Goal: Task Accomplishment & Management: Manage account settings

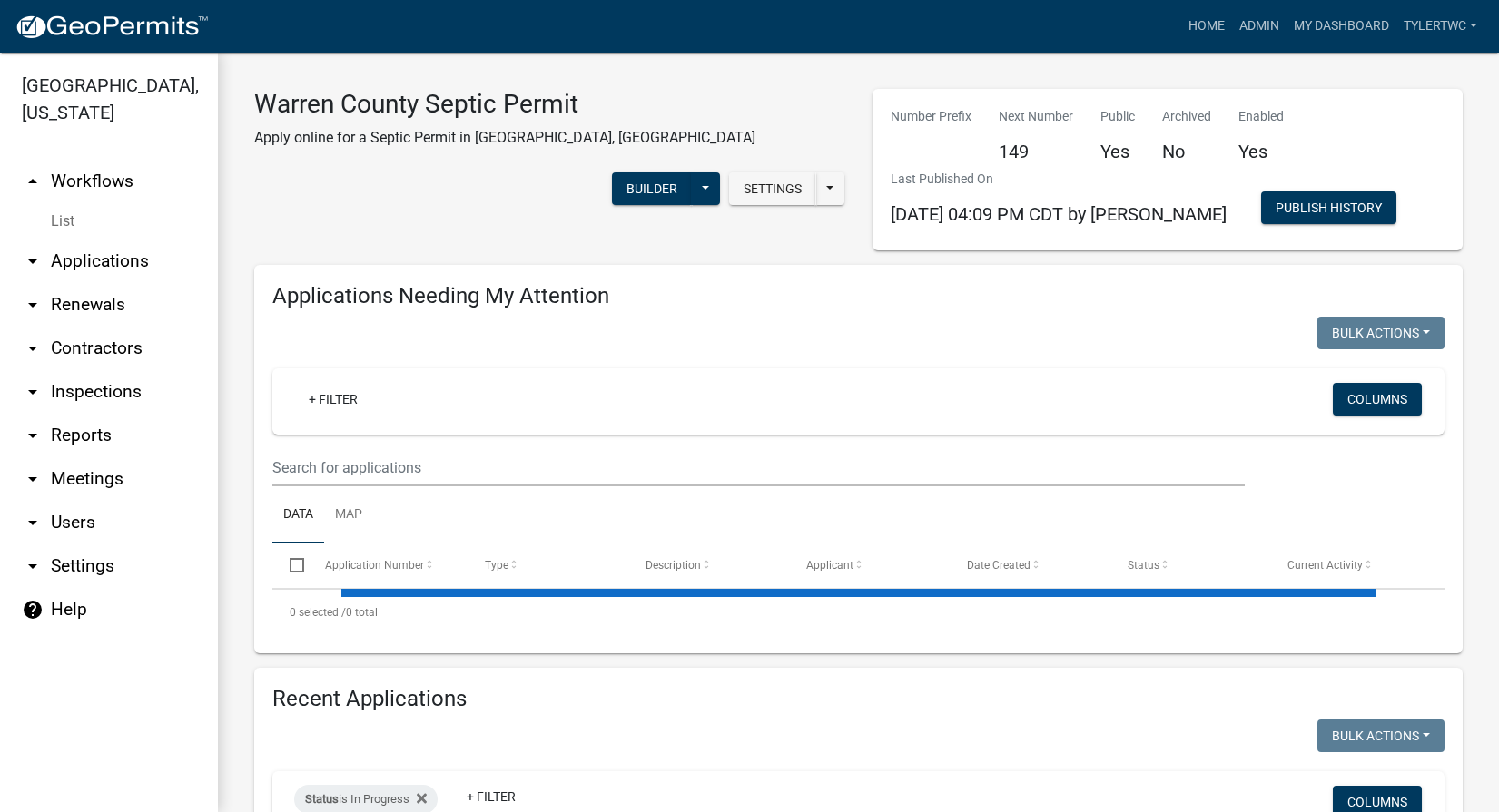
select select "2: 50"
select select "3: 100"
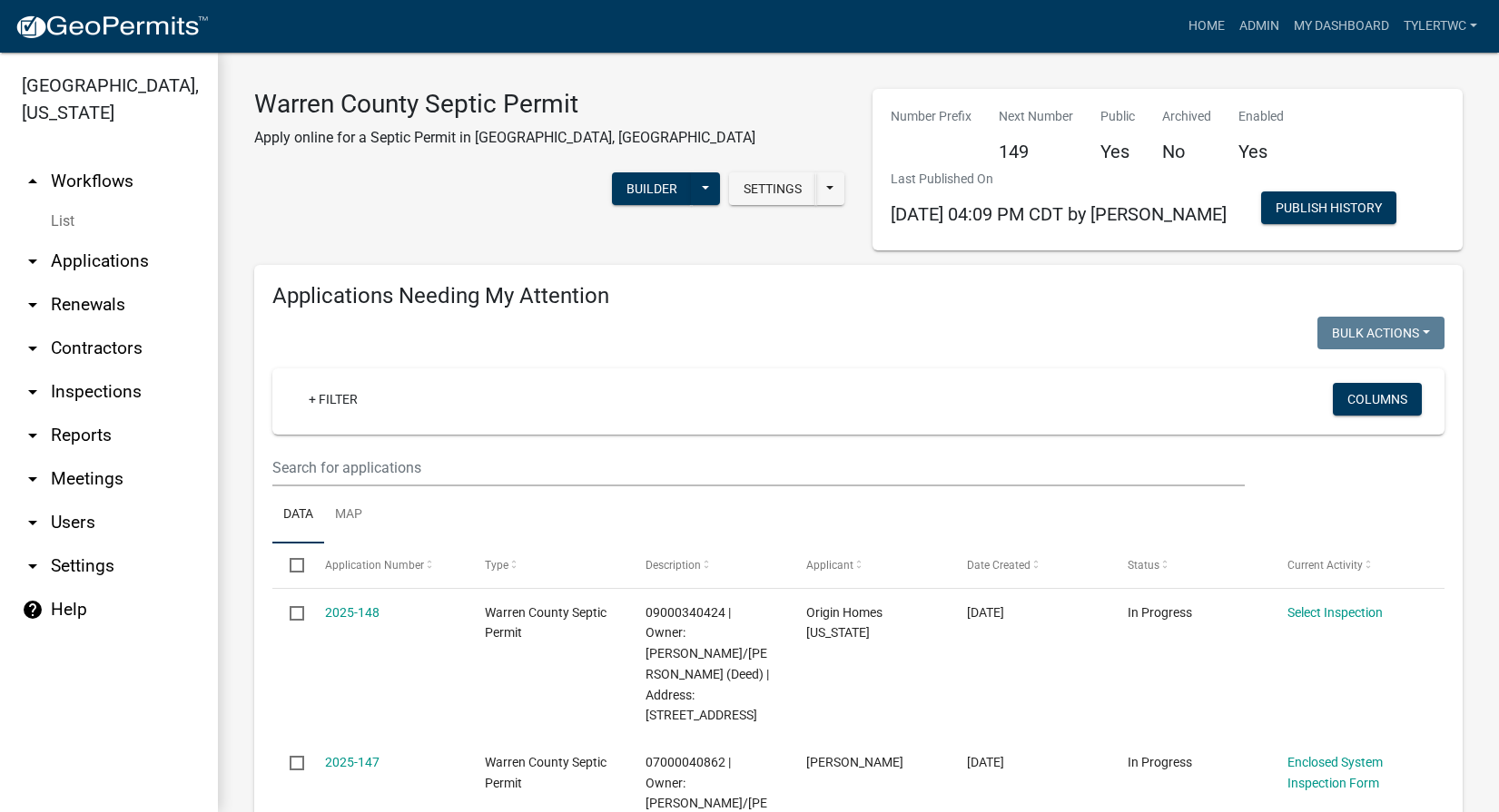
scroll to position [212, 0]
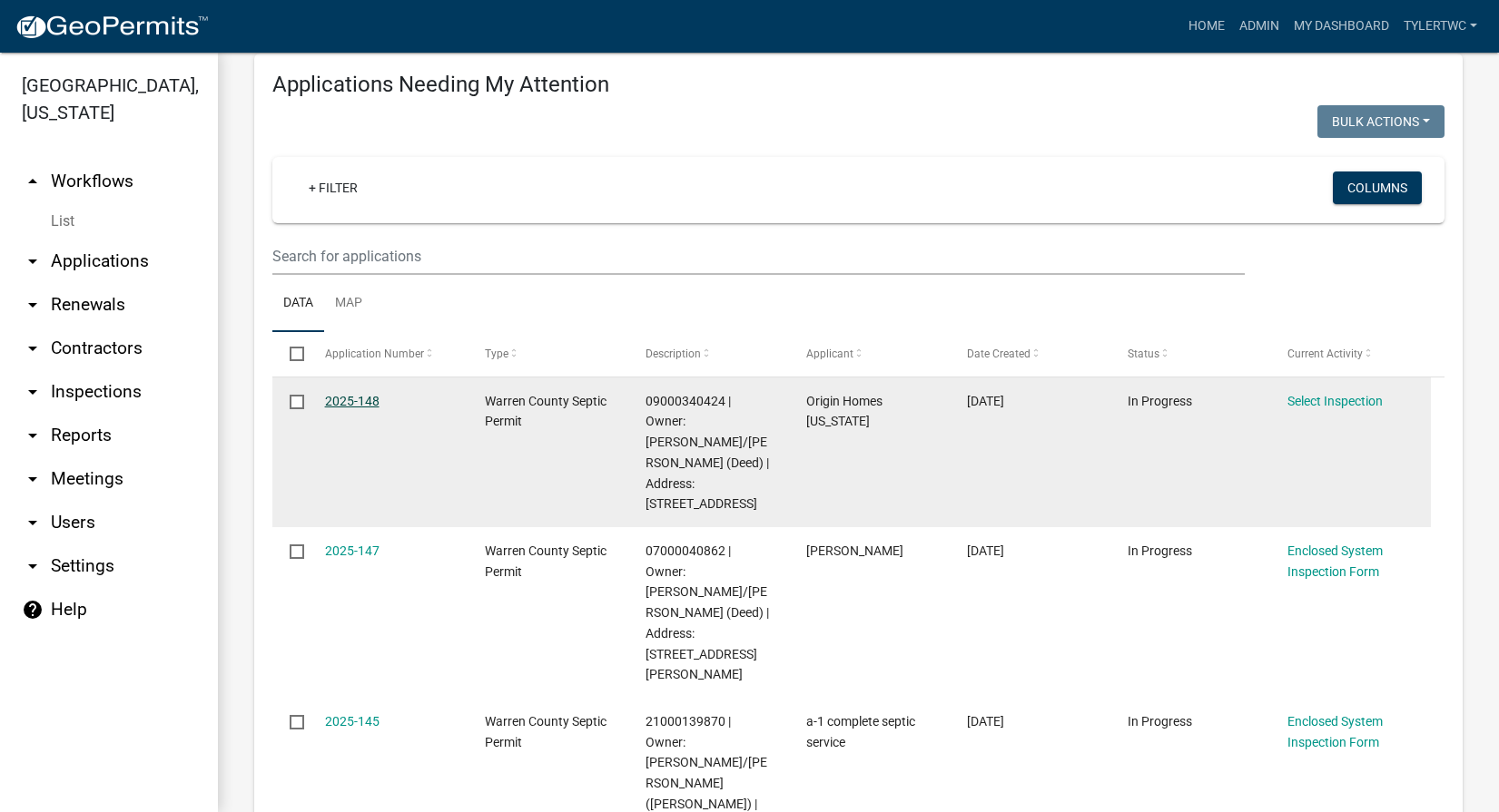
click at [357, 396] on link "2025-148" at bounding box center [352, 400] width 55 height 14
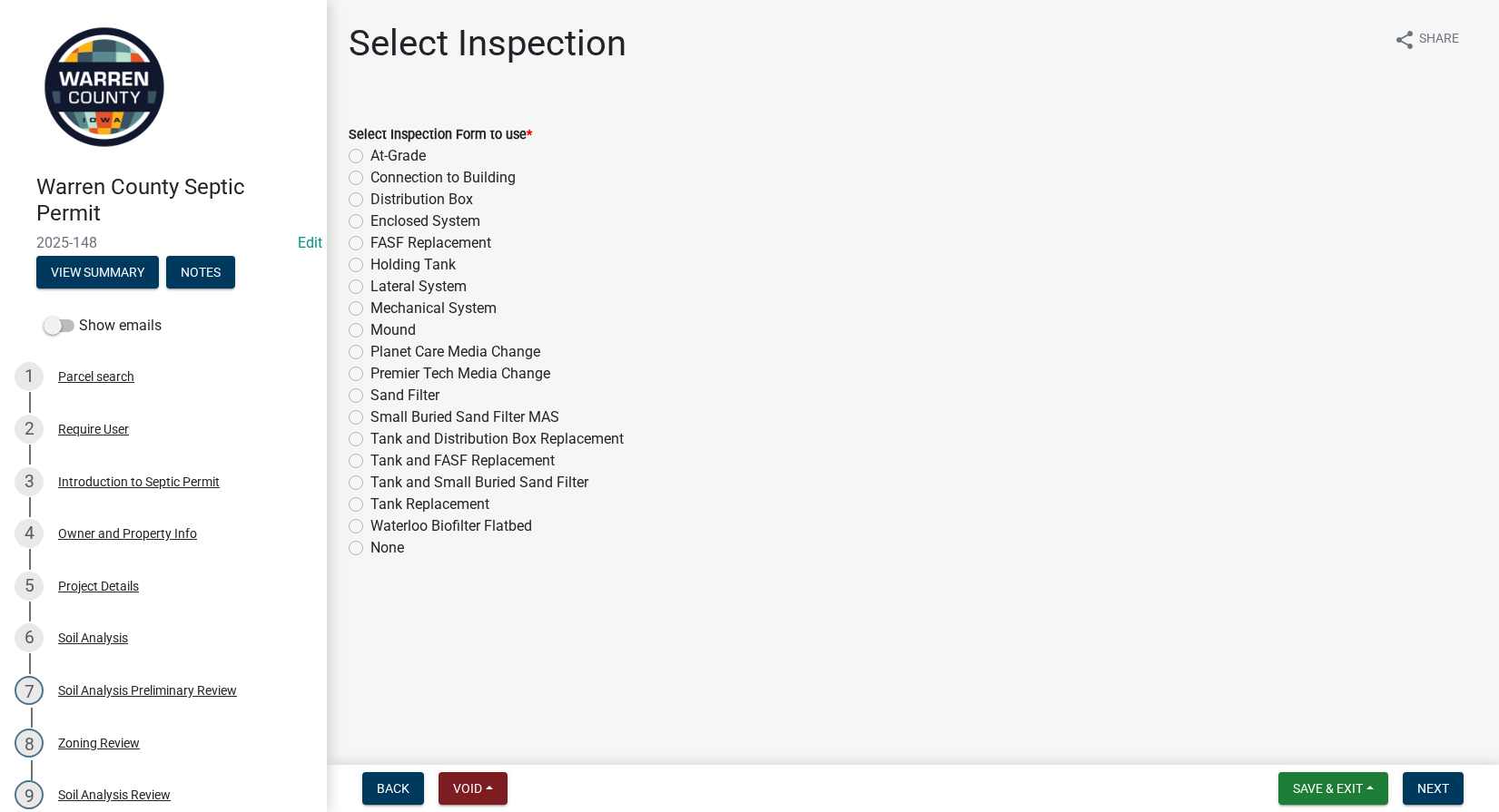
drag, startPoint x: 356, startPoint y: 394, endPoint x: 381, endPoint y: 404, distance: 26.9
click at [370, 400] on label "Sand Filter" at bounding box center [404, 396] width 69 height 22
click at [370, 397] on input "Sand Filter" at bounding box center [376, 391] width 12 height 12
radio input "true"
click at [1439, 783] on span "Next" at bounding box center [1433, 788] width 32 height 14
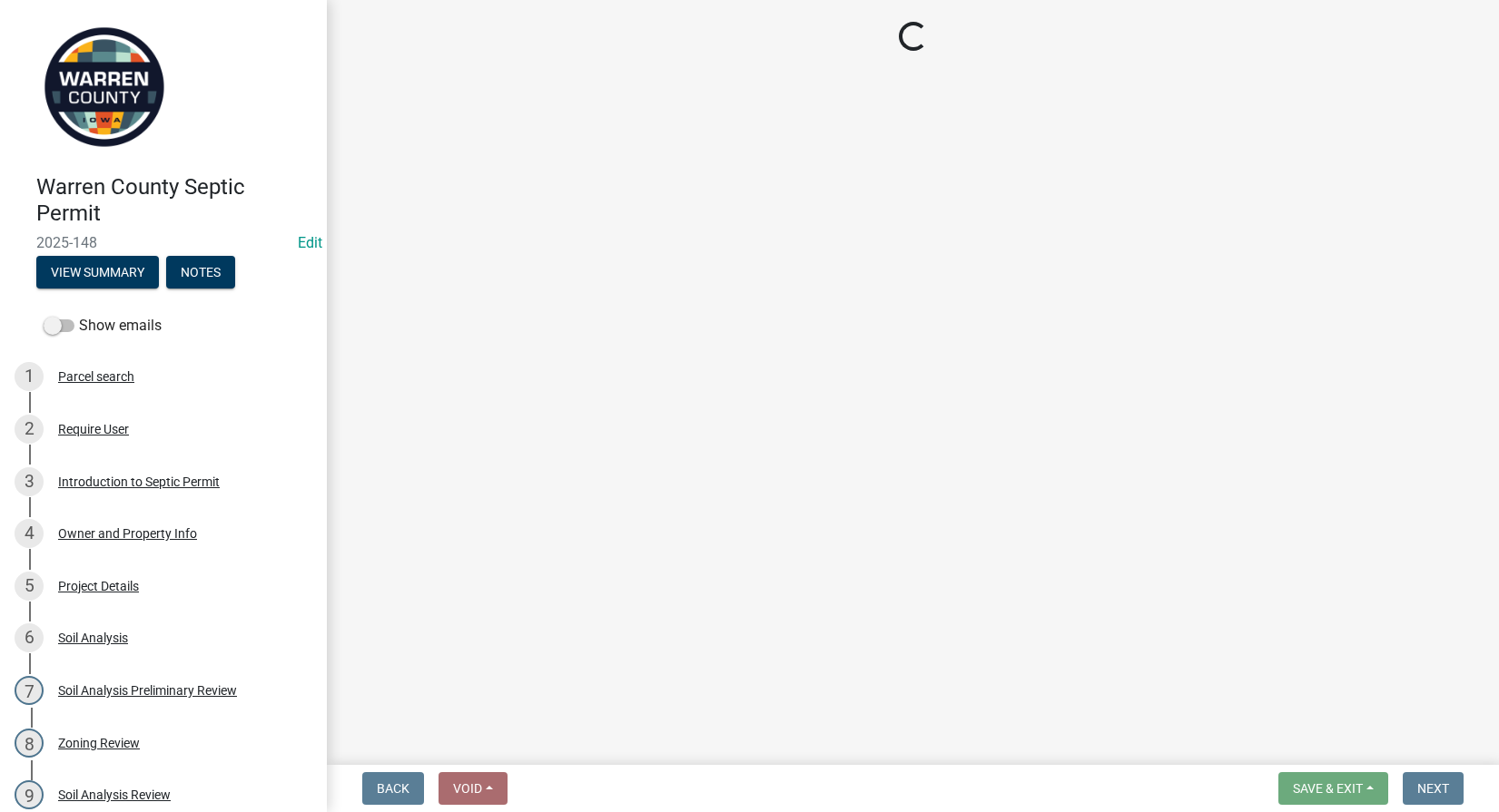
select select "d1e22d4f-68e7-4e9d-8701-604dd084f30f"
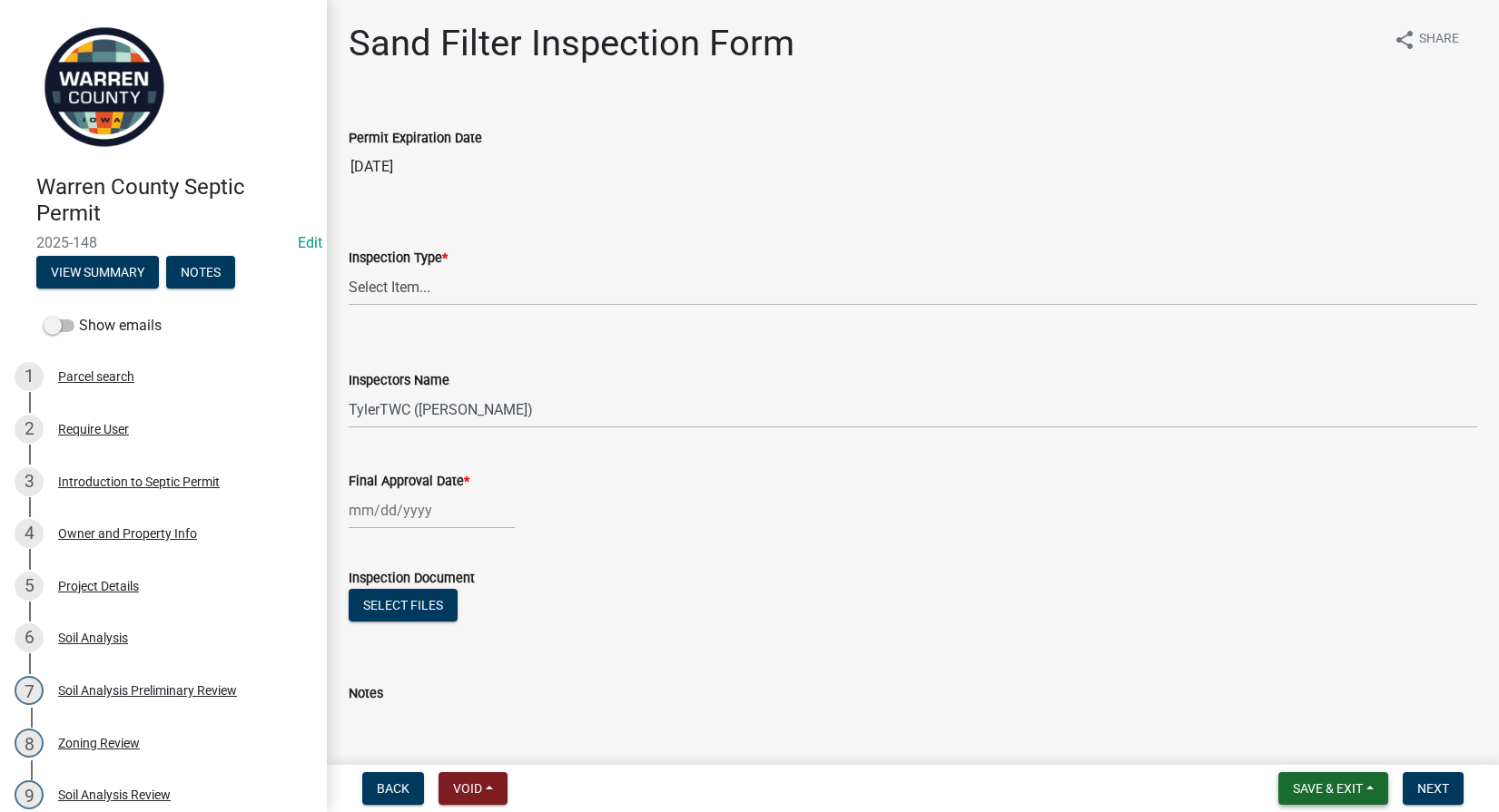
click at [1342, 785] on span "Save & Exit" at bounding box center [1328, 788] width 70 height 14
click at [1288, 744] on button "Save & Exit" at bounding box center [1315, 741] width 145 height 43
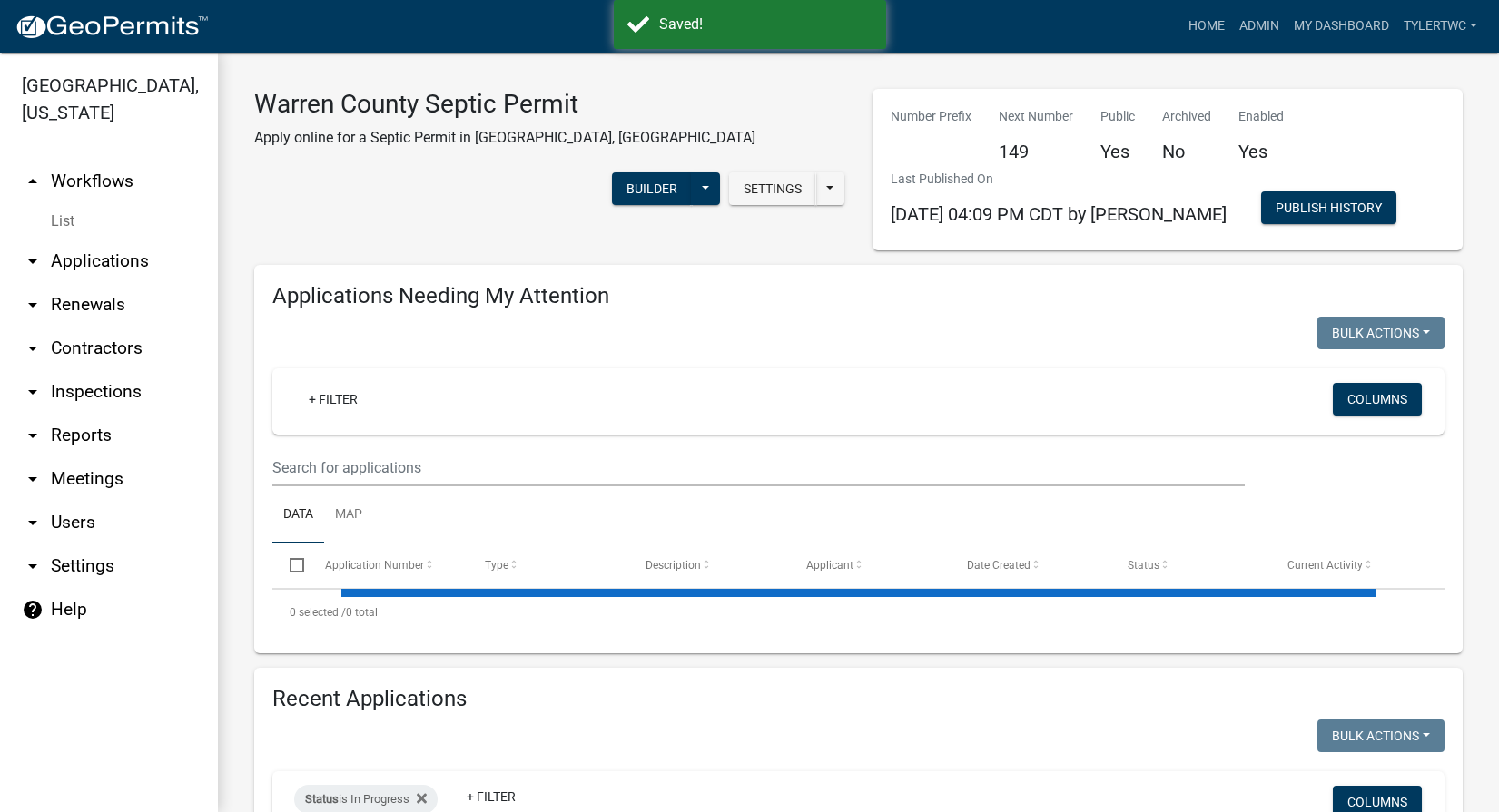
select select "2: 50"
select select "3: 100"
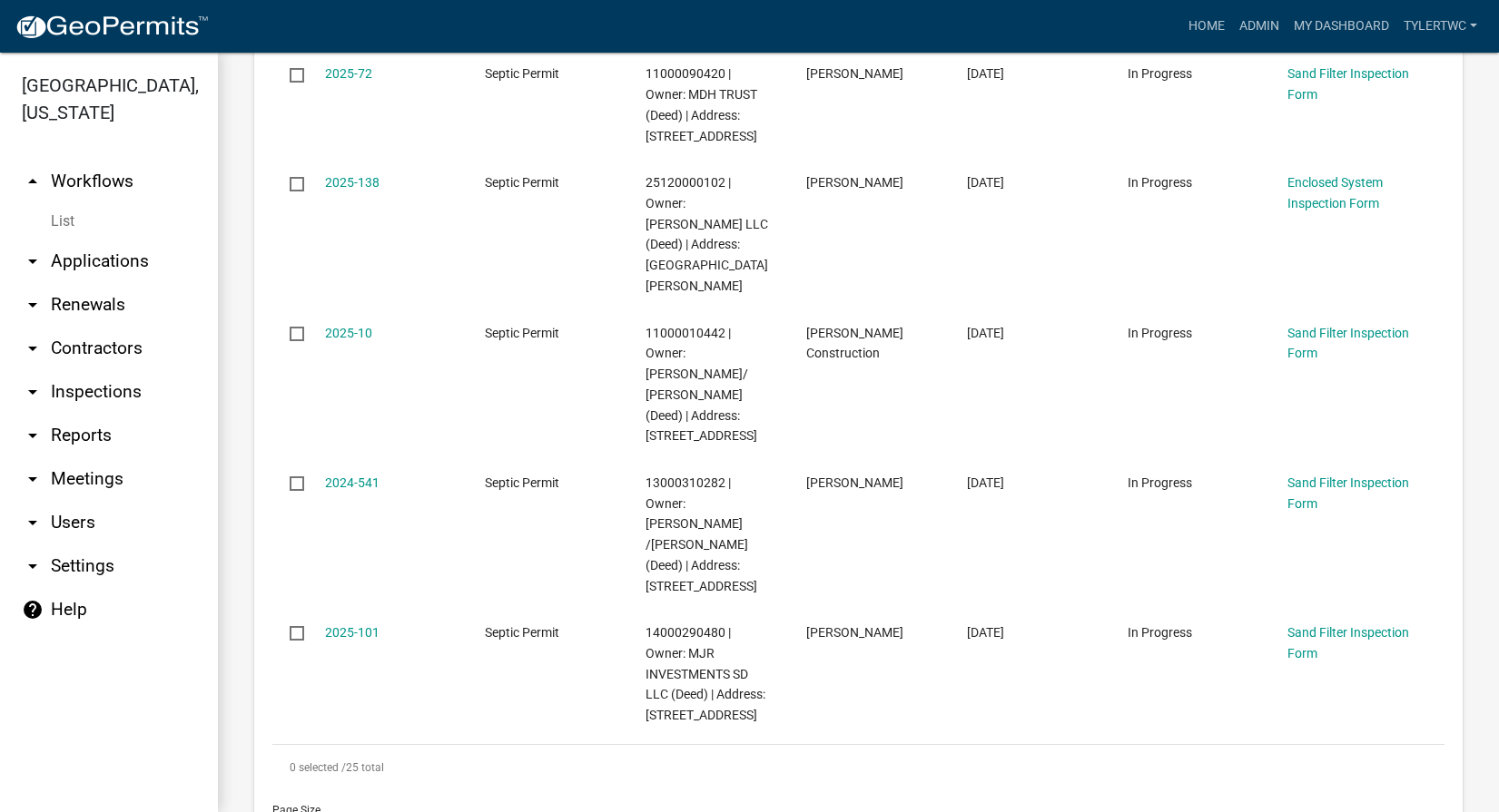
scroll to position [3388, 0]
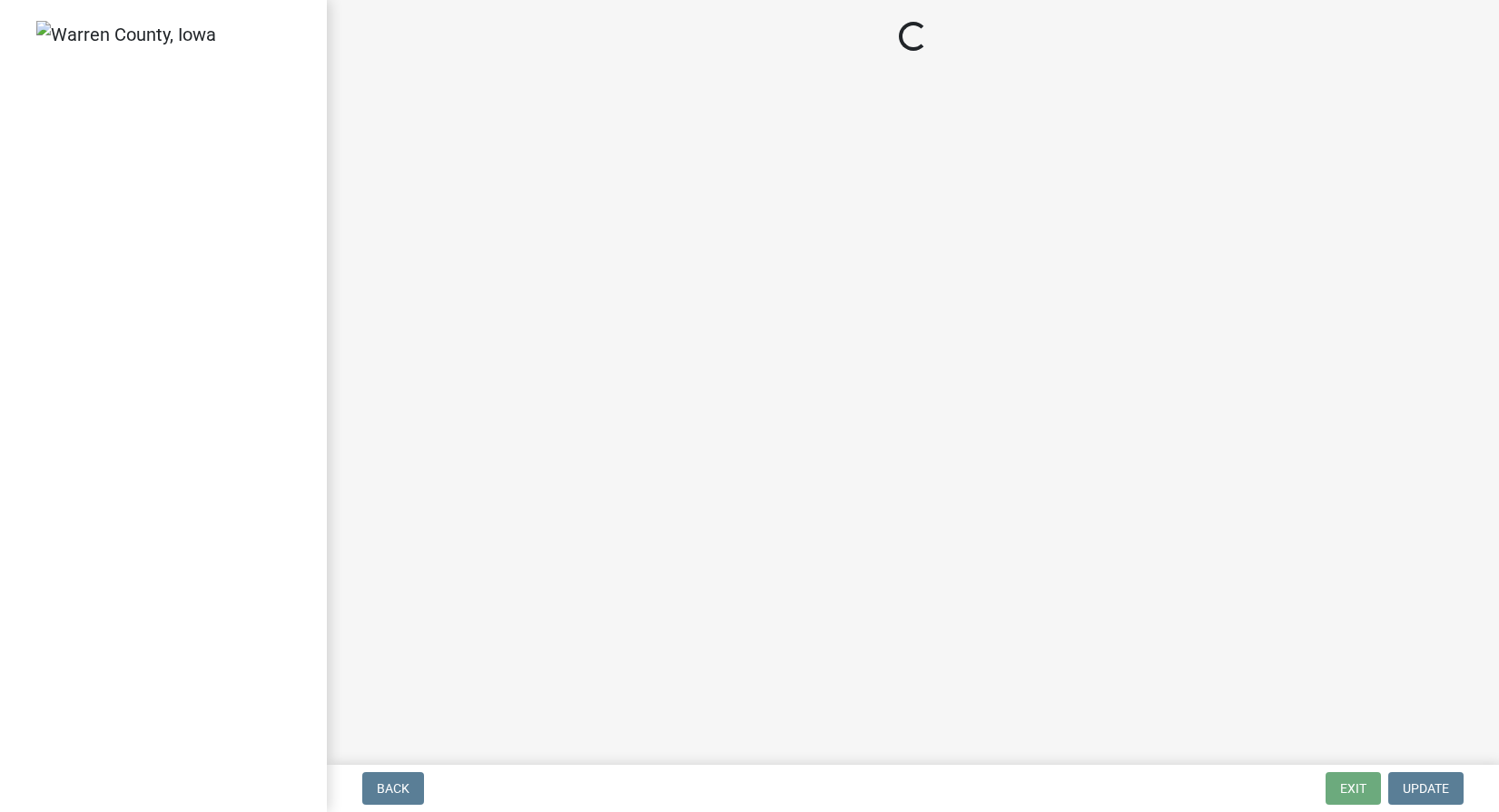
select select "712890e3-0e22-400e-a79f-3f3f8890de95"
select select "d1e22d4f-68e7-4e9d-8701-604dd084f30f"
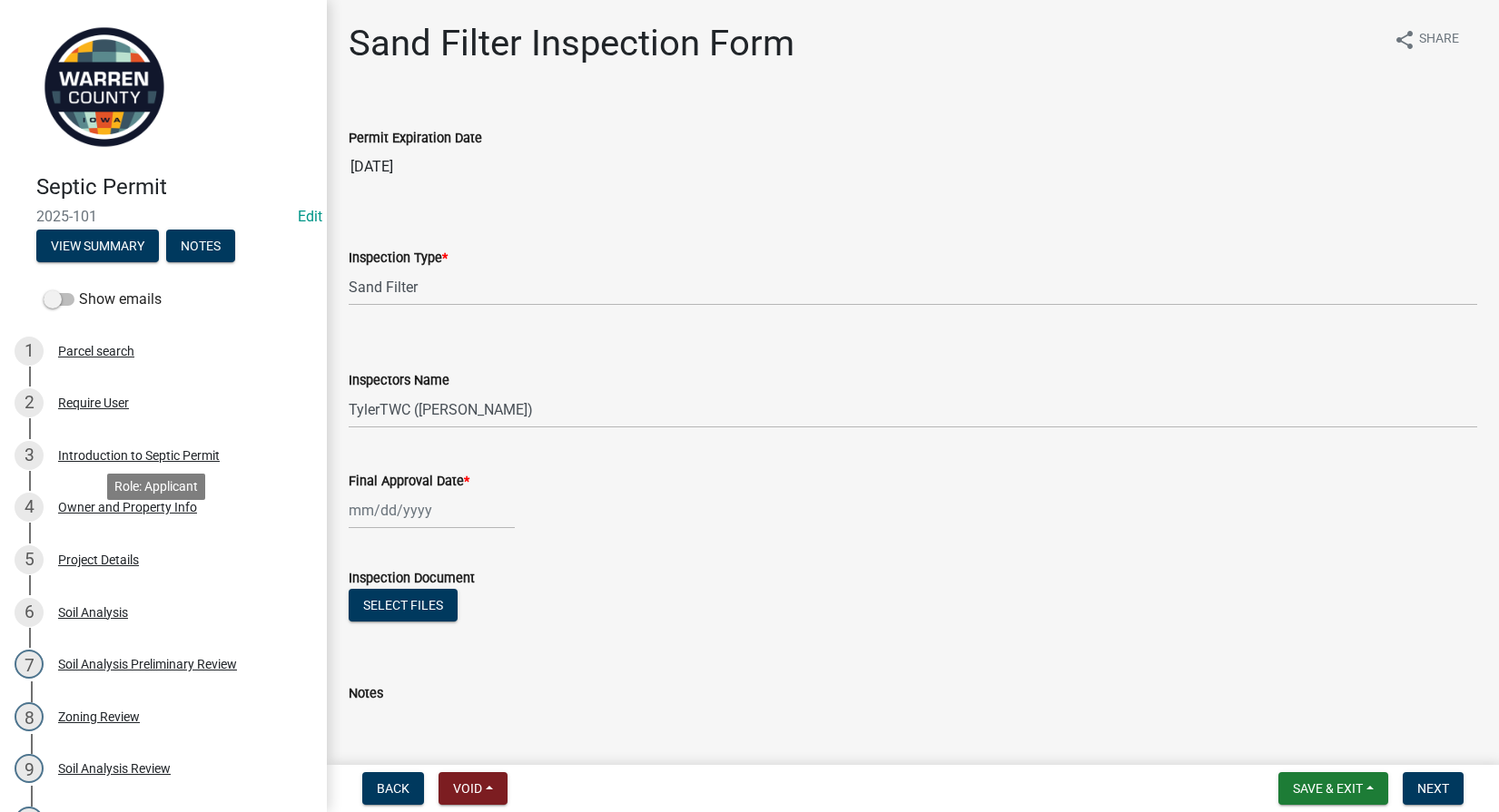
scroll to position [727, 0]
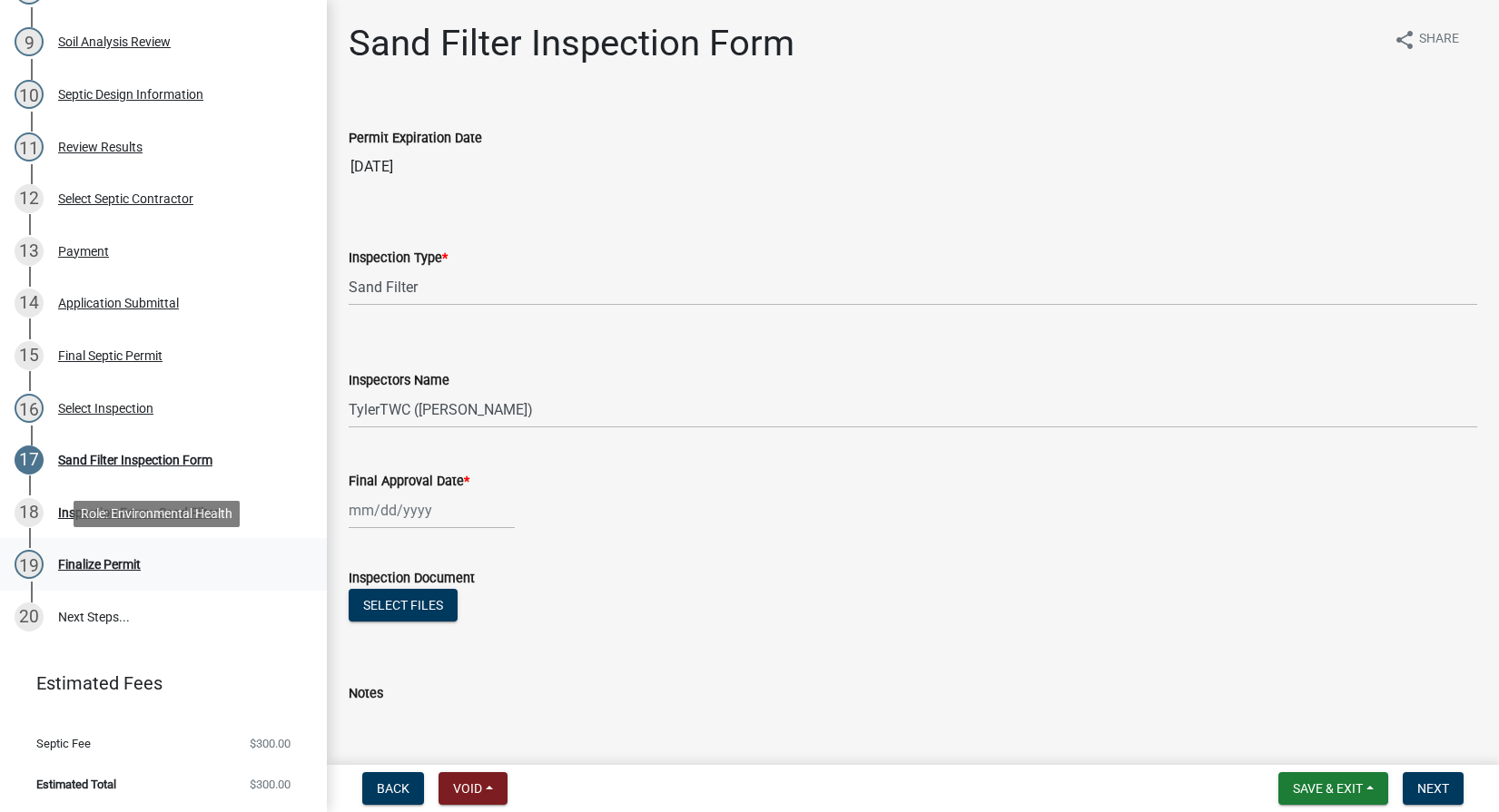
click at [88, 559] on div "Finalize Permit" at bounding box center [100, 564] width 83 height 12
click at [94, 349] on div "Final Septic Permit" at bounding box center [110, 355] width 105 height 12
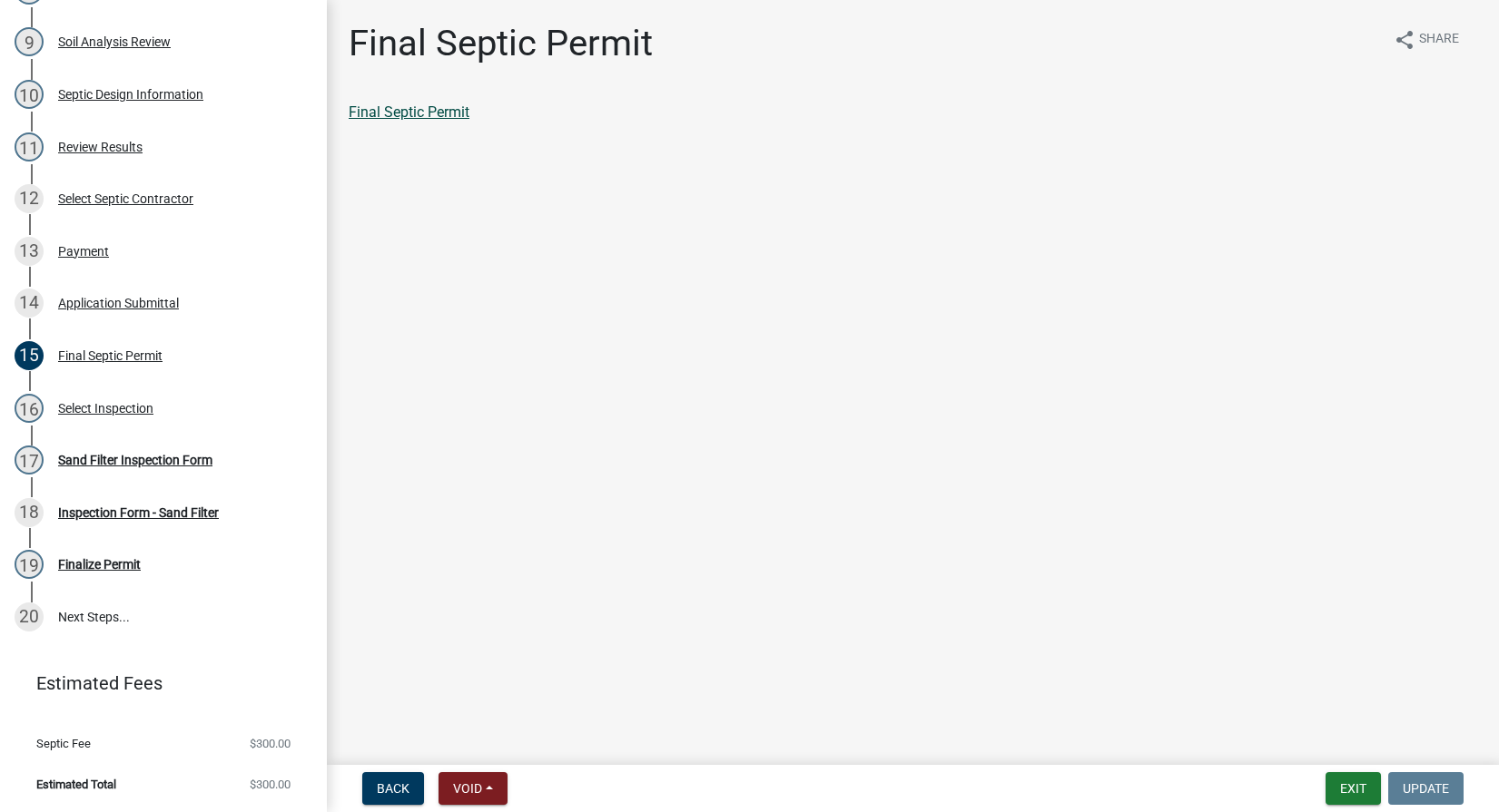
click at [397, 112] on link "Final Septic Permit" at bounding box center [409, 112] width 121 height 17
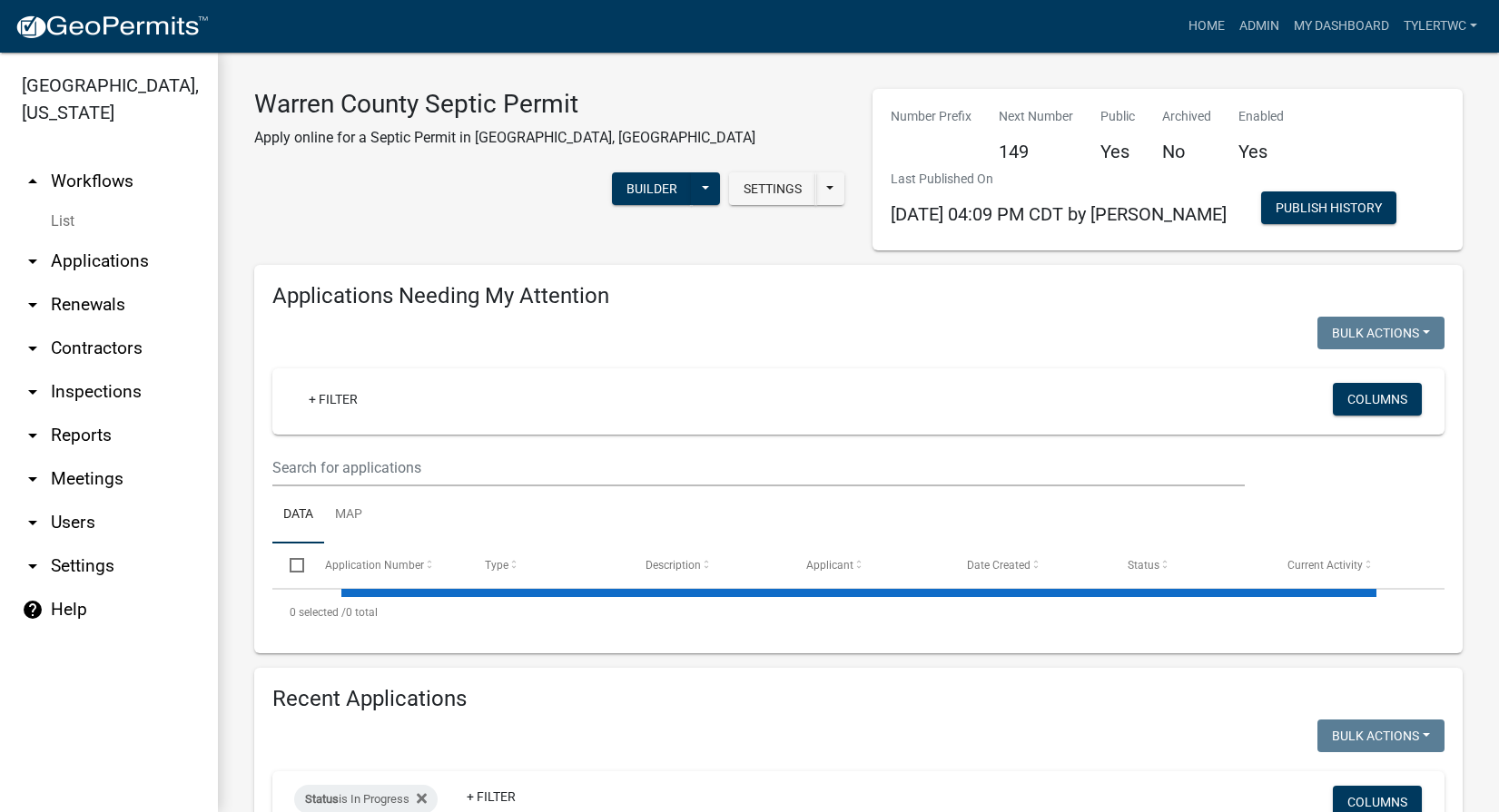
select select "2: 50"
select select "3: 100"
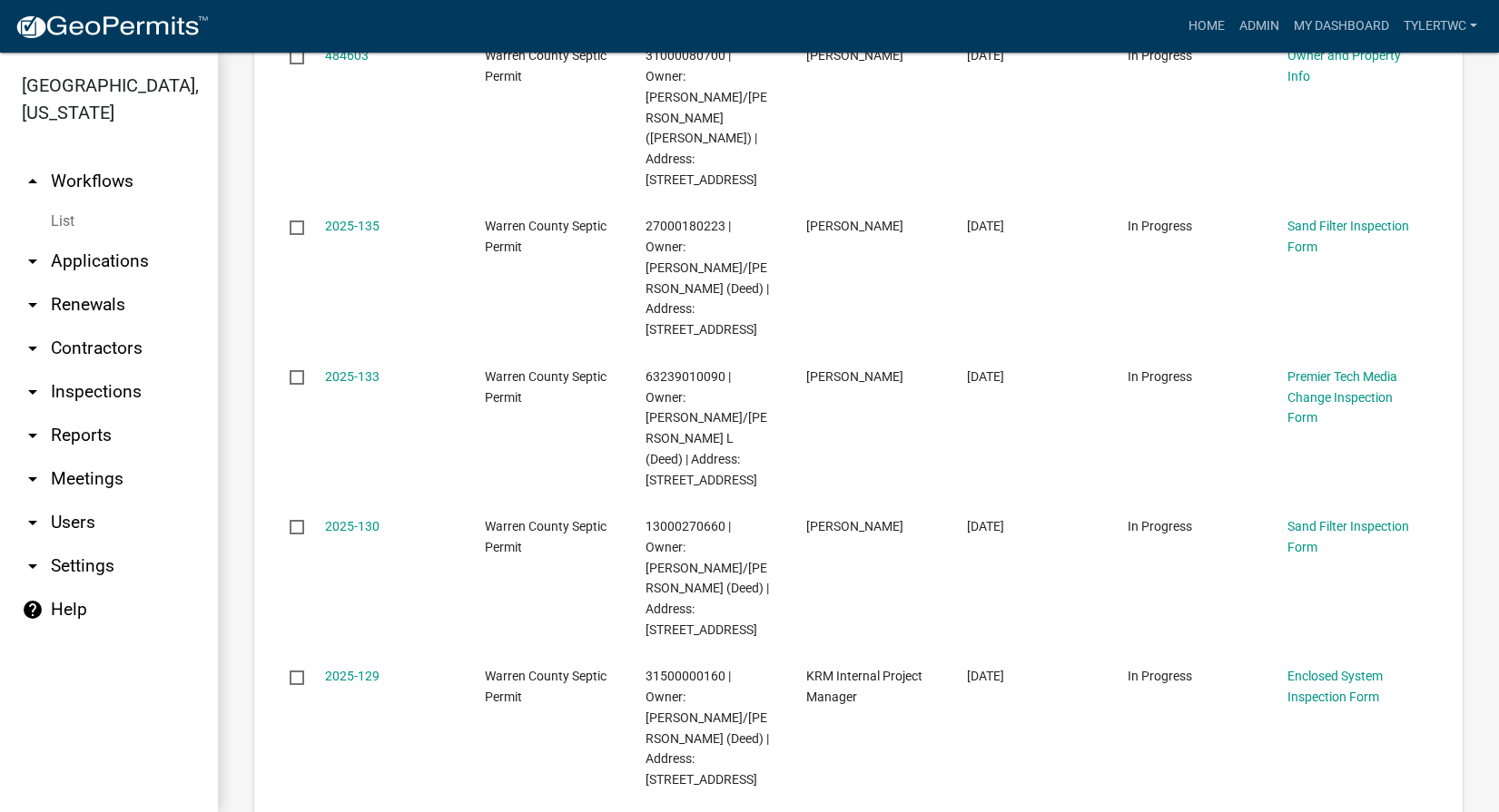
scroll to position [6143, 0]
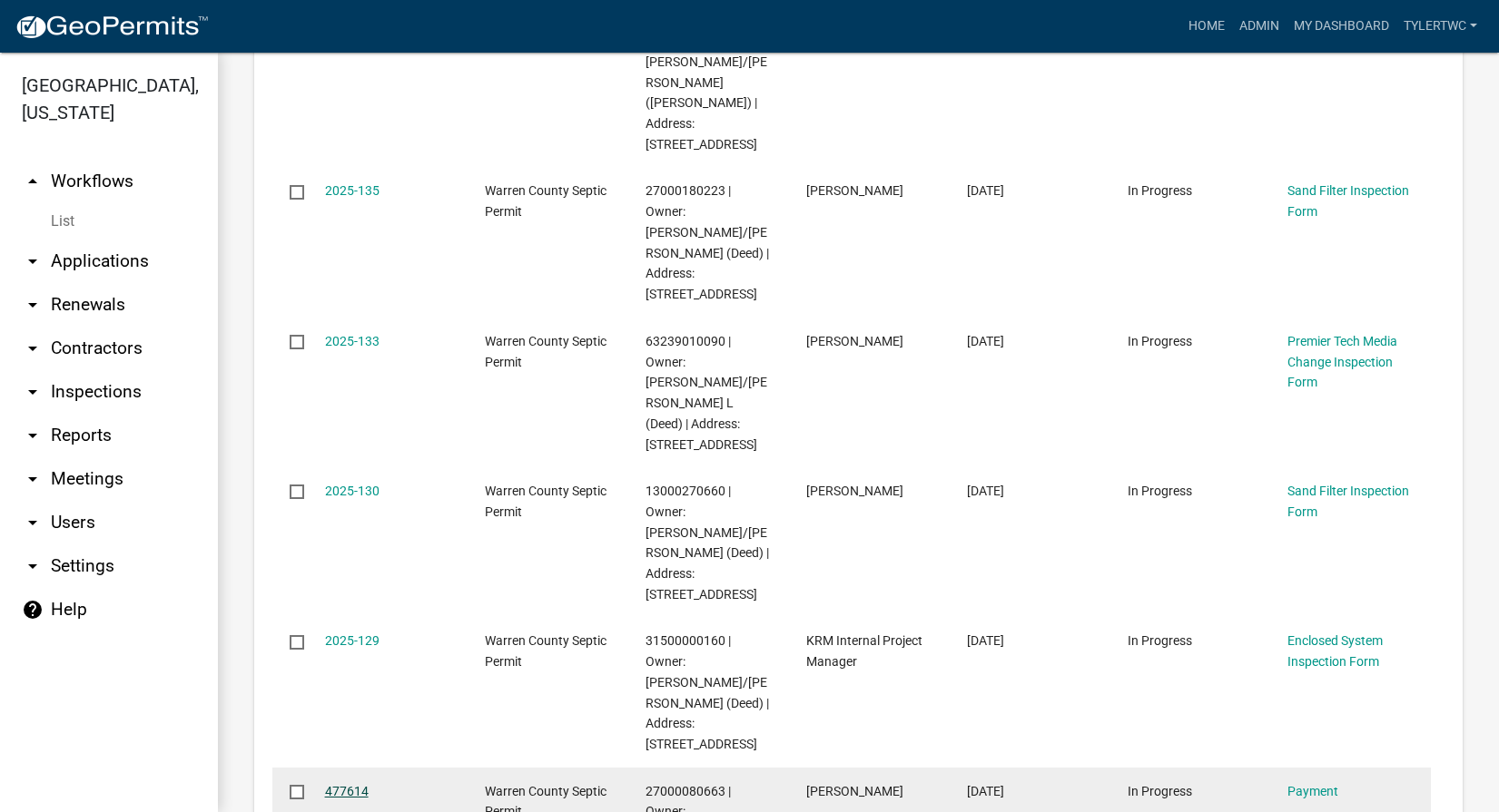
click at [352, 785] on link "477614" at bounding box center [347, 791] width 43 height 14
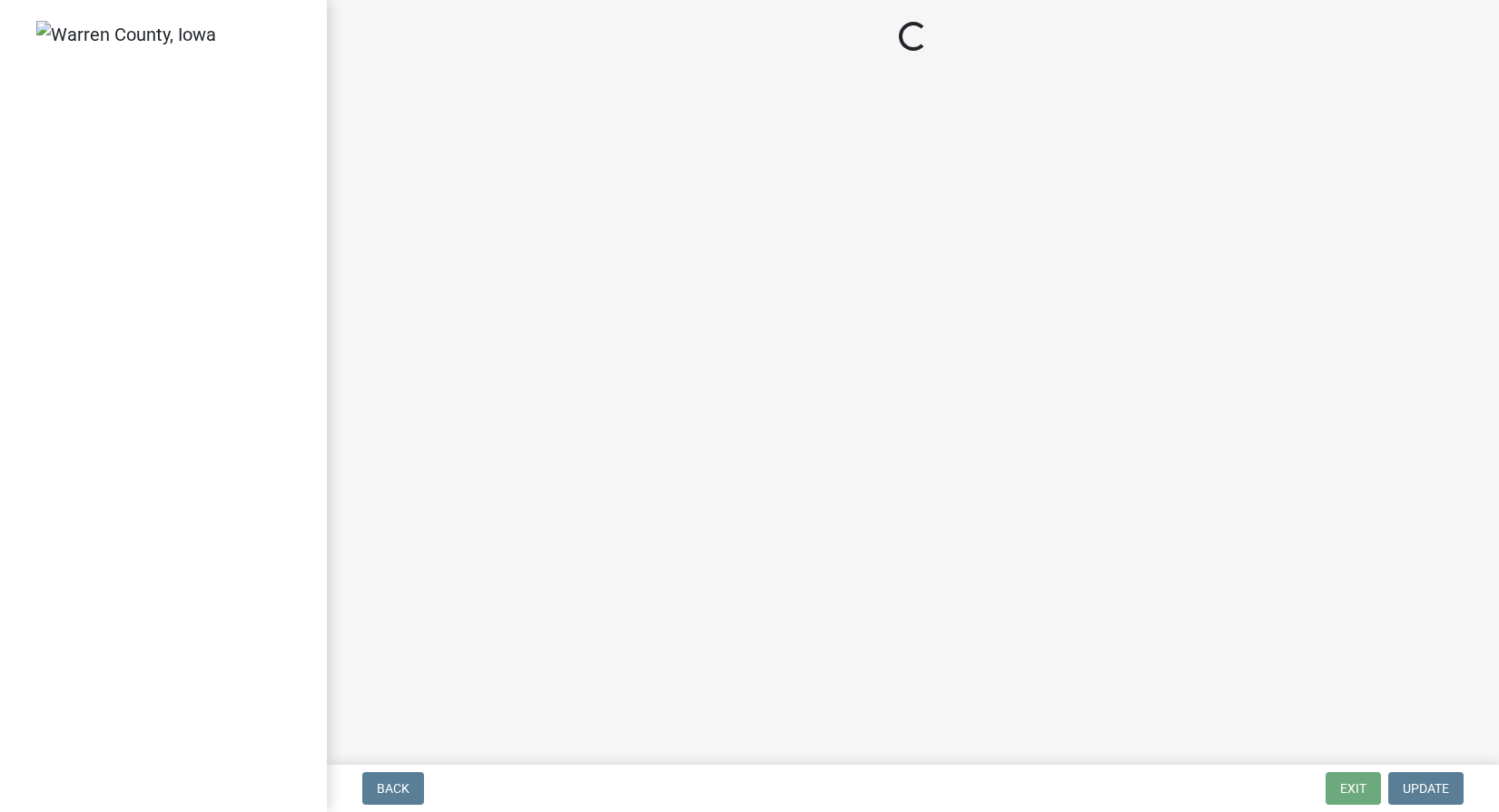
select select "3: 3"
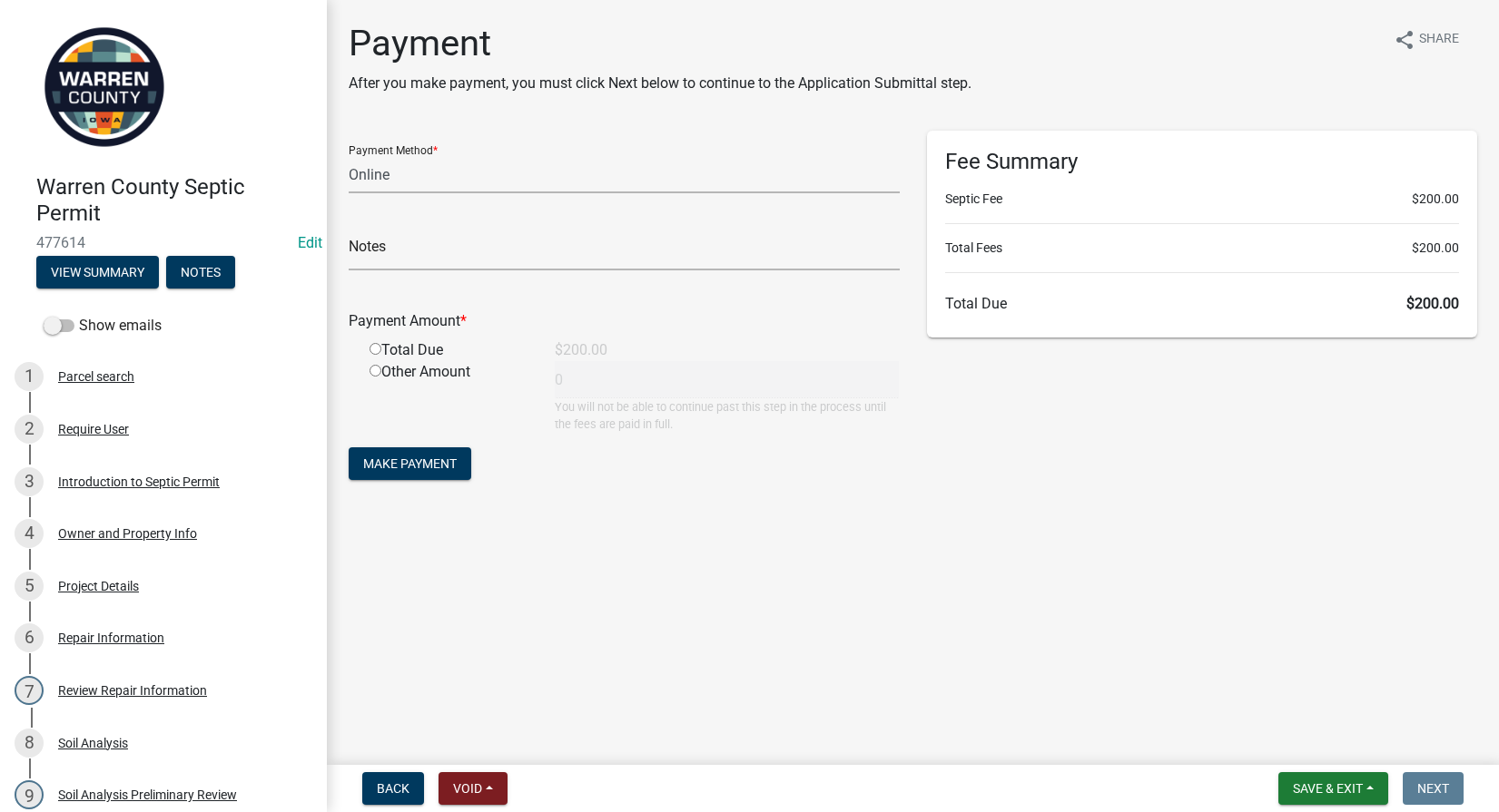
click at [373, 351] on input "radio" at bounding box center [375, 349] width 12 height 12
radio input "true"
type input "200"
click at [433, 457] on span "Make Payment" at bounding box center [409, 463] width 93 height 14
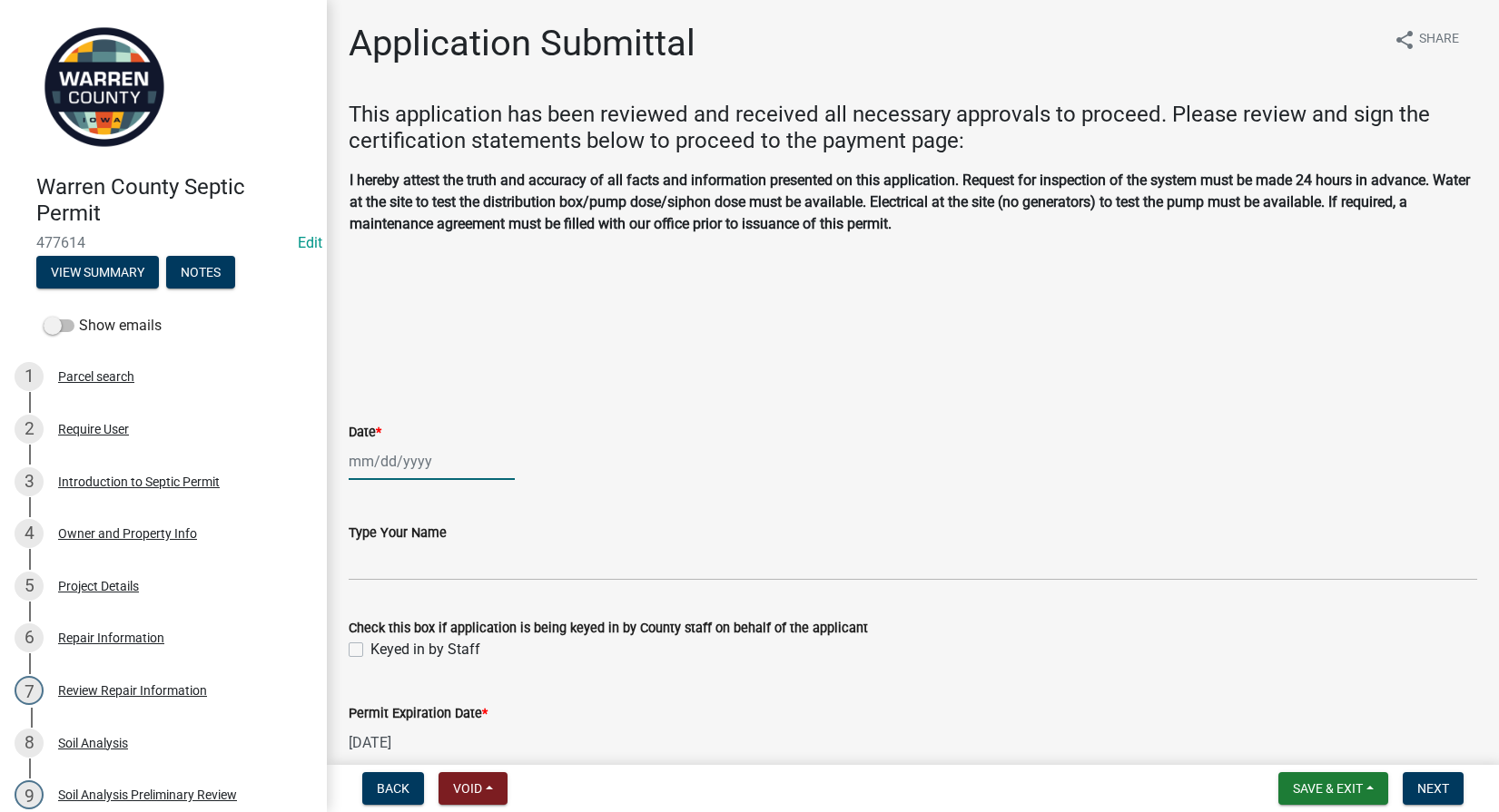
click at [412, 469] on div at bounding box center [432, 462] width 166 height 38
select select "10"
select select "2025"
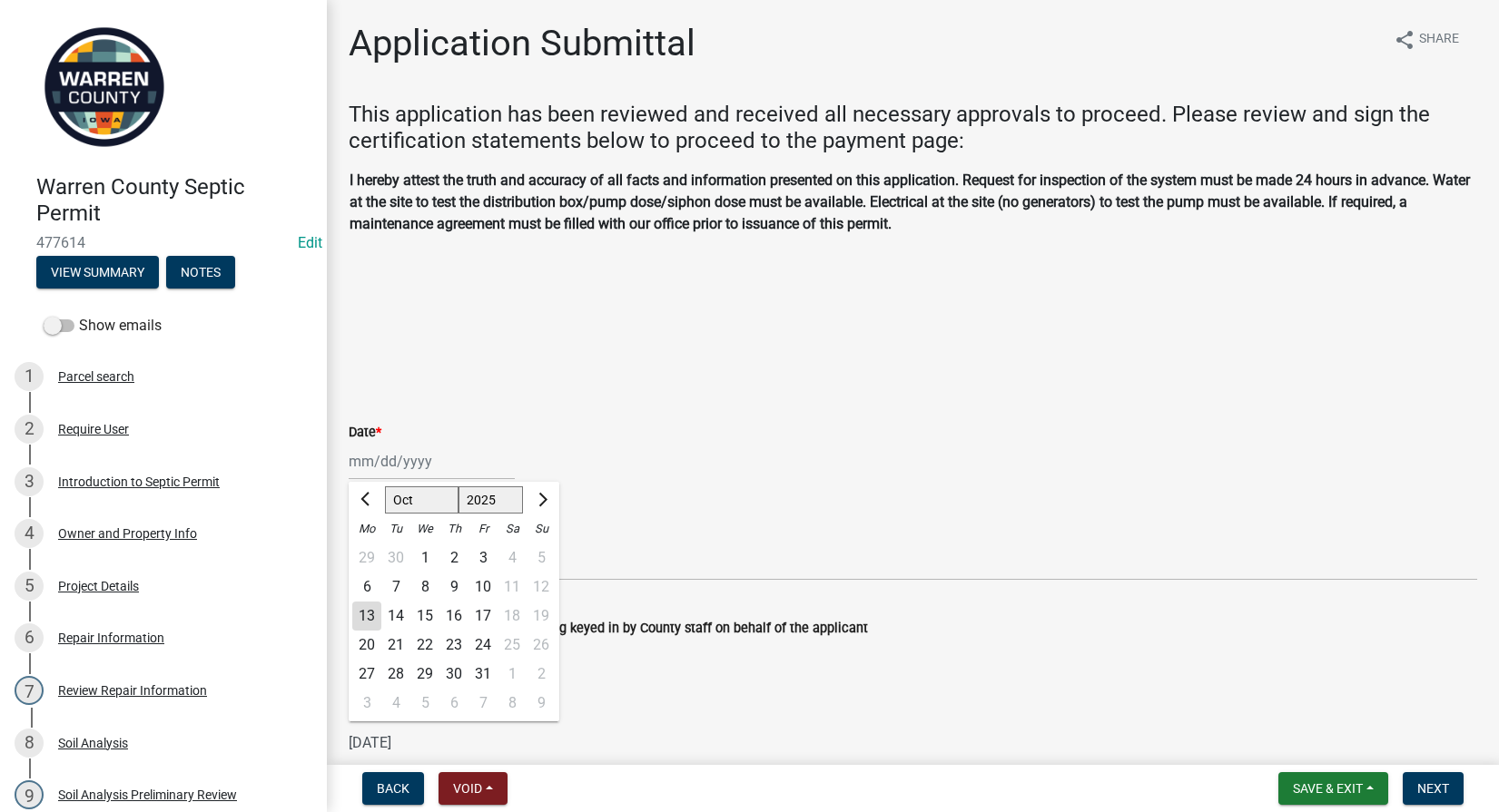
click at [367, 611] on div "13" at bounding box center [367, 616] width 29 height 29
type input "10/13/2025"
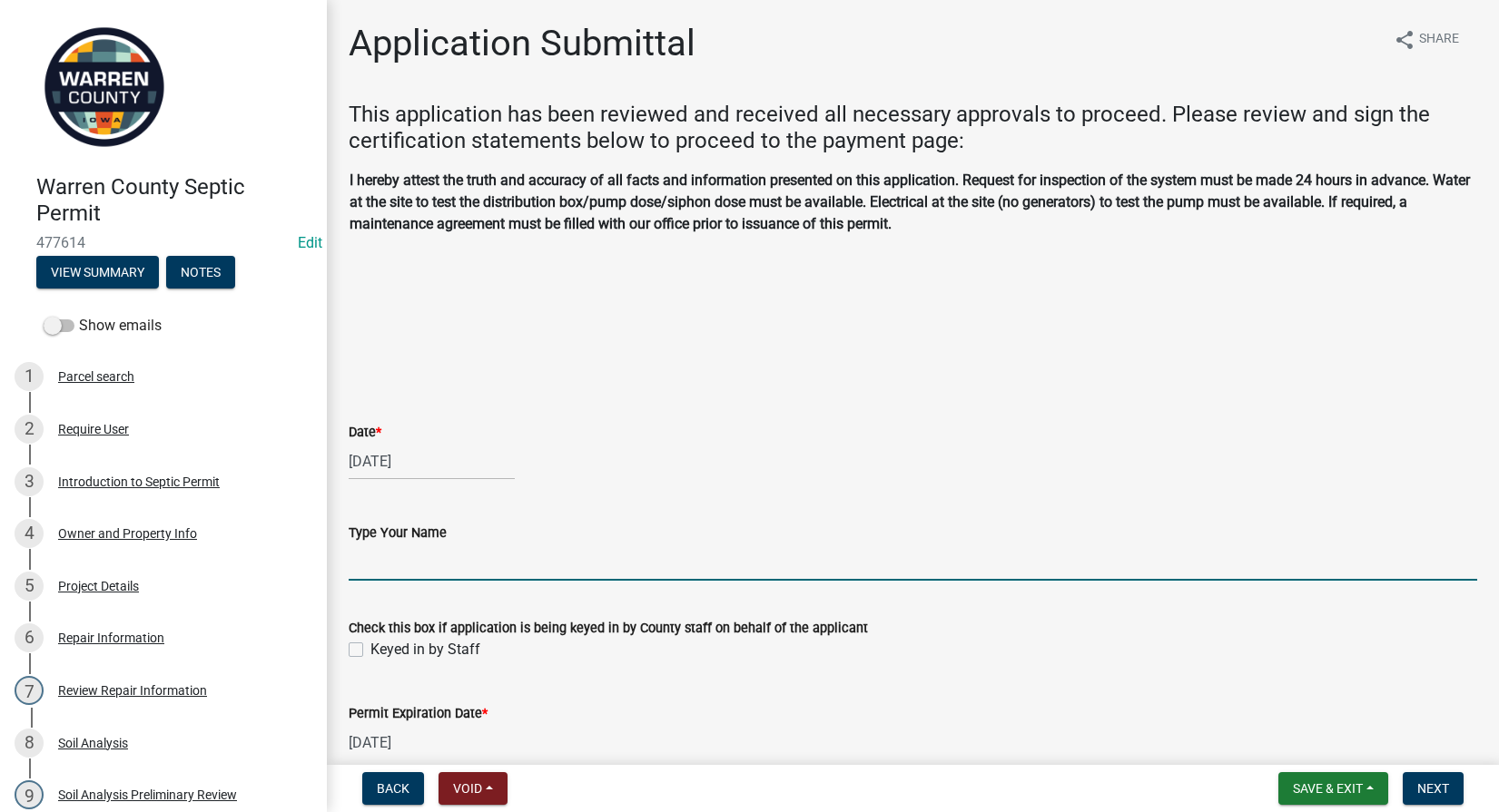
click at [370, 556] on input "Type Your Name" at bounding box center [913, 562] width 1129 height 38
type input "Tyler Till"
click at [363, 653] on div "Keyed in by Staff" at bounding box center [913, 649] width 1129 height 22
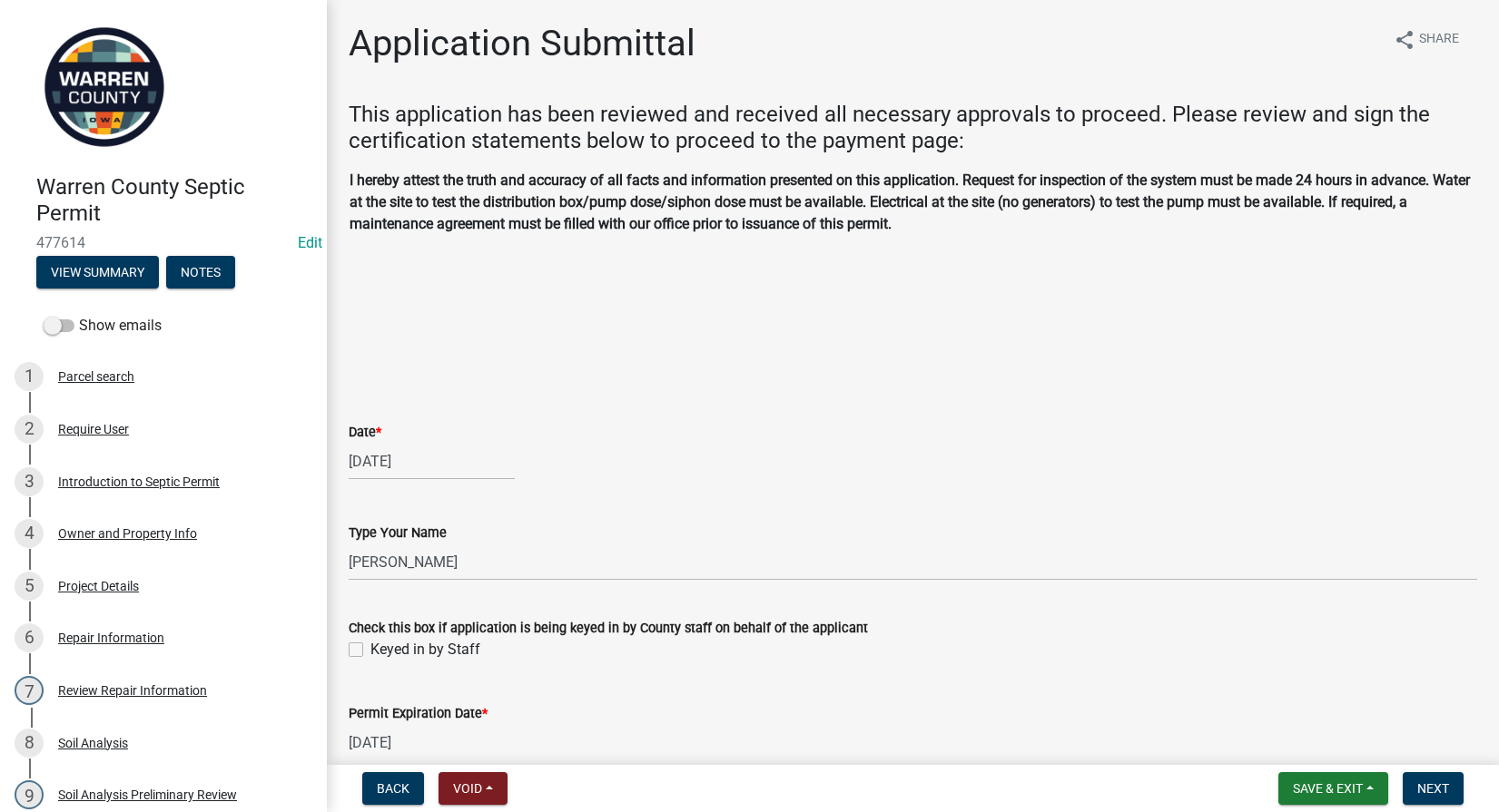
click at [370, 648] on label "Keyed in by Staff" at bounding box center [425, 649] width 110 height 22
click at [370, 648] on input "Keyed in by Staff" at bounding box center [376, 644] width 12 height 12
checkbox input "true"
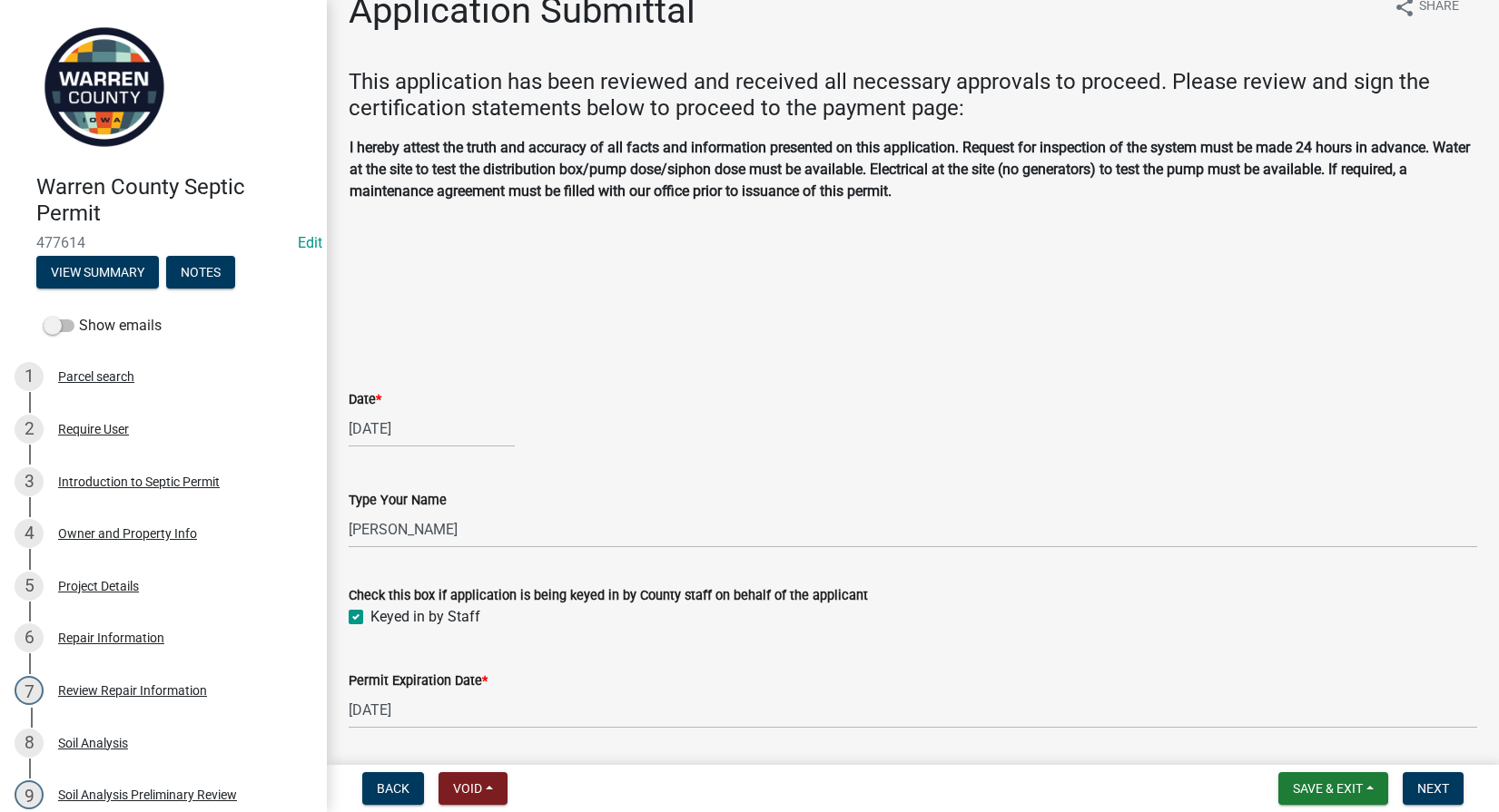
scroll to position [90, 0]
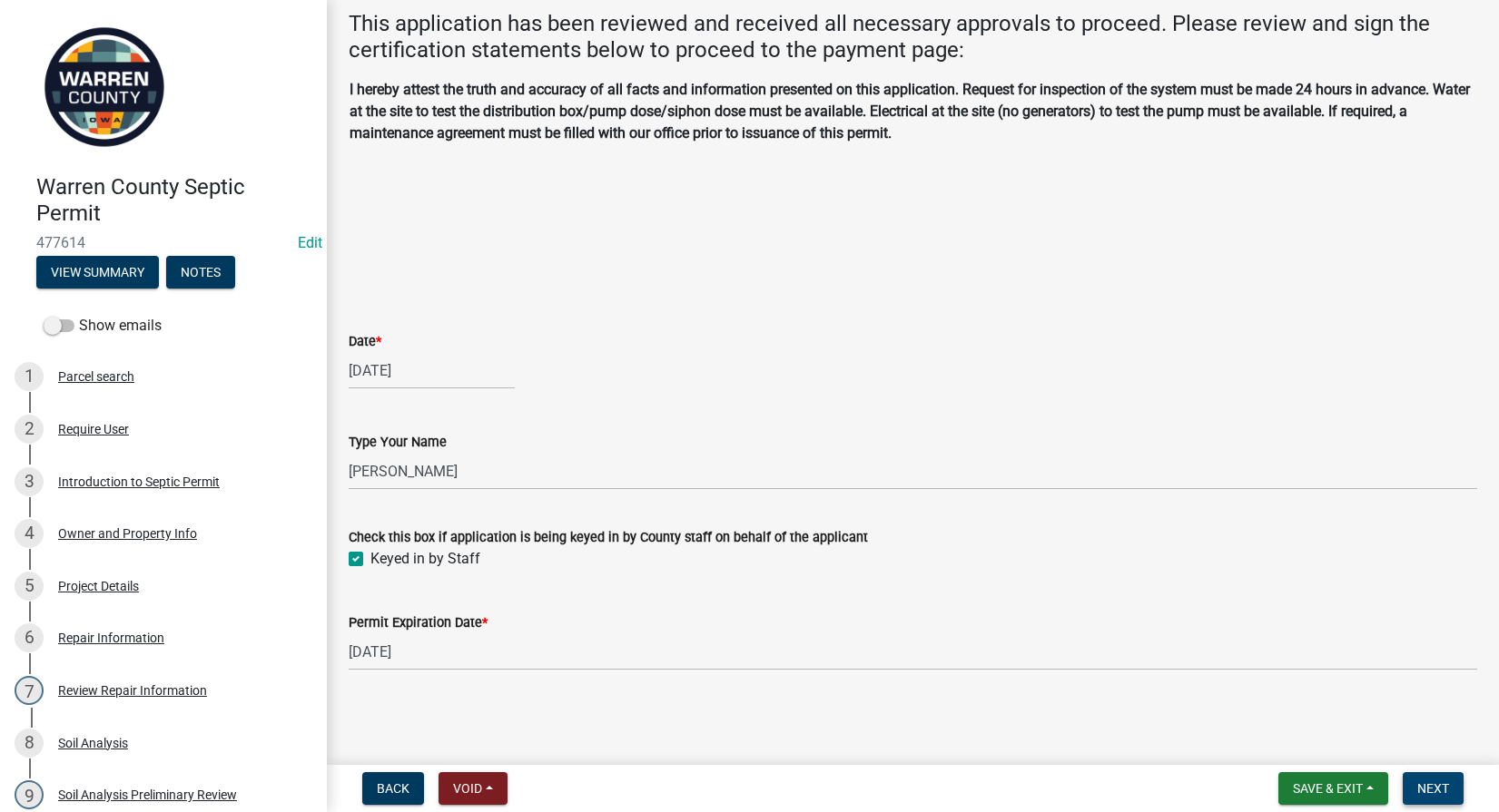
click at [1422, 788] on span "Next" at bounding box center [1433, 788] width 32 height 14
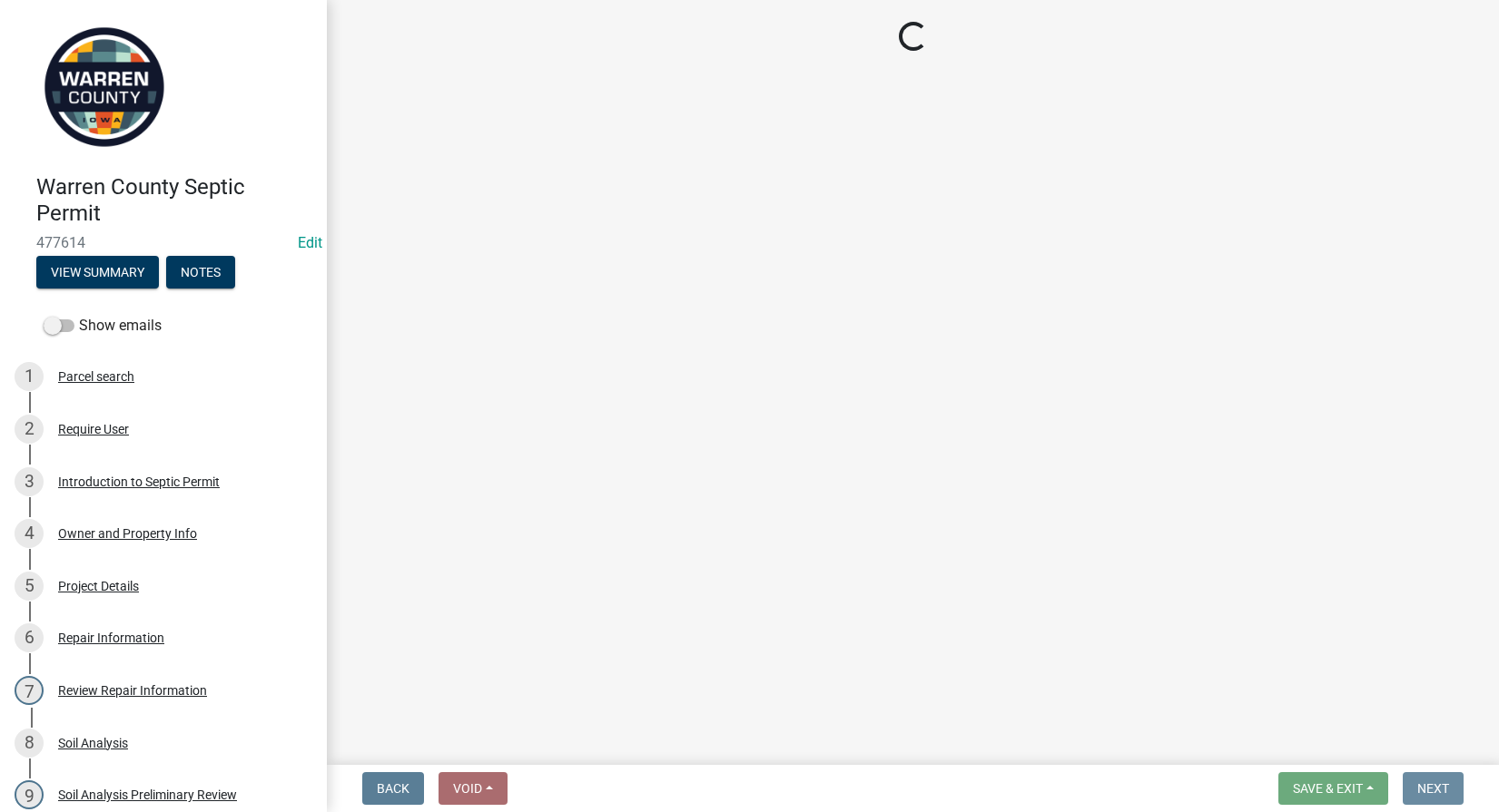
scroll to position [0, 0]
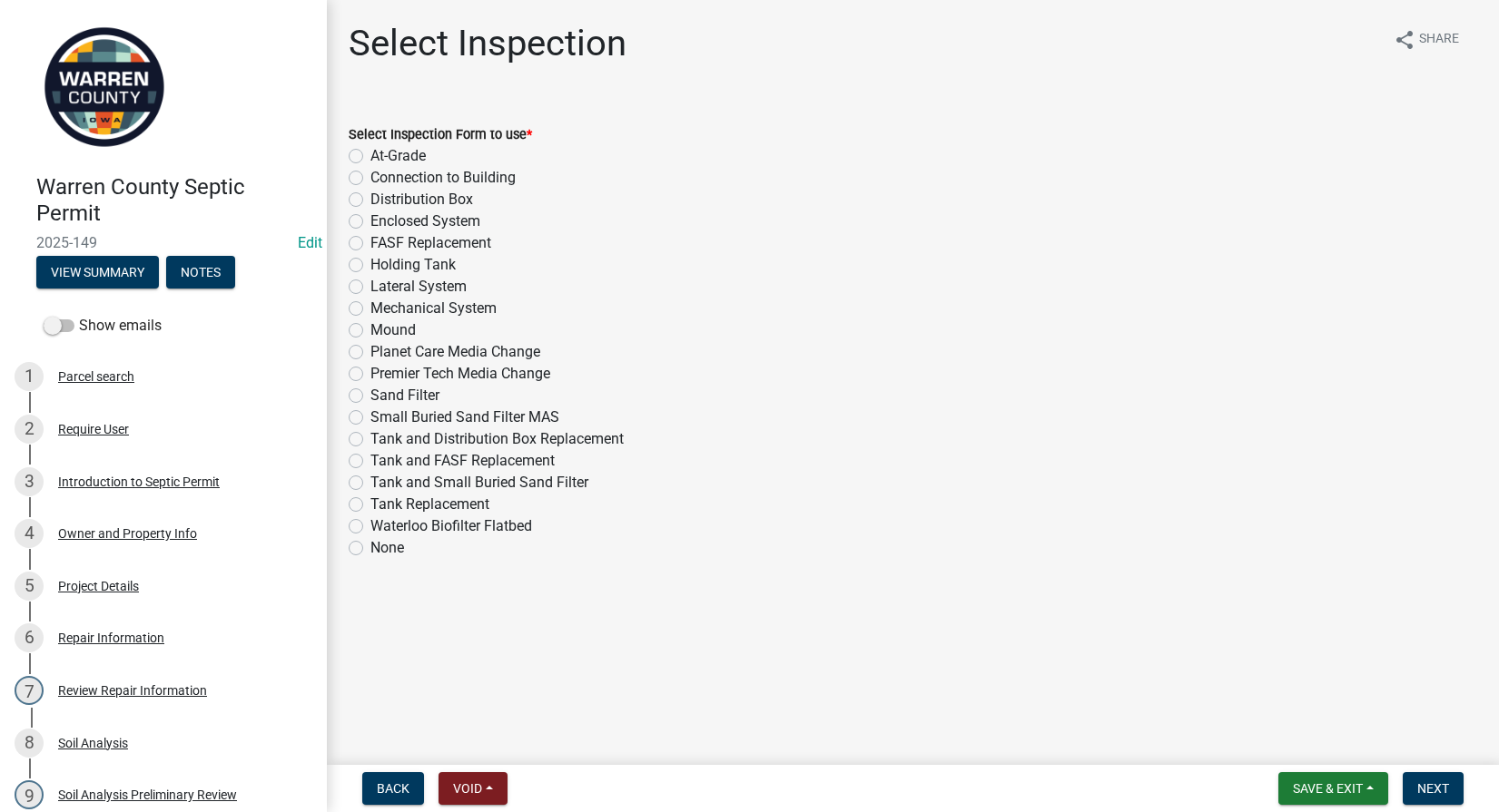
click at [370, 503] on label "Tank Replacement" at bounding box center [430, 504] width 119 height 22
click at [370, 503] on input "Tank Replacement" at bounding box center [376, 499] width 12 height 12
radio input "true"
click at [1437, 780] on button "Next" at bounding box center [1433, 788] width 61 height 33
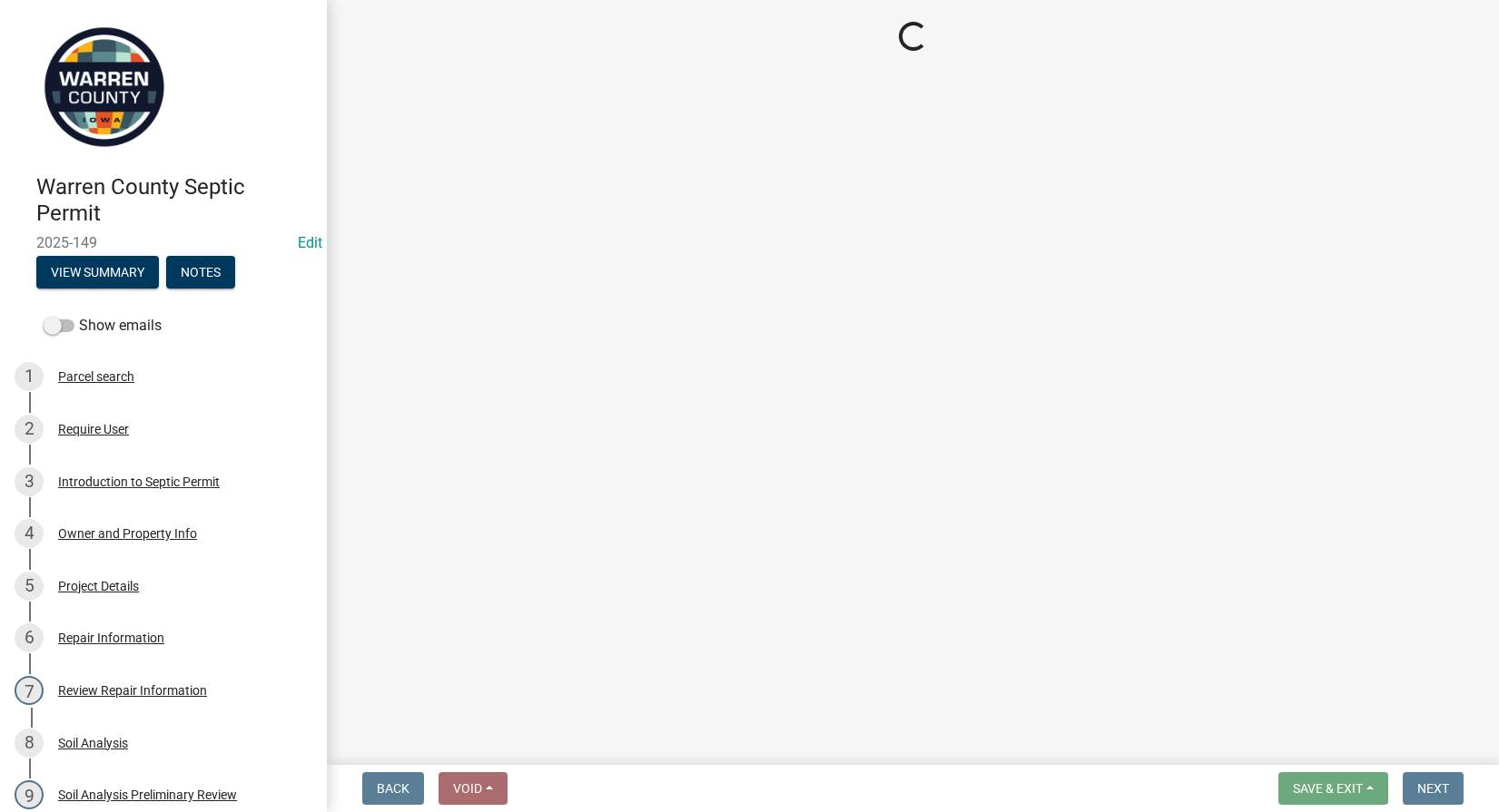
select select "d1e22d4f-68e7-4e9d-8701-604dd084f30f"
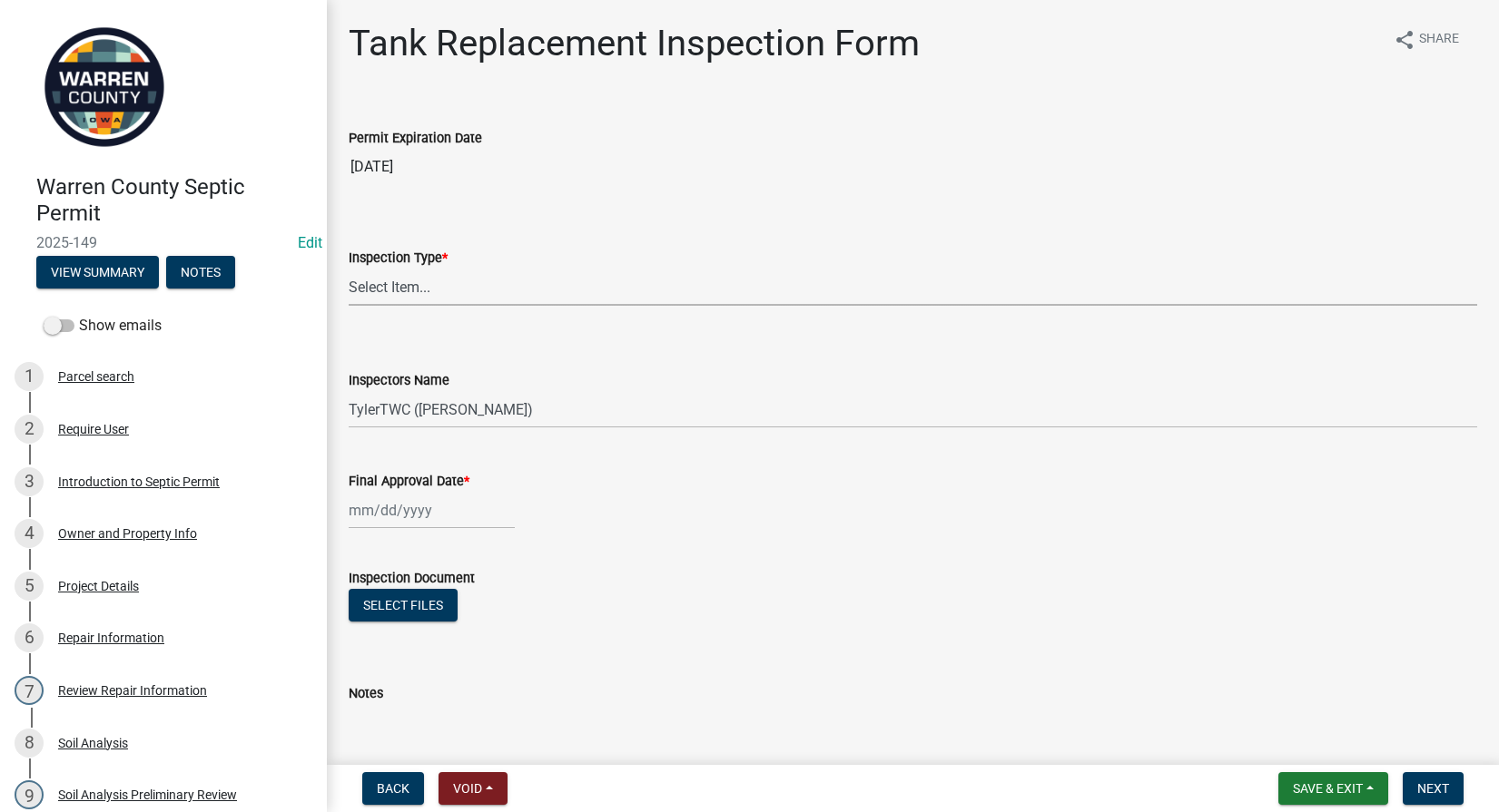
drag, startPoint x: 415, startPoint y: 286, endPoint x: 410, endPoint y: 309, distance: 23.5
click at [415, 287] on select "Select Item... Tank Replacement" at bounding box center [913, 287] width 1129 height 38
click at [349, 268] on select "Select Item... Tank Replacement" at bounding box center [913, 287] width 1129 height 38
select select "6f73ffb5-914c-45ac-b3a7-ce2493f55213"
click at [1344, 784] on span "Save & Exit" at bounding box center [1328, 788] width 70 height 14
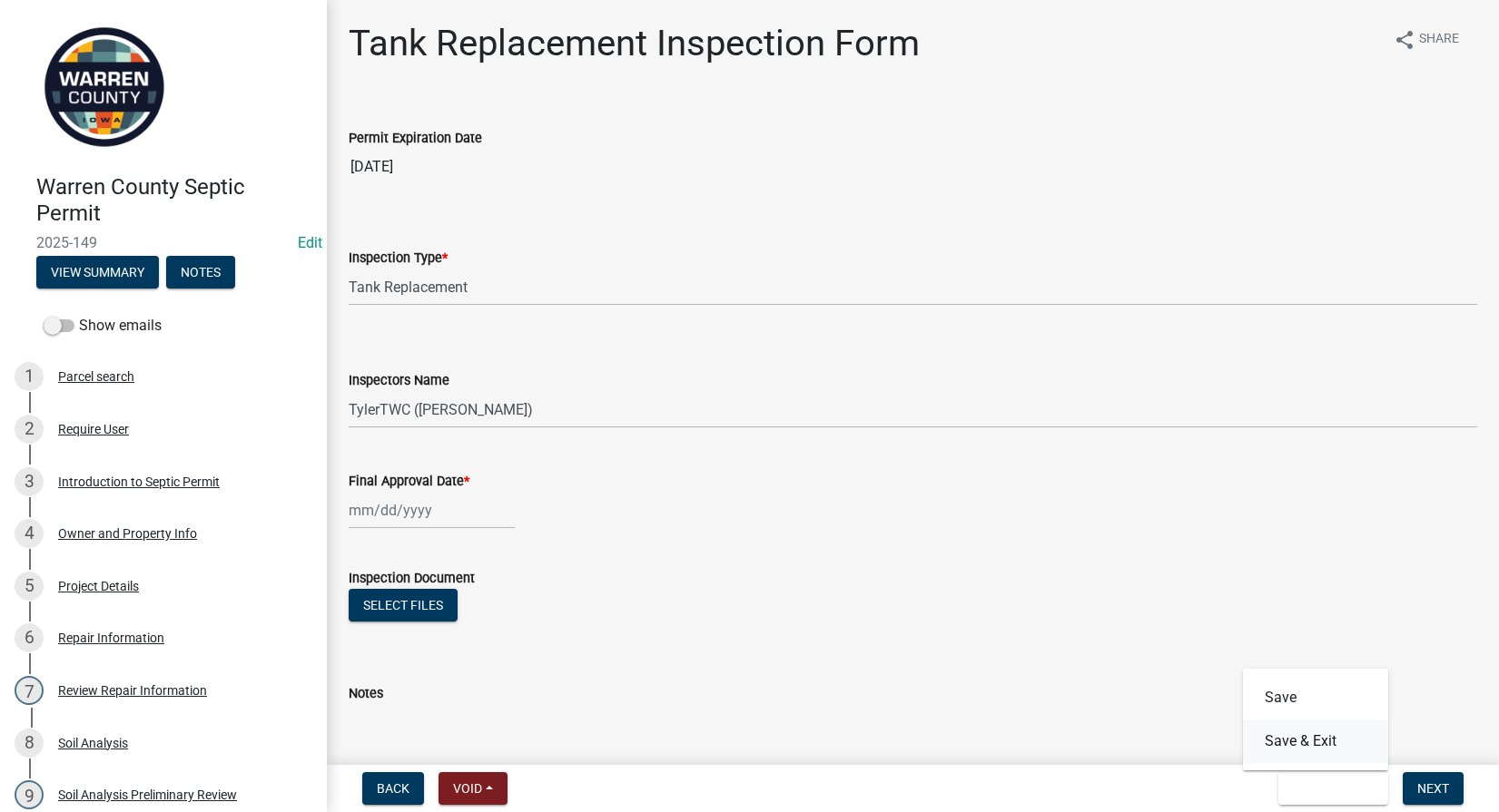
click at [1289, 743] on button "Save & Exit" at bounding box center [1315, 741] width 145 height 43
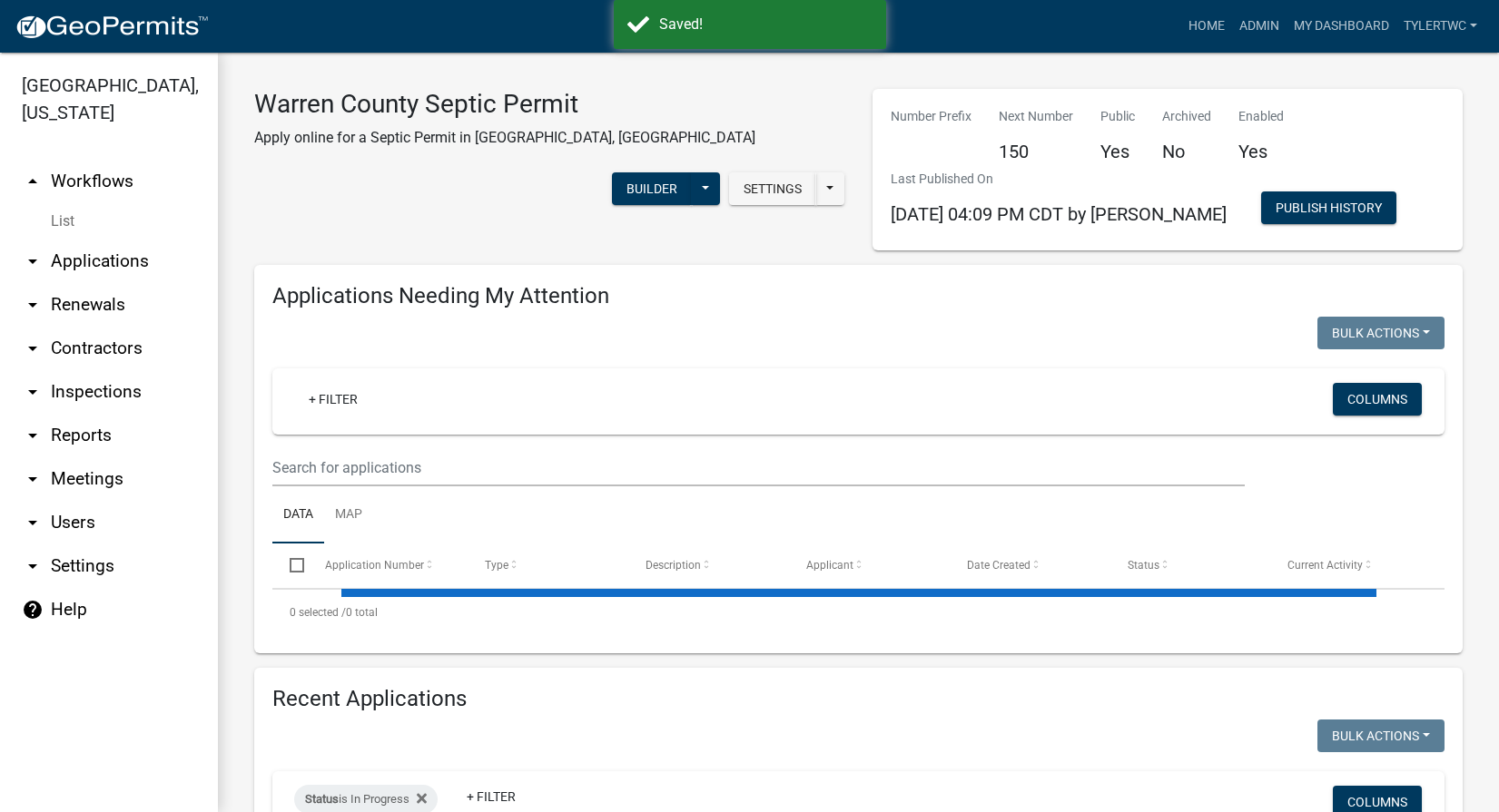
select select "2: 50"
select select "3: 100"
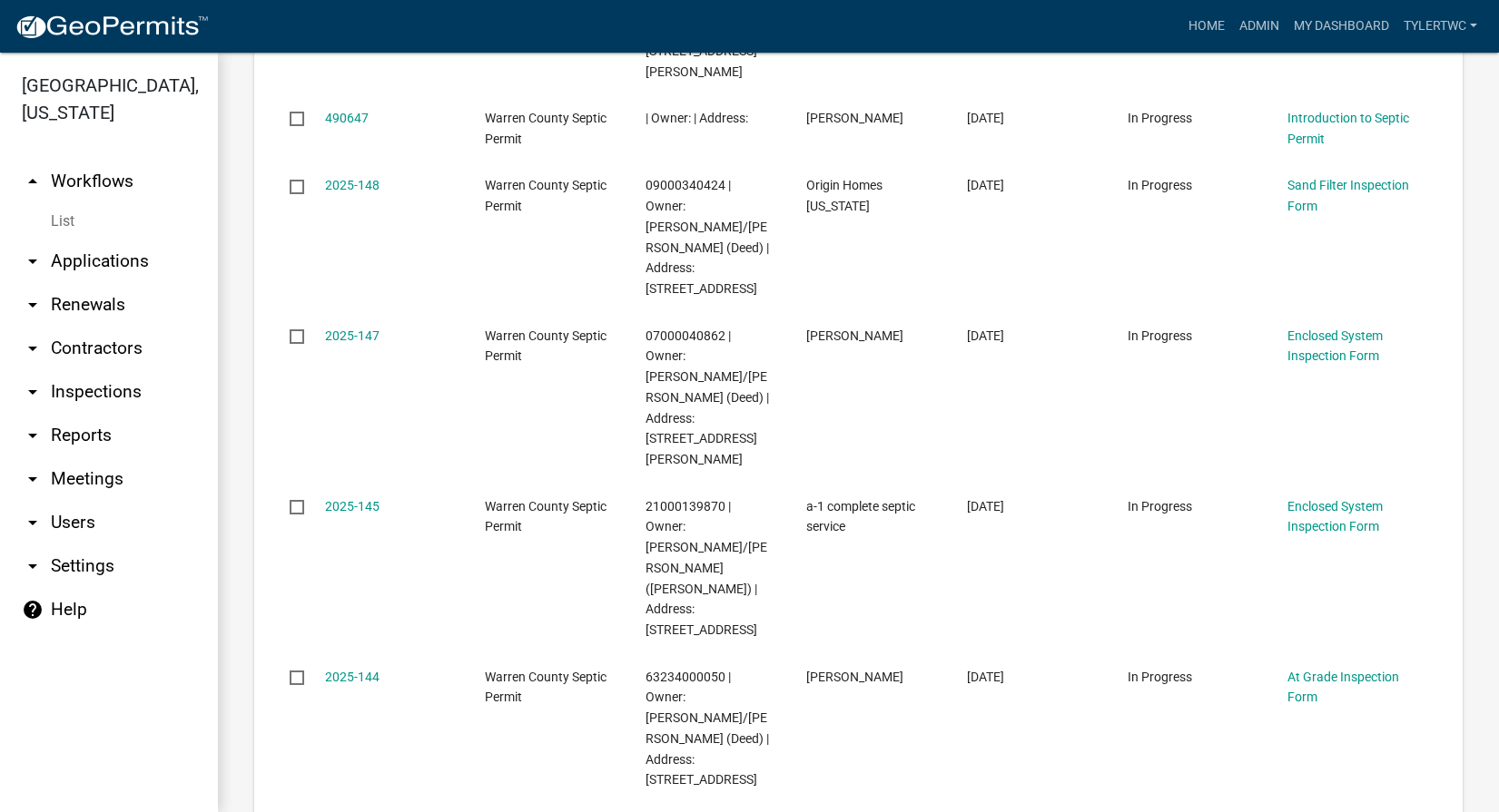
scroll to position [5508, 0]
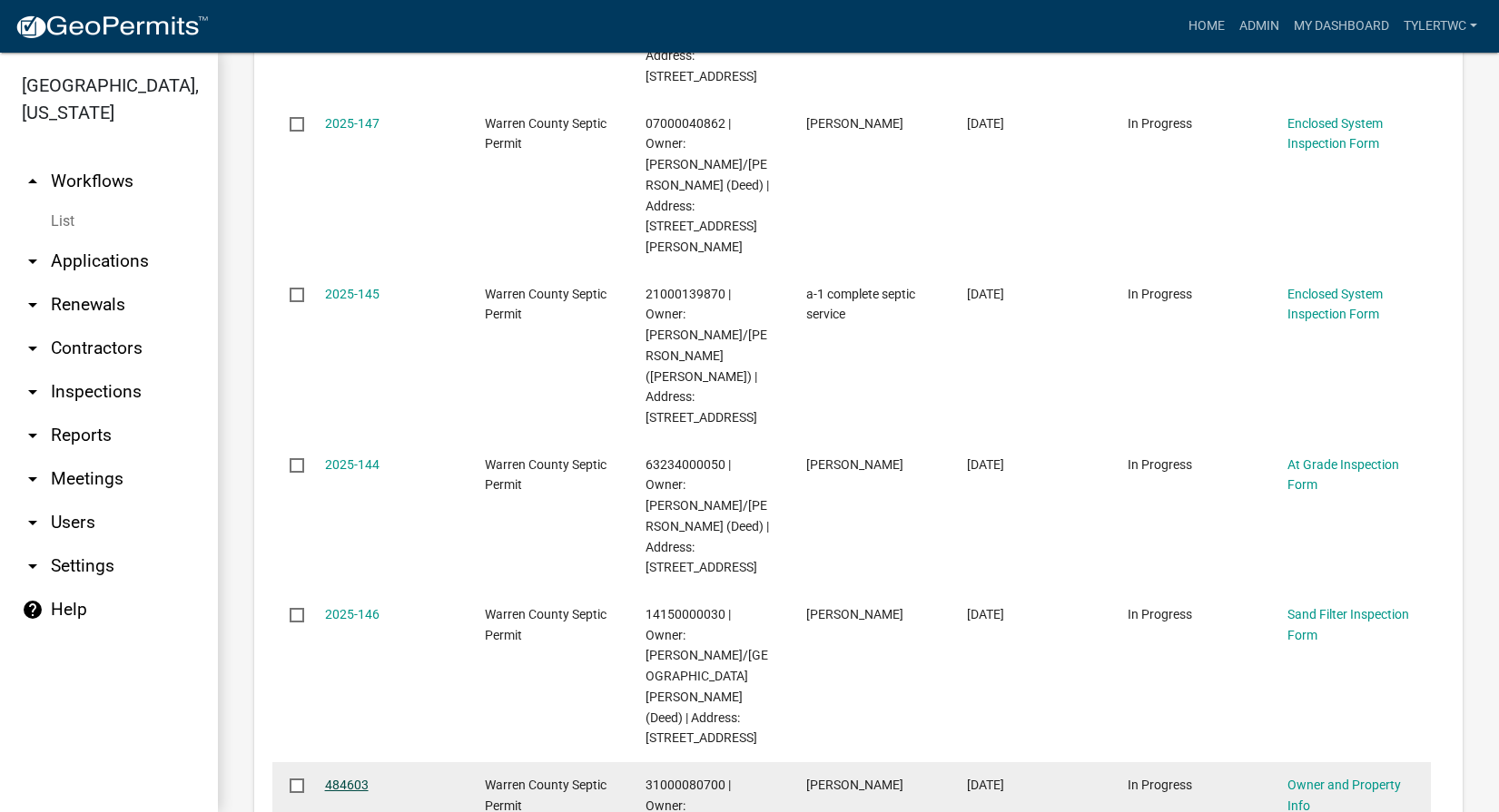
click at [334, 778] on link "484603" at bounding box center [347, 785] width 43 height 14
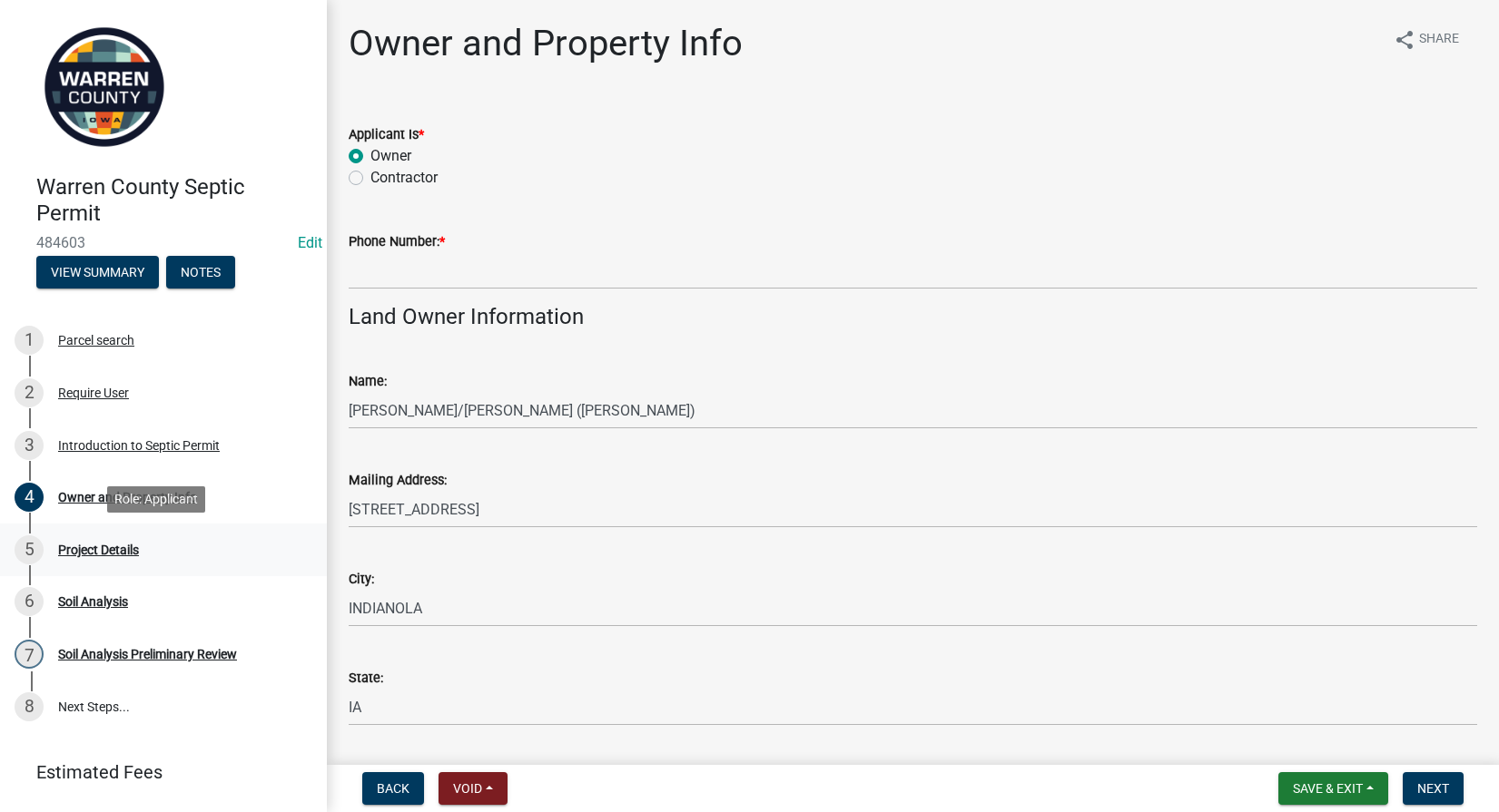
click at [86, 552] on div "Project Details" at bounding box center [99, 549] width 81 height 12
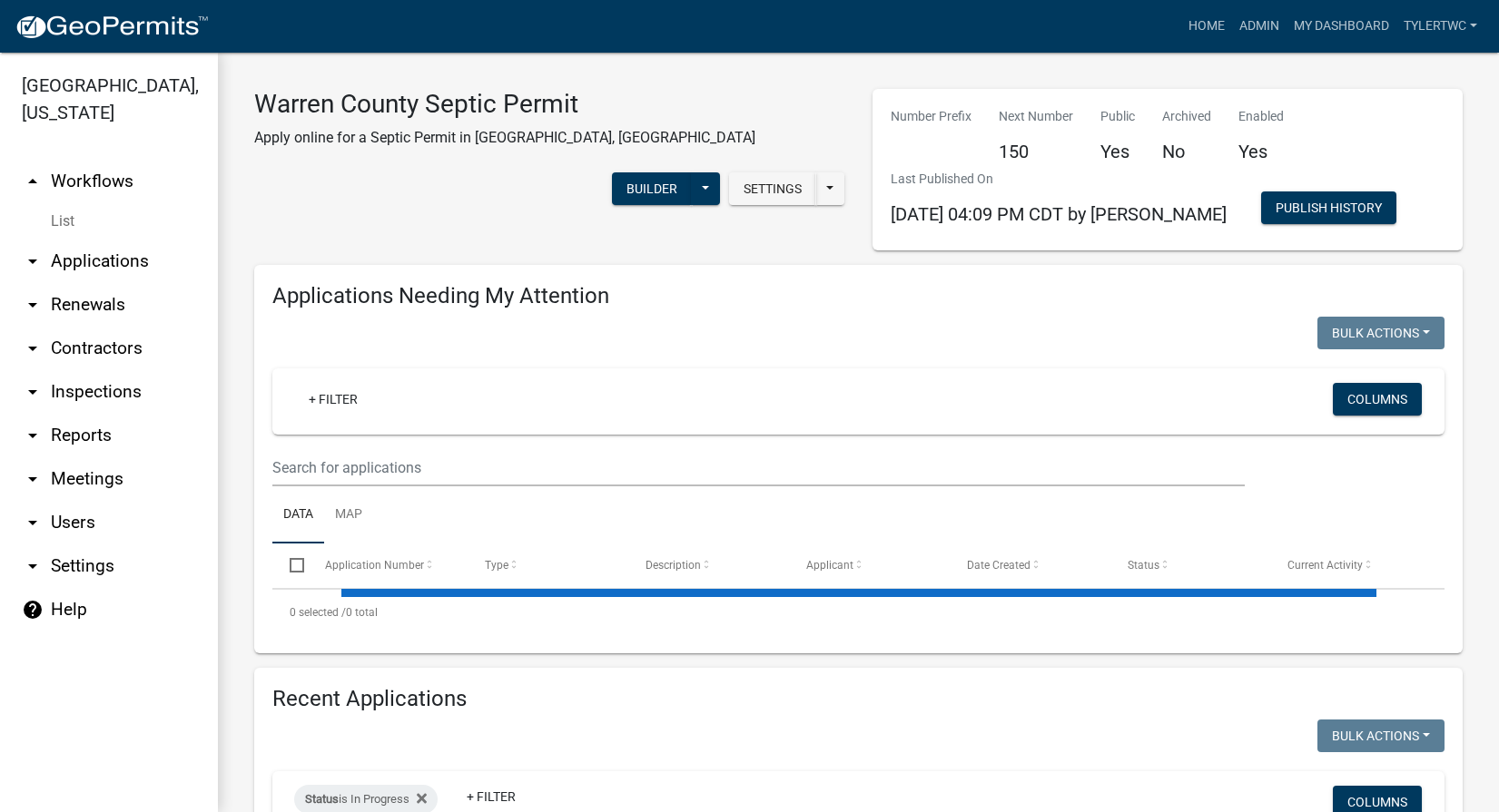
select select "2: 50"
select select "3: 100"
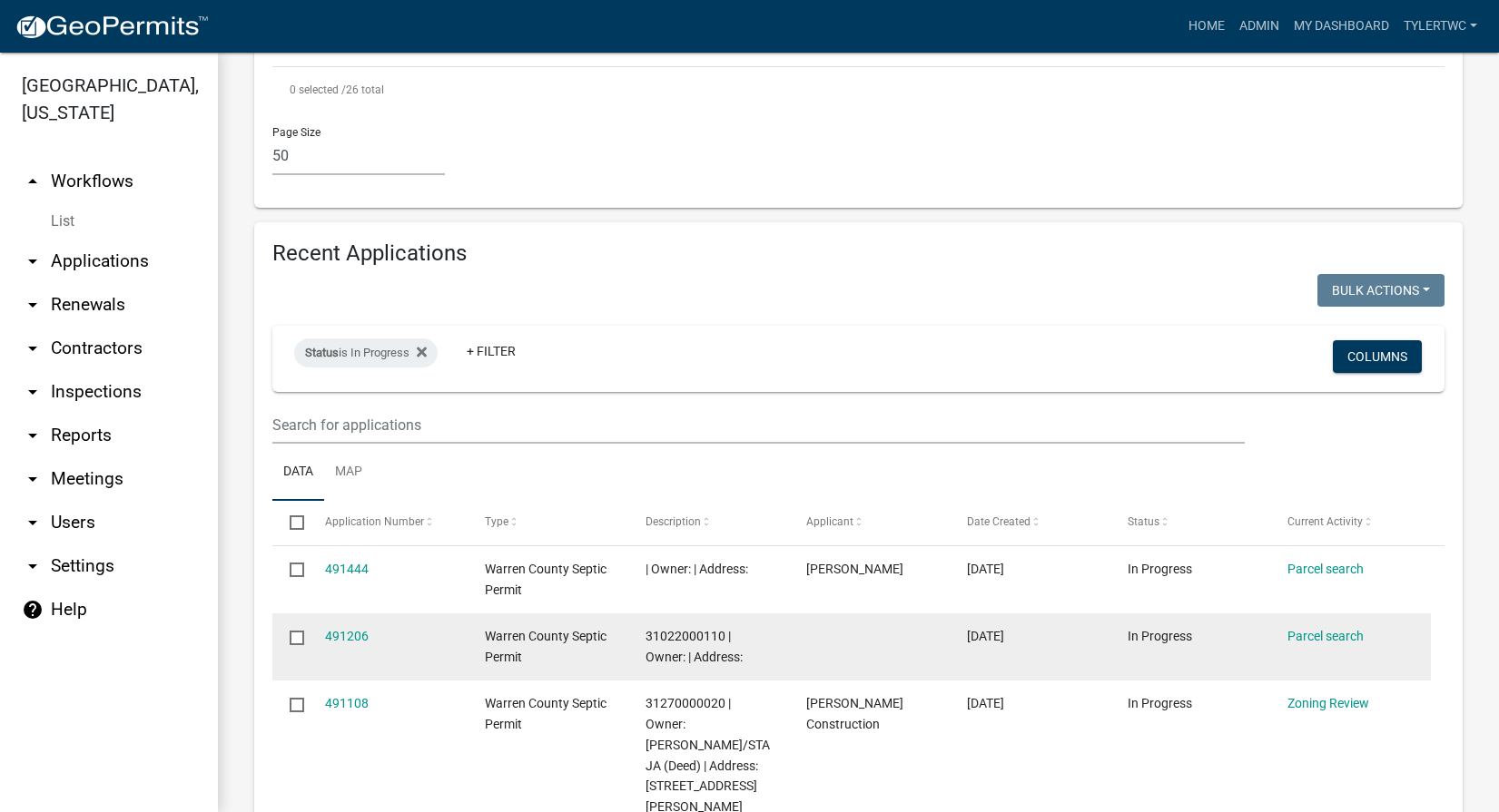
scroll to position [4448, 0]
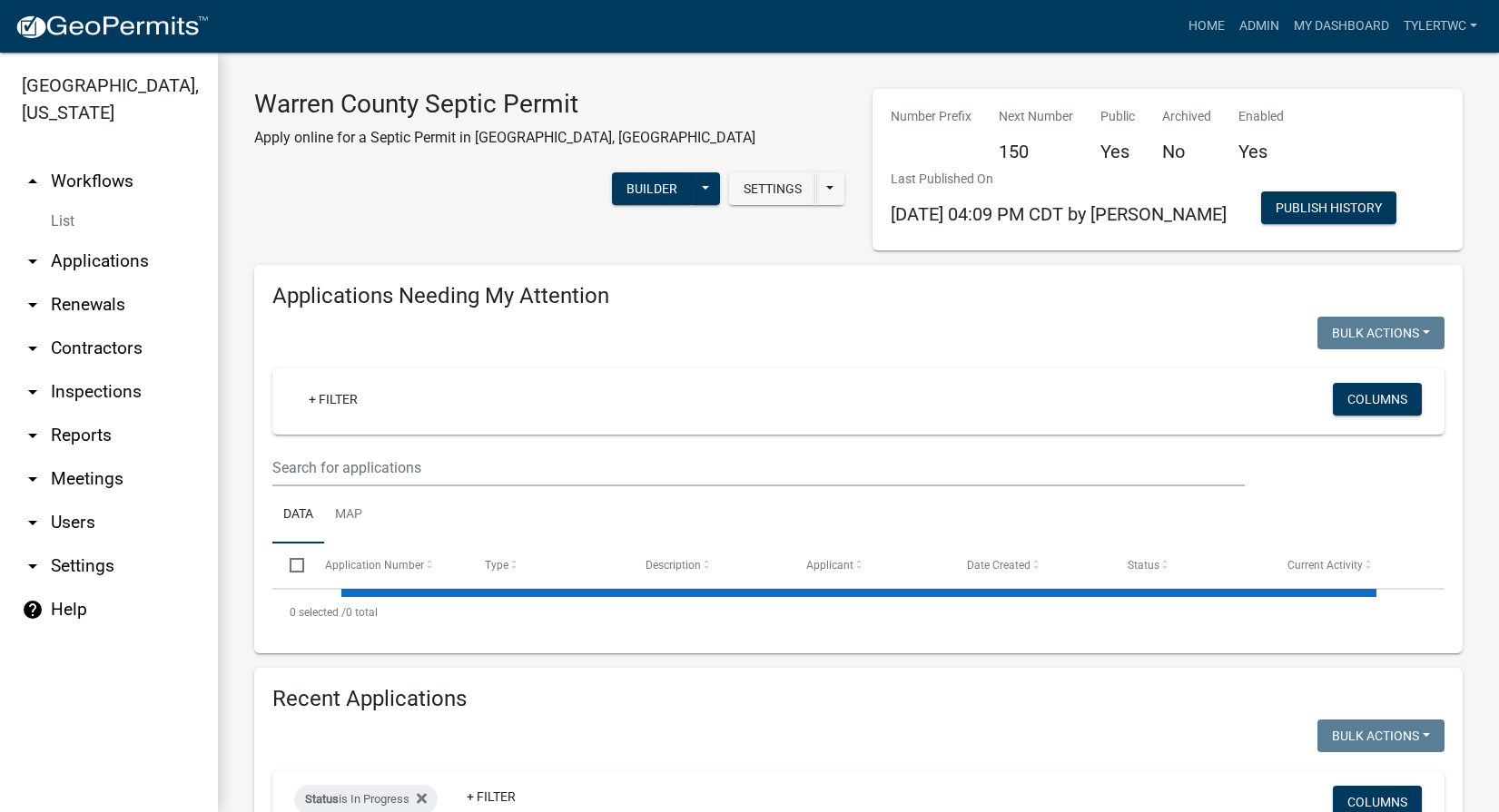
select select "2: 50"
select select "3: 100"
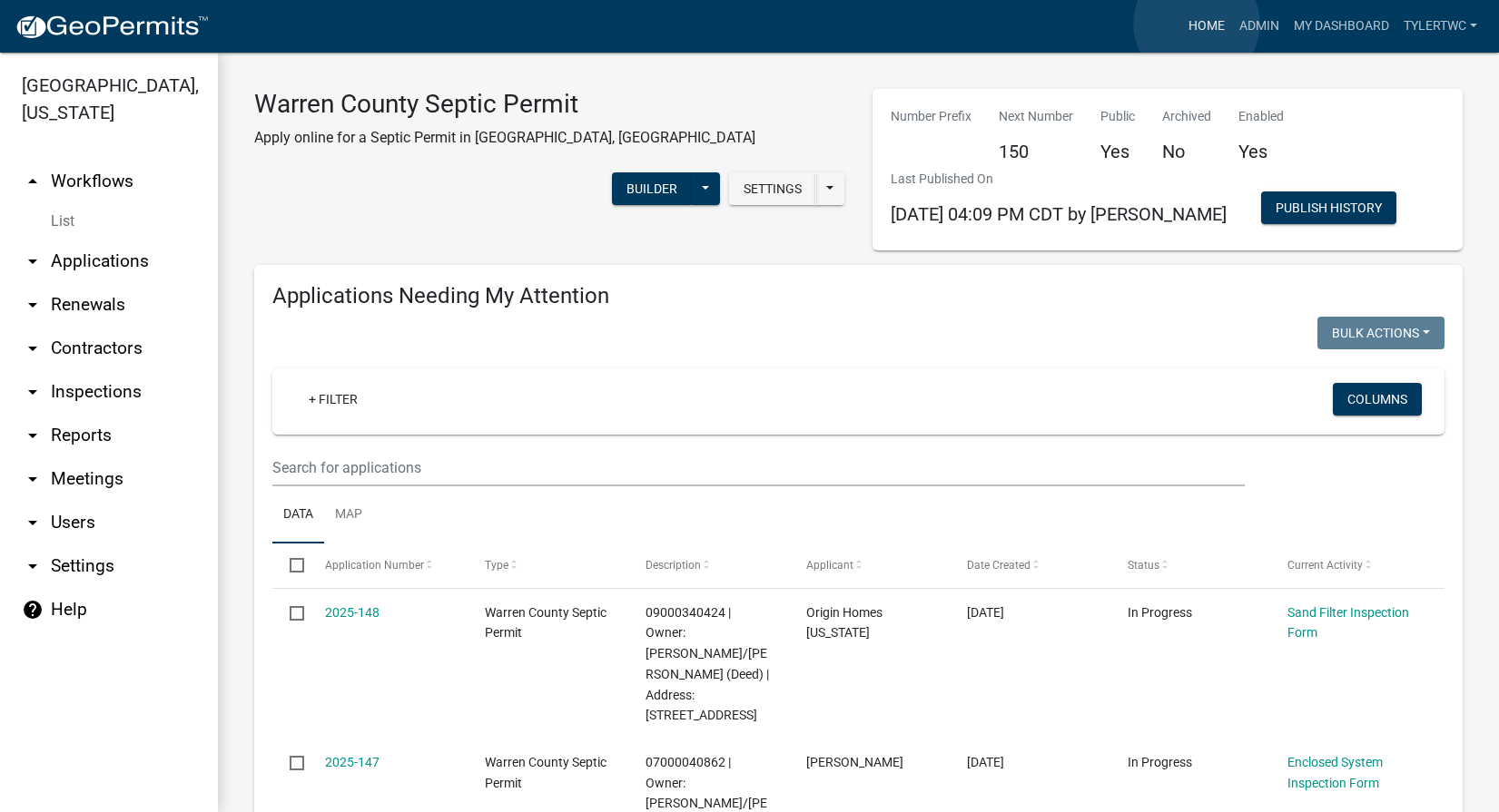
click at [1197, 24] on link "Home" at bounding box center [1207, 26] width 51 height 35
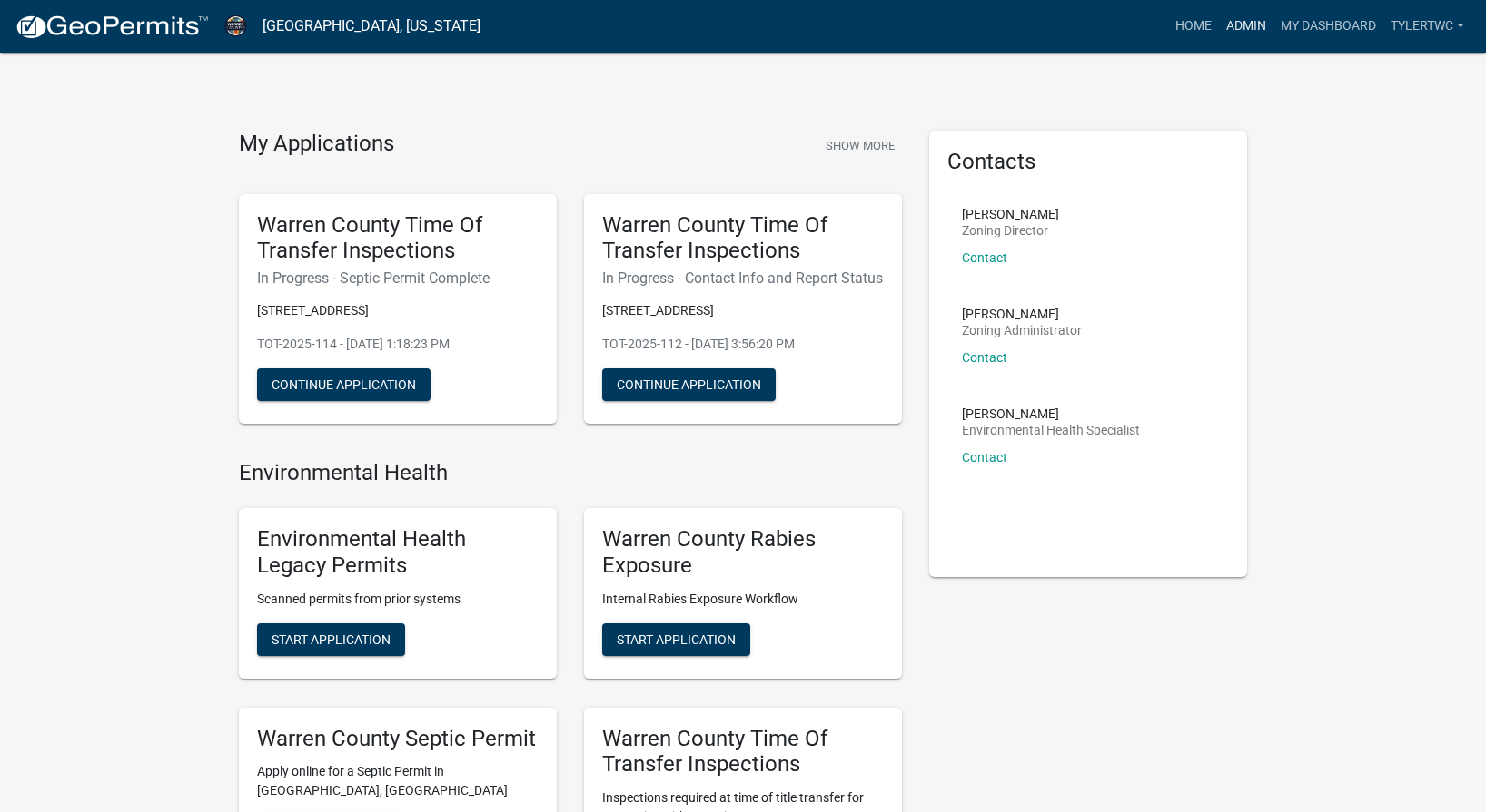
click at [1244, 17] on link "Admin" at bounding box center [1246, 26] width 55 height 35
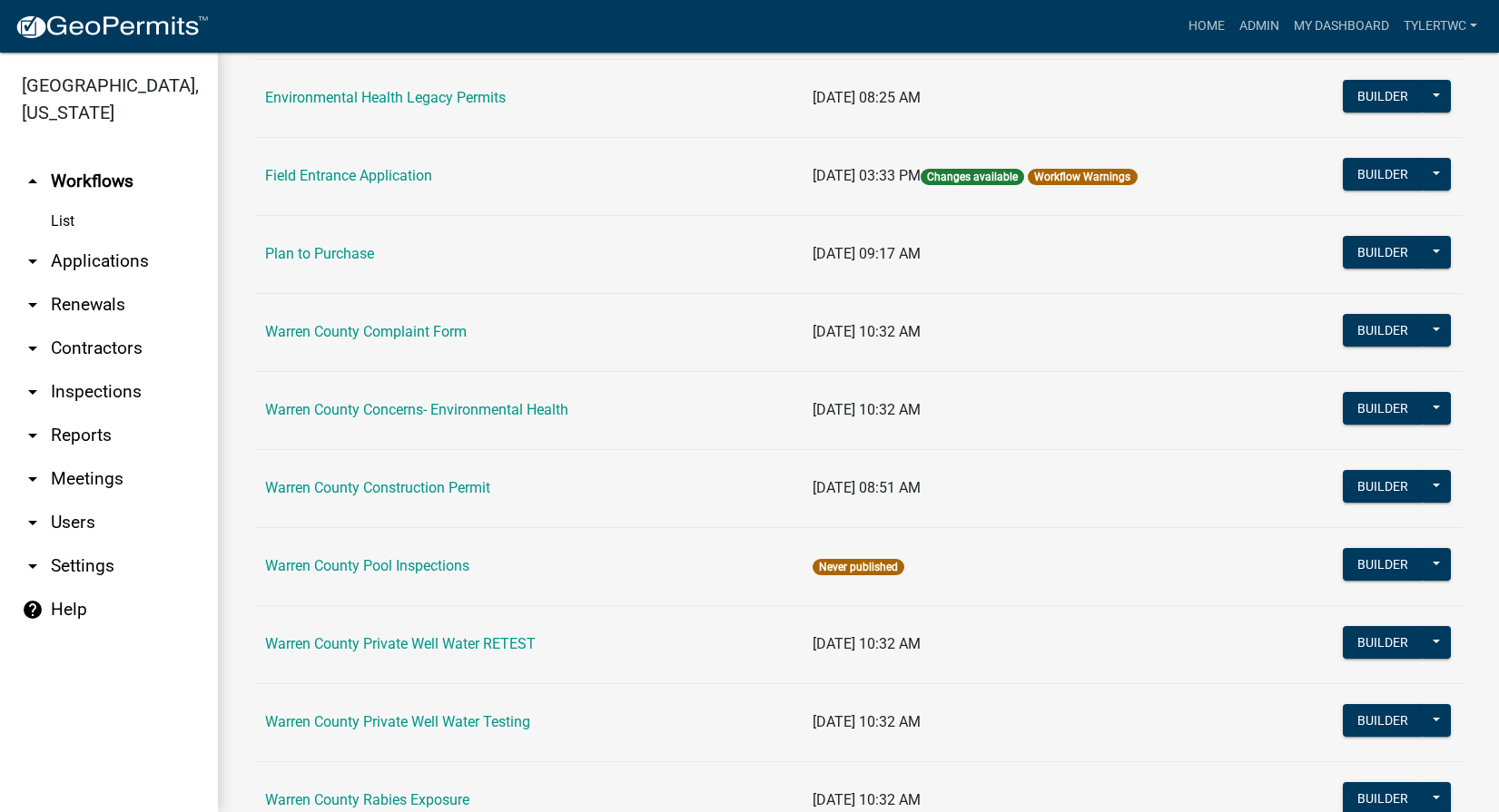
scroll to position [1113, 0]
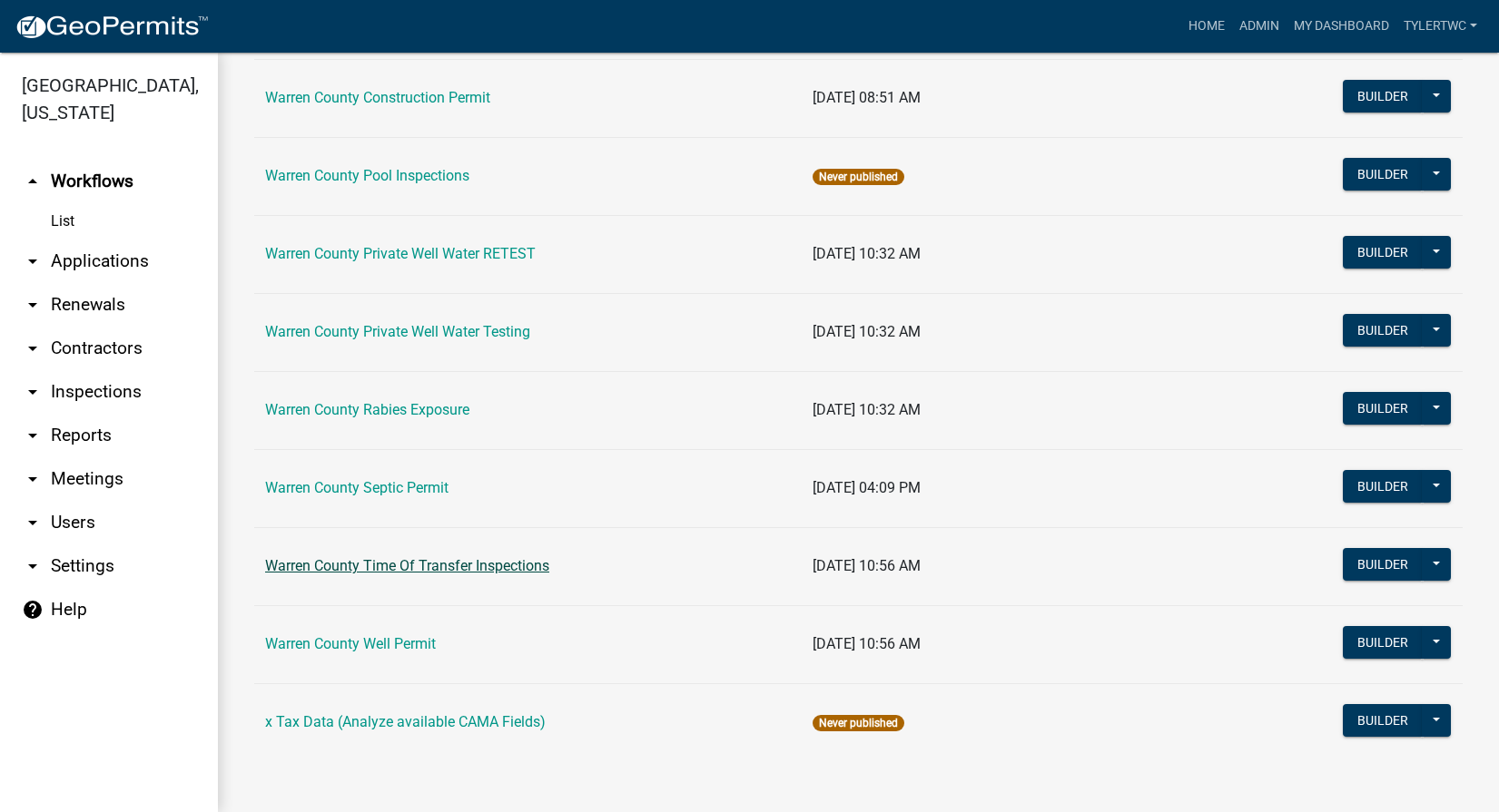
click at [365, 568] on link "Warren County Time Of Transfer Inspections" at bounding box center [407, 566] width 285 height 17
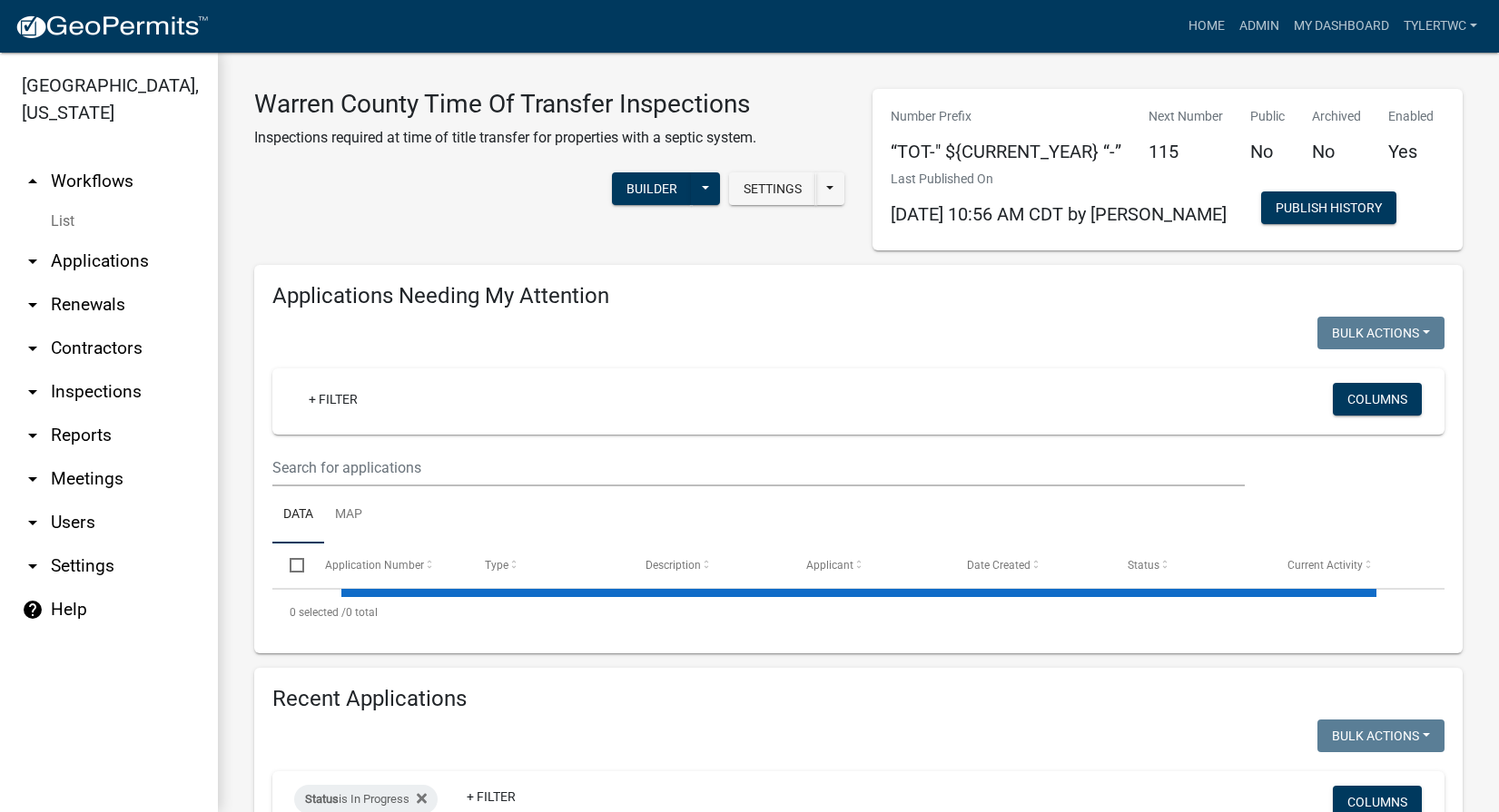
select select "2: 50"
select select "3: 100"
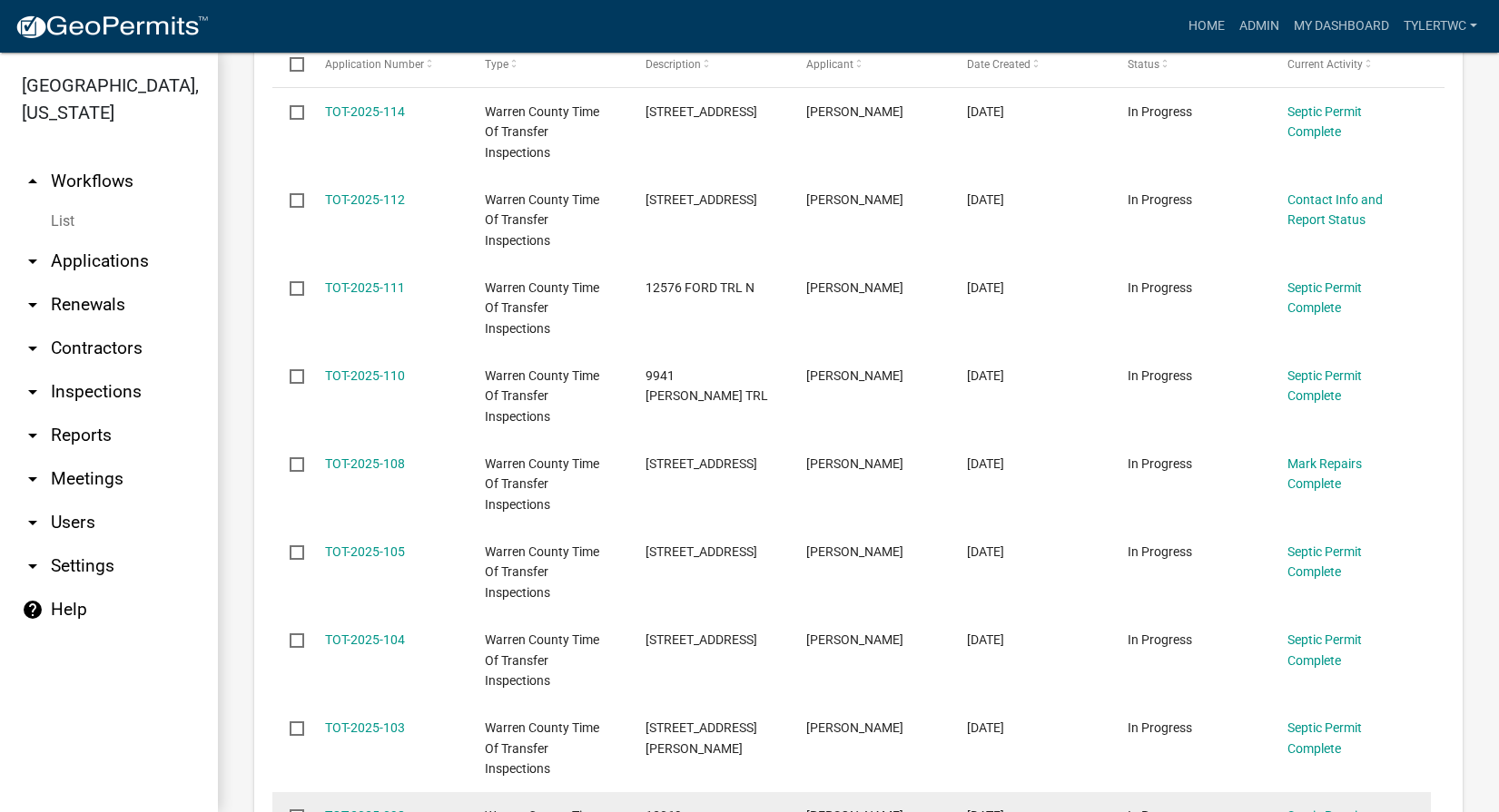
scroll to position [636, 0]
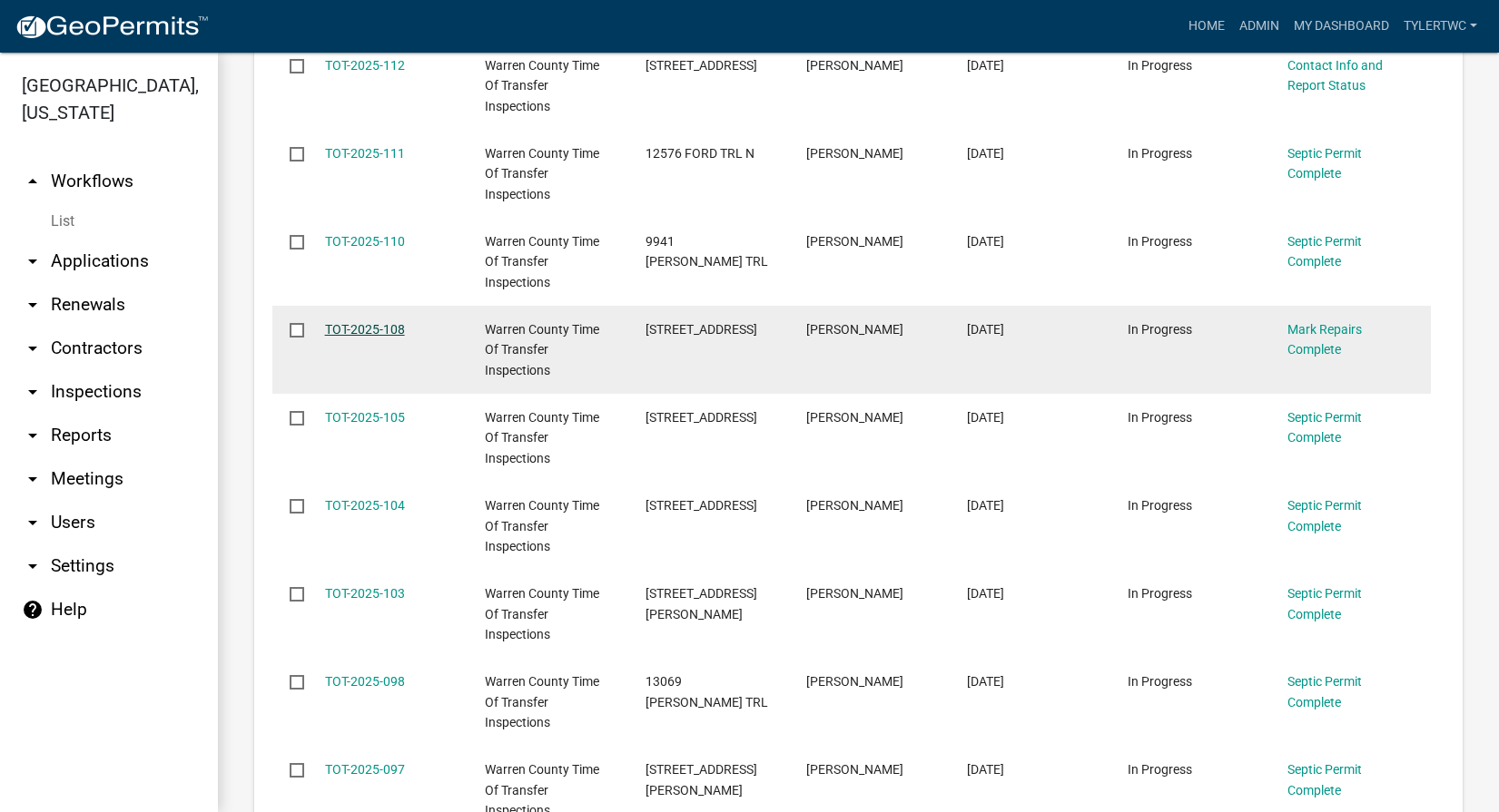
click at [365, 327] on link "TOT-2025-108" at bounding box center [365, 329] width 80 height 14
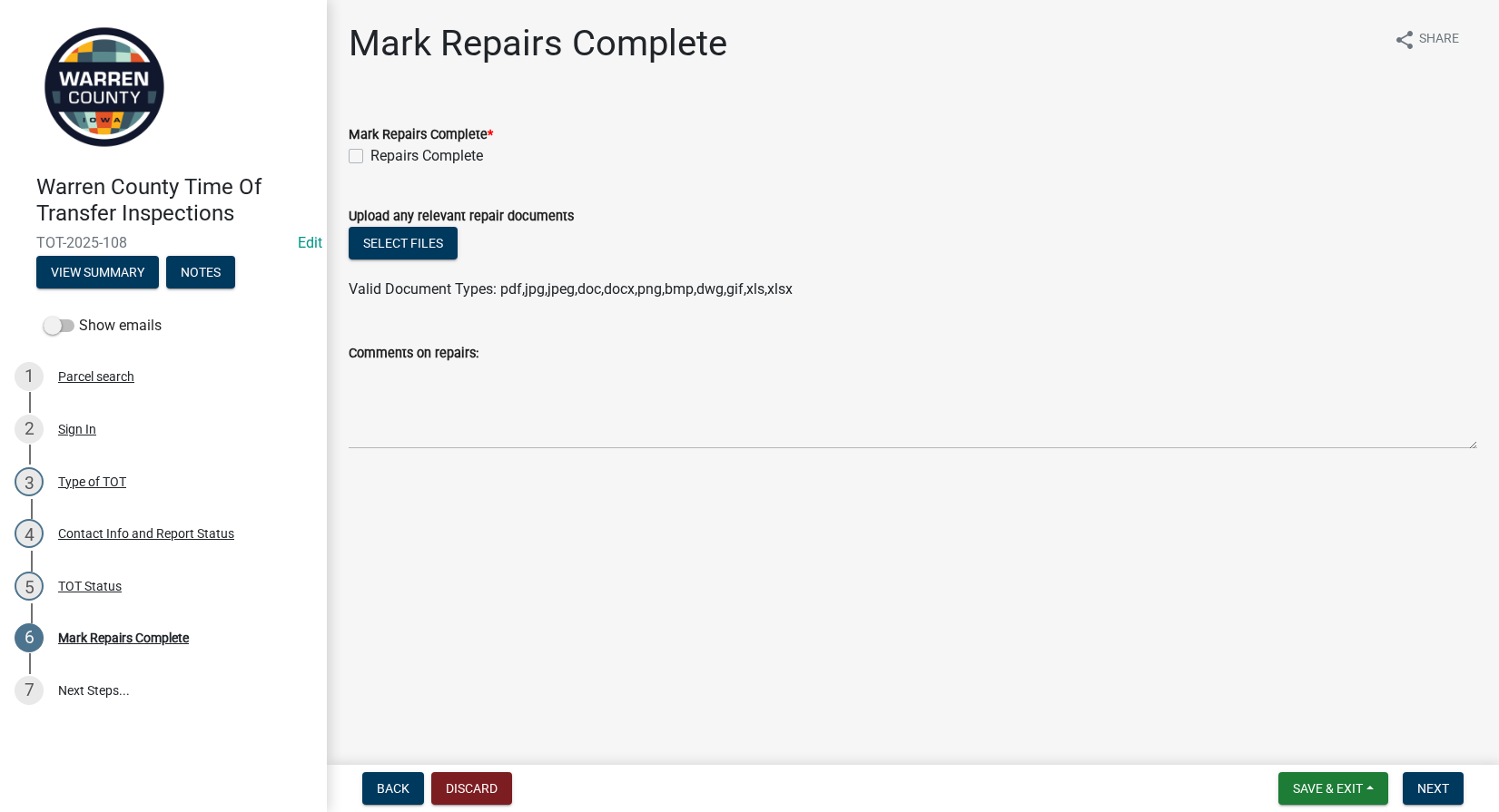
click at [370, 157] on label "Repairs Complete" at bounding box center [426, 155] width 112 height 22
click at [370, 157] on input "Repairs Complete" at bounding box center [376, 151] width 12 height 12
checkbox input "true"
click at [79, 587] on div "TOT Status" at bounding box center [90, 586] width 63 height 12
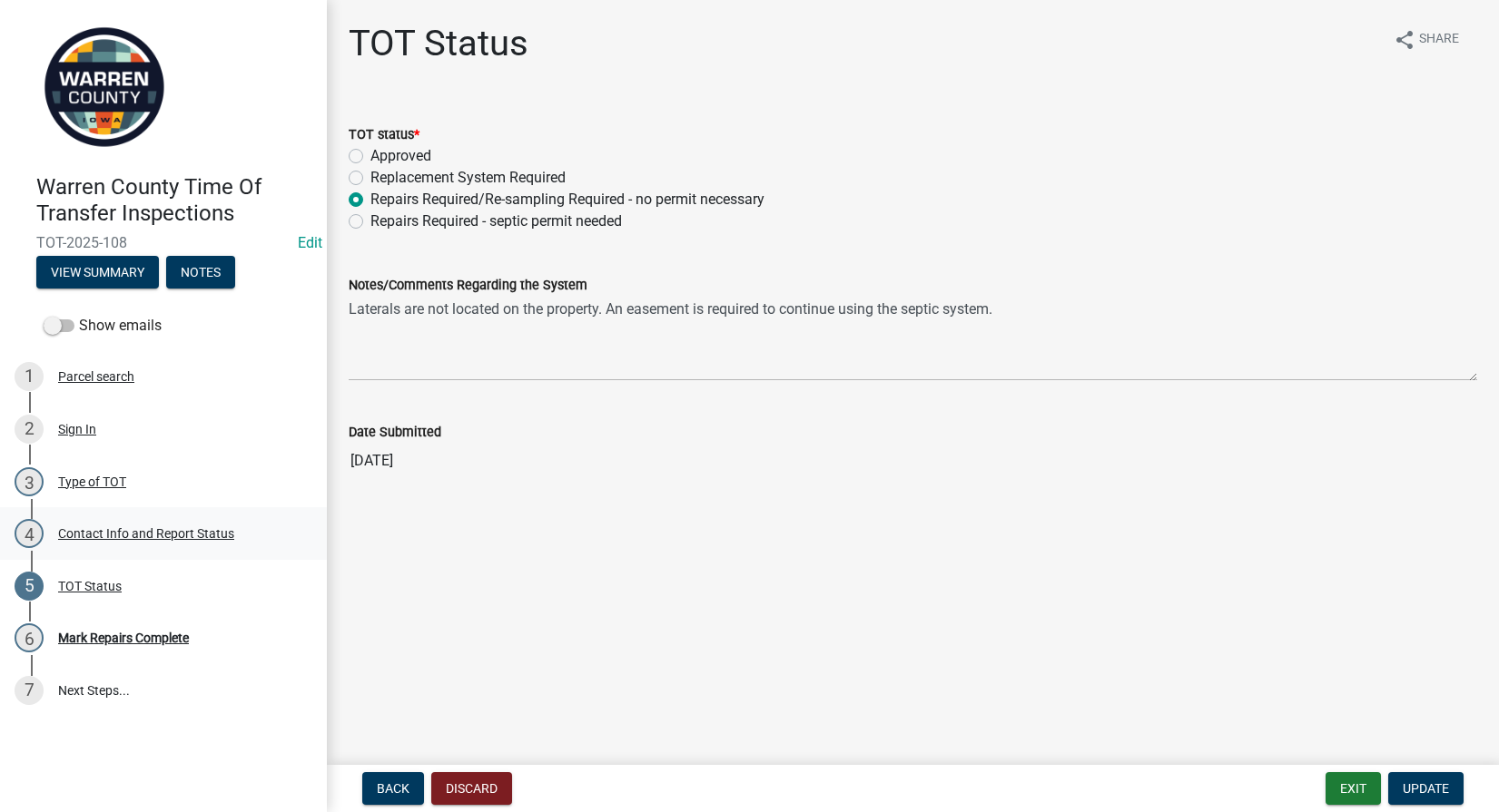
click at [104, 530] on div "Contact Info and Report Status" at bounding box center [146, 533] width 176 height 12
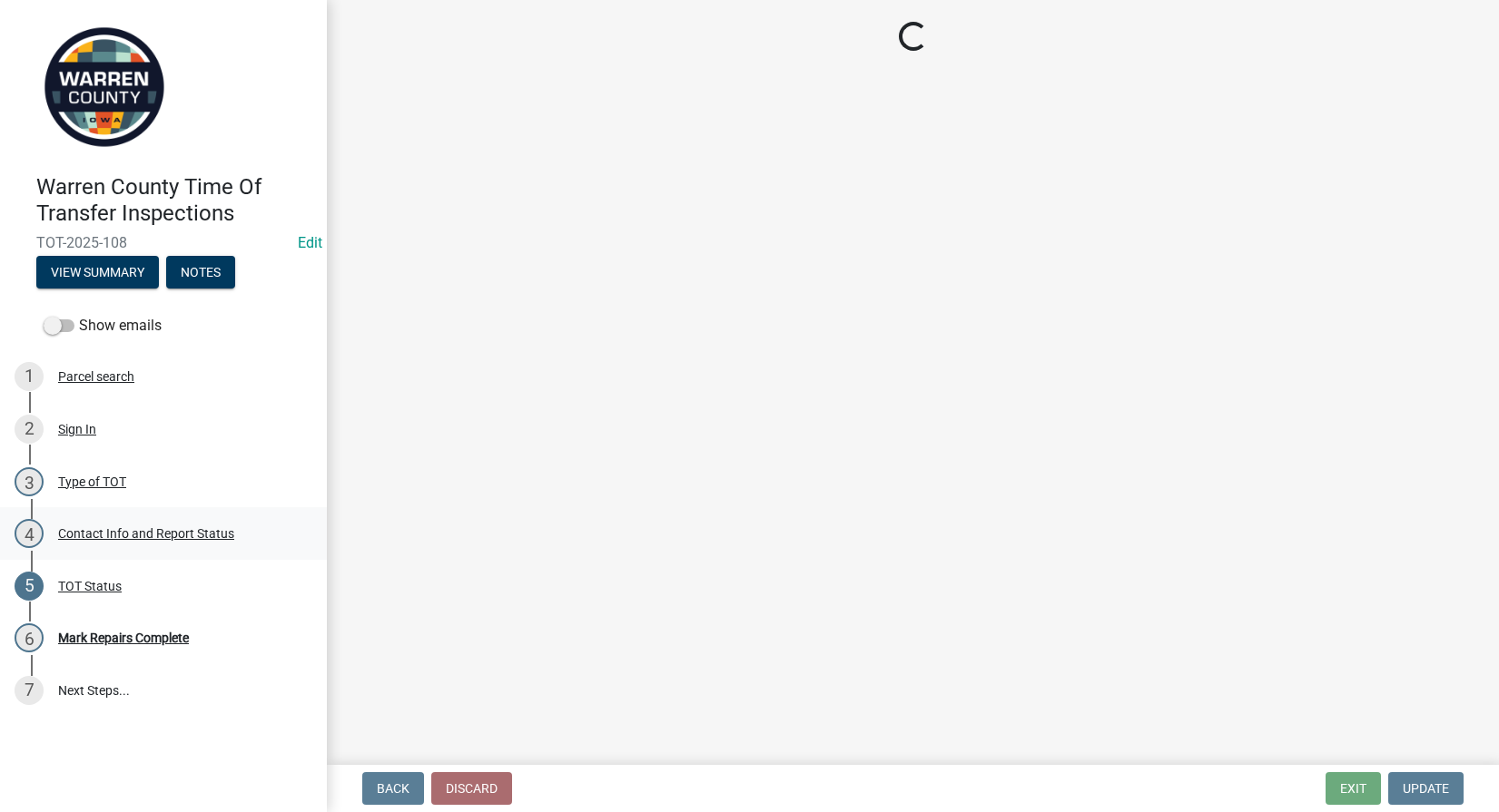
select select "bb0a5943-fbd2-4dc2-be90-36d1aa9a9032"
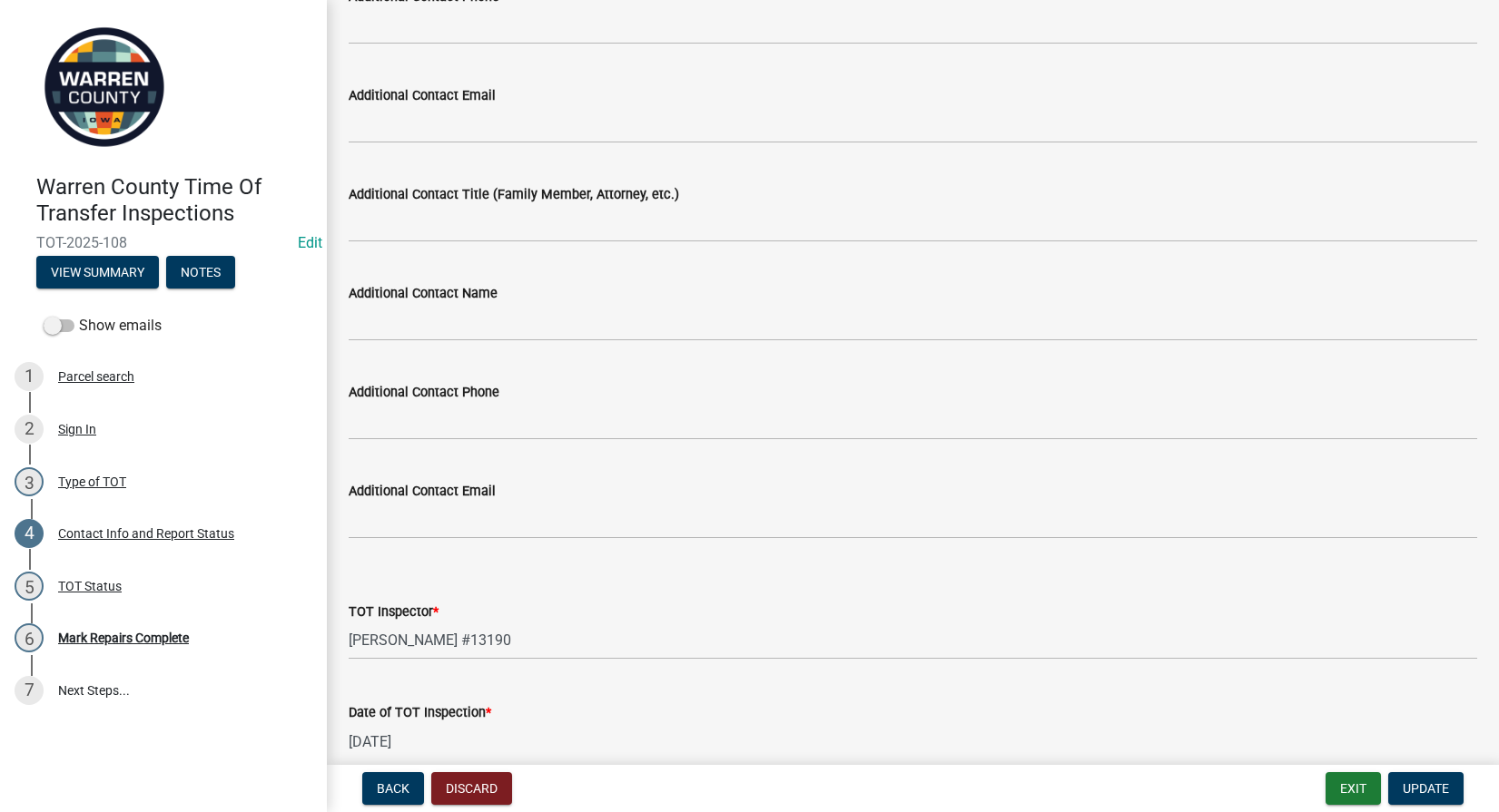
scroll to position [1907, 0]
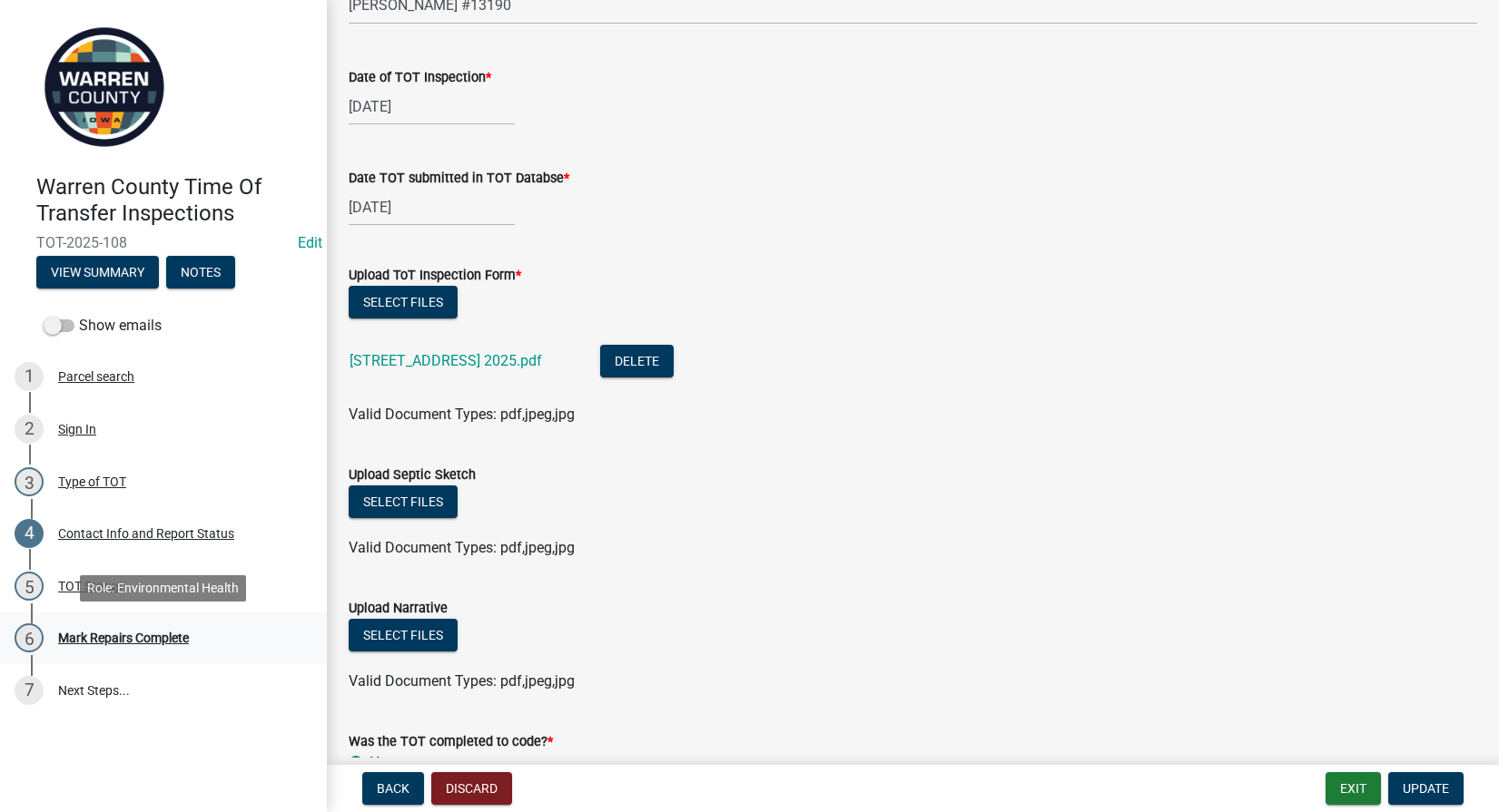
click at [138, 633] on div "Mark Repairs Complete" at bounding box center [123, 638] width 131 height 12
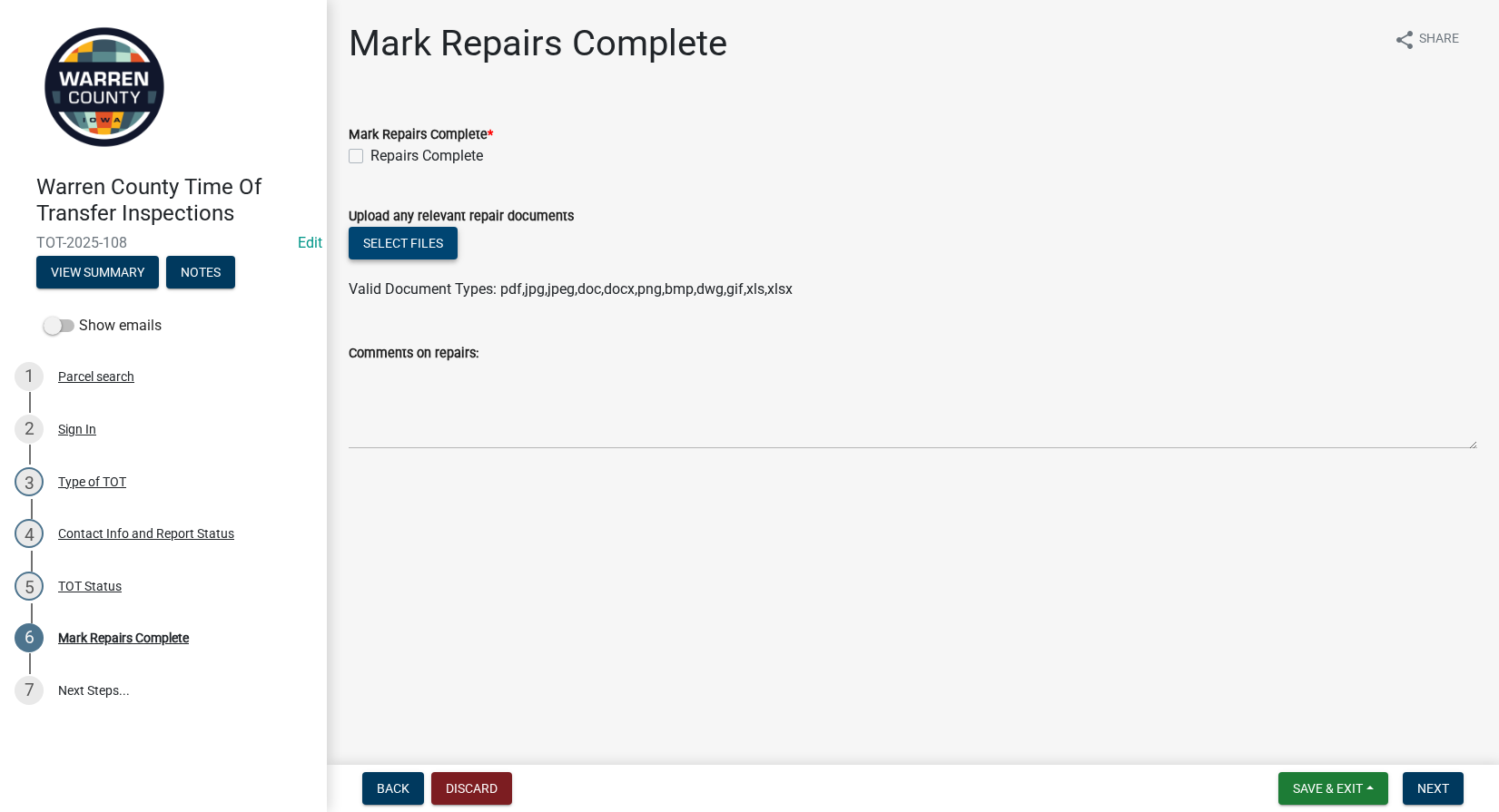
click at [436, 250] on button "Select files" at bounding box center [403, 243] width 109 height 33
click at [97, 533] on div "Contact Info and Report Status" at bounding box center [146, 533] width 176 height 12
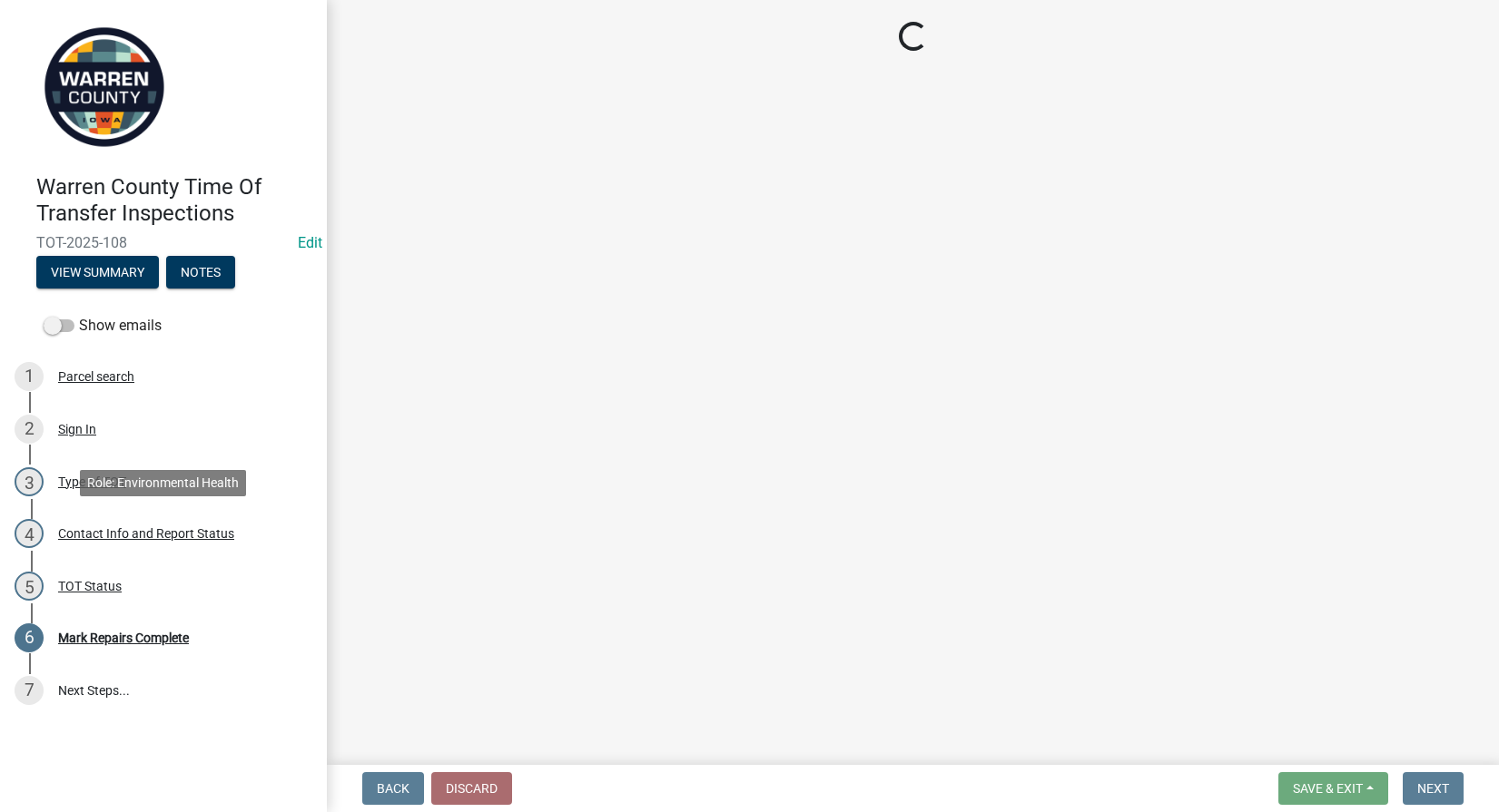
select select "bb0a5943-fbd2-4dc2-be90-36d1aa9a9032"
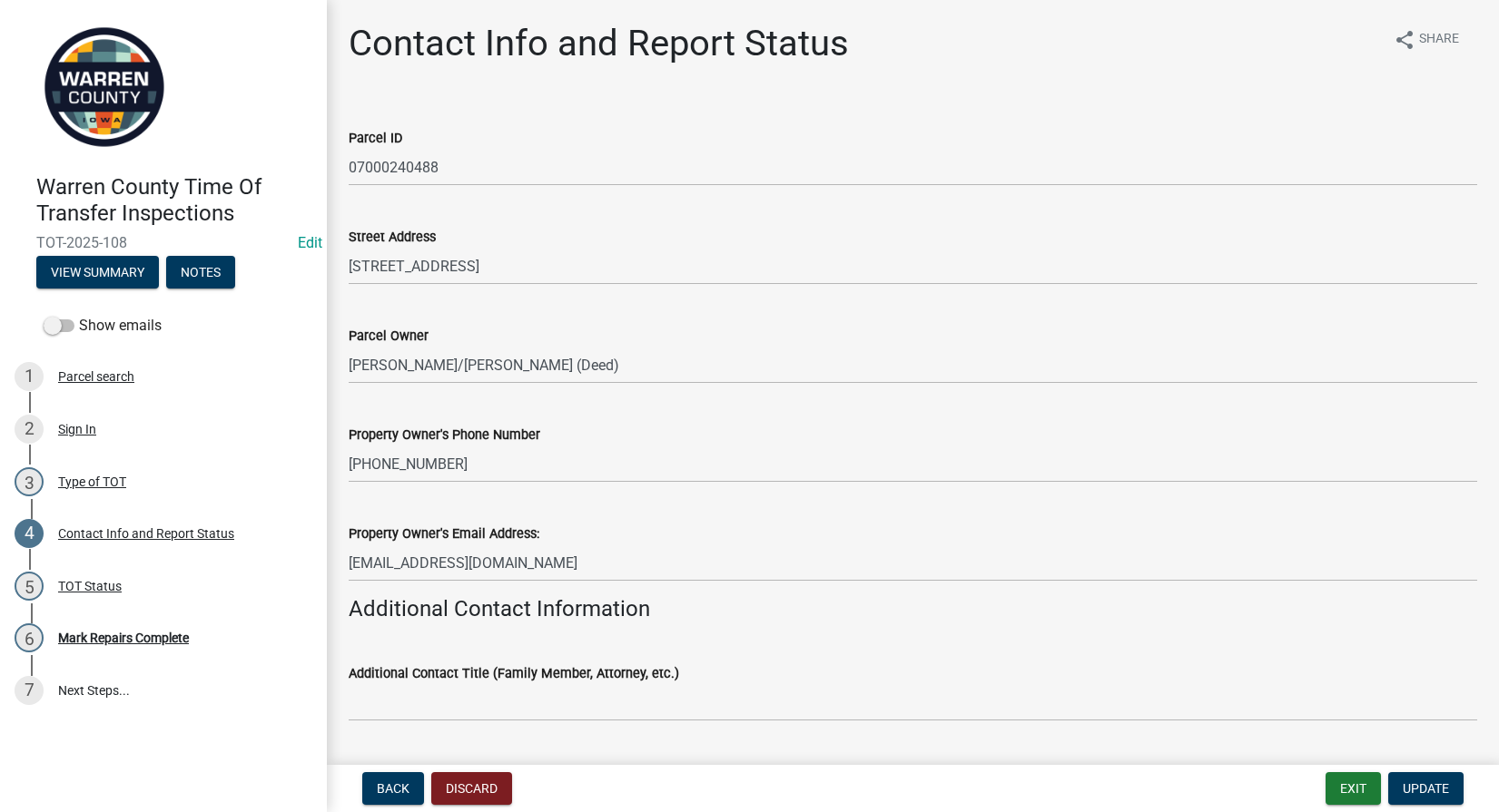
scroll to position [1271, 0]
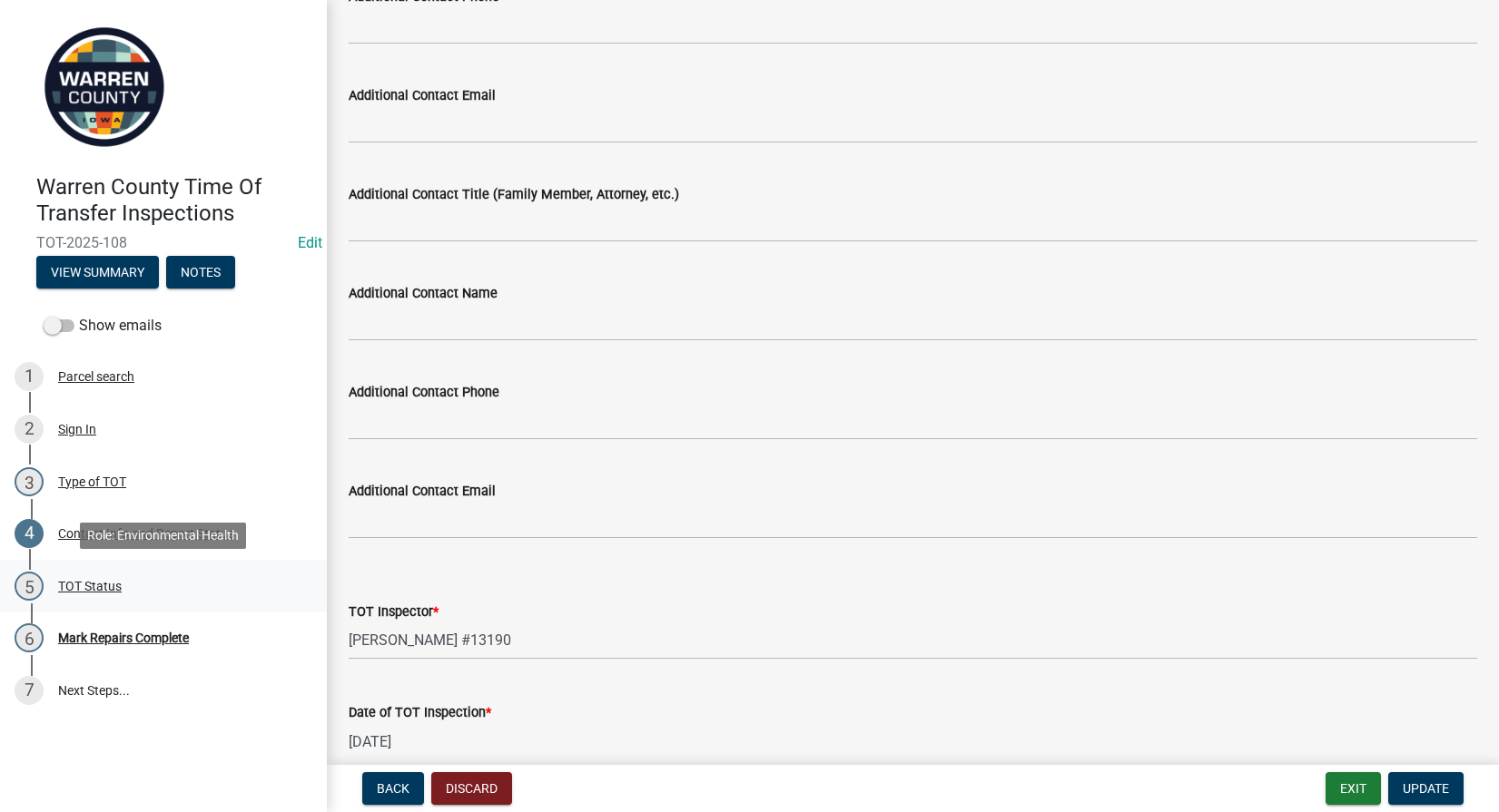
click at [82, 576] on div "5 TOT Status" at bounding box center [155, 586] width 284 height 29
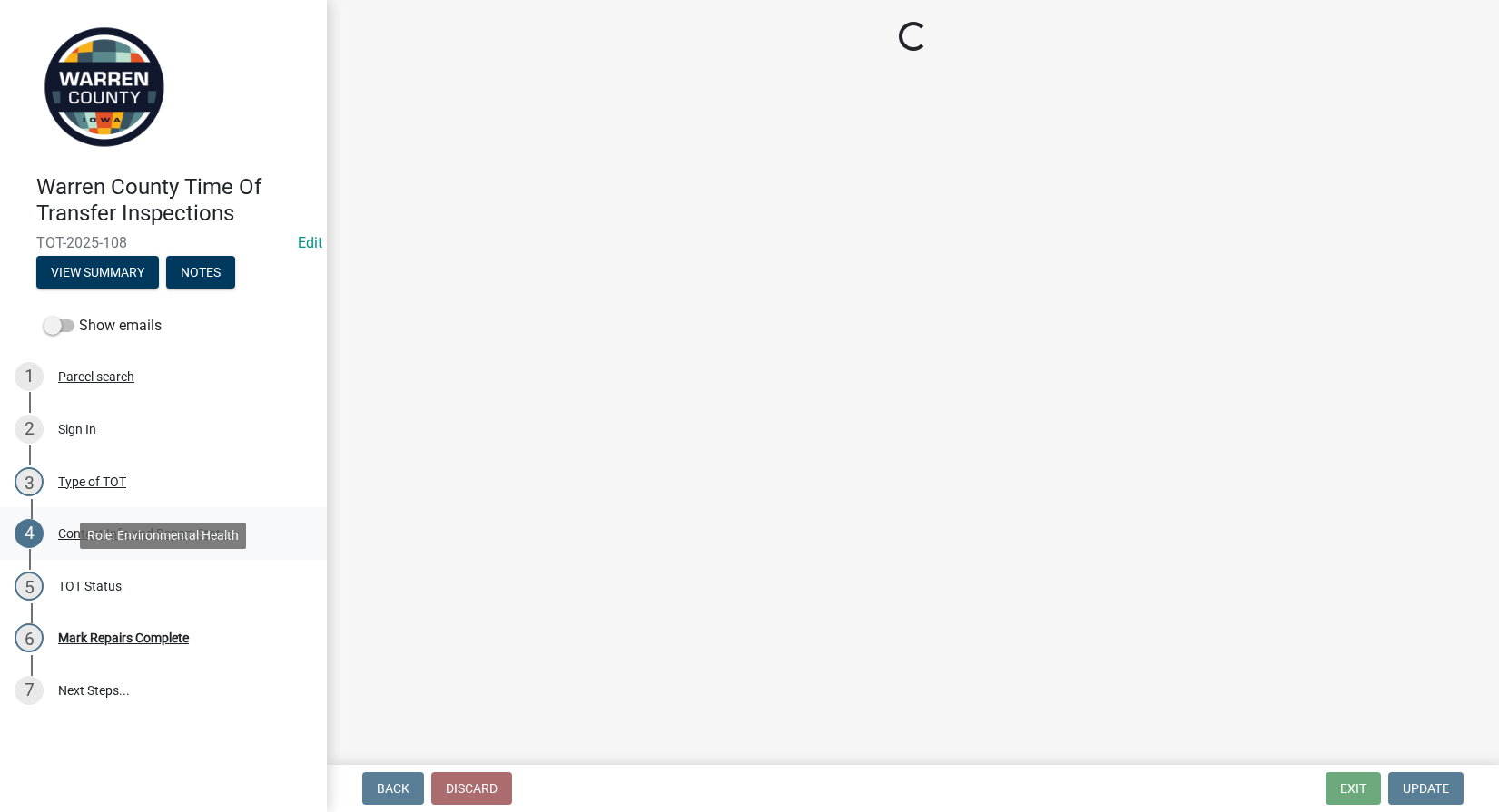
scroll to position [0, 0]
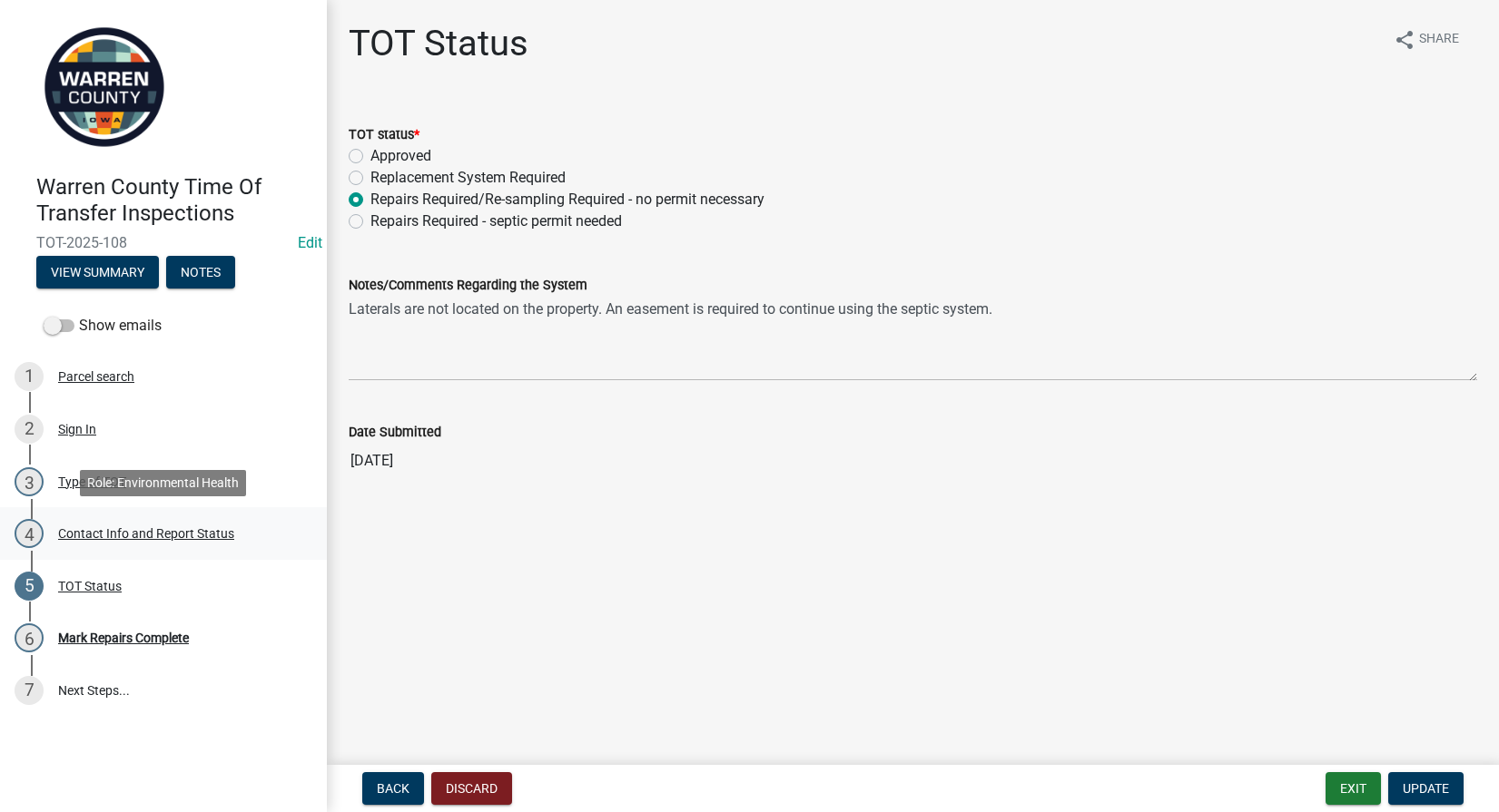
click at [98, 535] on div "Contact Info and Report Status" at bounding box center [146, 533] width 176 height 12
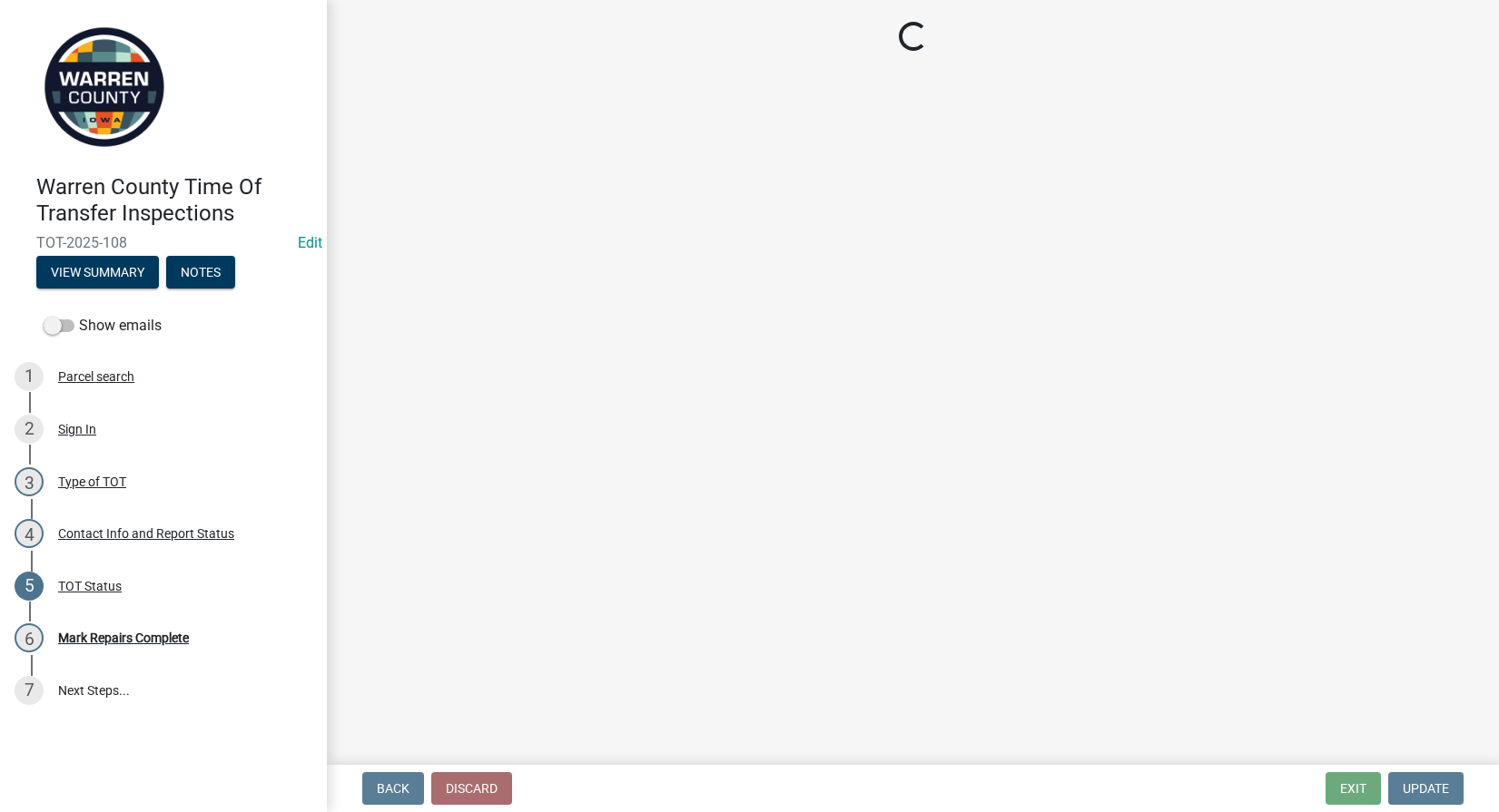
select select "bb0a5943-fbd2-4dc2-be90-36d1aa9a9032"
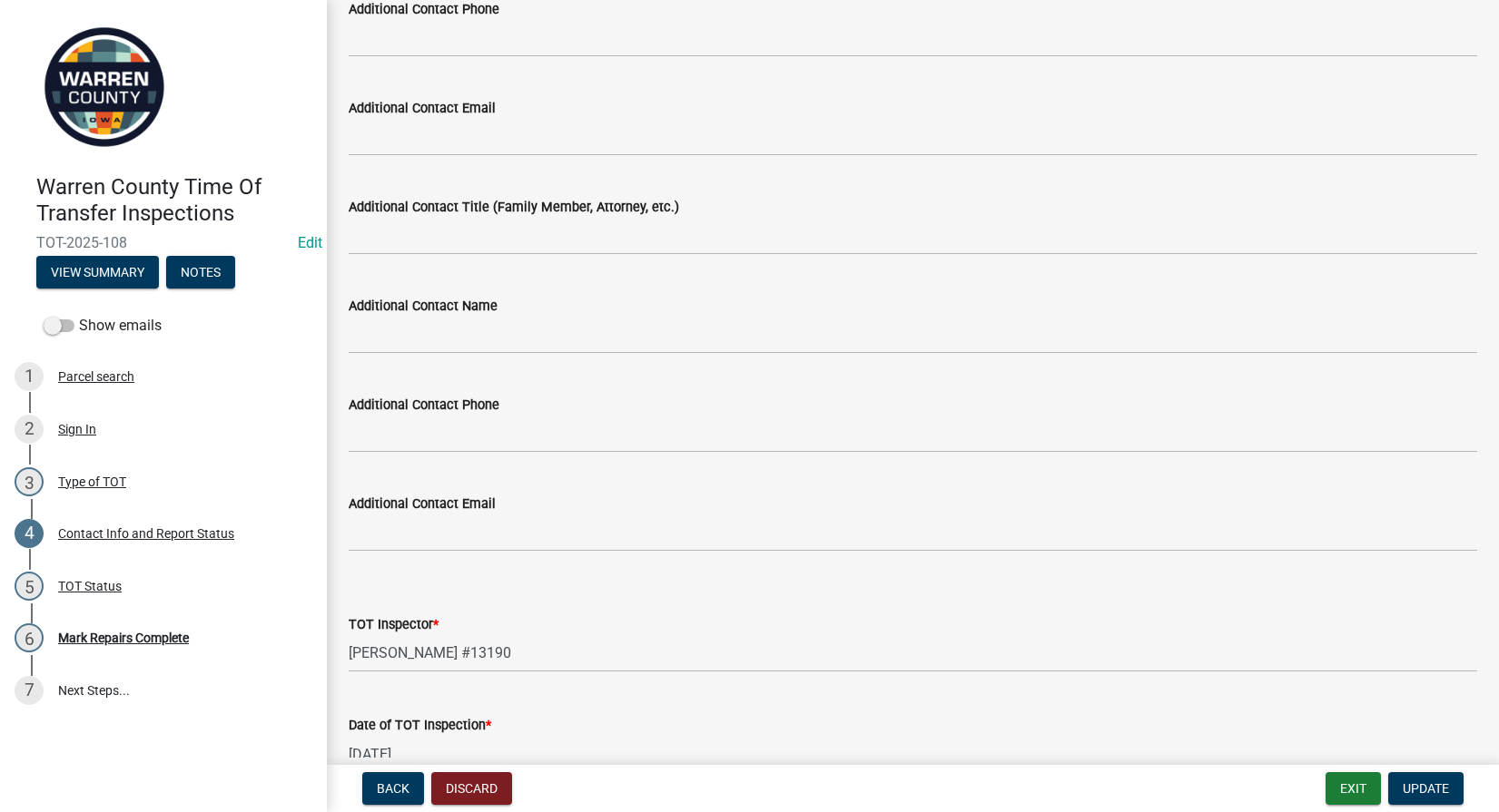
scroll to position [1695, 0]
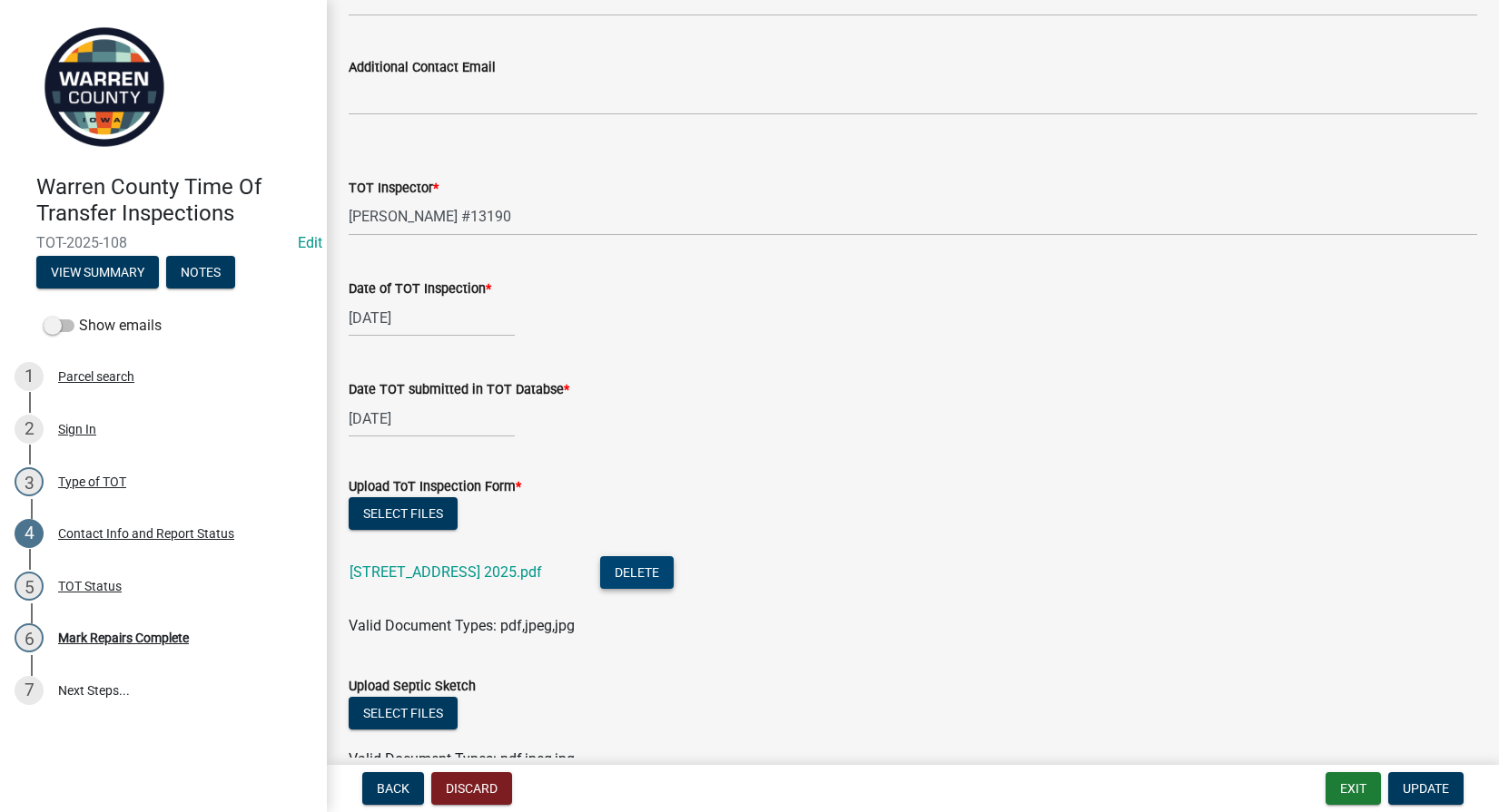
click at [648, 562] on button "Delete" at bounding box center [637, 573] width 73 height 33
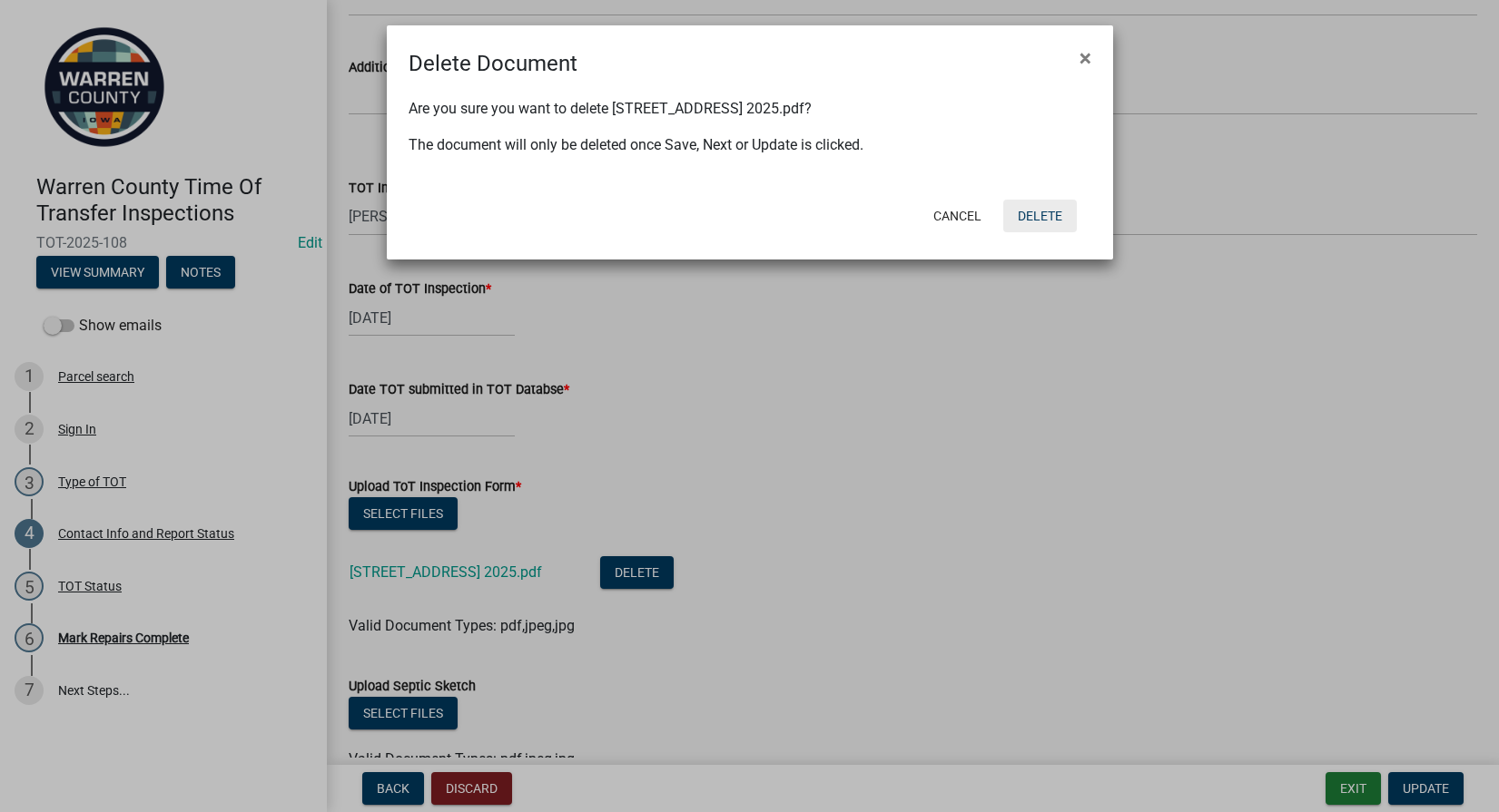
click at [1063, 206] on button "Delete" at bounding box center [1040, 216] width 73 height 33
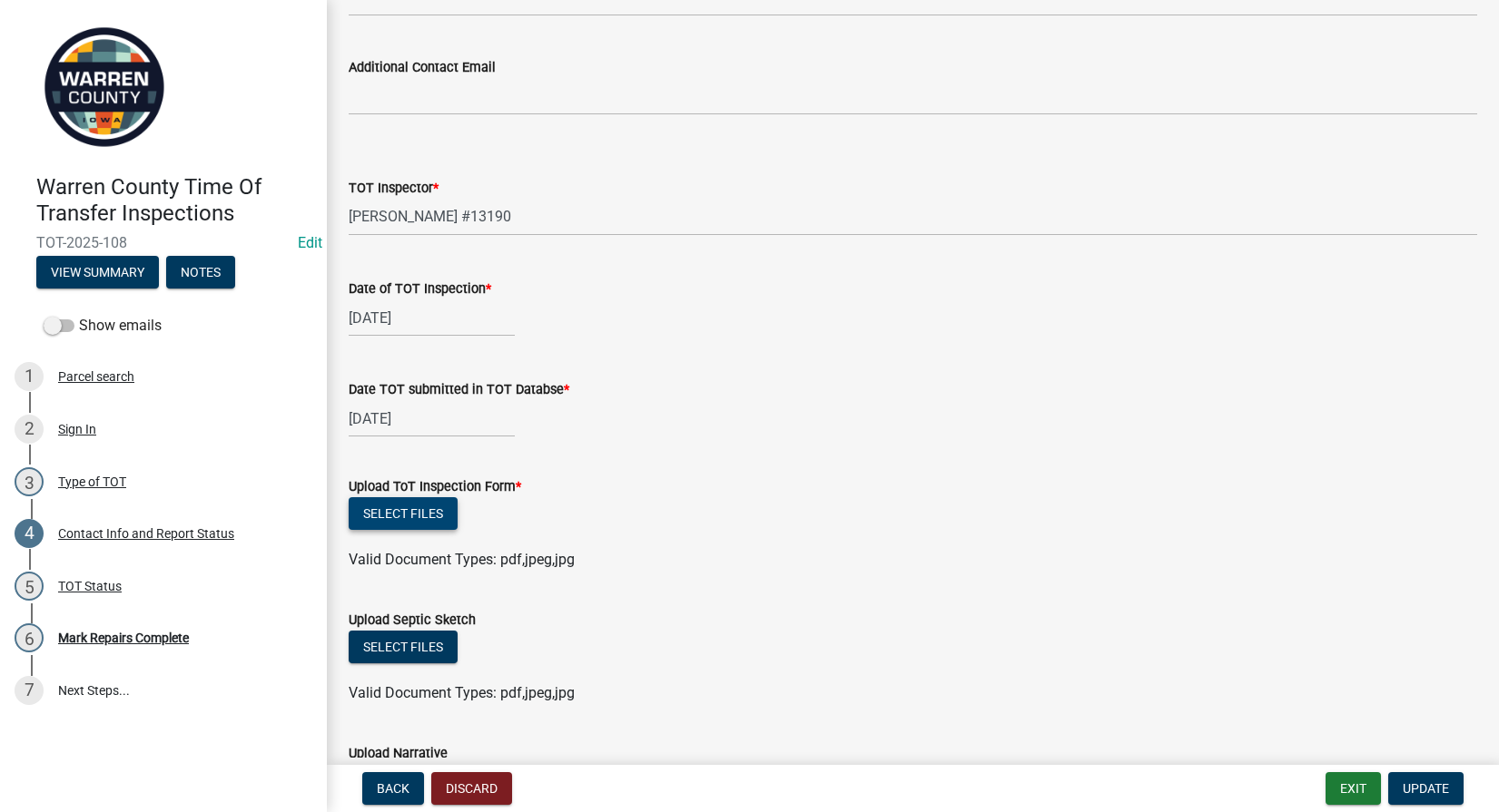
click at [411, 506] on button "Select files" at bounding box center [403, 513] width 109 height 33
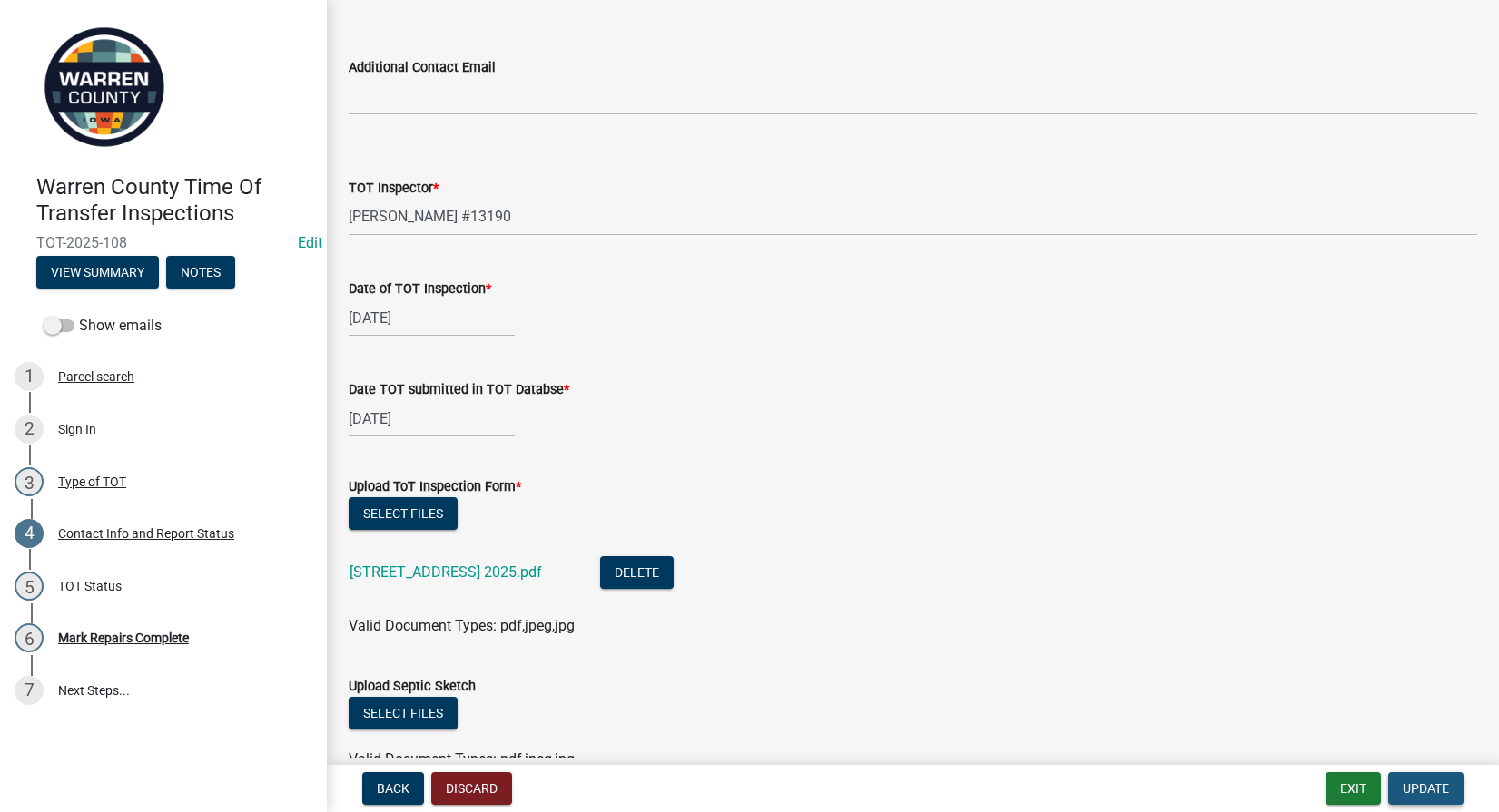
click at [1416, 788] on span "Update" at bounding box center [1426, 788] width 46 height 14
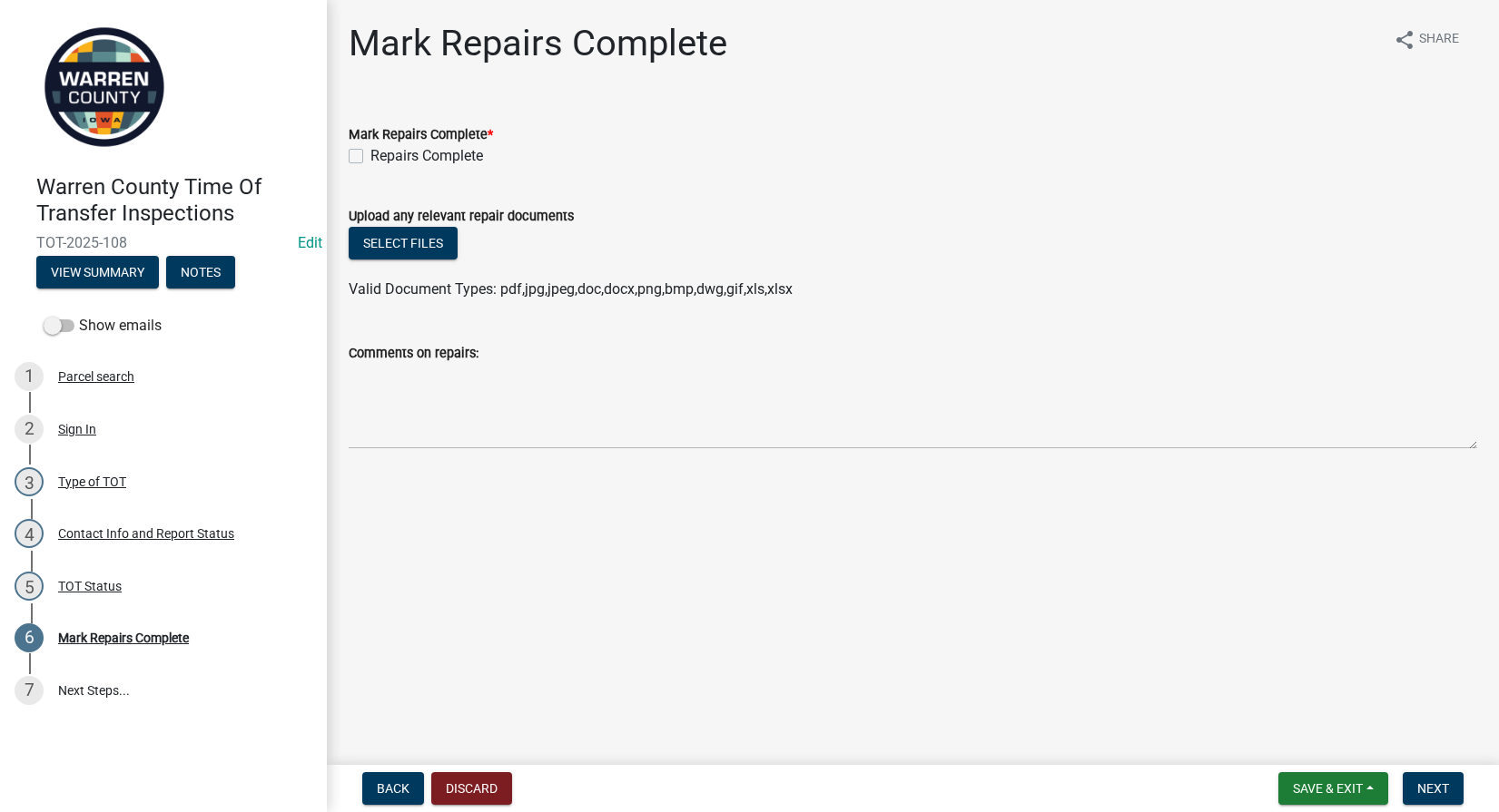
click at [370, 152] on label "Repairs Complete" at bounding box center [426, 155] width 112 height 22
click at [370, 152] on input "Repairs Complete" at bounding box center [376, 151] width 12 height 12
checkbox input "true"
click at [397, 238] on button "Select files" at bounding box center [403, 243] width 109 height 33
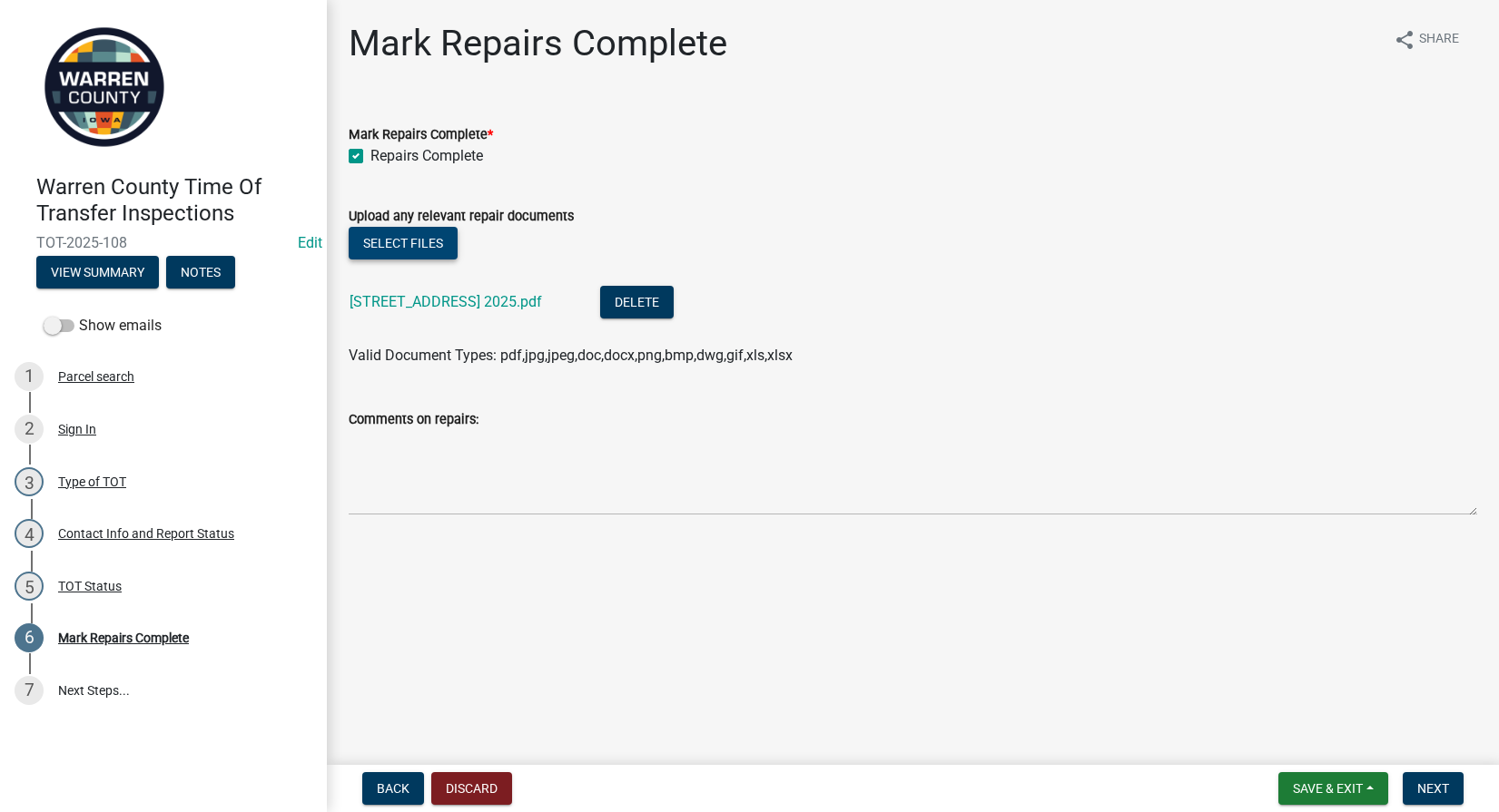
click at [383, 234] on button "Select files" at bounding box center [403, 243] width 109 height 33
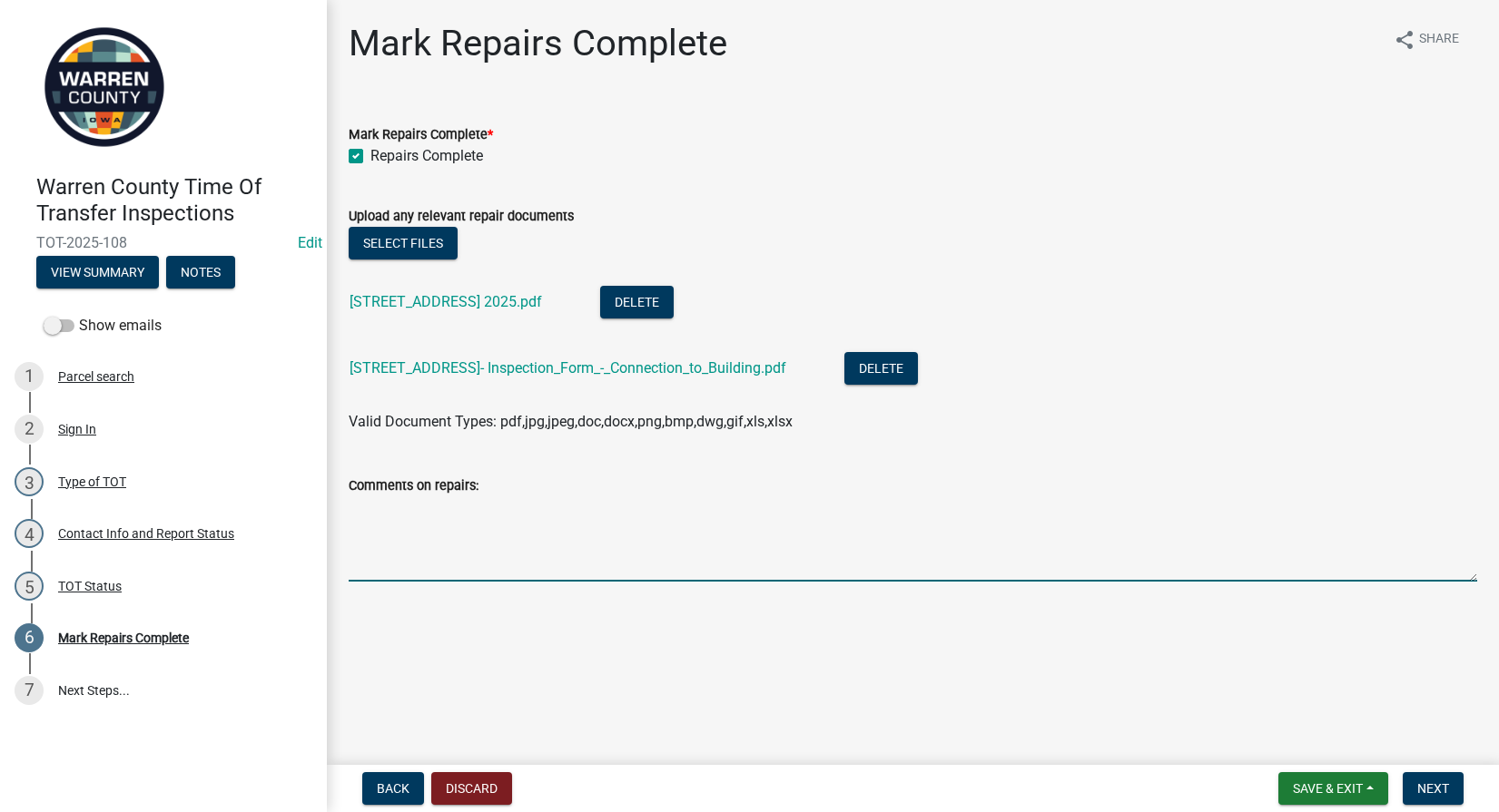
click at [671, 541] on textarea "Comments on repairs:" at bounding box center [913, 539] width 1129 height 86
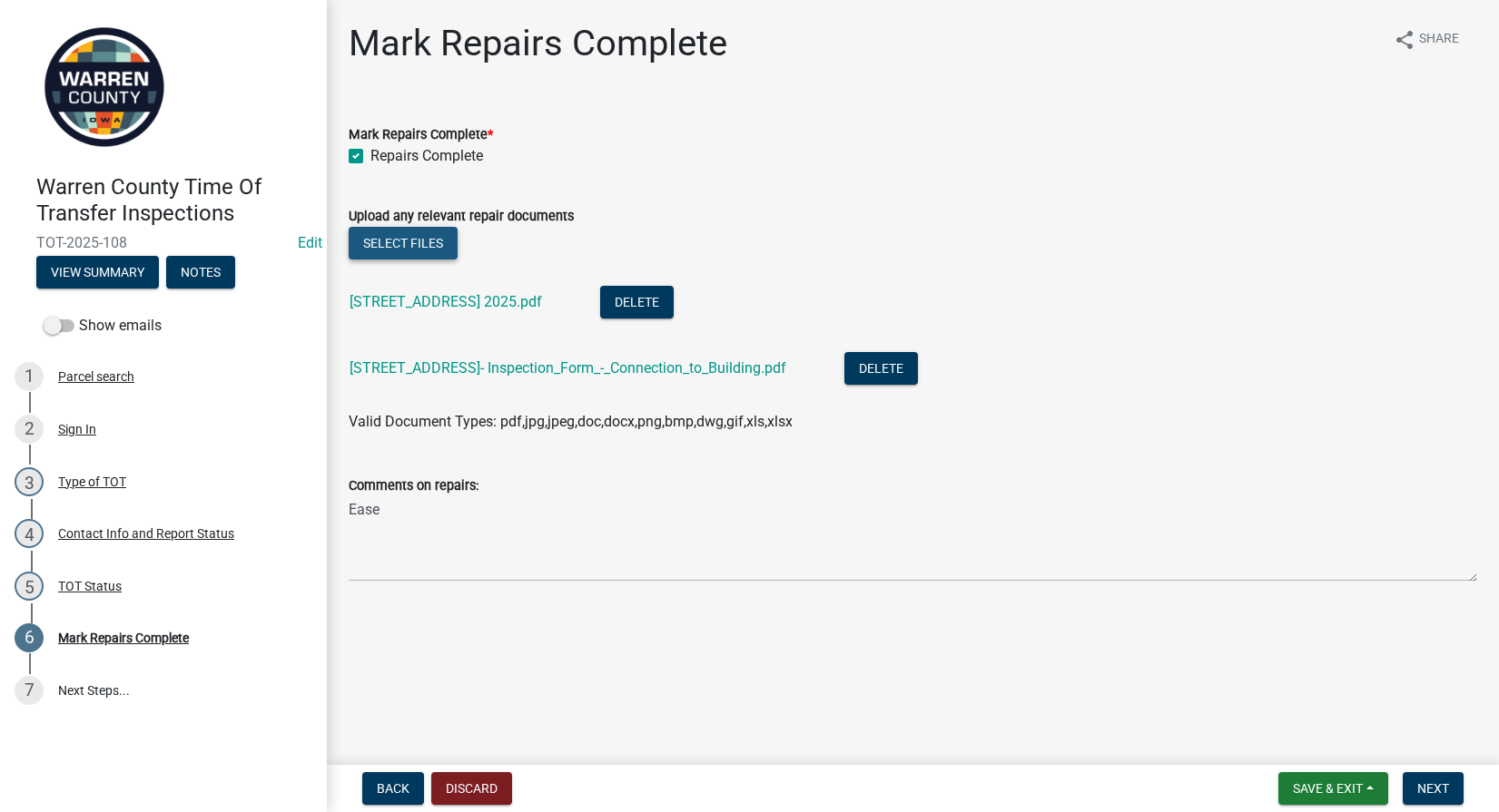
click at [406, 252] on button "Select files" at bounding box center [403, 243] width 109 height 33
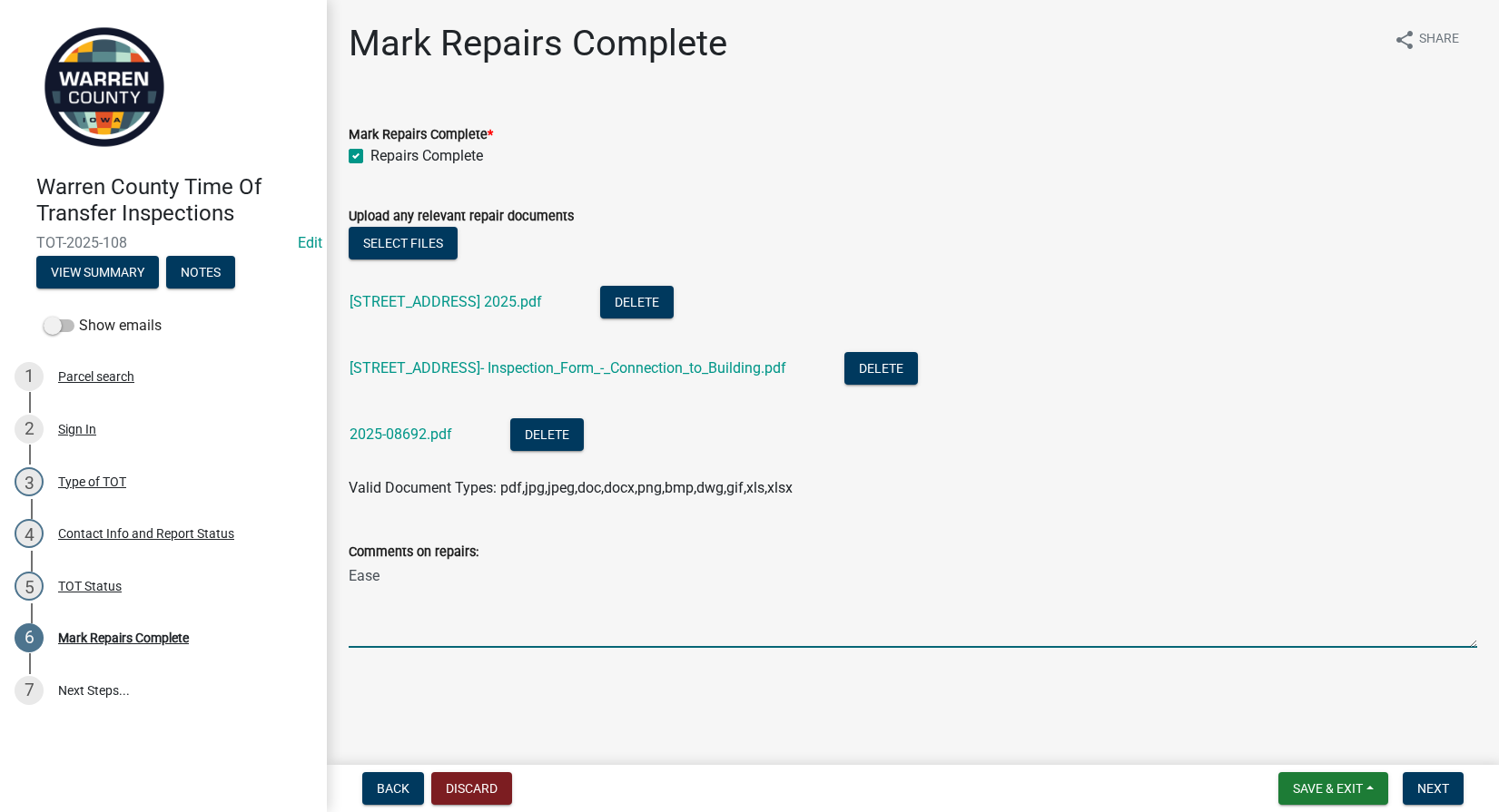
click at [491, 582] on textarea "Ease" at bounding box center [913, 605] width 1129 height 86
type textarea "Easement recorded and tank/pipe fixed."
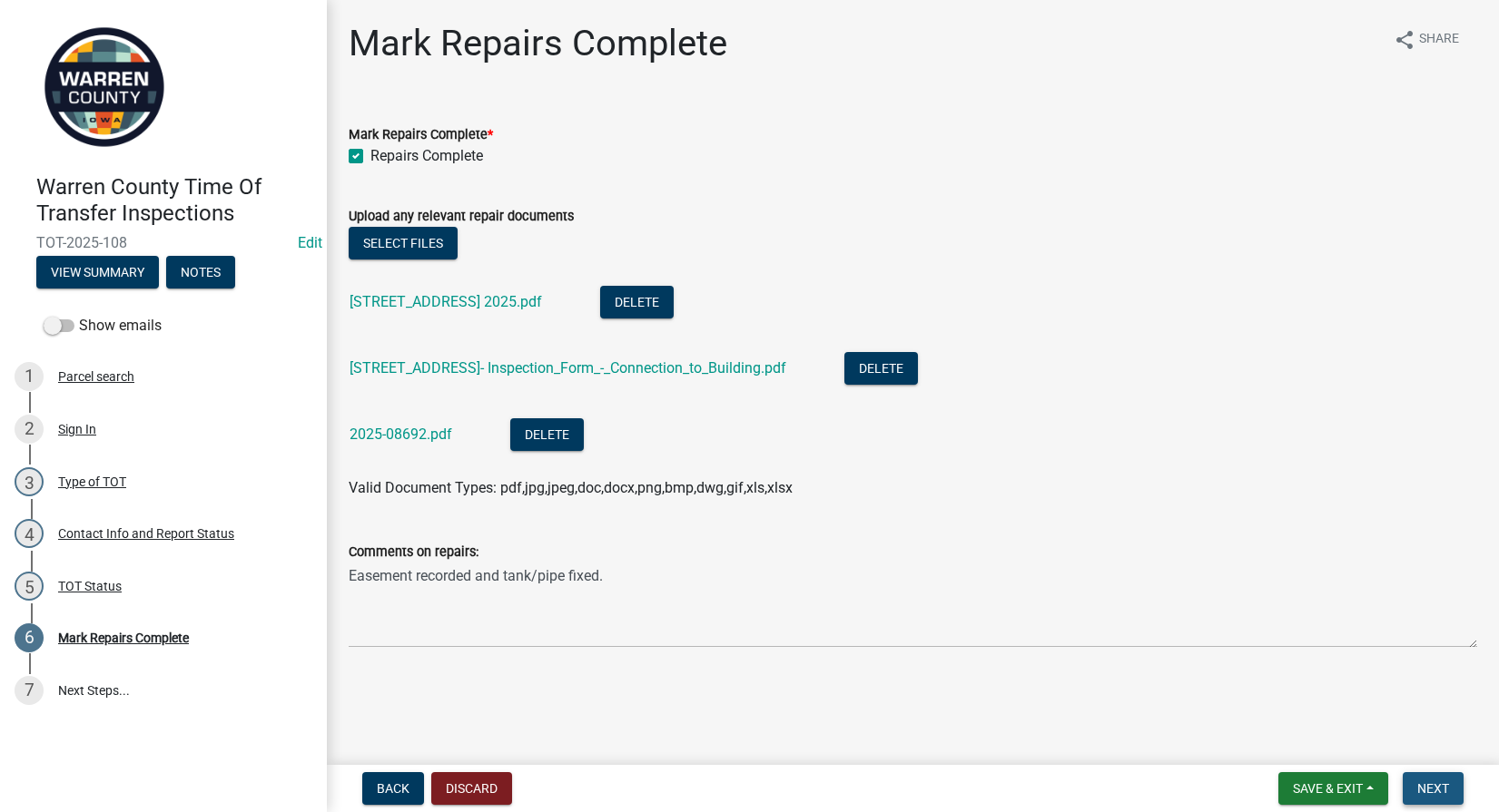
click at [1451, 780] on button "Next" at bounding box center [1433, 788] width 61 height 33
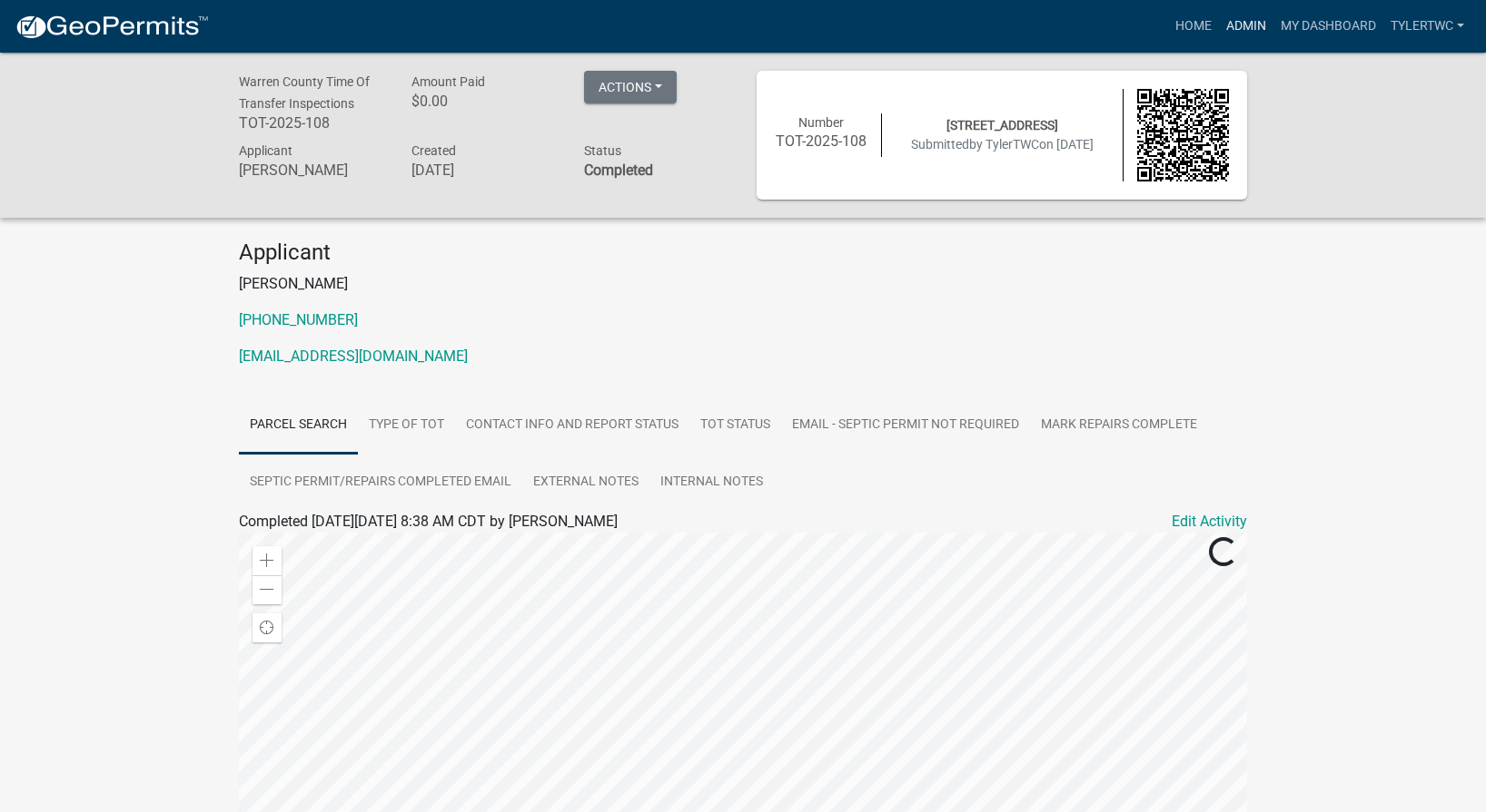
drag, startPoint x: 1233, startPoint y: 24, endPoint x: 1004, endPoint y: 193, distance: 284.6
click at [1234, 24] on link "Admin" at bounding box center [1246, 26] width 55 height 35
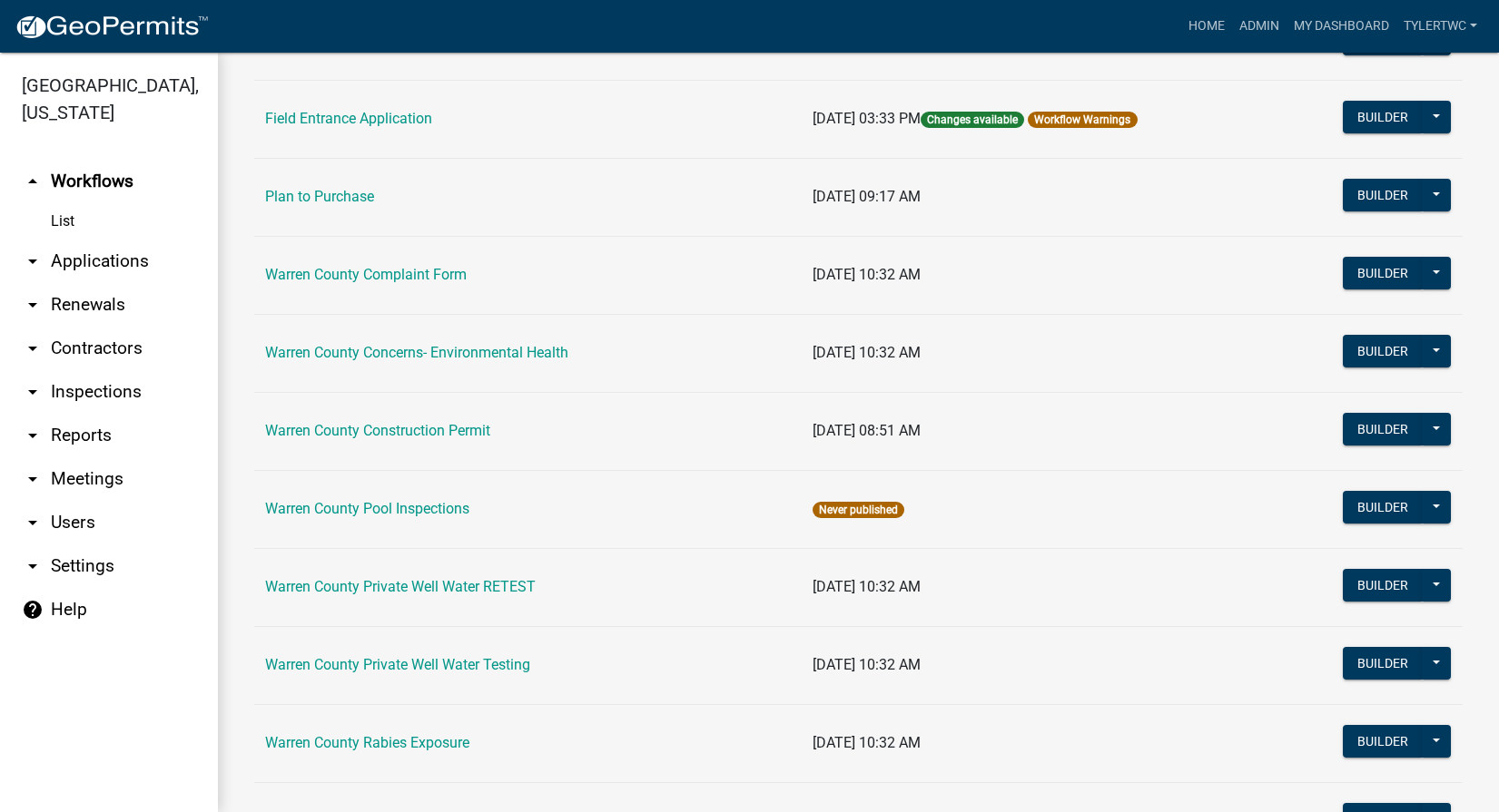
scroll to position [1113, 0]
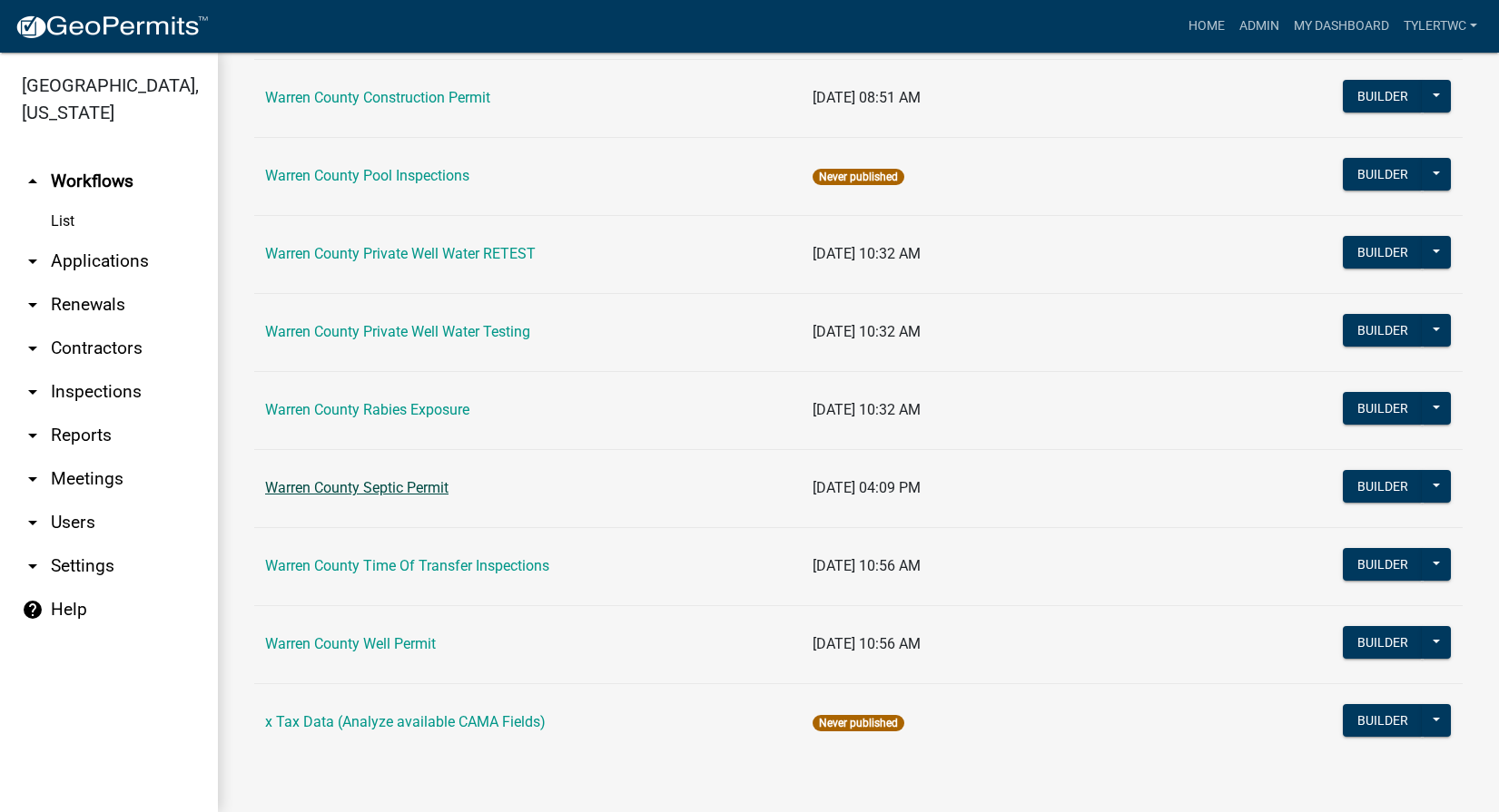
click at [337, 490] on link "Warren County Septic Permit" at bounding box center [356, 488] width 184 height 17
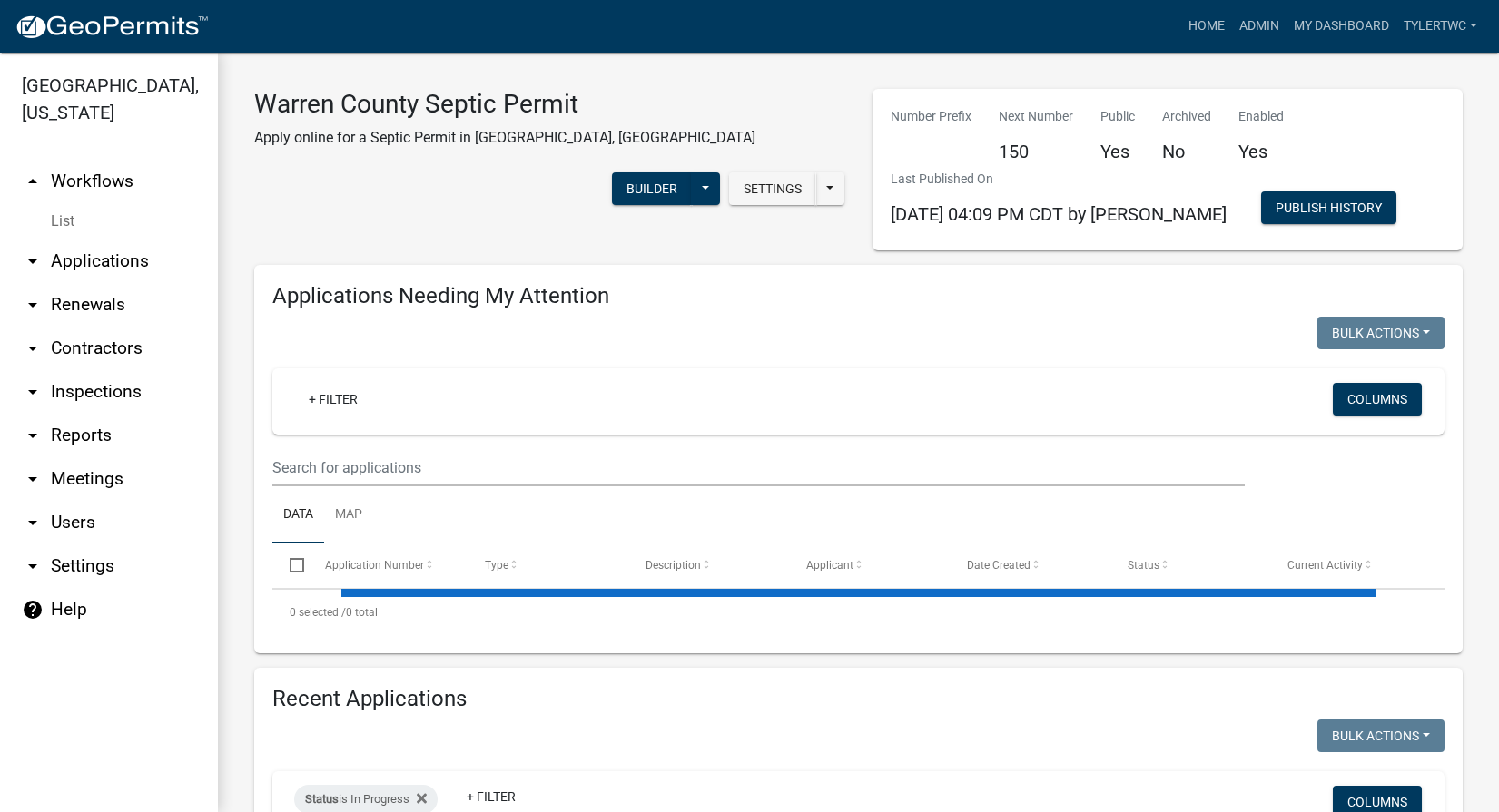
select select "2: 50"
select select "3: 100"
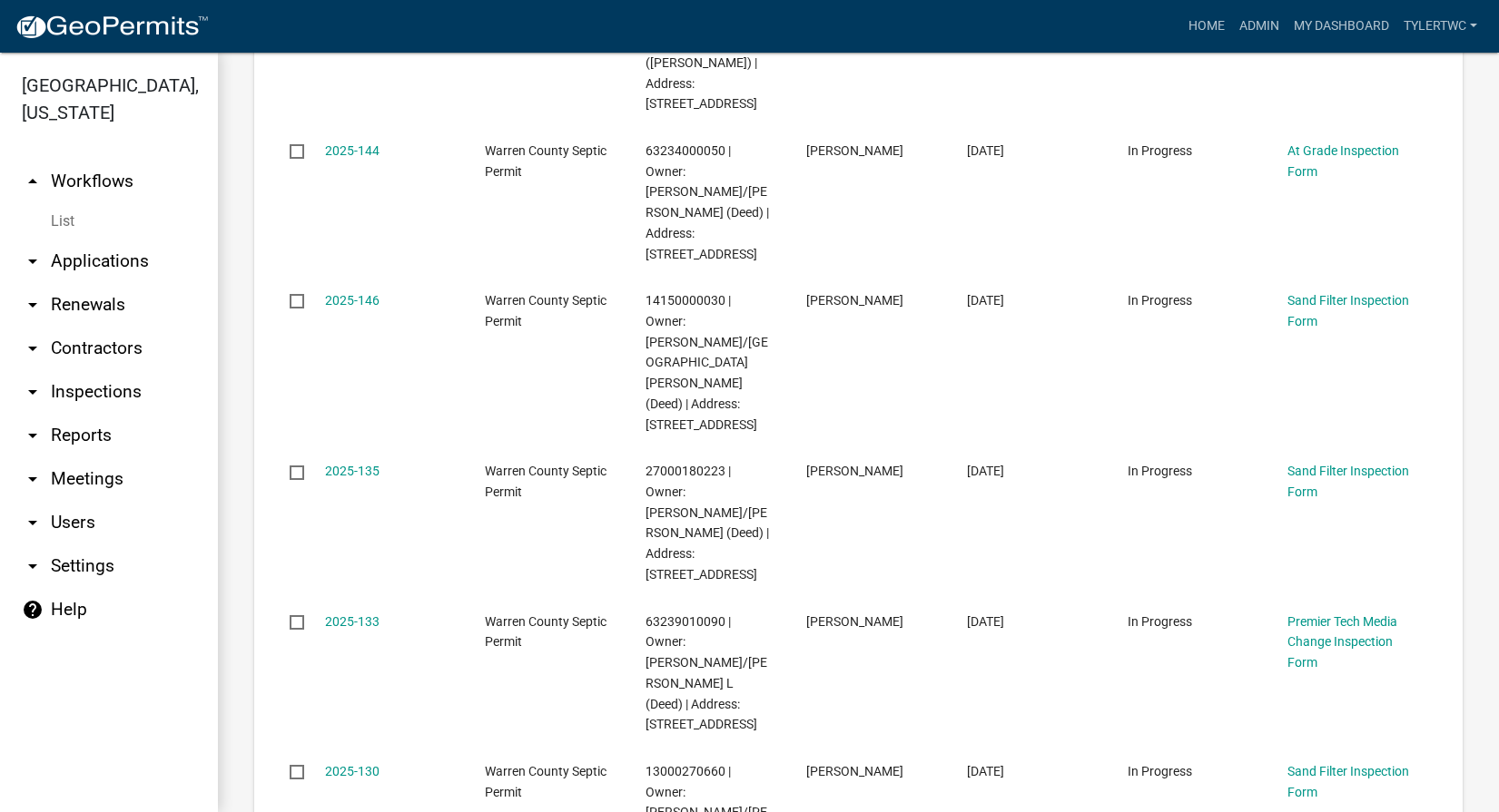
scroll to position [1271, 0]
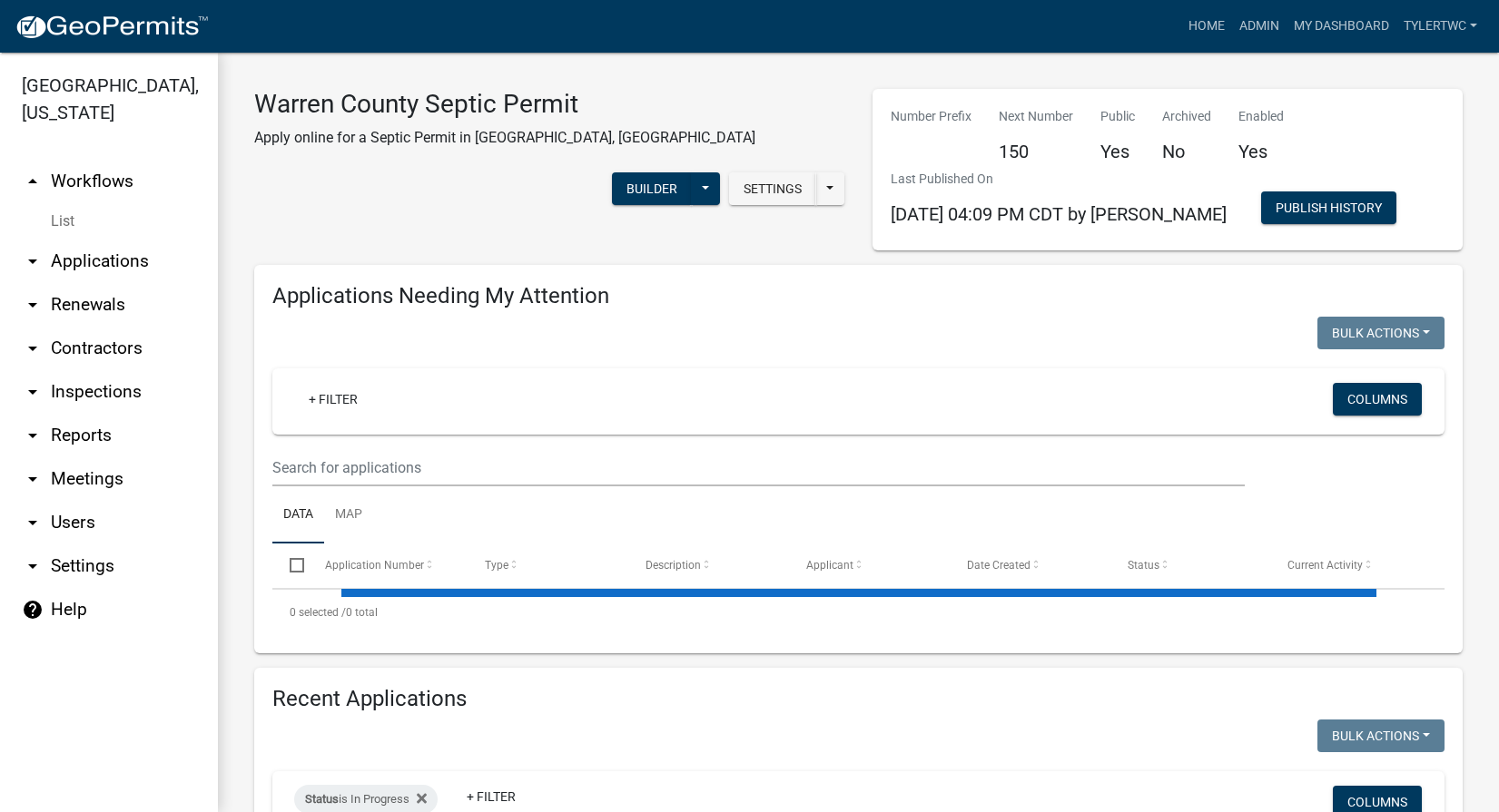
select select "2: 50"
select select "3: 100"
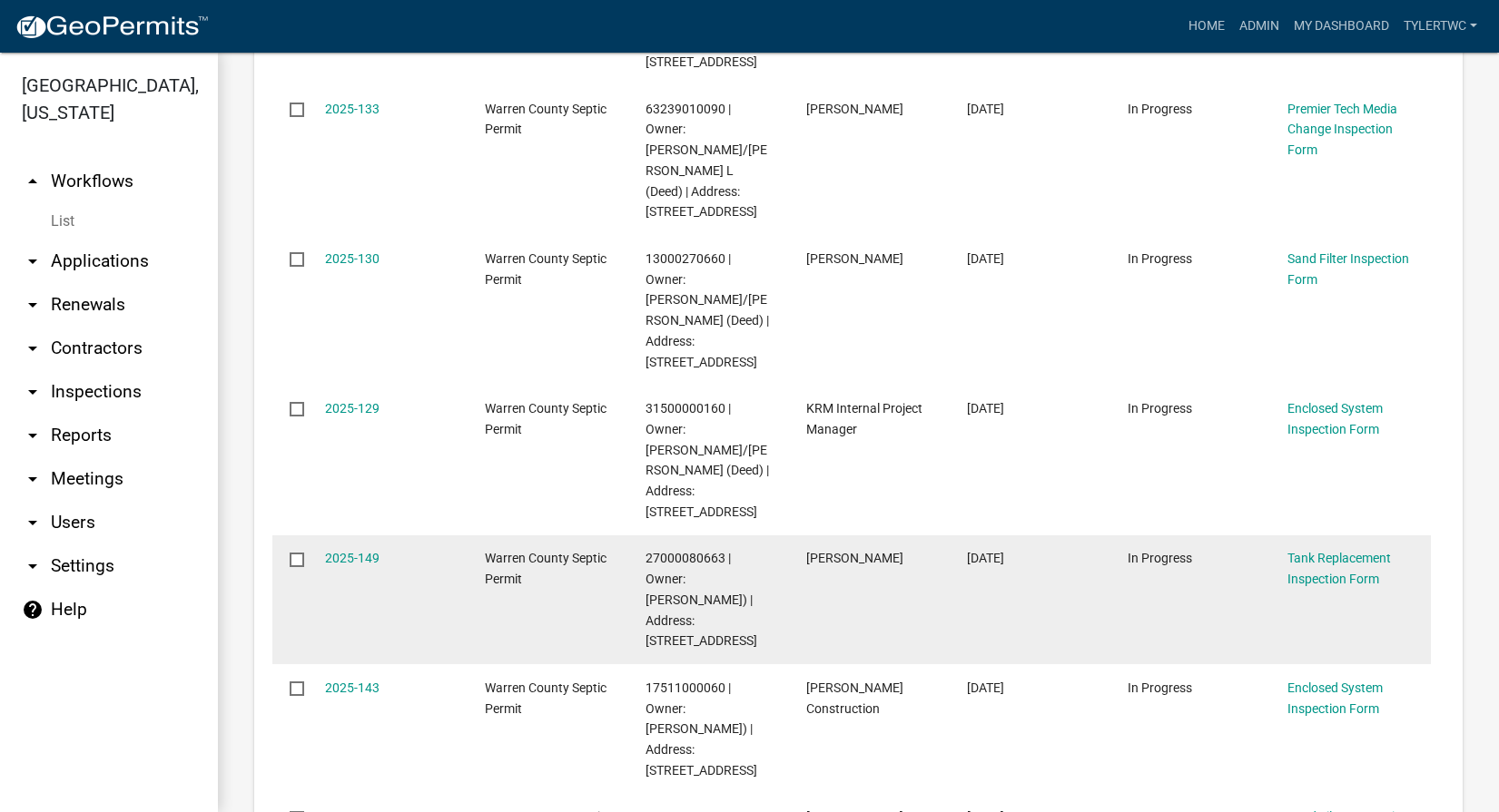
scroll to position [1695, 0]
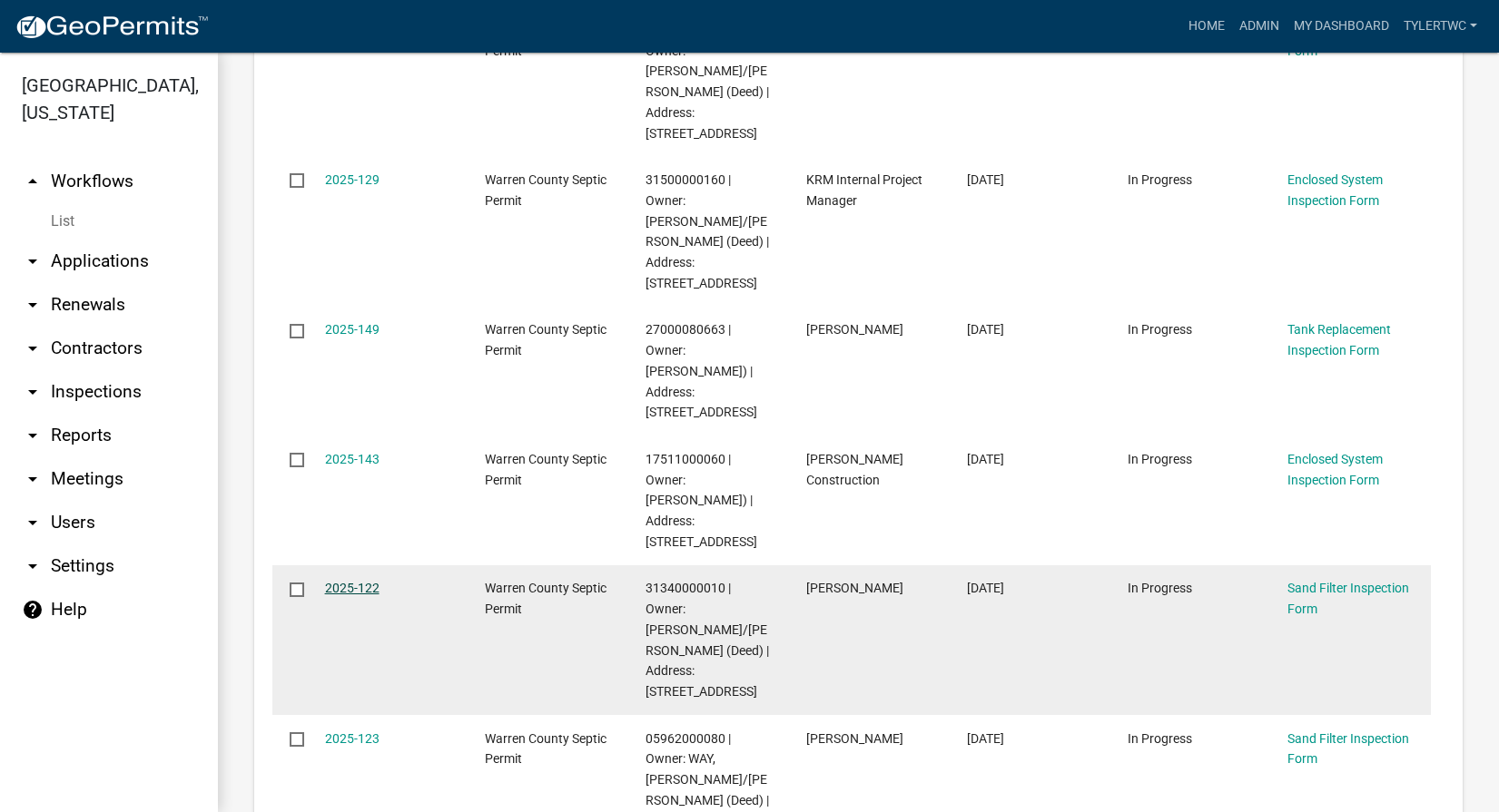
click at [367, 581] on link "2025-122" at bounding box center [352, 588] width 55 height 14
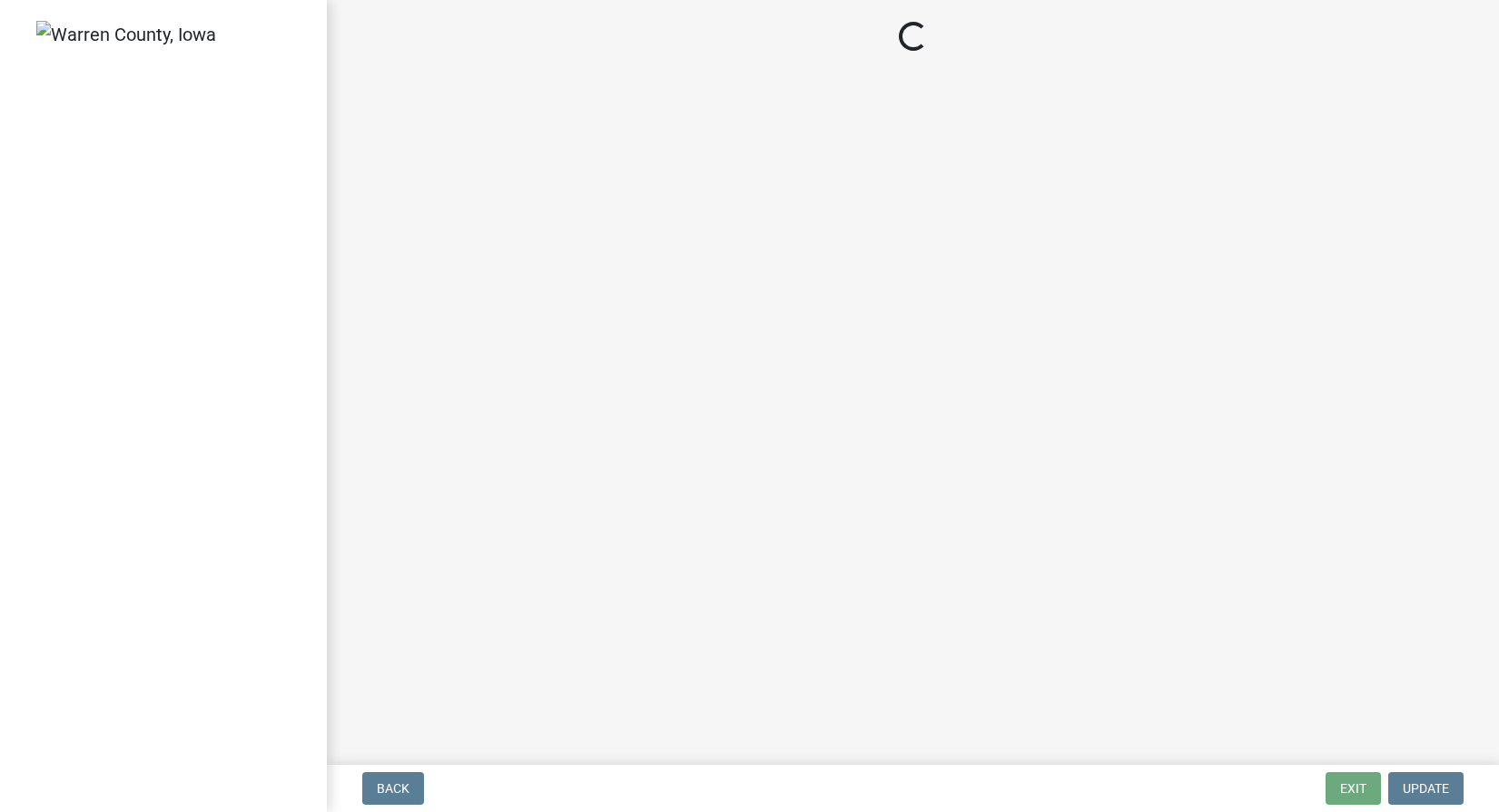
select select "712890e3-0e22-400e-a79f-3f3f8890de95"
select select "d1e22d4f-68e7-4e9d-8701-604dd084f30f"
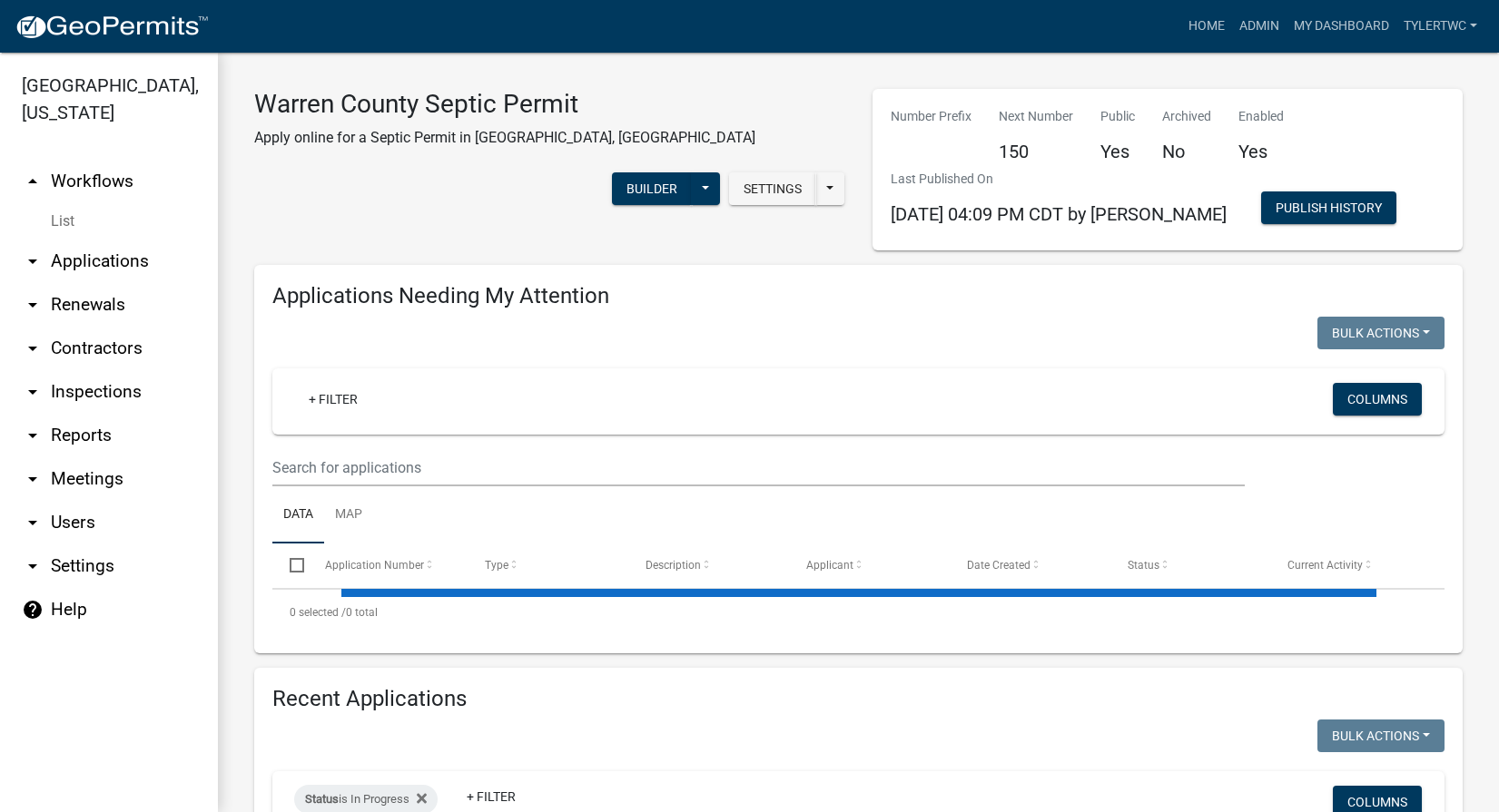
select select "2: 50"
select select "3: 100"
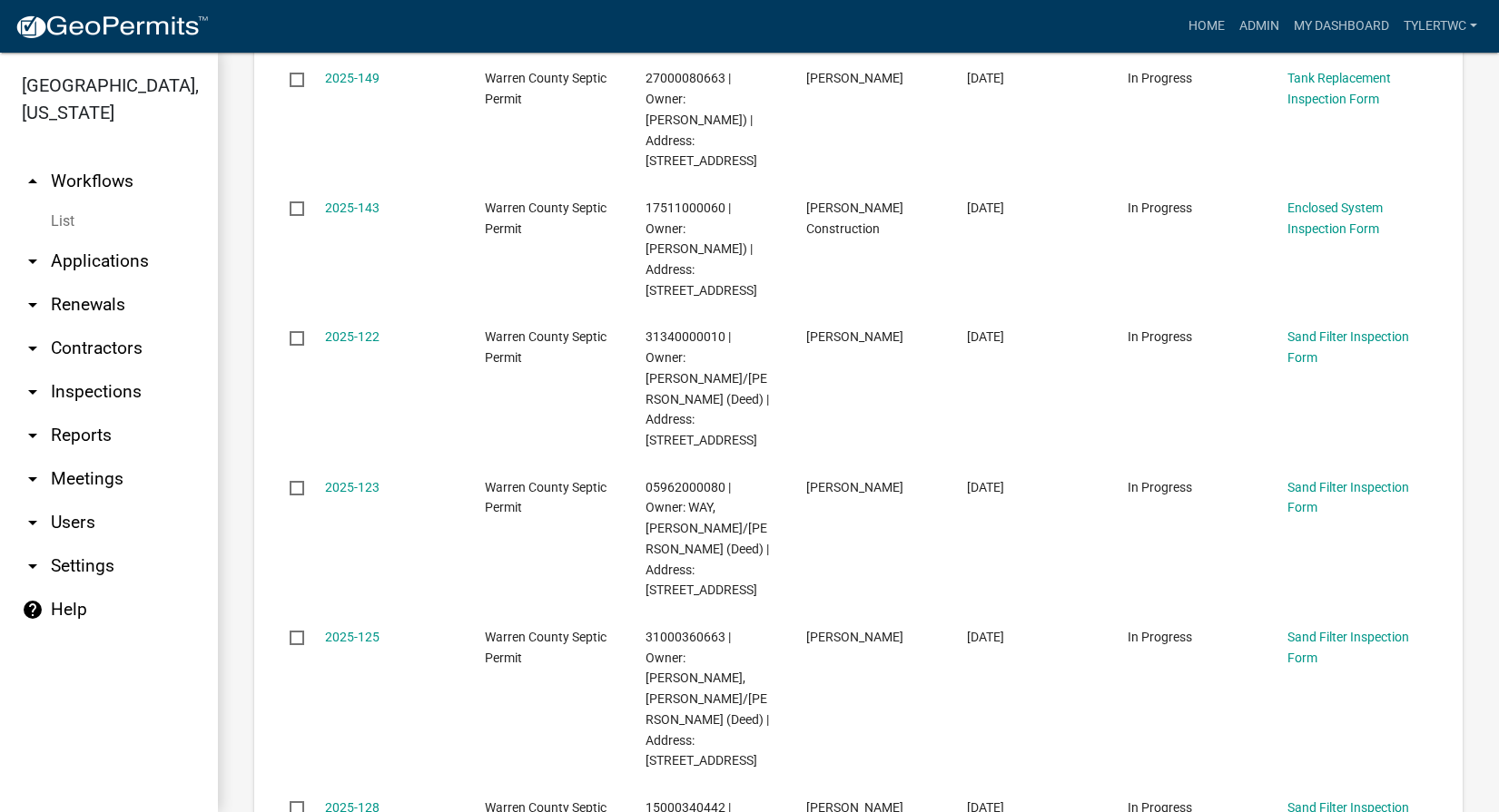
scroll to position [1907, 0]
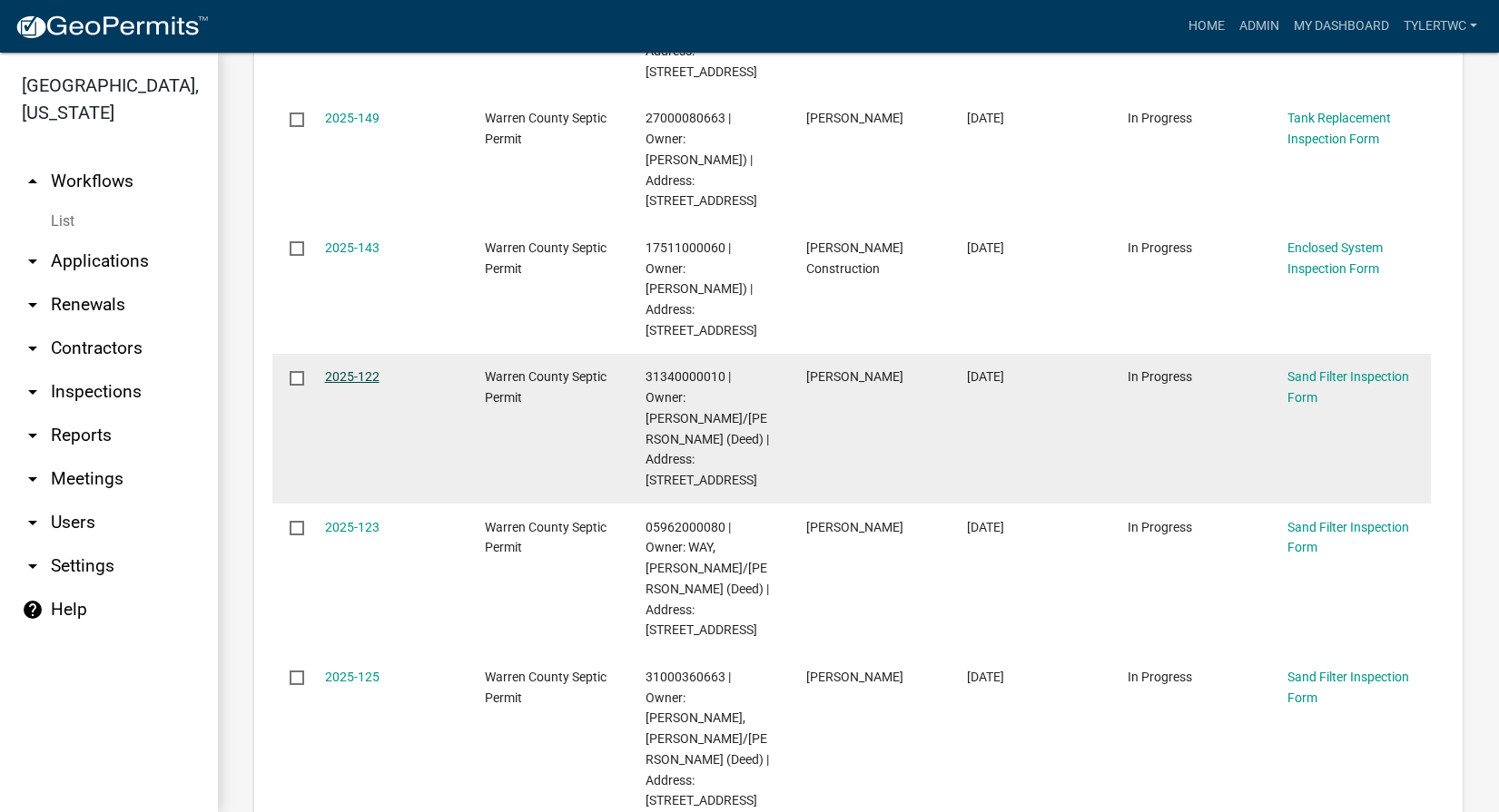
click at [357, 369] on link "2025-122" at bounding box center [352, 376] width 55 height 14
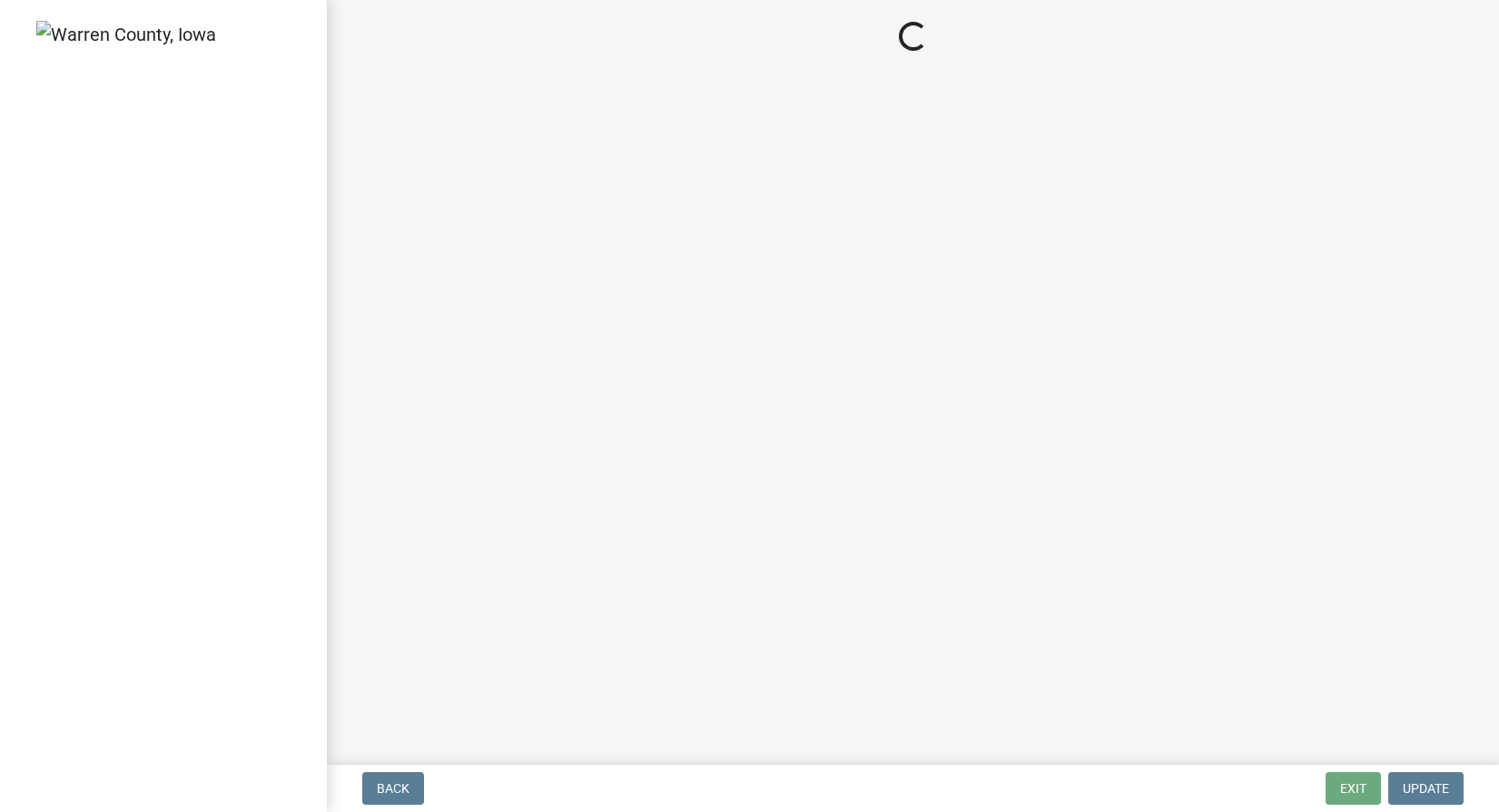
select select "712890e3-0e22-400e-a79f-3f3f8890de95"
select select "d1e22d4f-68e7-4e9d-8701-604dd084f30f"
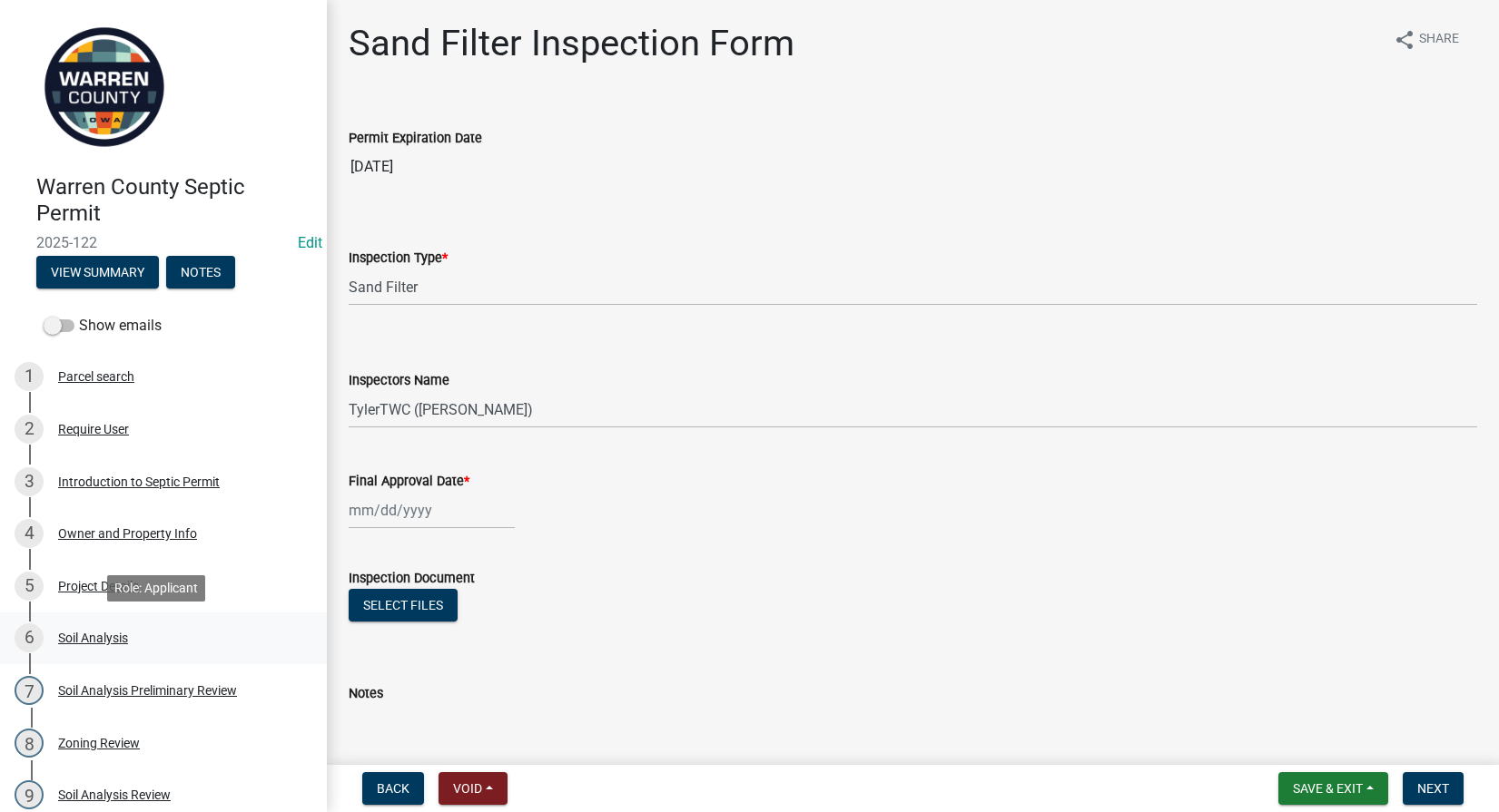
click at [88, 640] on div "Soil Analysis" at bounding box center [93, 638] width 70 height 12
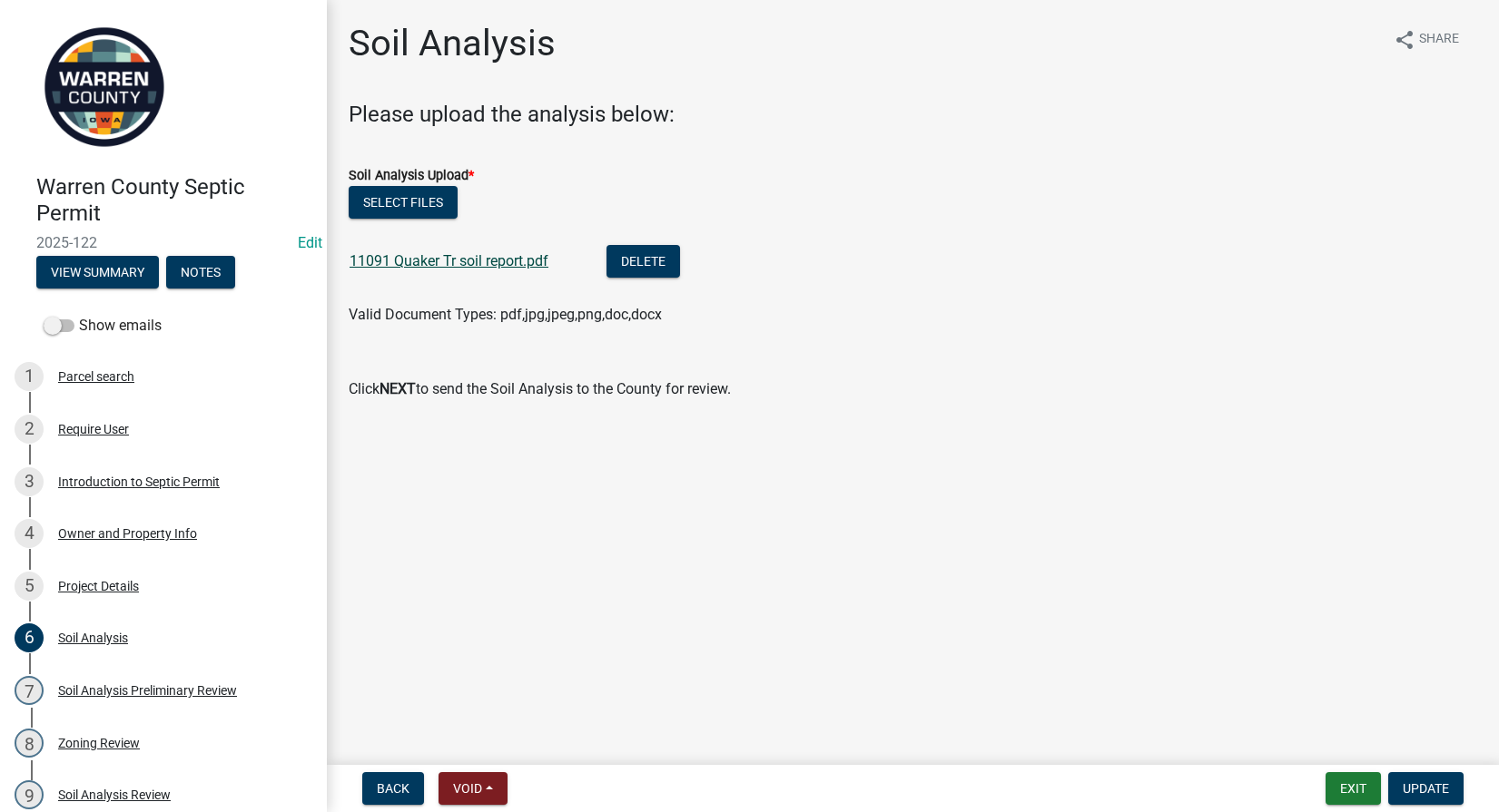
click at [434, 251] on div "11091 Quaker Tr soil report.pdf" at bounding box center [464, 264] width 228 height 38
click at [434, 256] on link "11091 Quaker Tr soil report.pdf" at bounding box center [448, 261] width 199 height 17
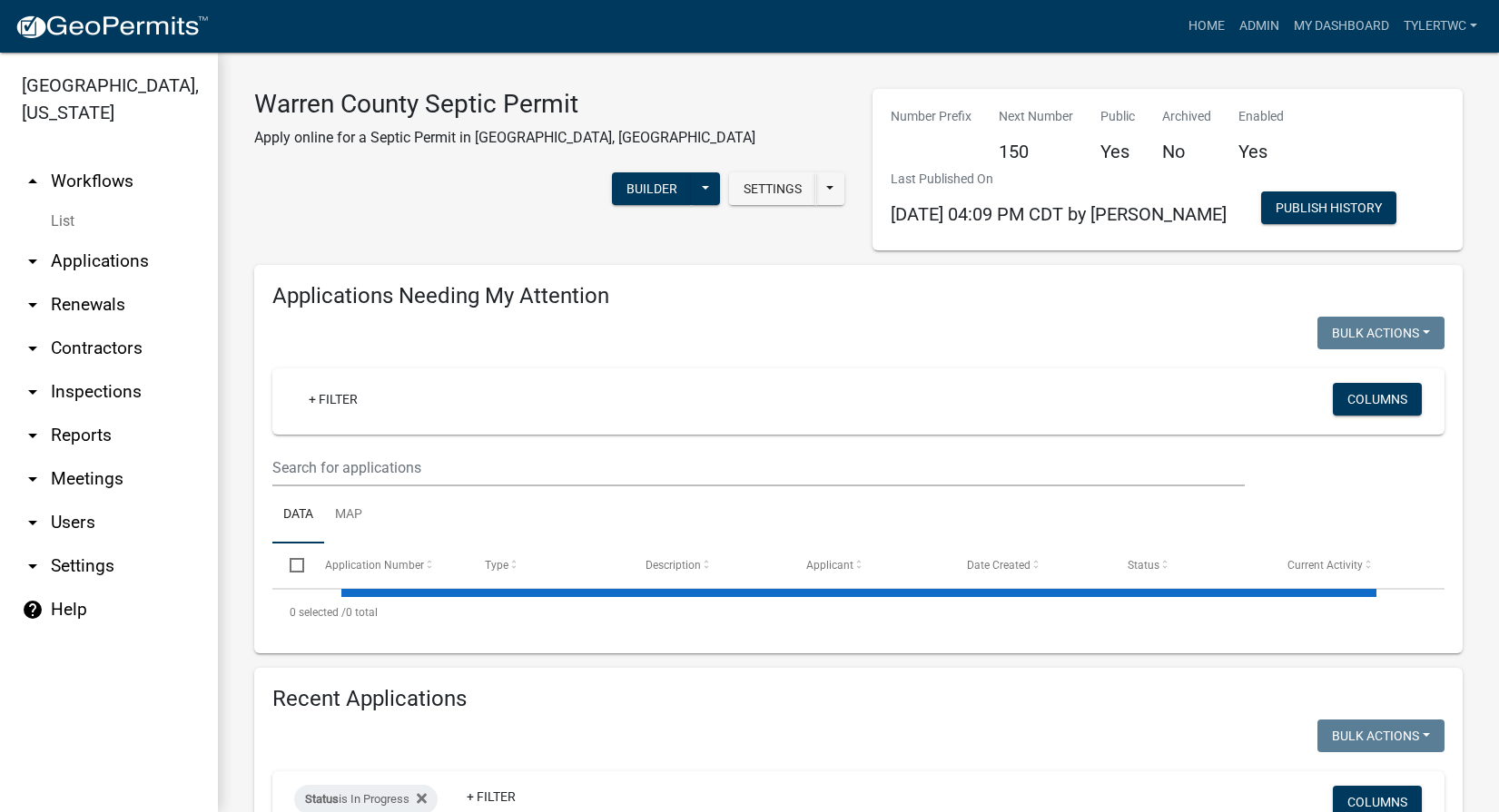
select select "2: 50"
select select "3: 100"
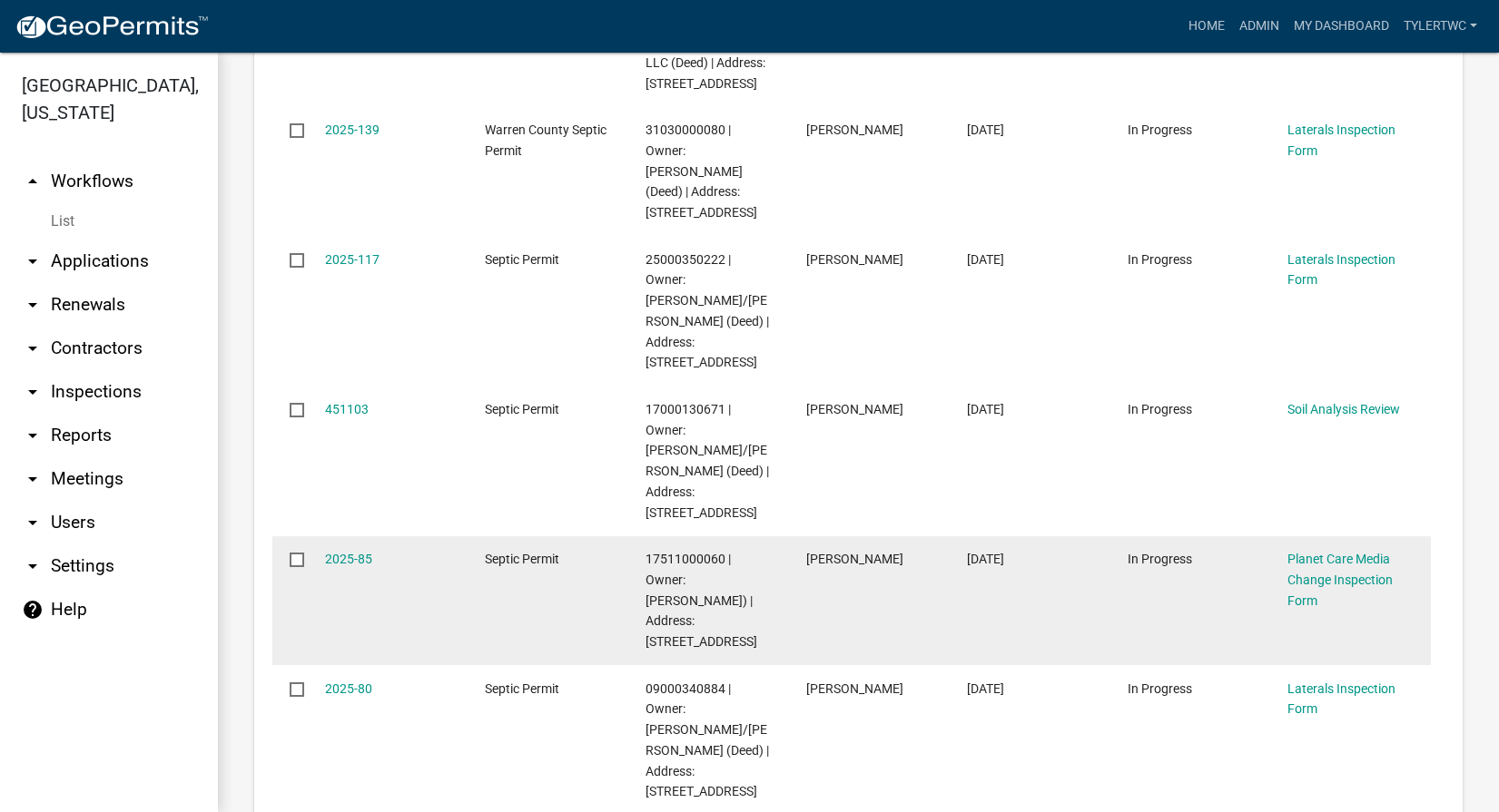
scroll to position [3177, 0]
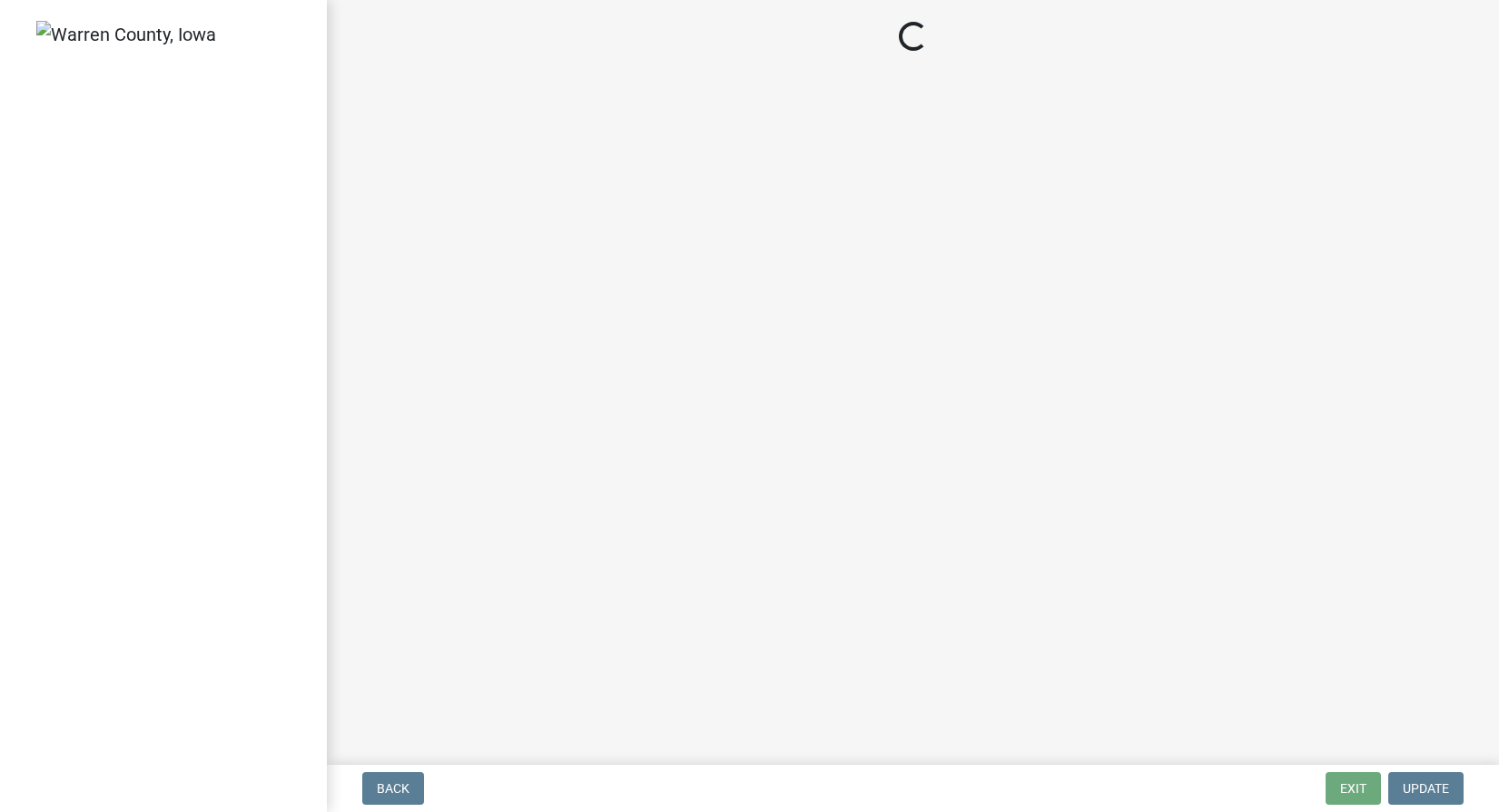
select select "712890e3-0e22-400e-a79f-3f3f8890de95"
select select "d1e22d4f-68e7-4e9d-8701-604dd084f30f"
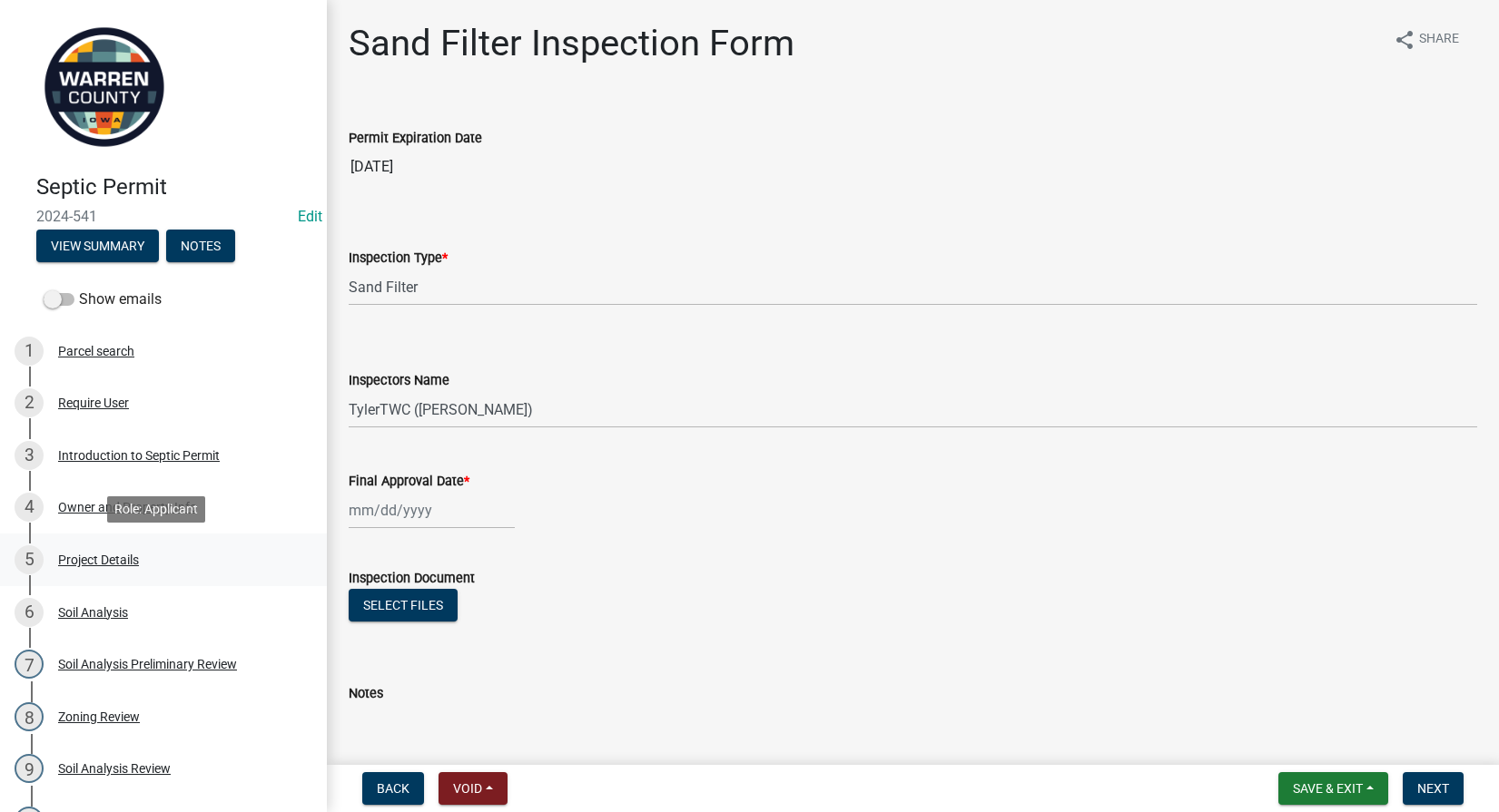
click at [89, 562] on div "Project Details" at bounding box center [99, 560] width 81 height 12
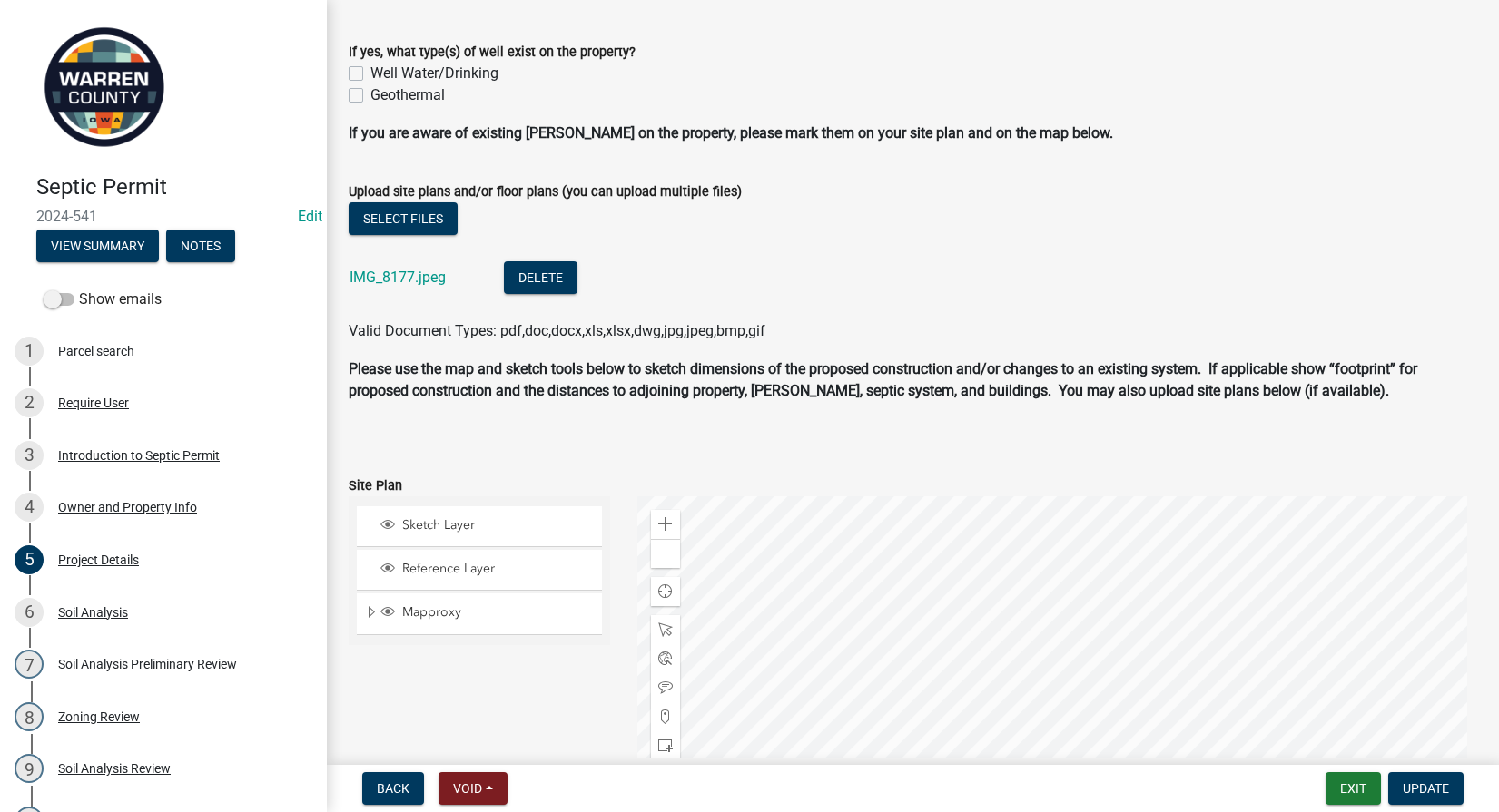
scroll to position [1060, 0]
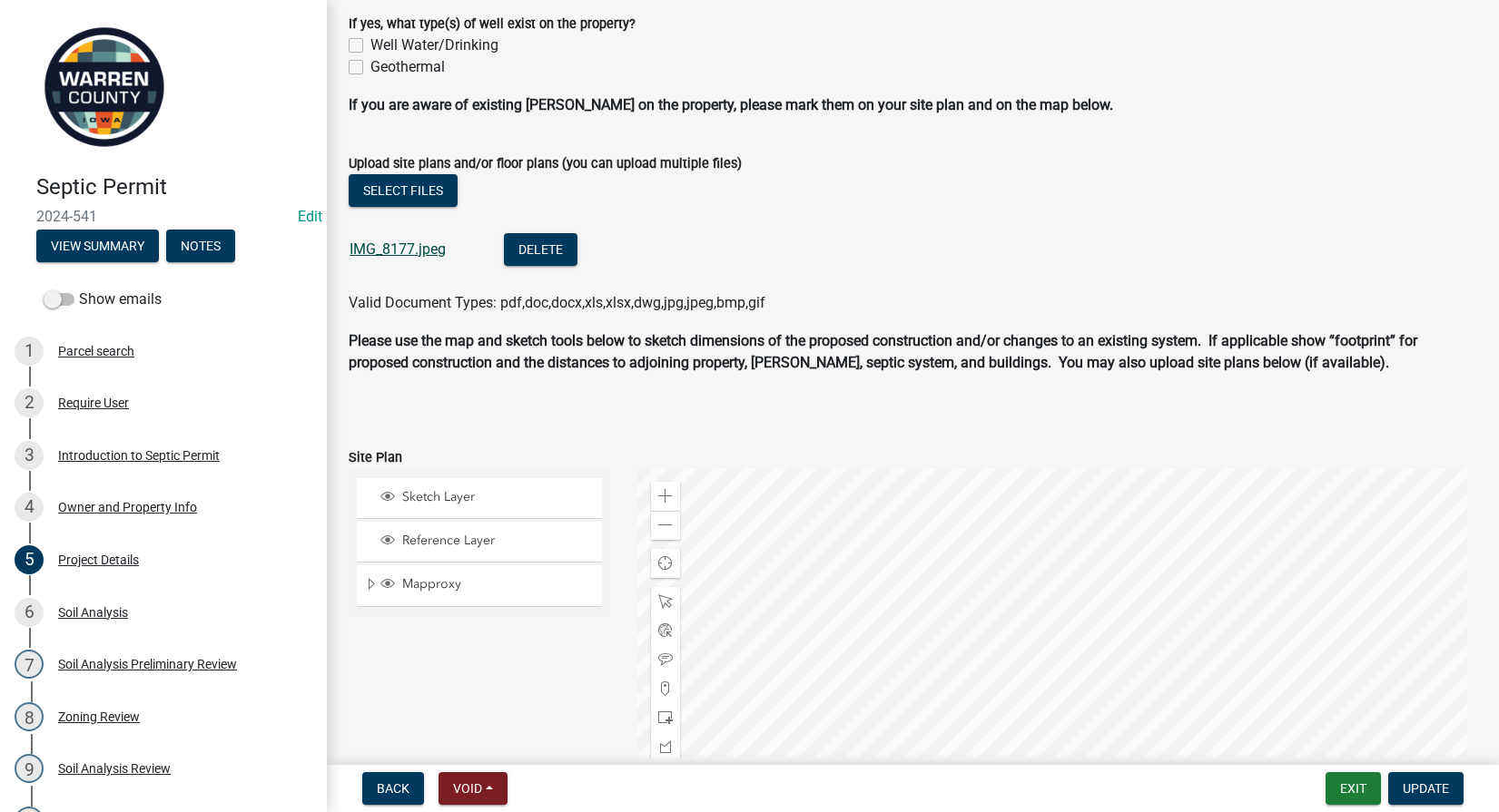
click at [377, 245] on link "IMG_8177.jpeg" at bounding box center [398, 249] width 96 height 17
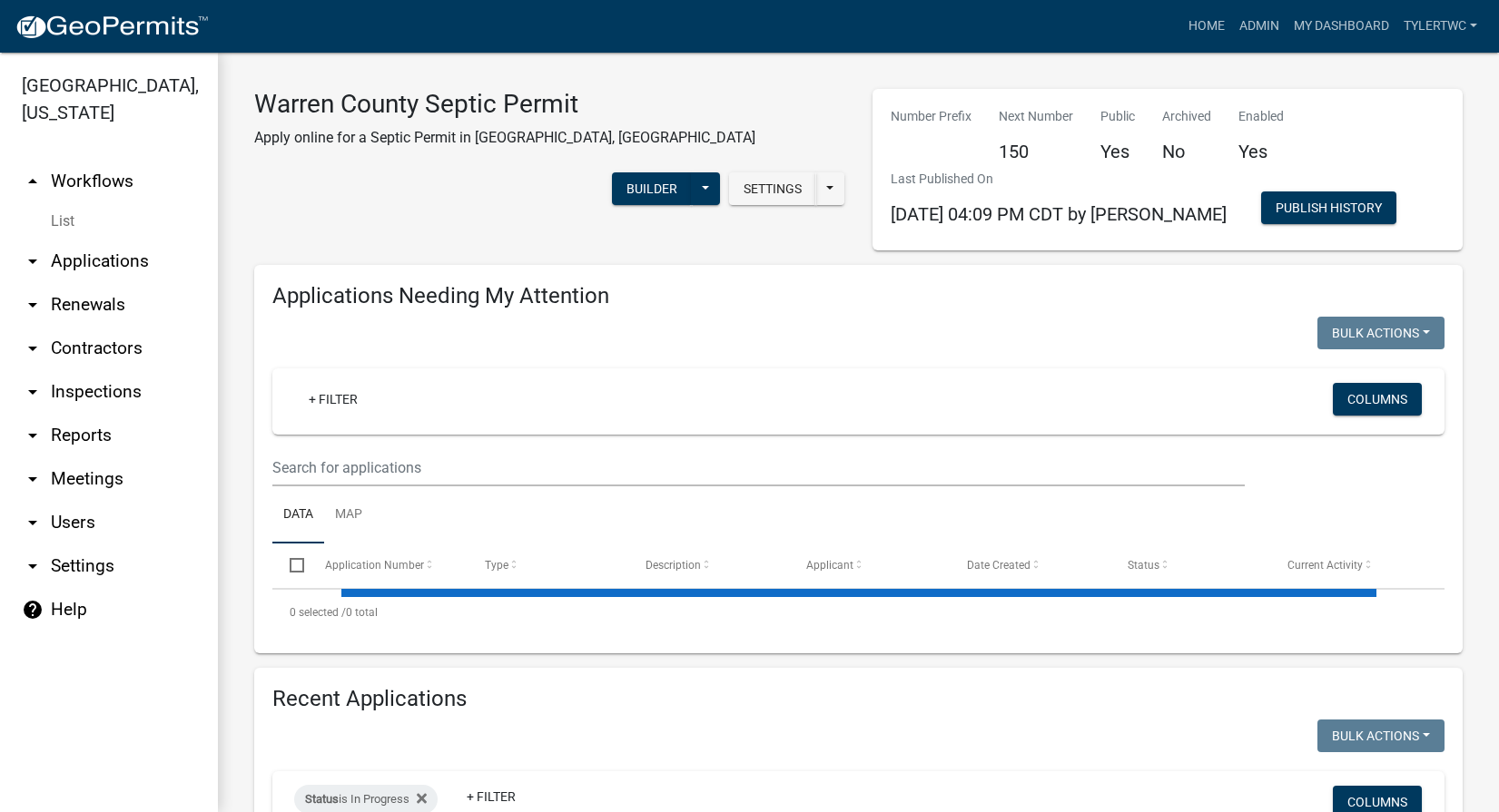
select select "2: 50"
select select "3: 100"
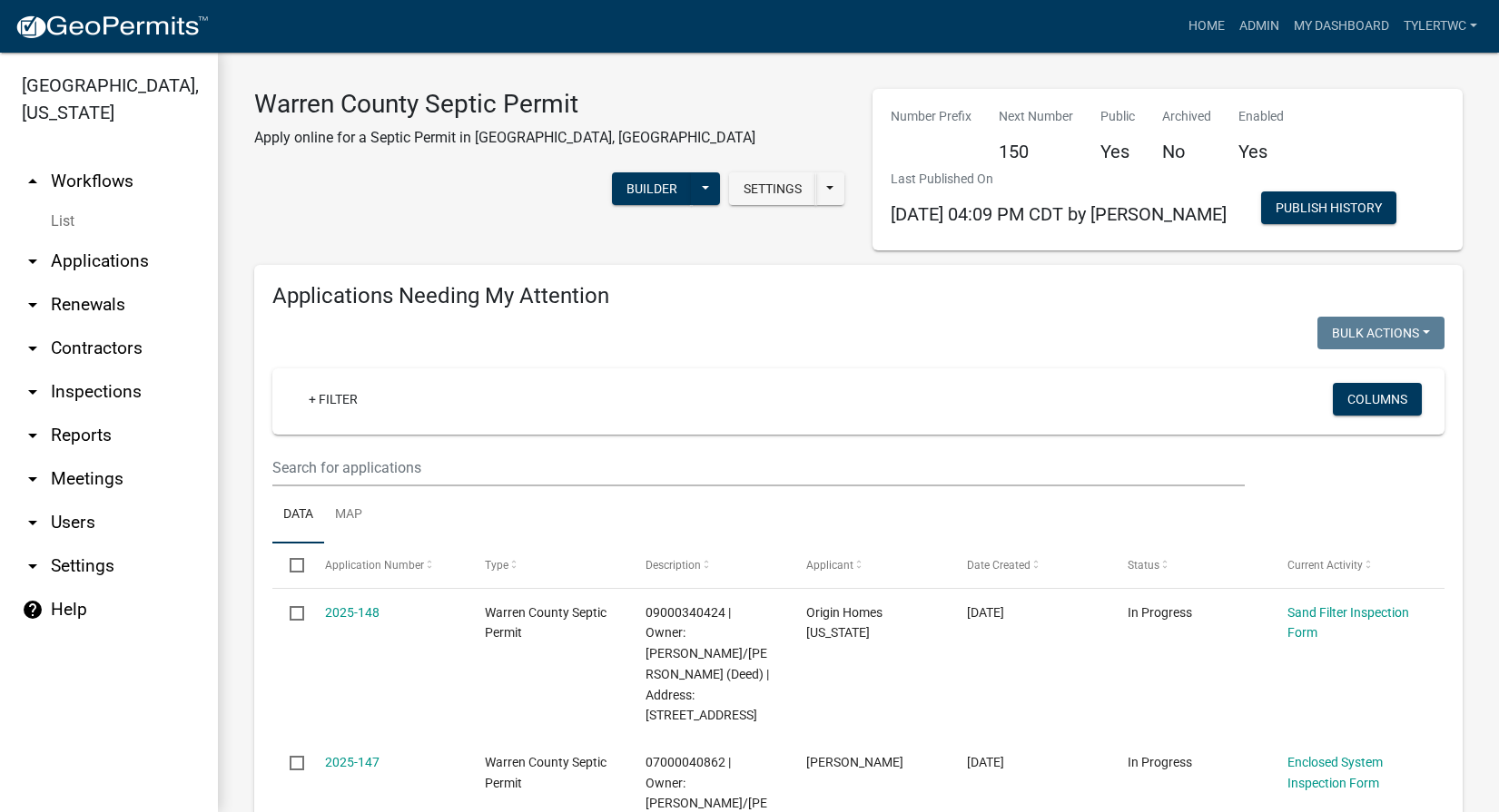
click at [87, 239] on link "arrow_drop_down Applications" at bounding box center [108, 261] width 218 height 43
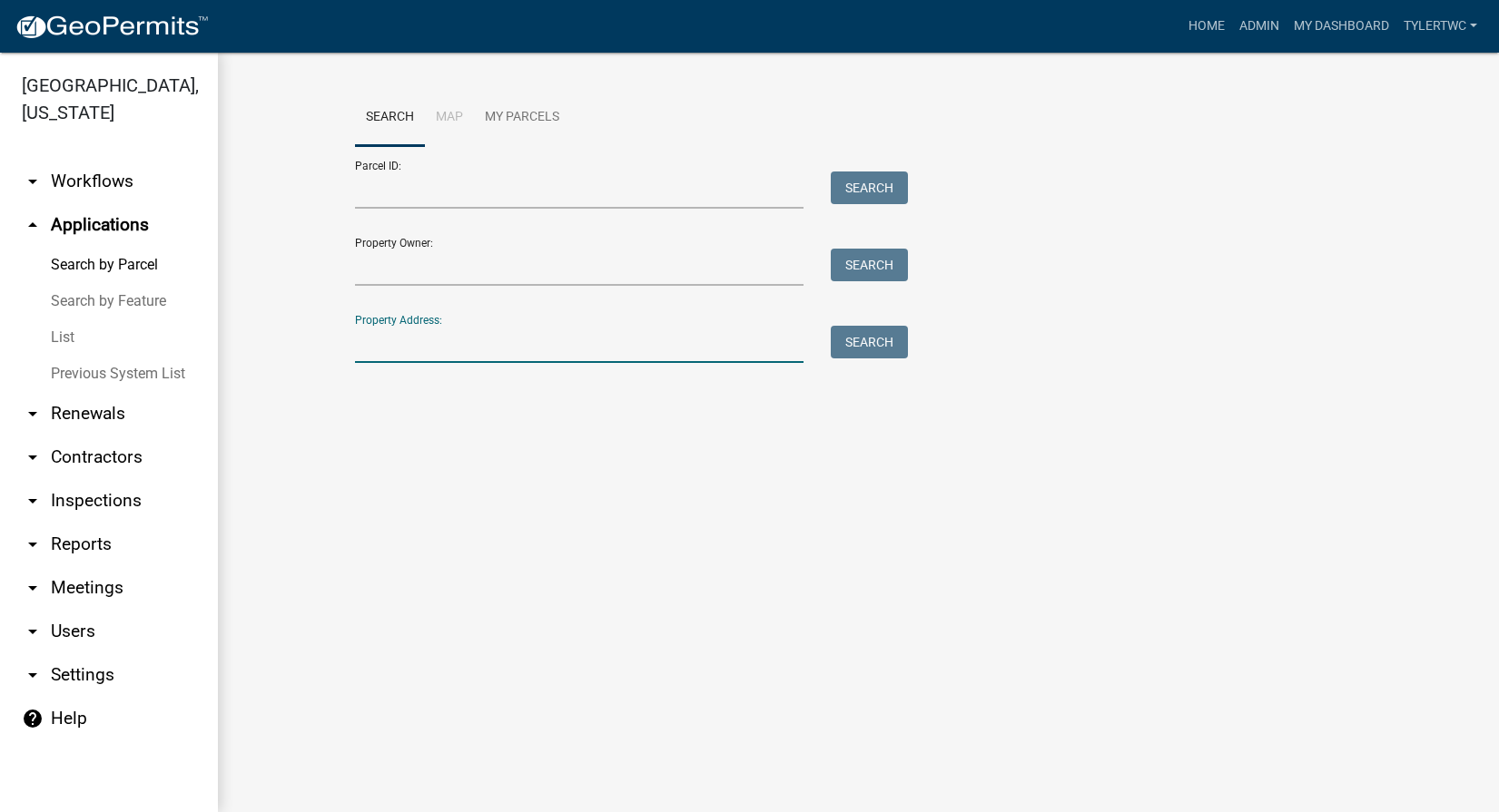
click at [412, 351] on input "Property Address:" at bounding box center [579, 345] width 449 height 38
type input "12444"
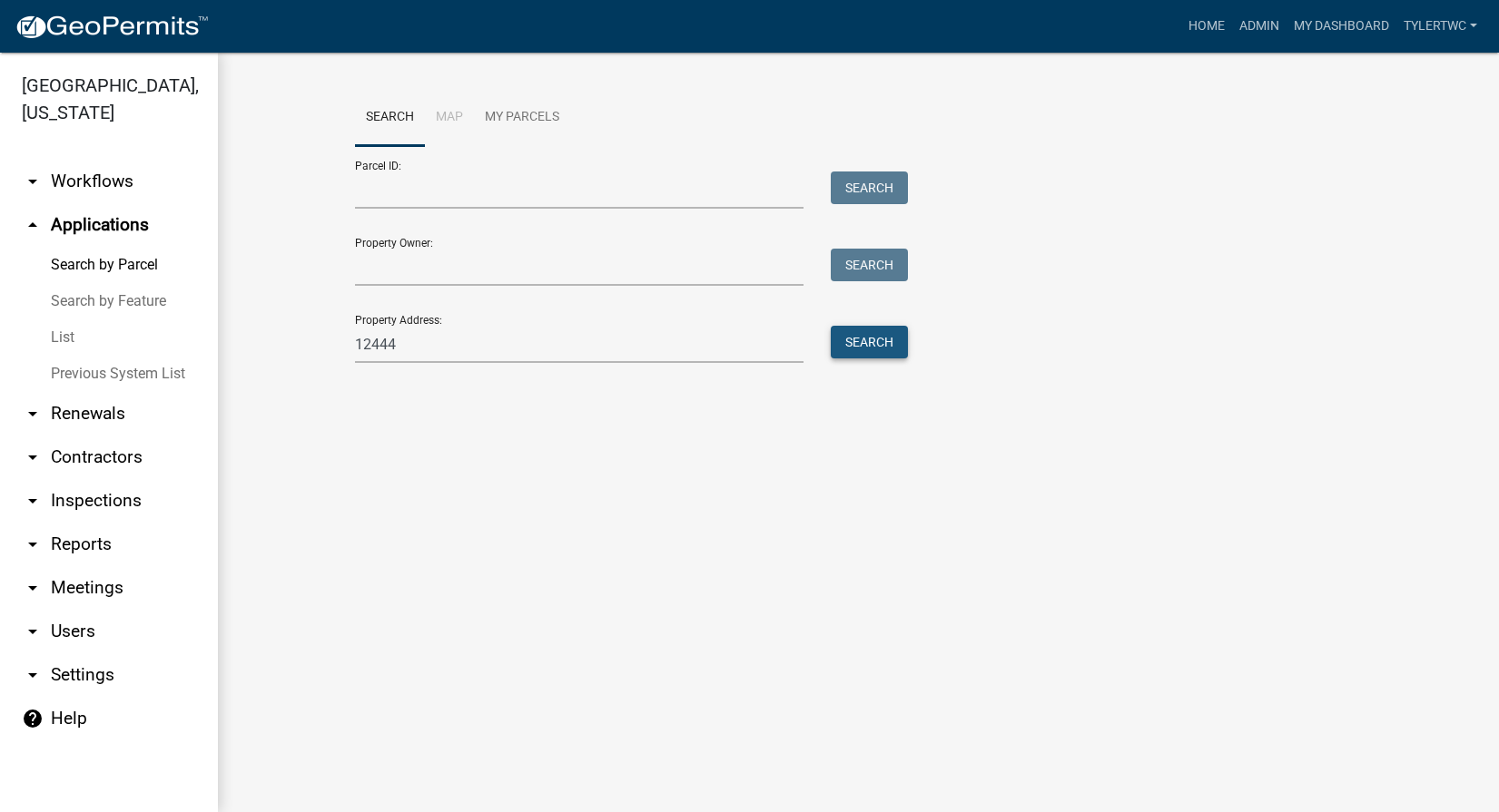
click at [887, 347] on button "Search" at bounding box center [870, 342] width 77 height 33
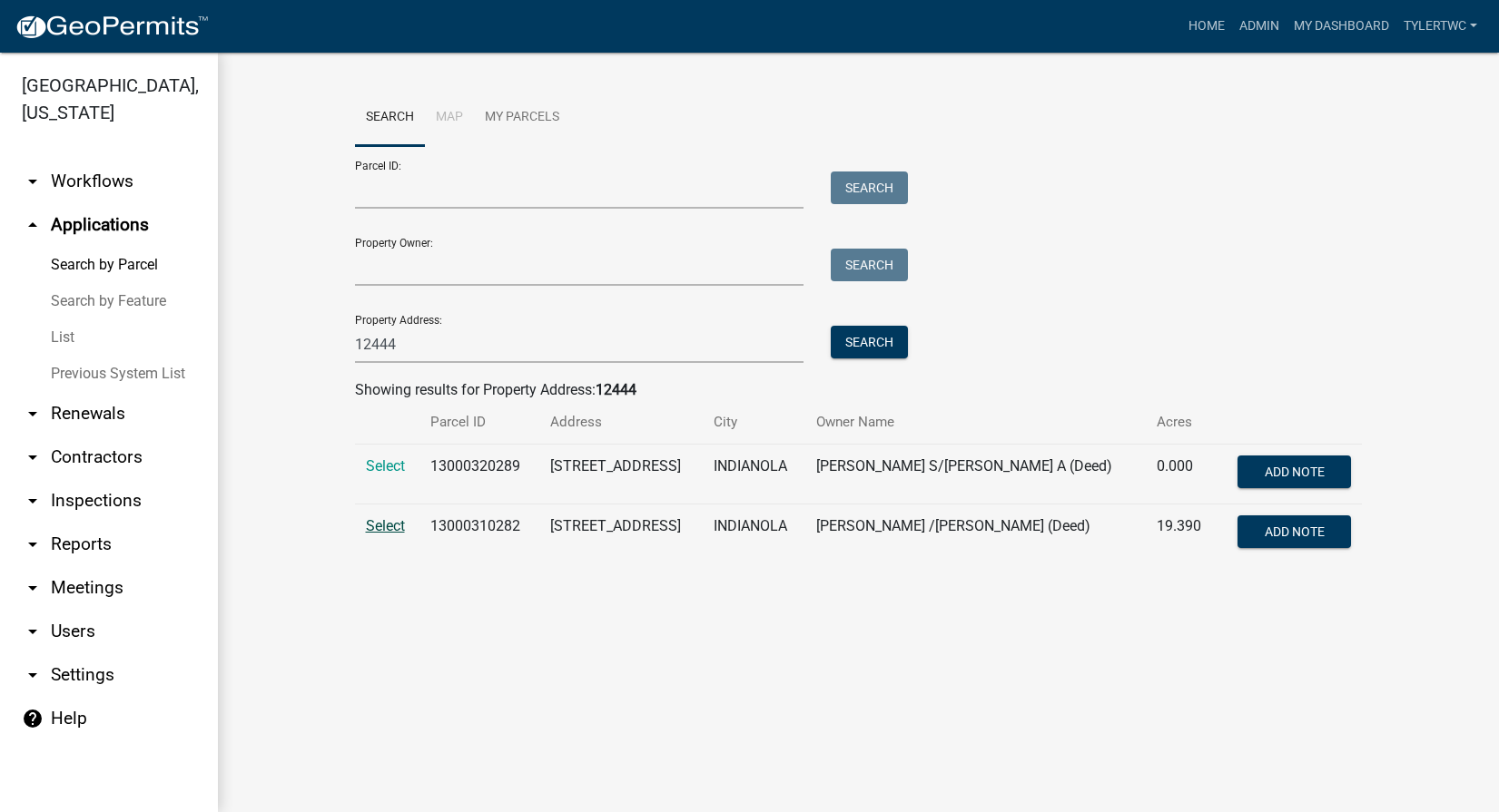
click at [388, 532] on span "Select" at bounding box center [384, 526] width 39 height 17
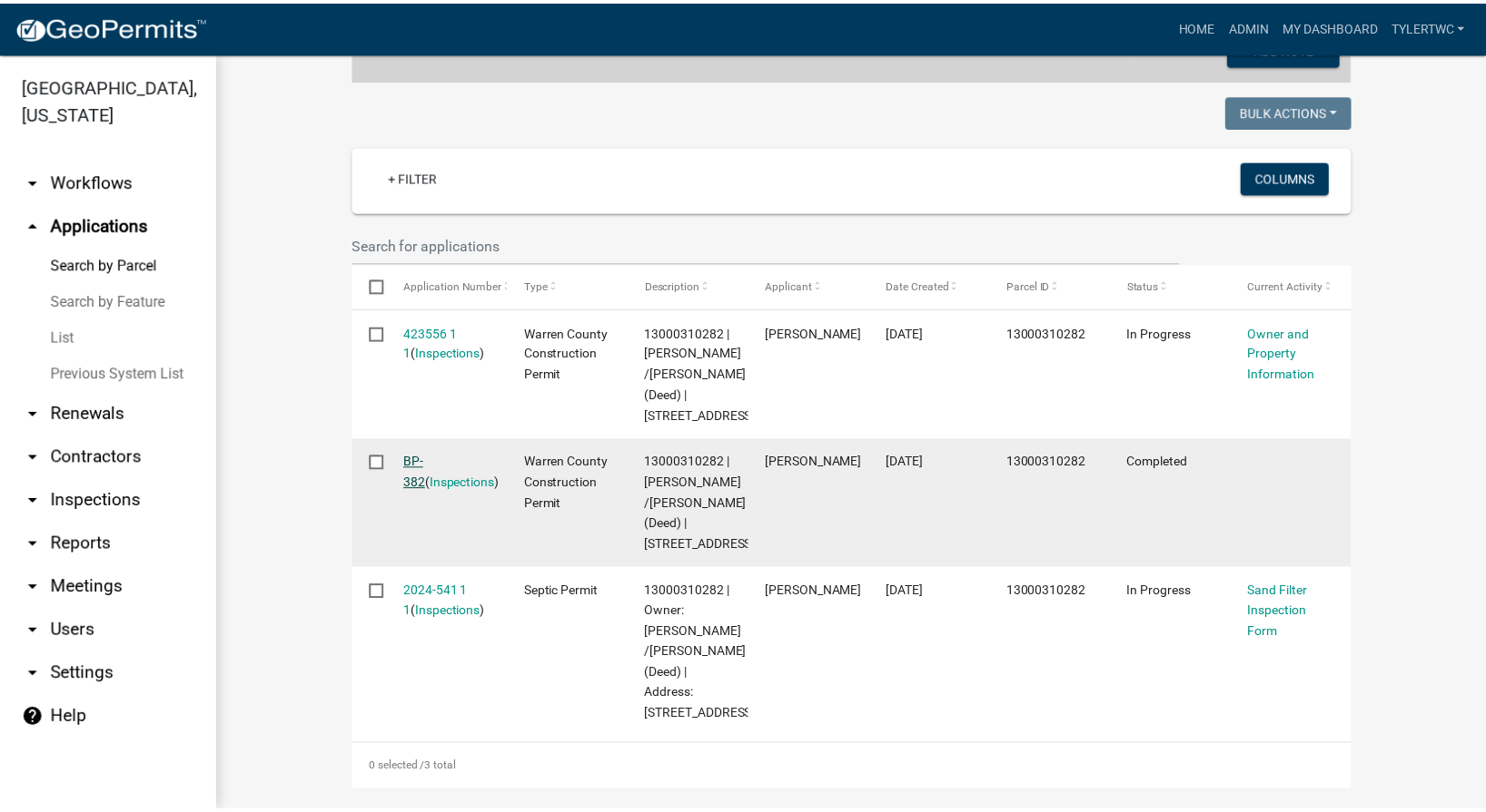
scroll to position [636, 0]
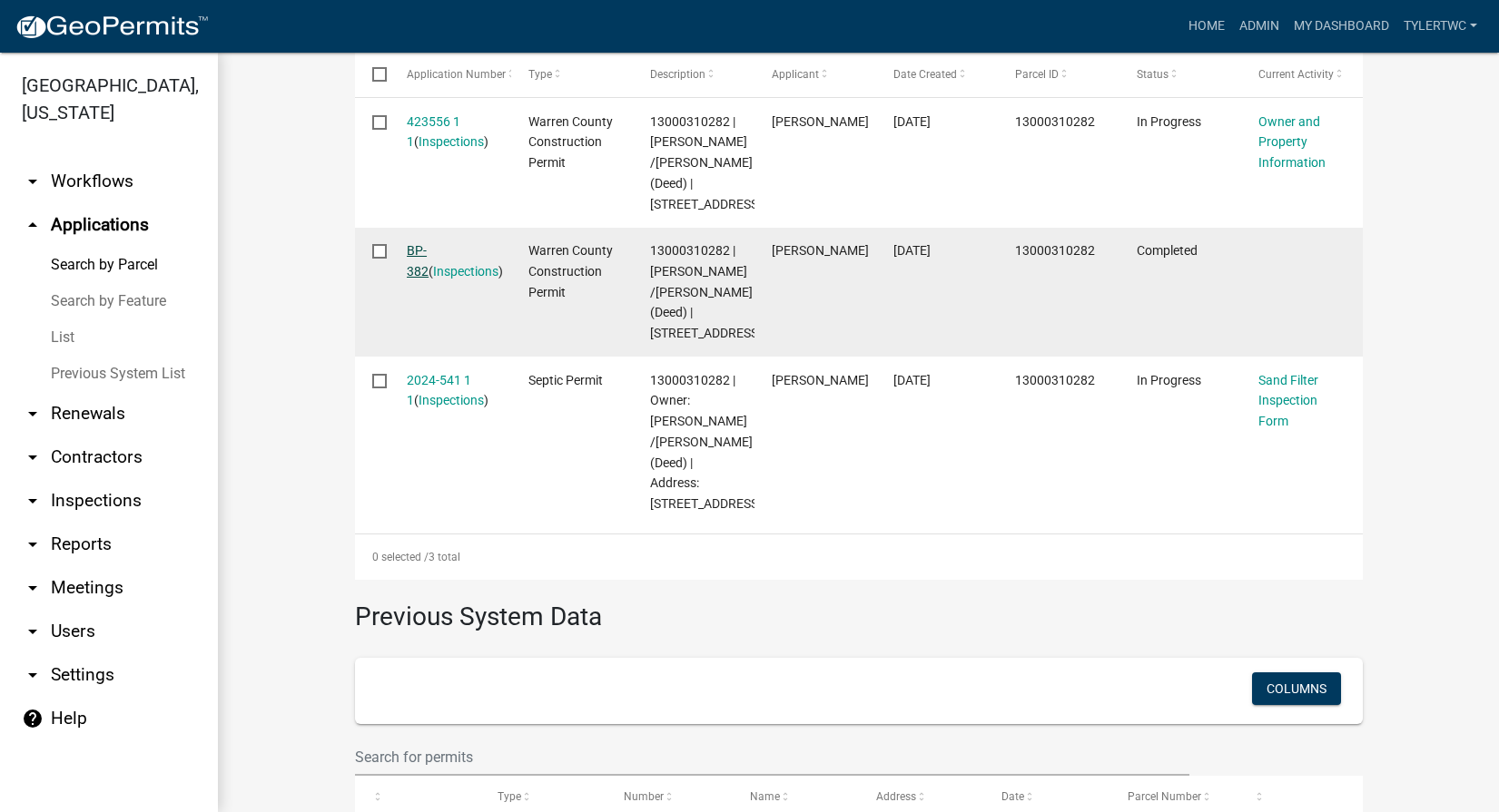
click at [427, 264] on link "BP-382" at bounding box center [417, 261] width 22 height 36
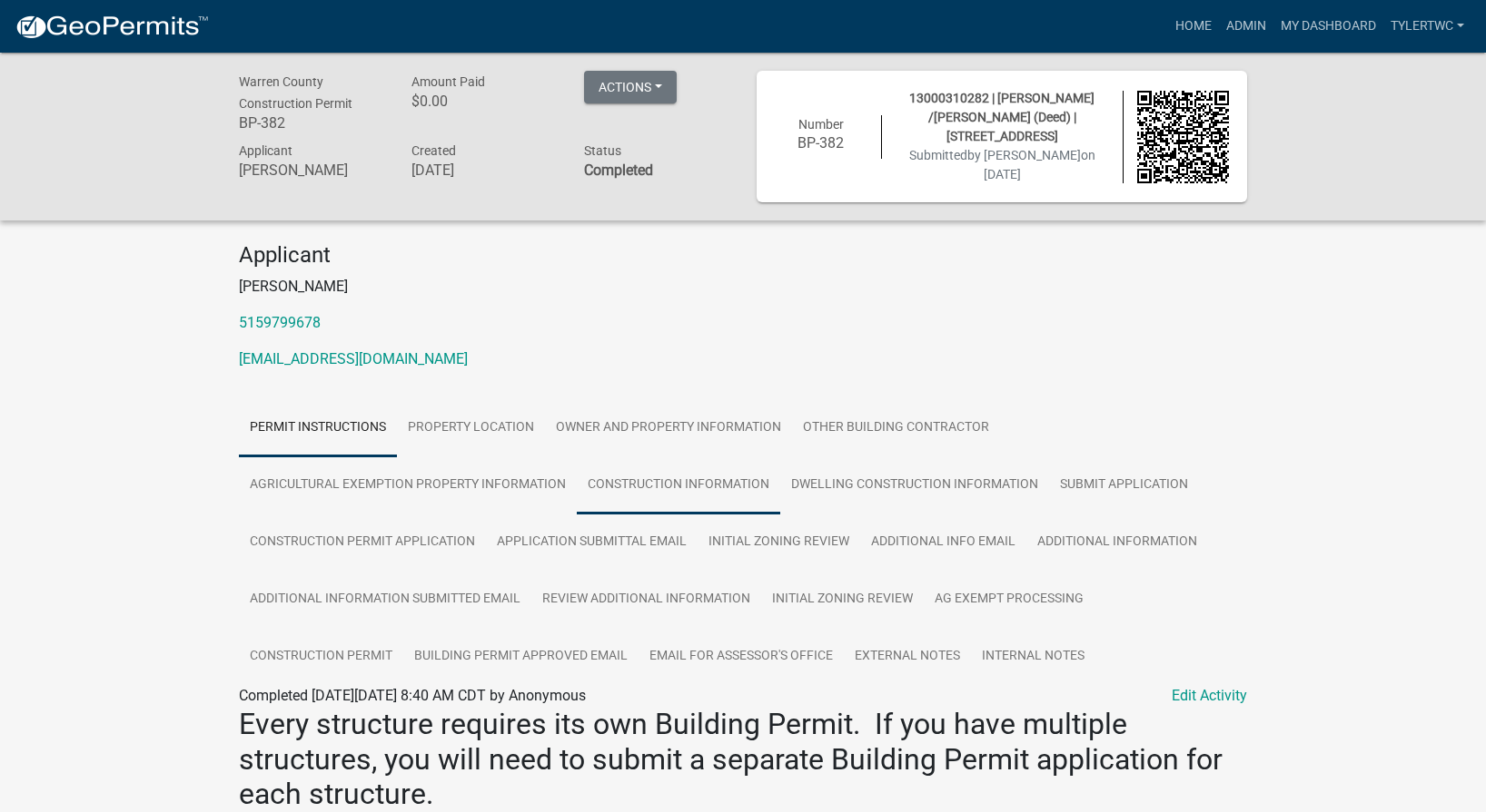
click at [716, 492] on link "Construction Information" at bounding box center [678, 486] width 204 height 58
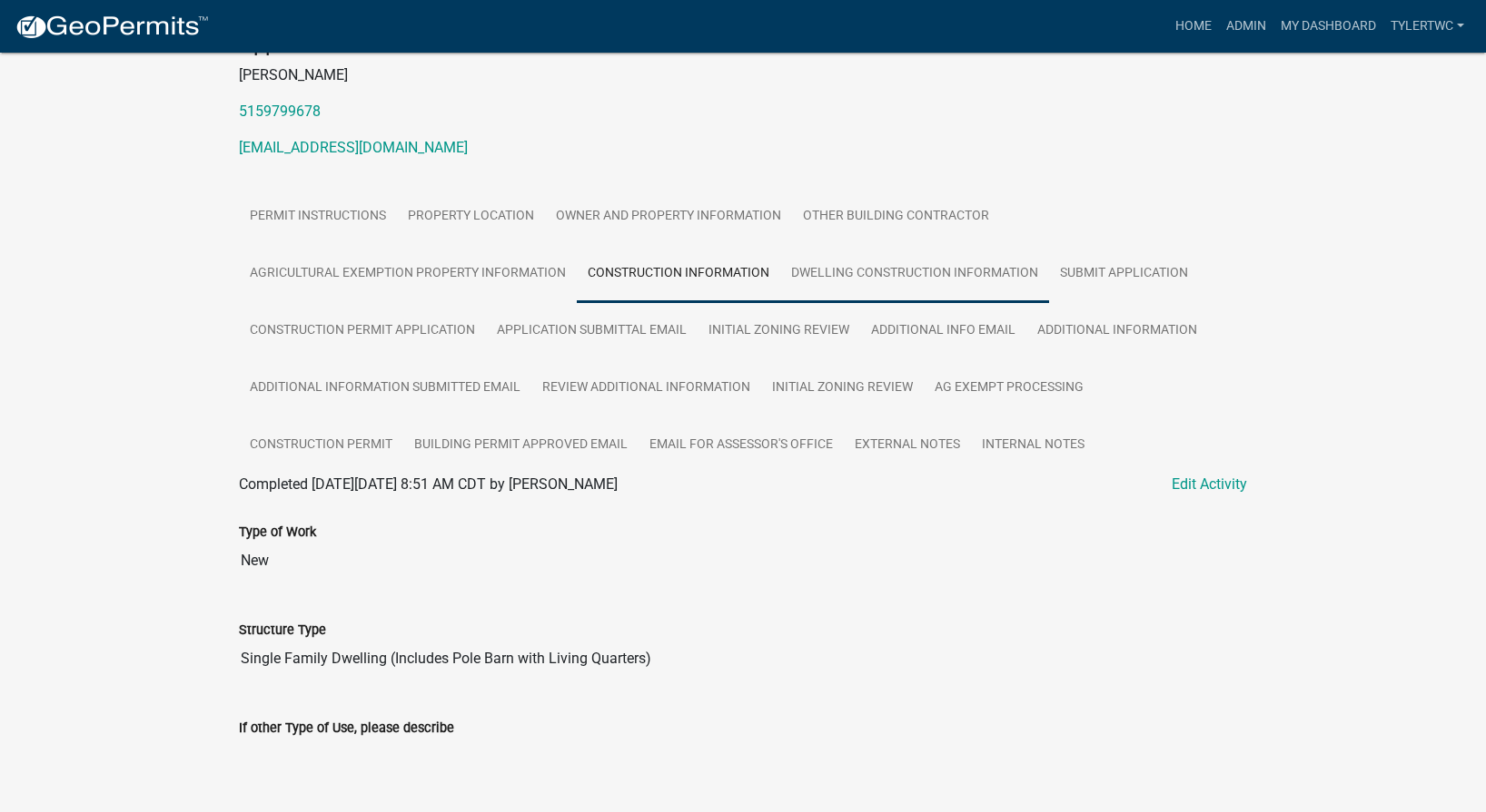
click at [867, 278] on link "Dwelling Construction Information" at bounding box center [914, 274] width 269 height 58
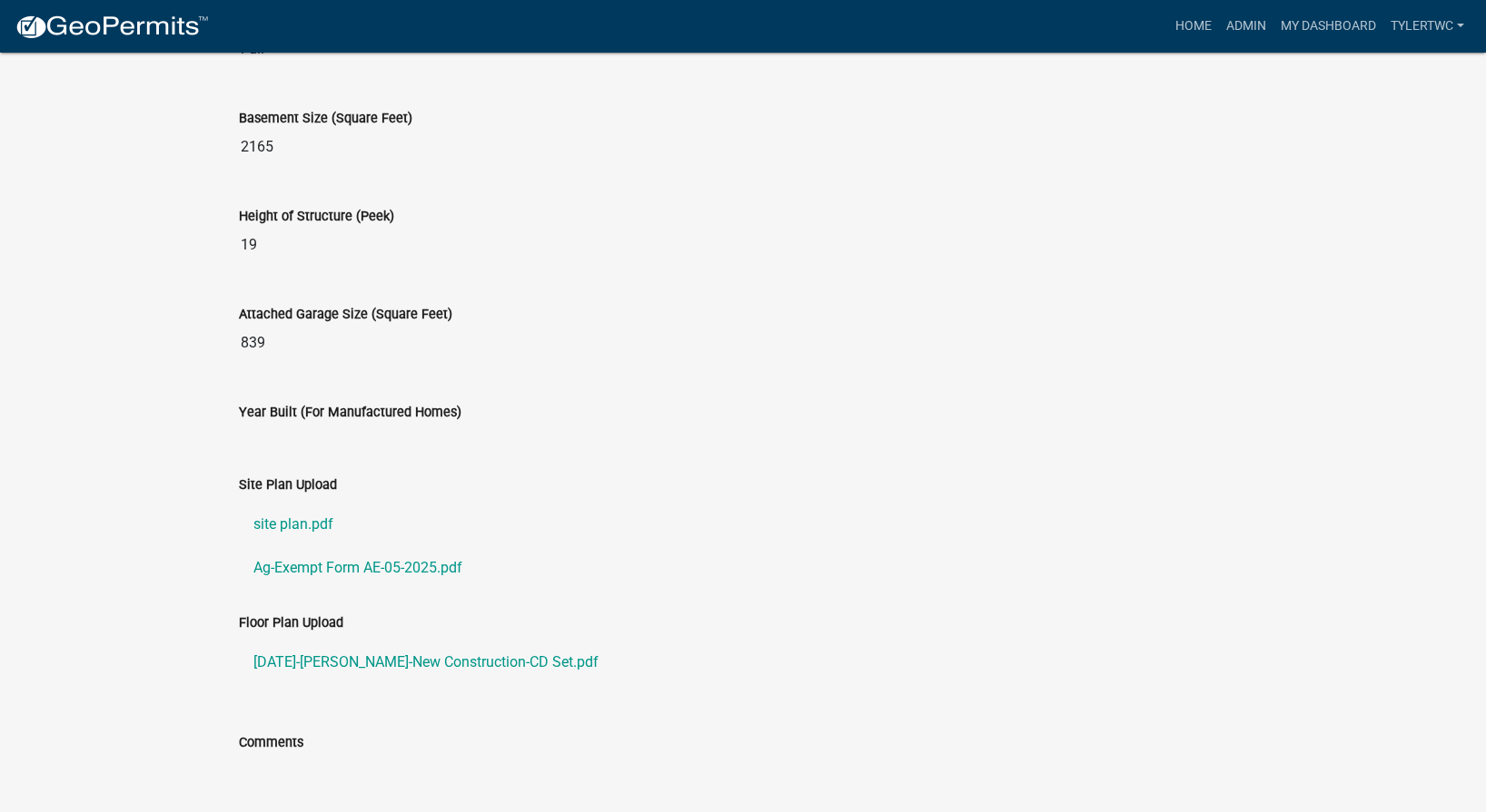
scroll to position [1450, 0]
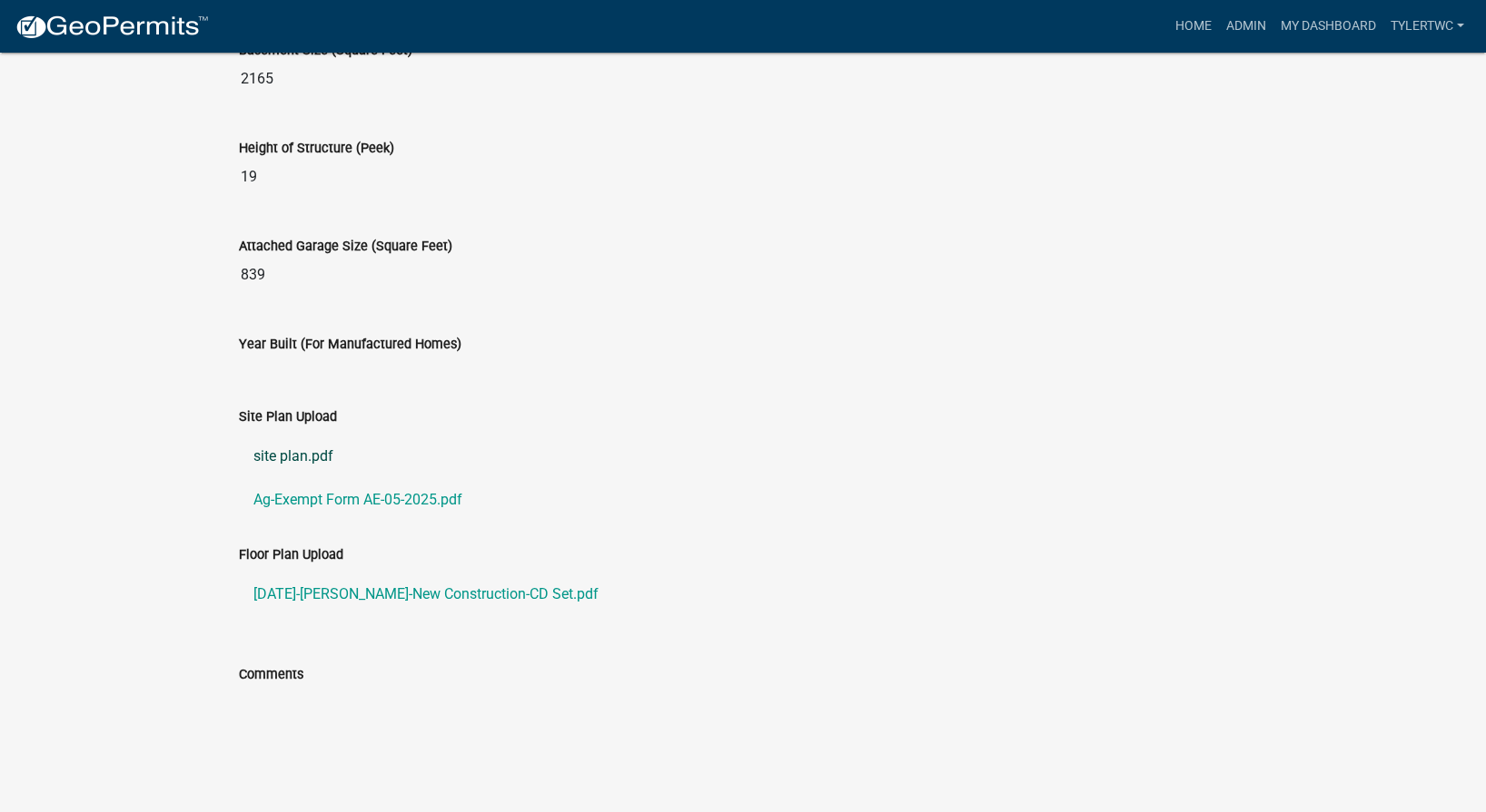
click at [277, 453] on link "site plan.pdf" at bounding box center [743, 457] width 1008 height 43
click at [344, 501] on link "Ag-Exempt Form AE-05-2025.pdf" at bounding box center [743, 500] width 1008 height 43
click at [353, 596] on link "2025.05.02-Keller-New Construction-CD Set.pdf" at bounding box center [743, 594] width 1008 height 43
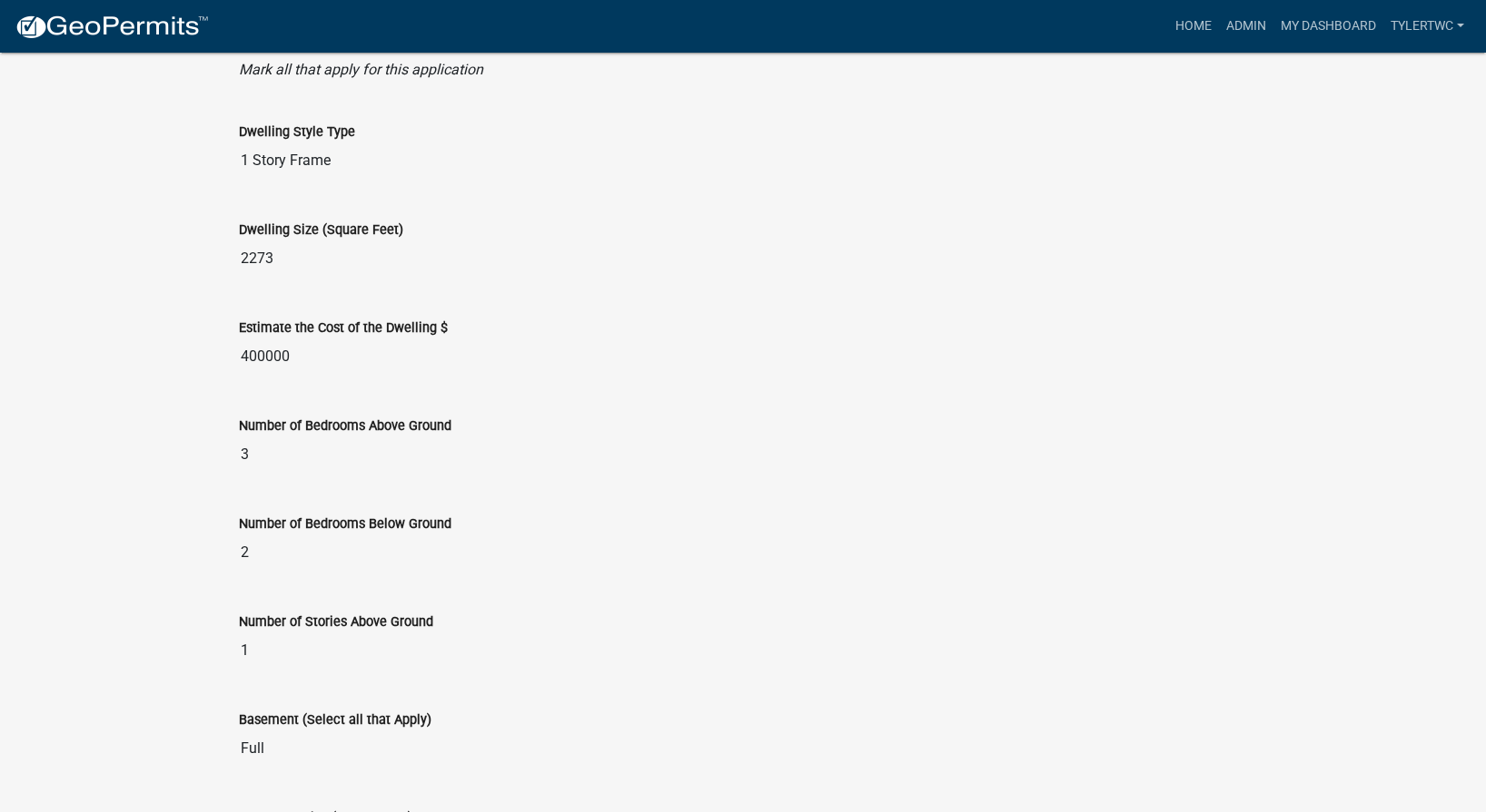
scroll to position [179, 0]
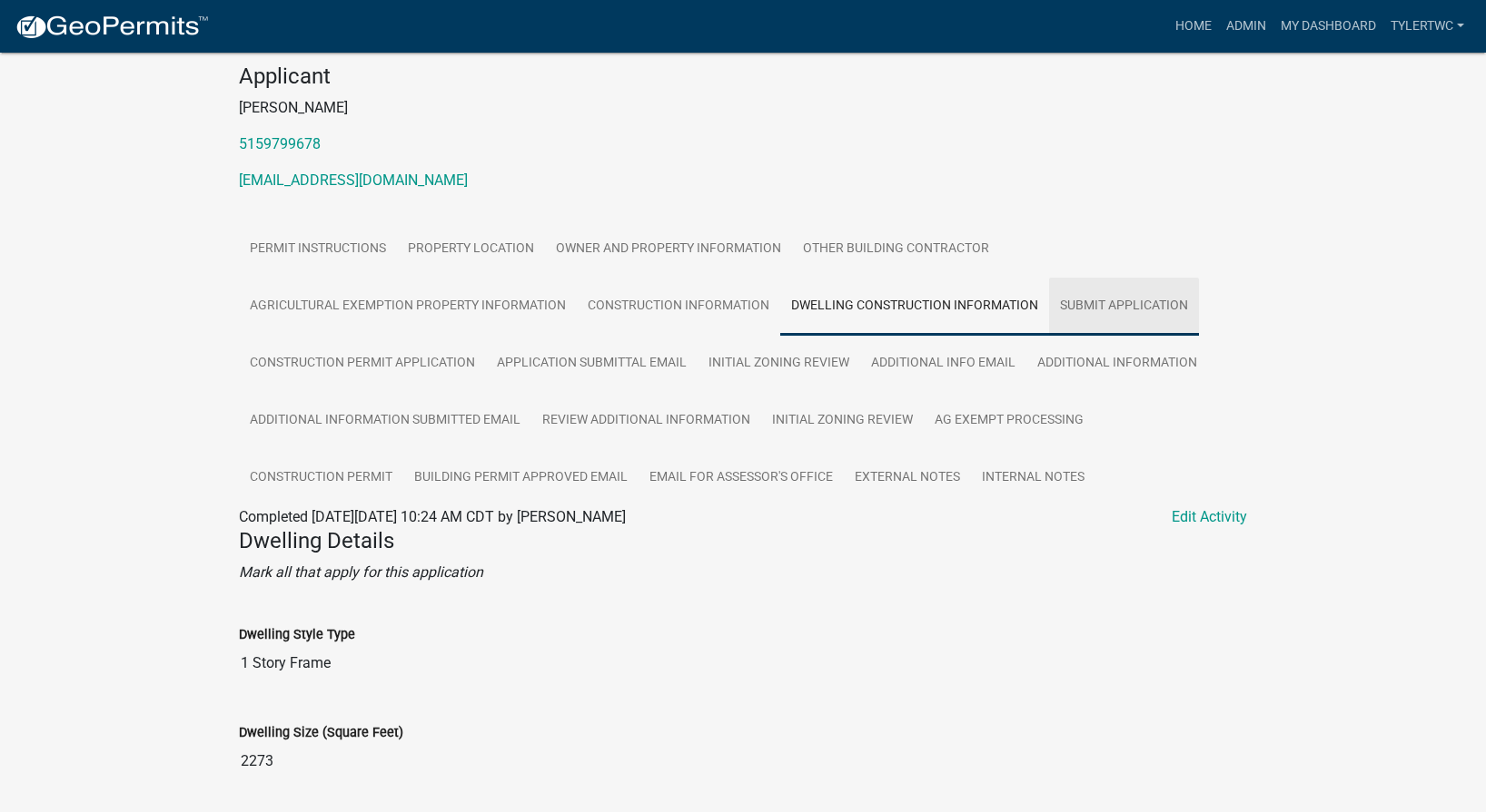
click at [1107, 315] on link "Submit Application" at bounding box center [1123, 307] width 150 height 58
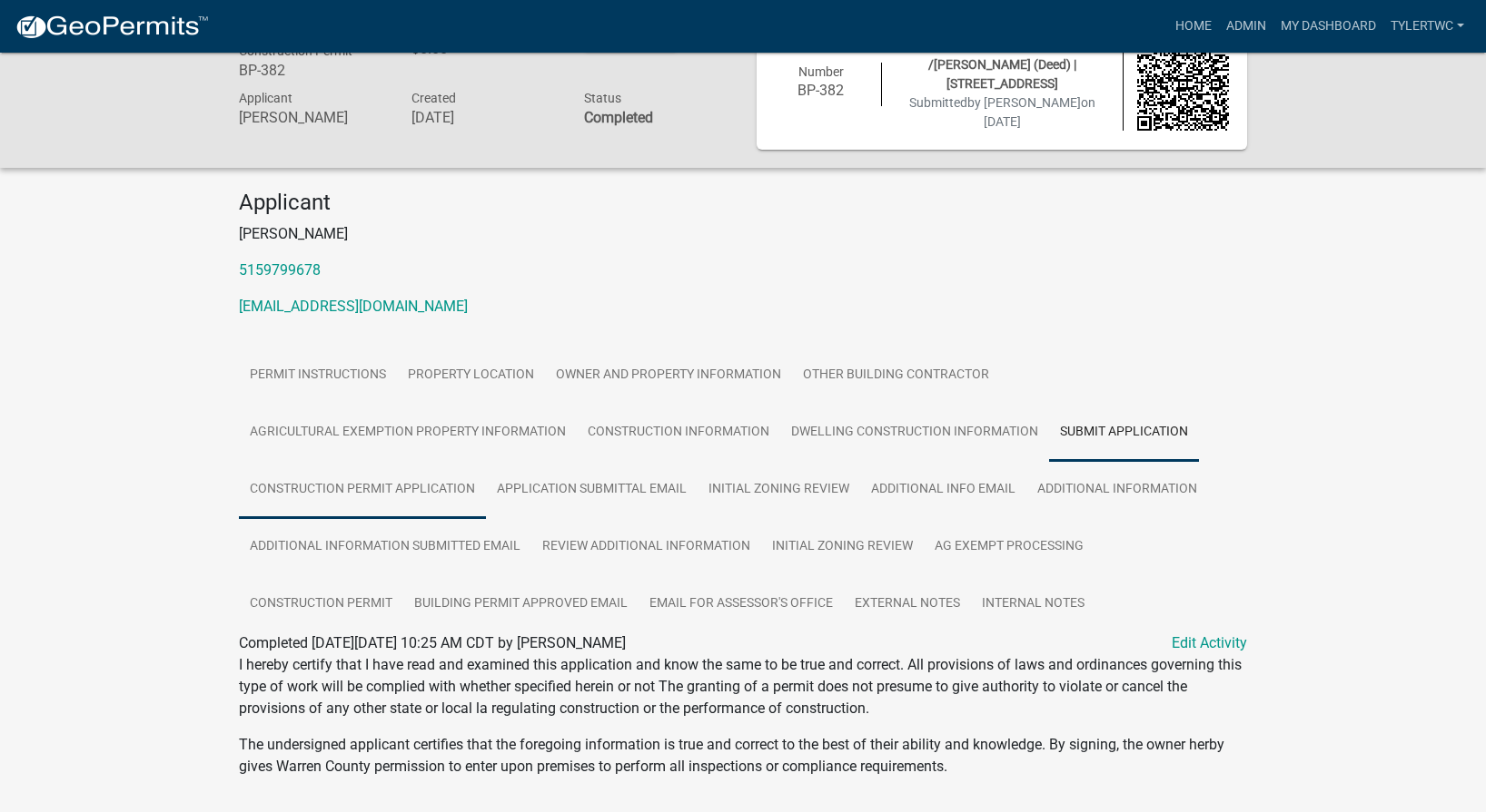
click at [364, 483] on link "Construction Permit Application" at bounding box center [362, 491] width 247 height 58
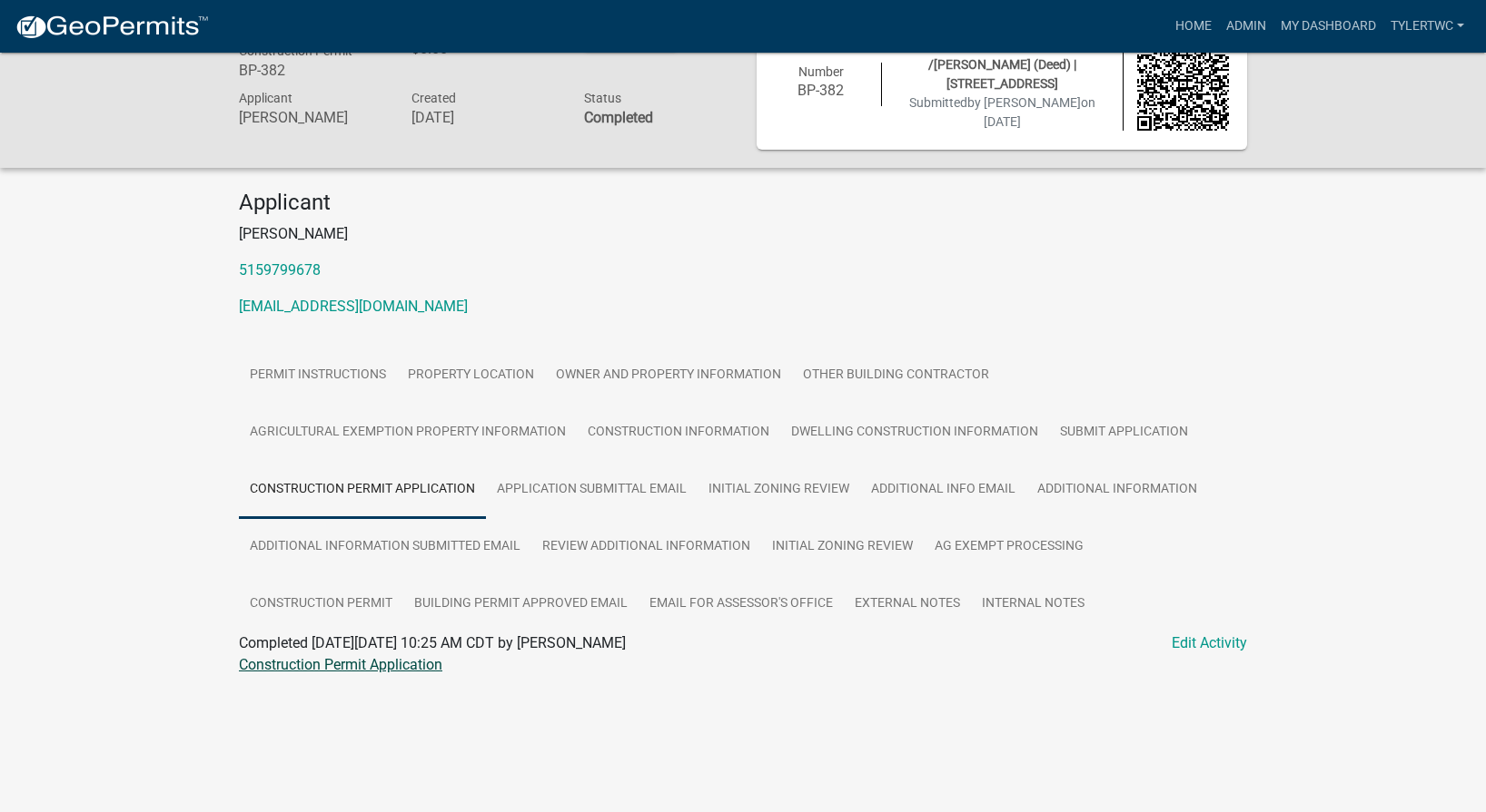
click at [376, 668] on link "Construction Permit Application" at bounding box center [340, 665] width 204 height 17
click at [595, 479] on link "Application Submittal Email" at bounding box center [592, 491] width 212 height 58
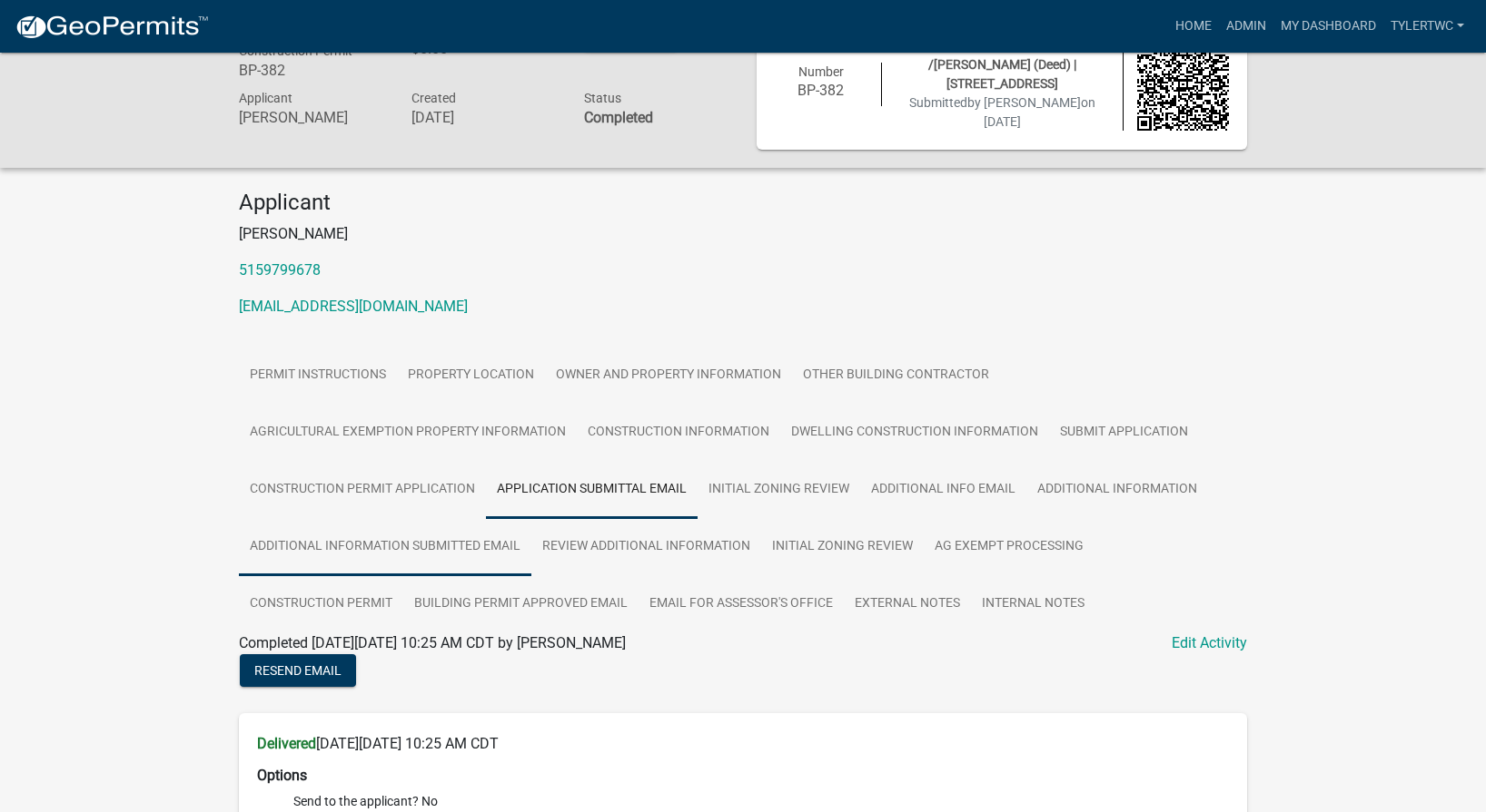
click at [443, 544] on link "Additional Information Submitted Email" at bounding box center [384, 547] width 292 height 58
click at [810, 535] on link "Initial Zoning Review" at bounding box center [842, 547] width 162 height 58
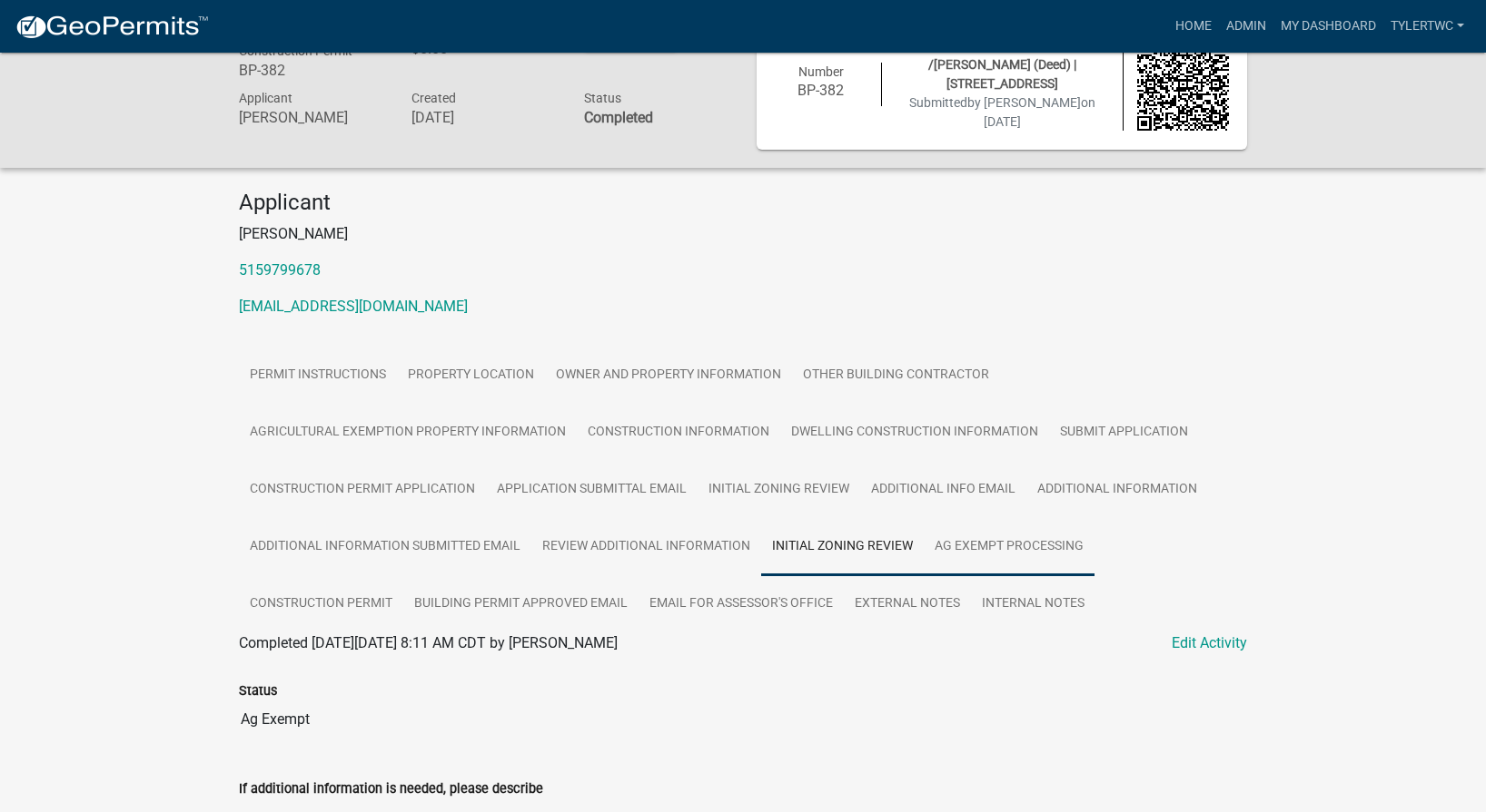
click at [1027, 544] on link "Ag Exempt Processing" at bounding box center [1008, 547] width 171 height 58
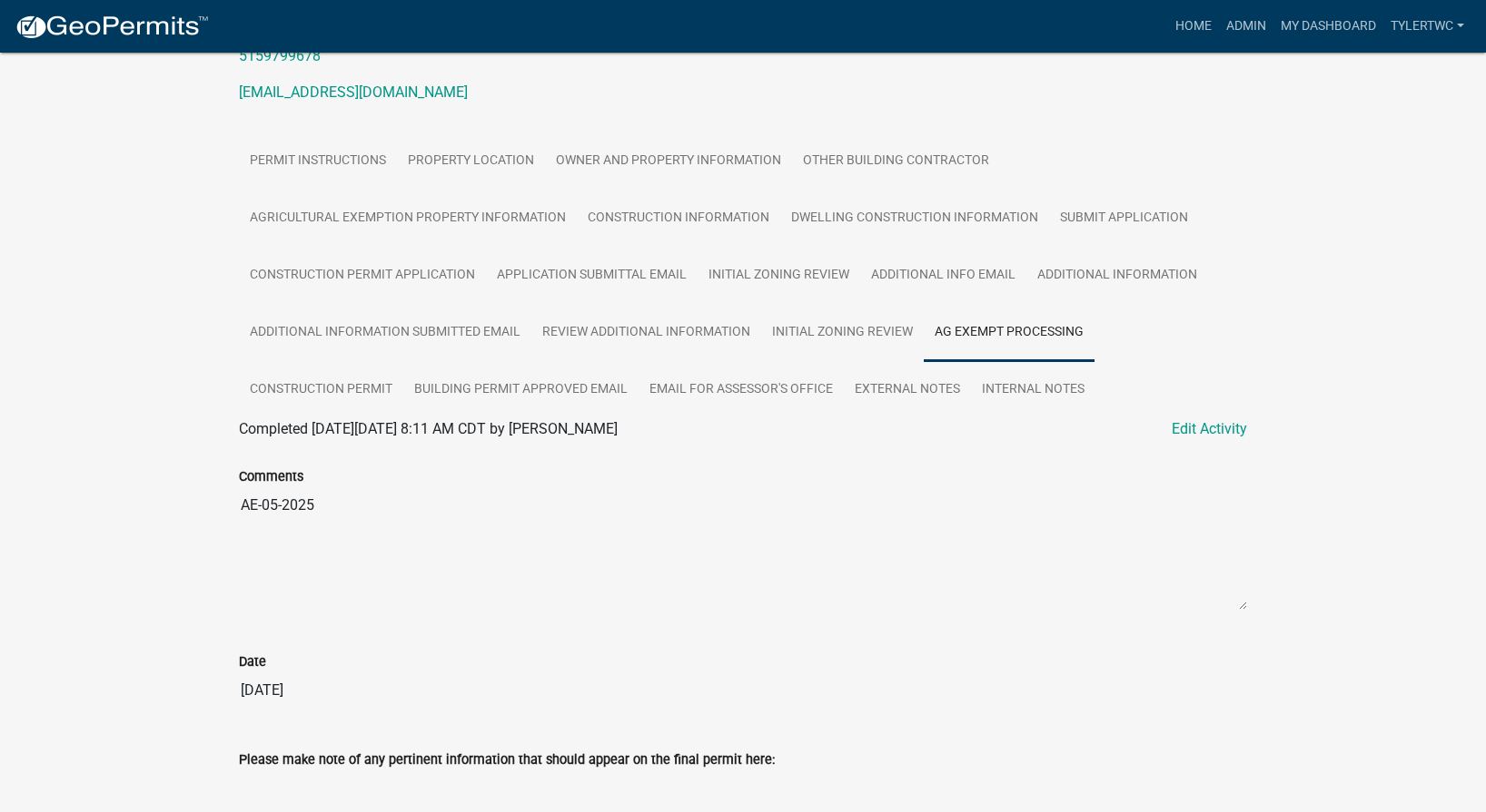
scroll to position [228, 0]
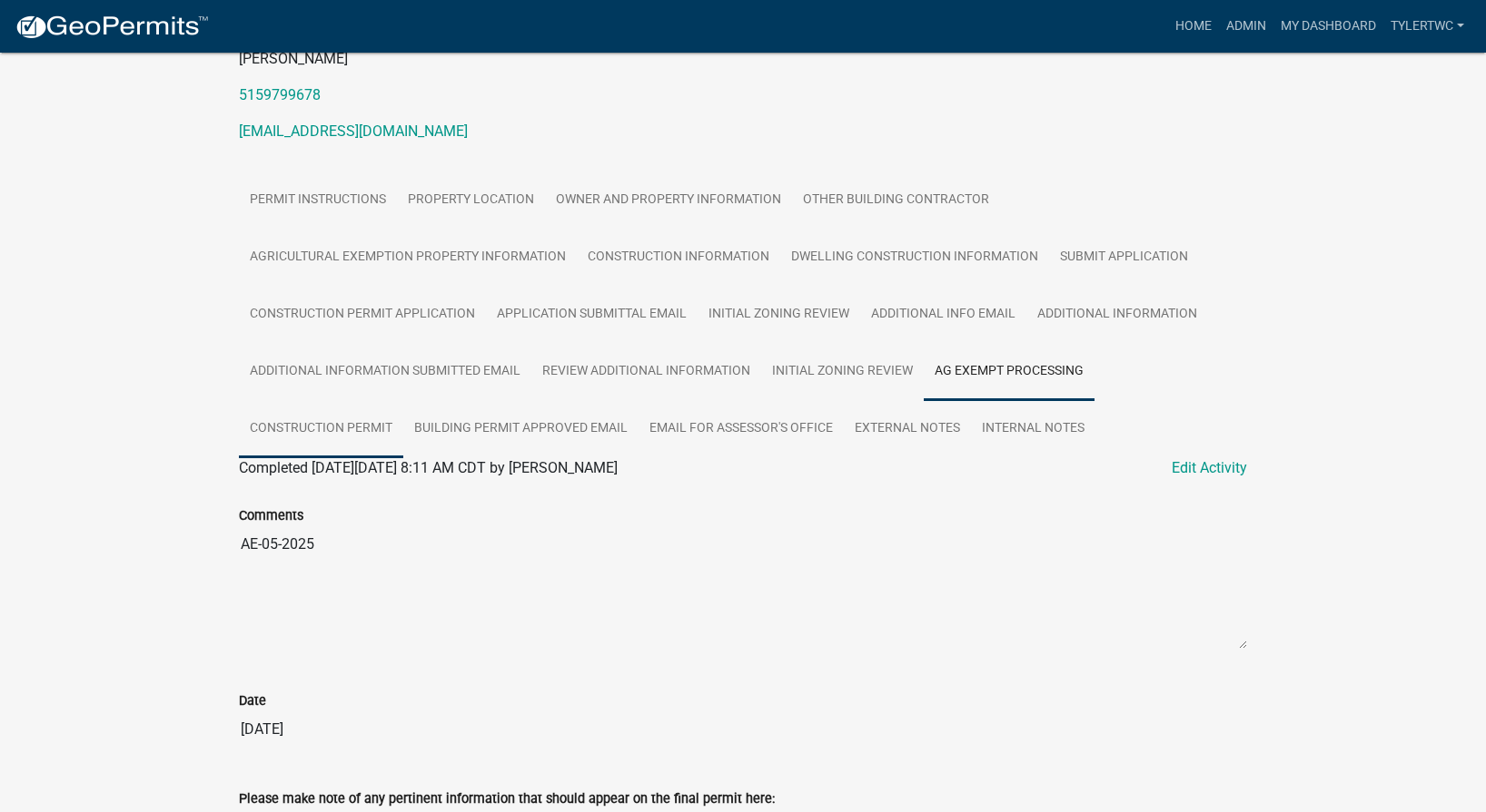
click at [335, 423] on link "Construction Permit" at bounding box center [320, 430] width 164 height 58
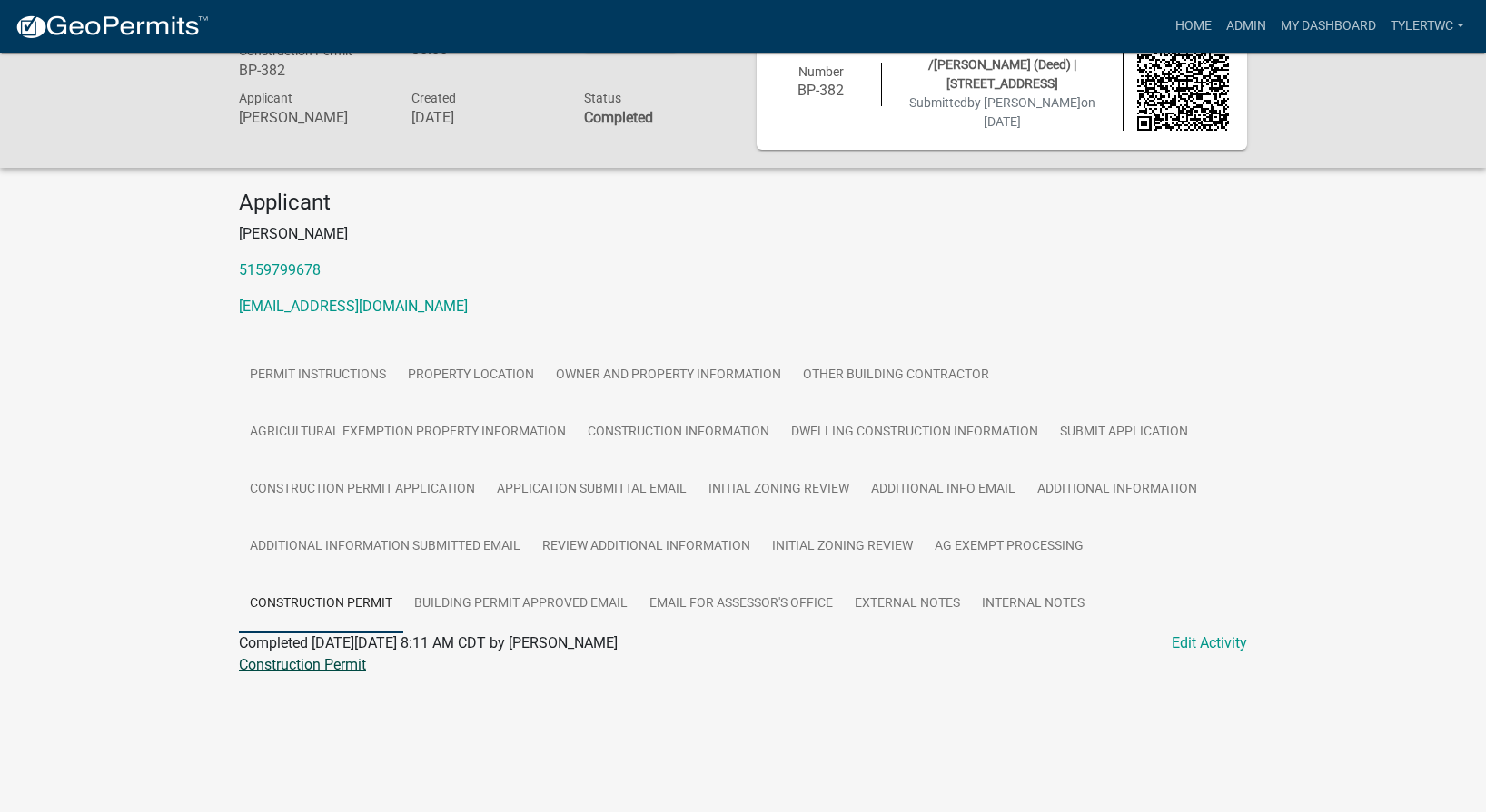
click at [297, 664] on link "Construction Permit" at bounding box center [302, 665] width 127 height 17
click at [518, 599] on link "Building Permit Approved Email" at bounding box center [521, 605] width 236 height 58
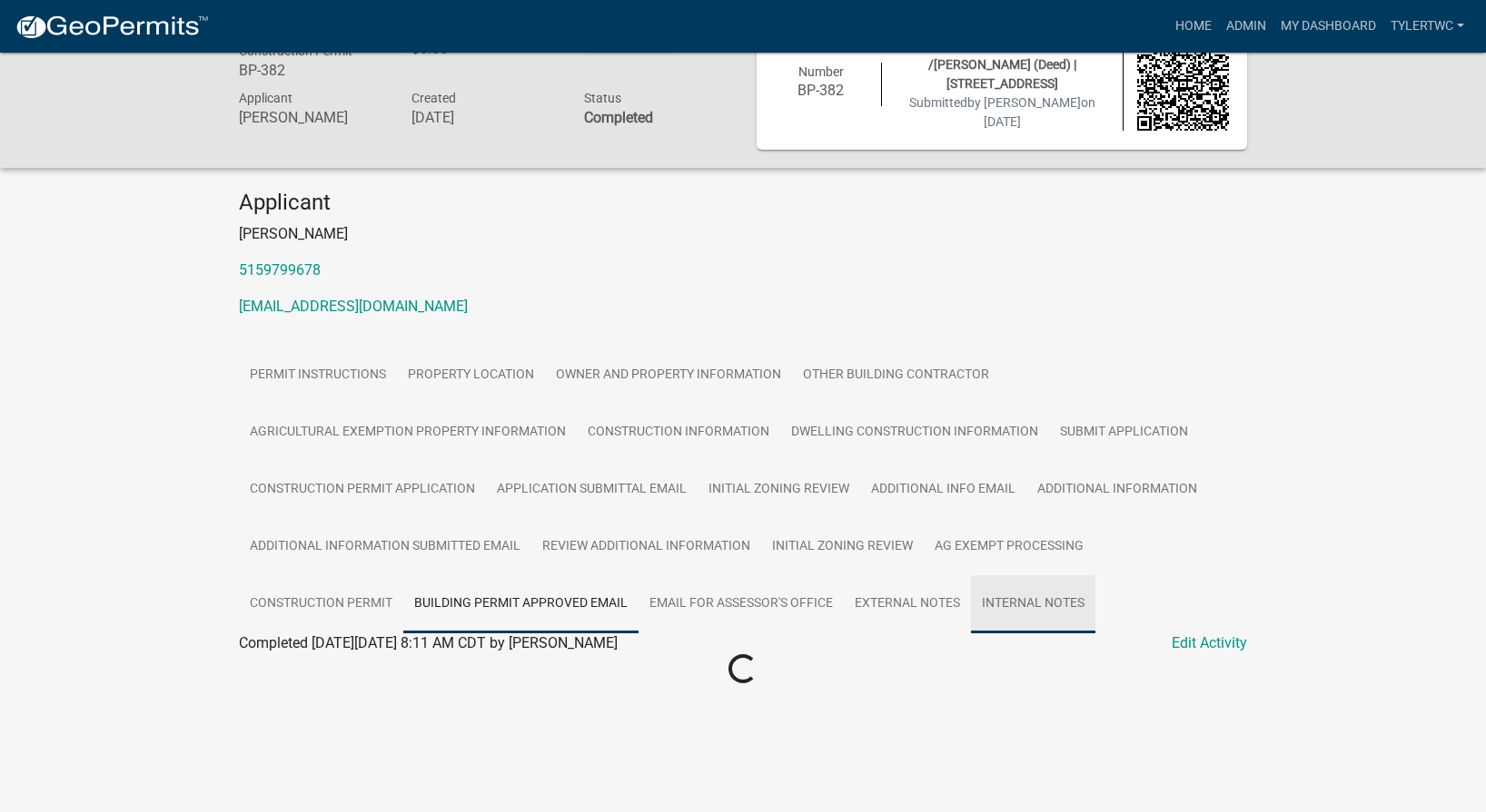
click at [996, 590] on link "Internal Notes" at bounding box center [1033, 605] width 124 height 58
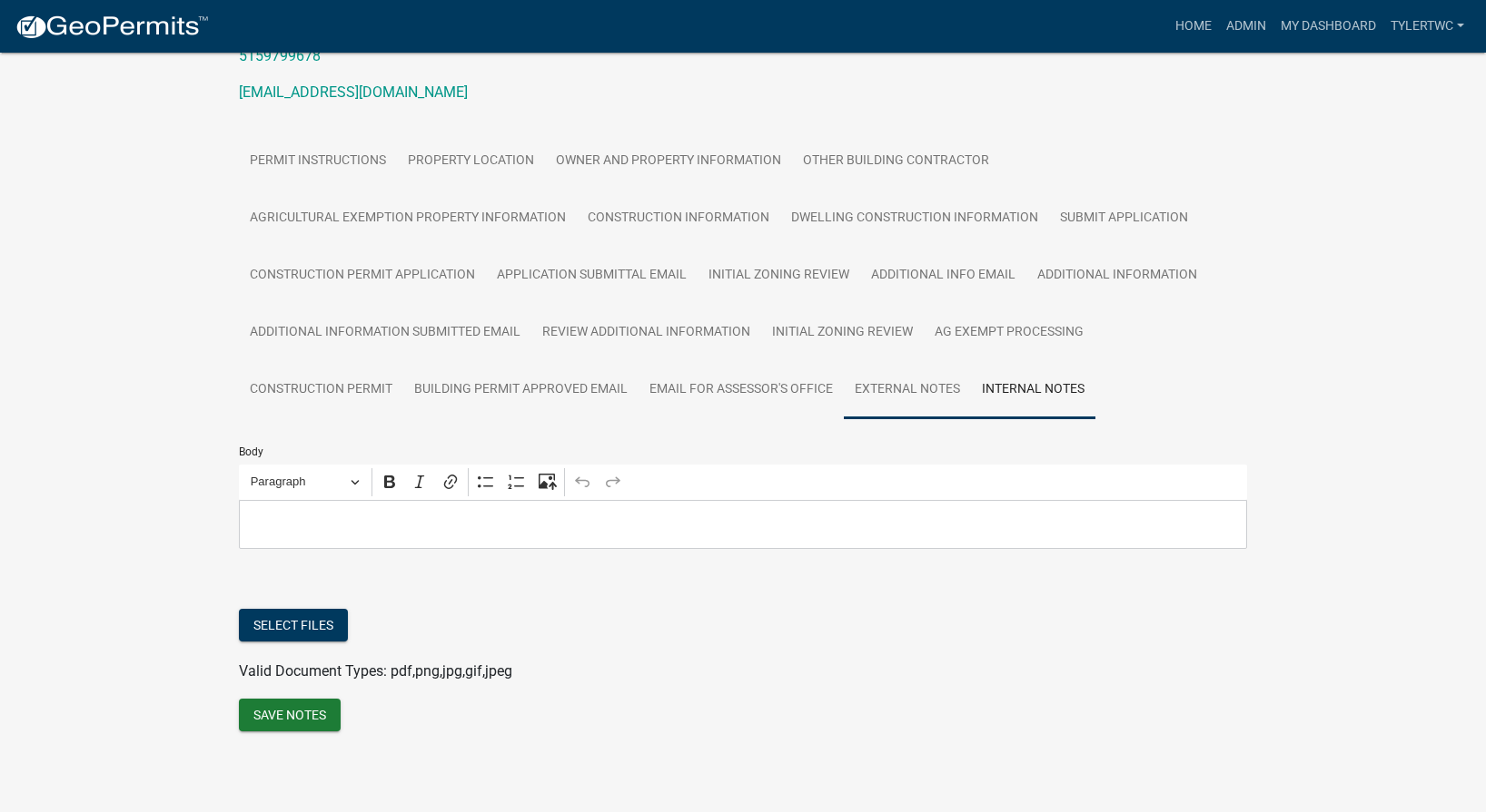
scroll to position [268, 0]
click at [877, 395] on link "External Notes" at bounding box center [906, 391] width 127 height 58
click at [861, 156] on link "Other Building Contractor" at bounding box center [895, 162] width 208 height 58
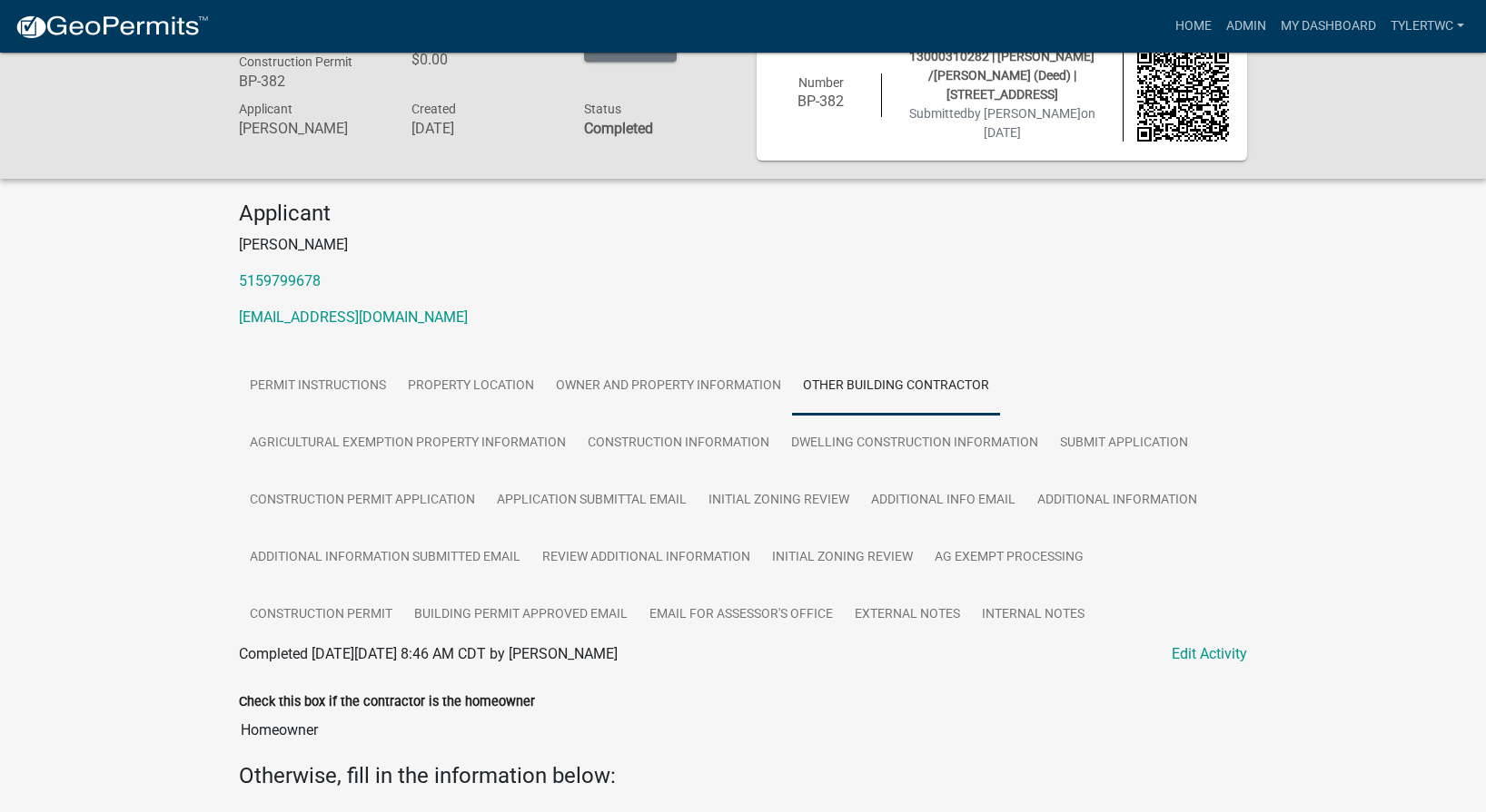
scroll to position [0, 0]
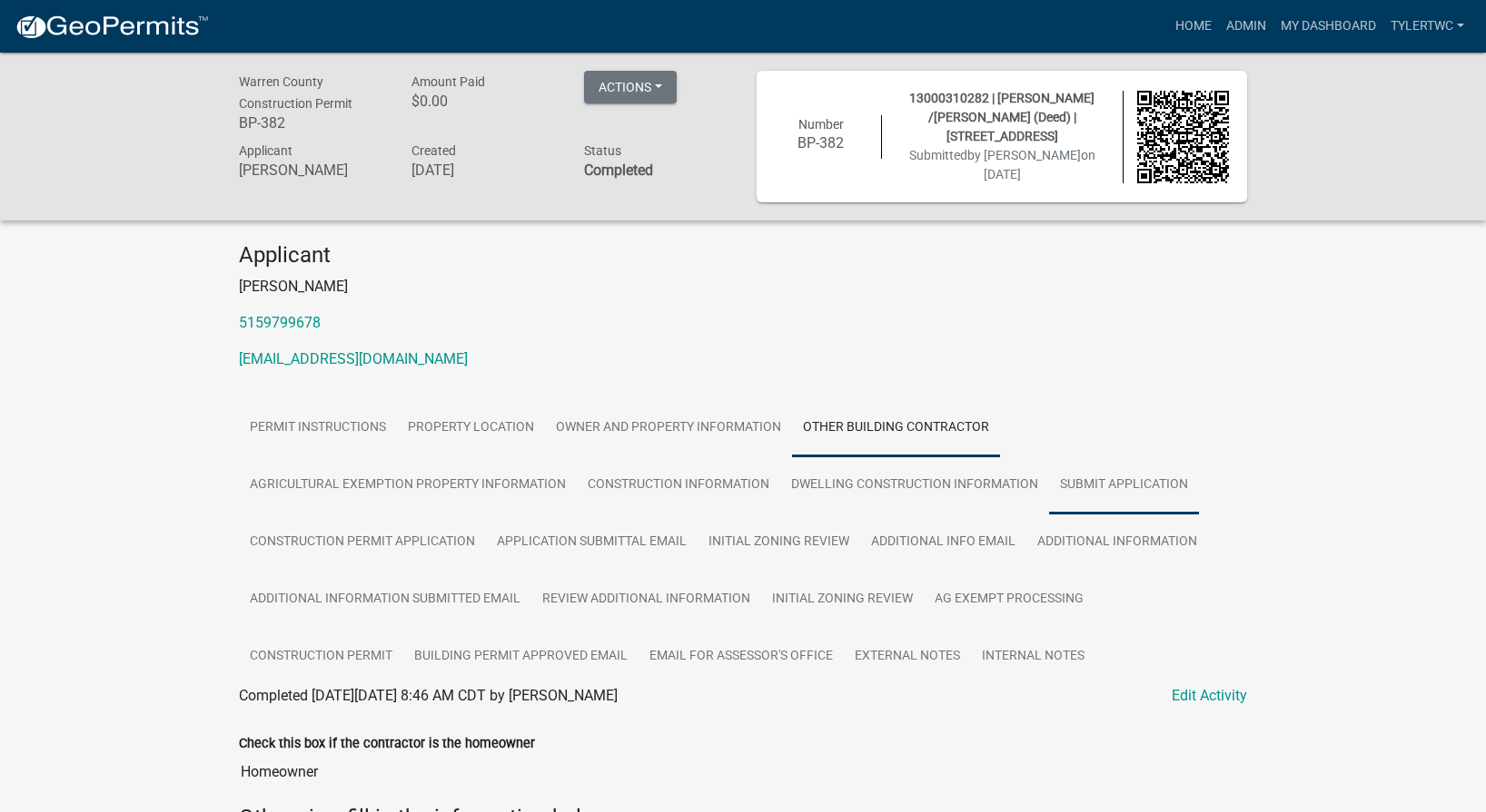
click at [1087, 473] on link "Submit Application" at bounding box center [1123, 486] width 150 height 58
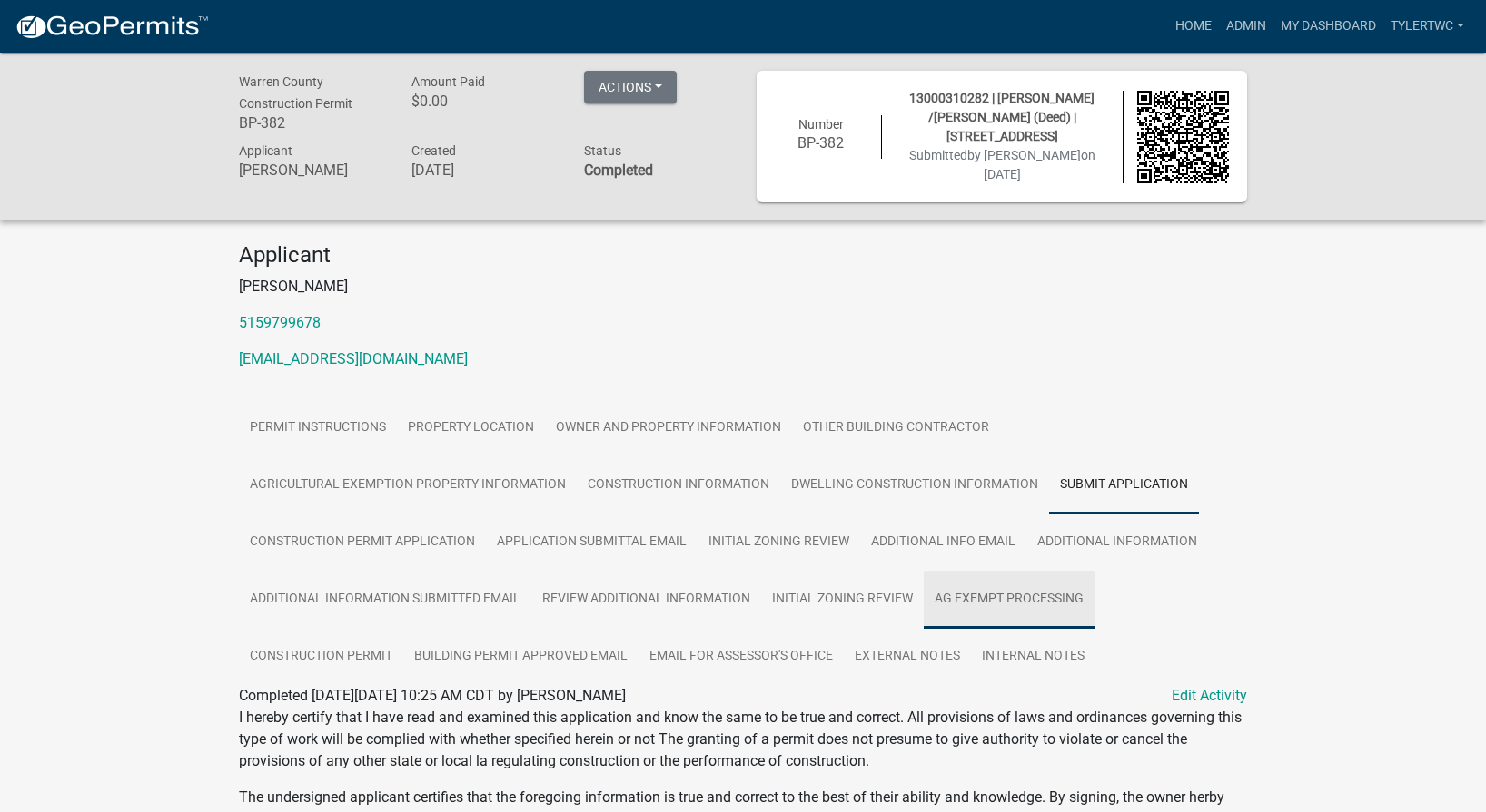
click at [1015, 600] on link "Ag Exempt Processing" at bounding box center [1008, 600] width 171 height 58
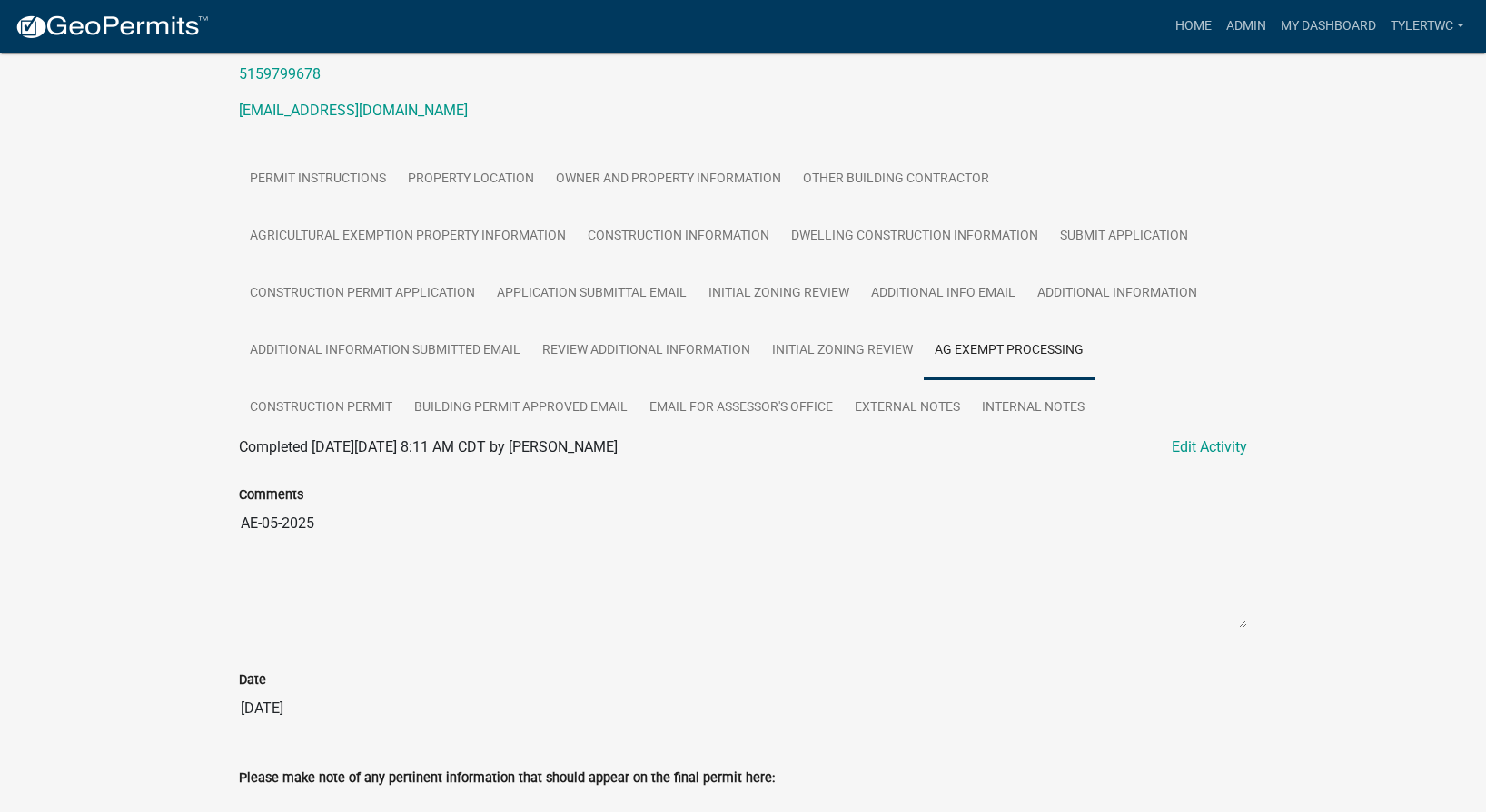
scroll to position [212, 0]
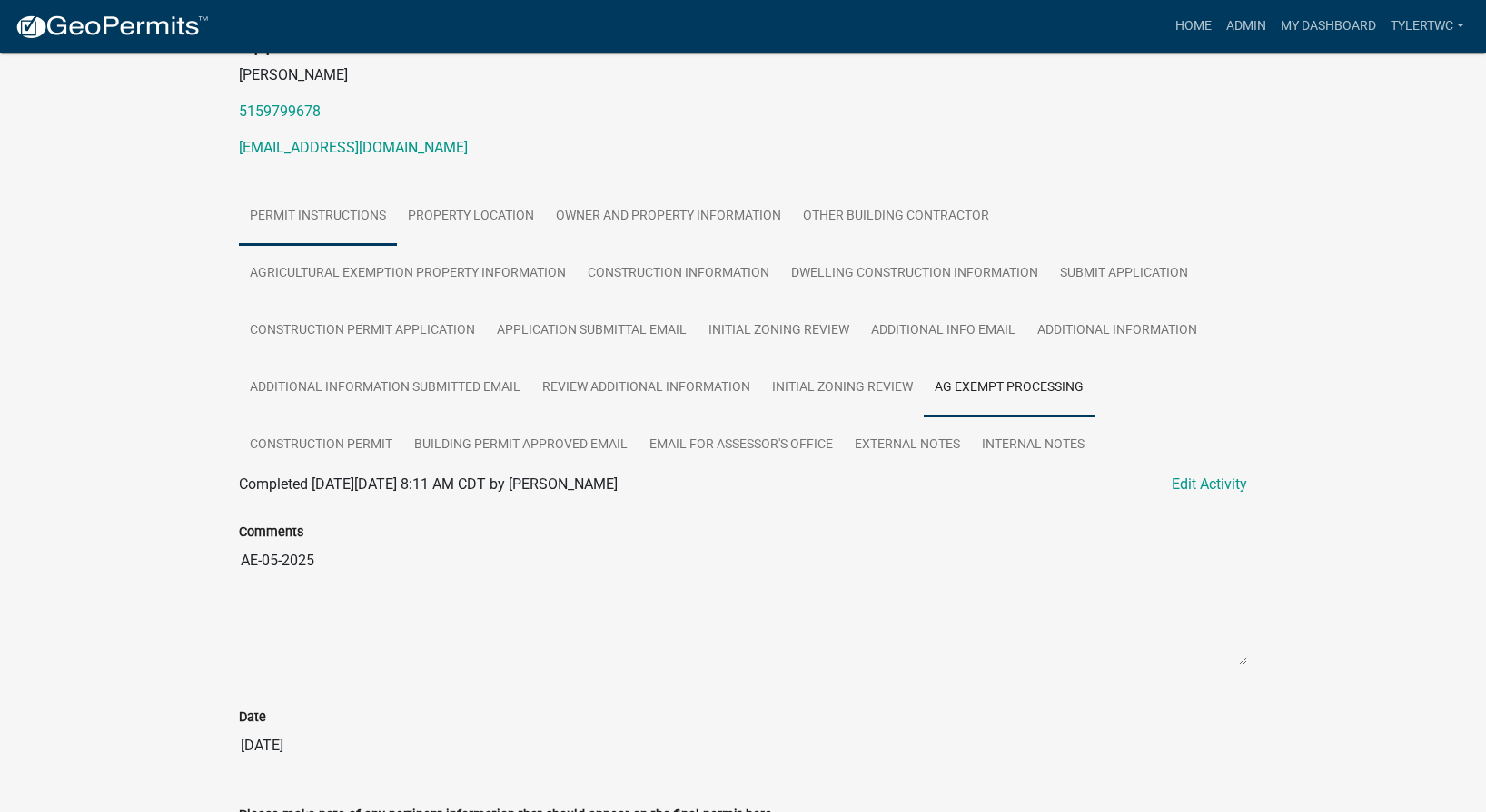
click at [307, 210] on link "Permit Instructions" at bounding box center [318, 217] width 158 height 58
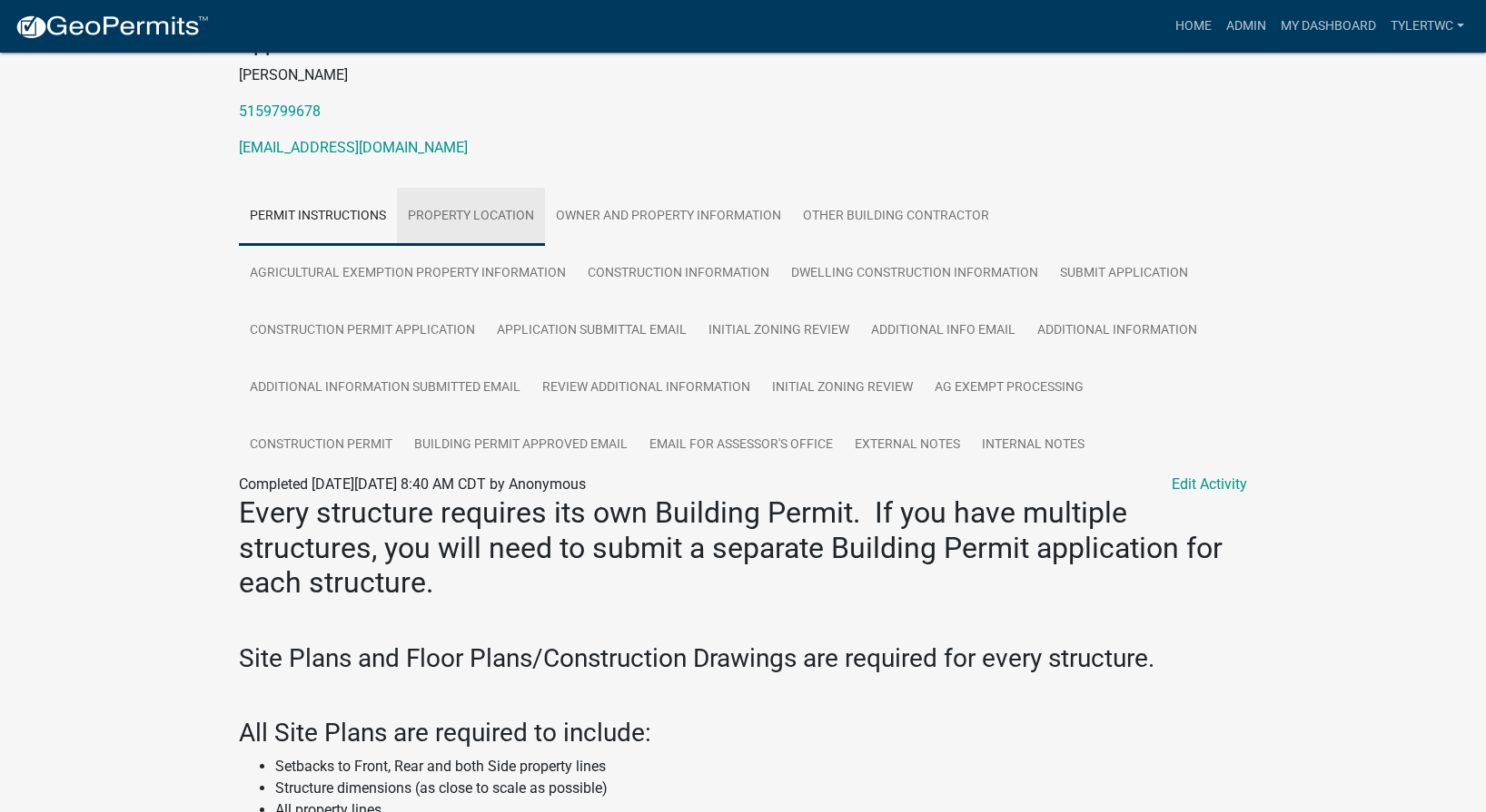
click at [458, 215] on link "Property Location" at bounding box center [470, 217] width 148 height 58
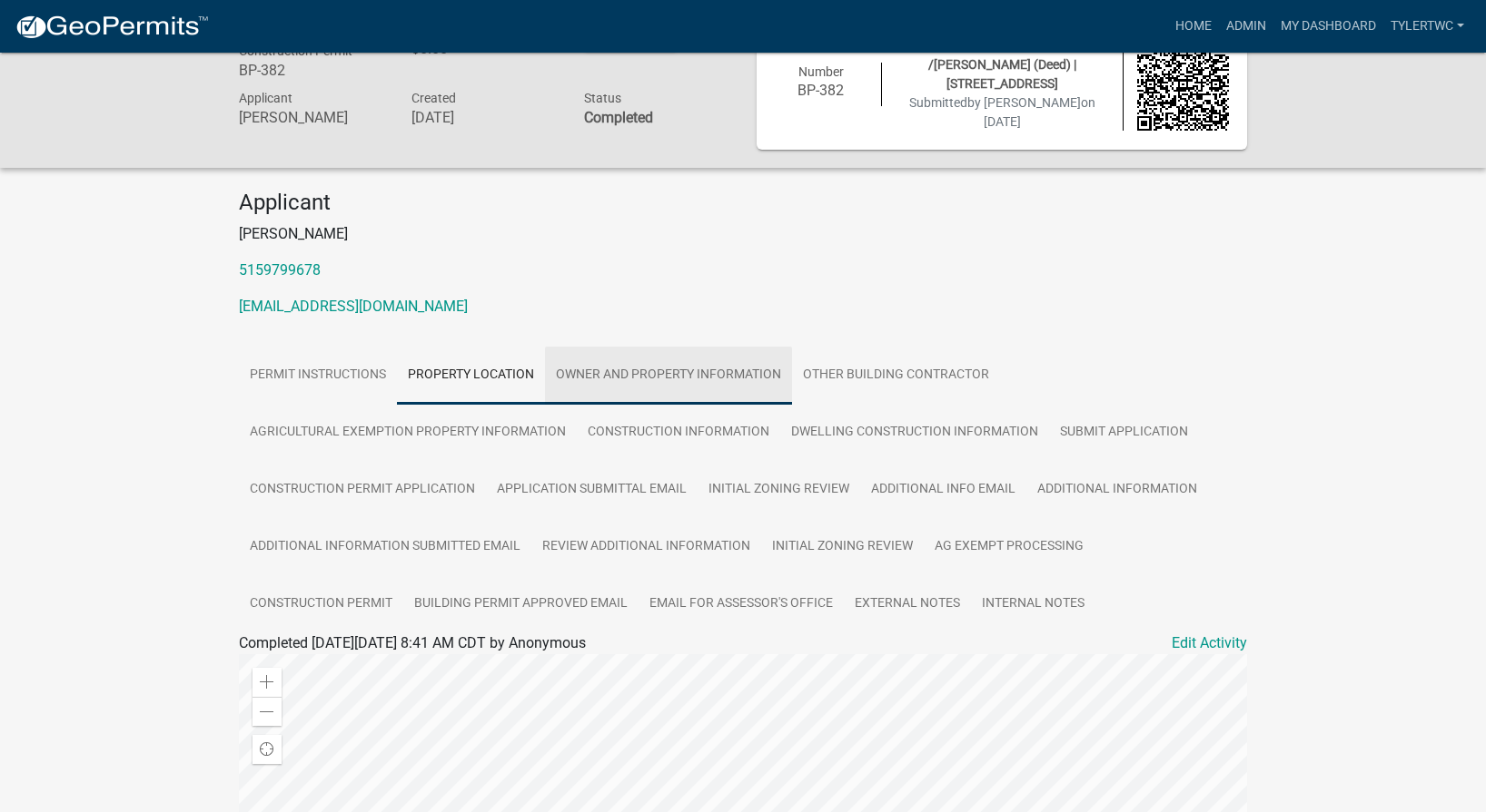
click at [679, 366] on link "Owner and Property Information" at bounding box center [668, 376] width 247 height 58
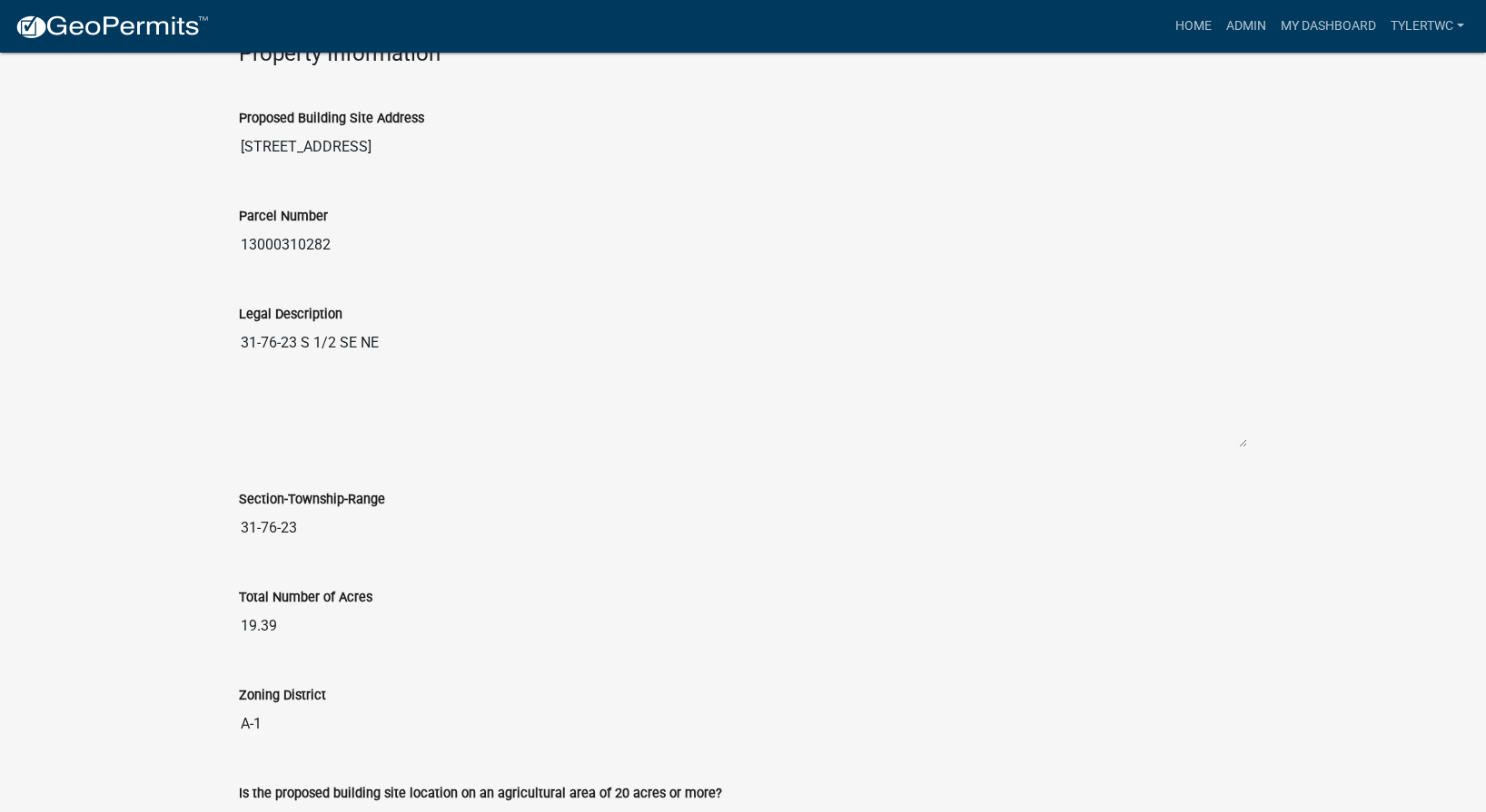
scroll to position [1709, 0]
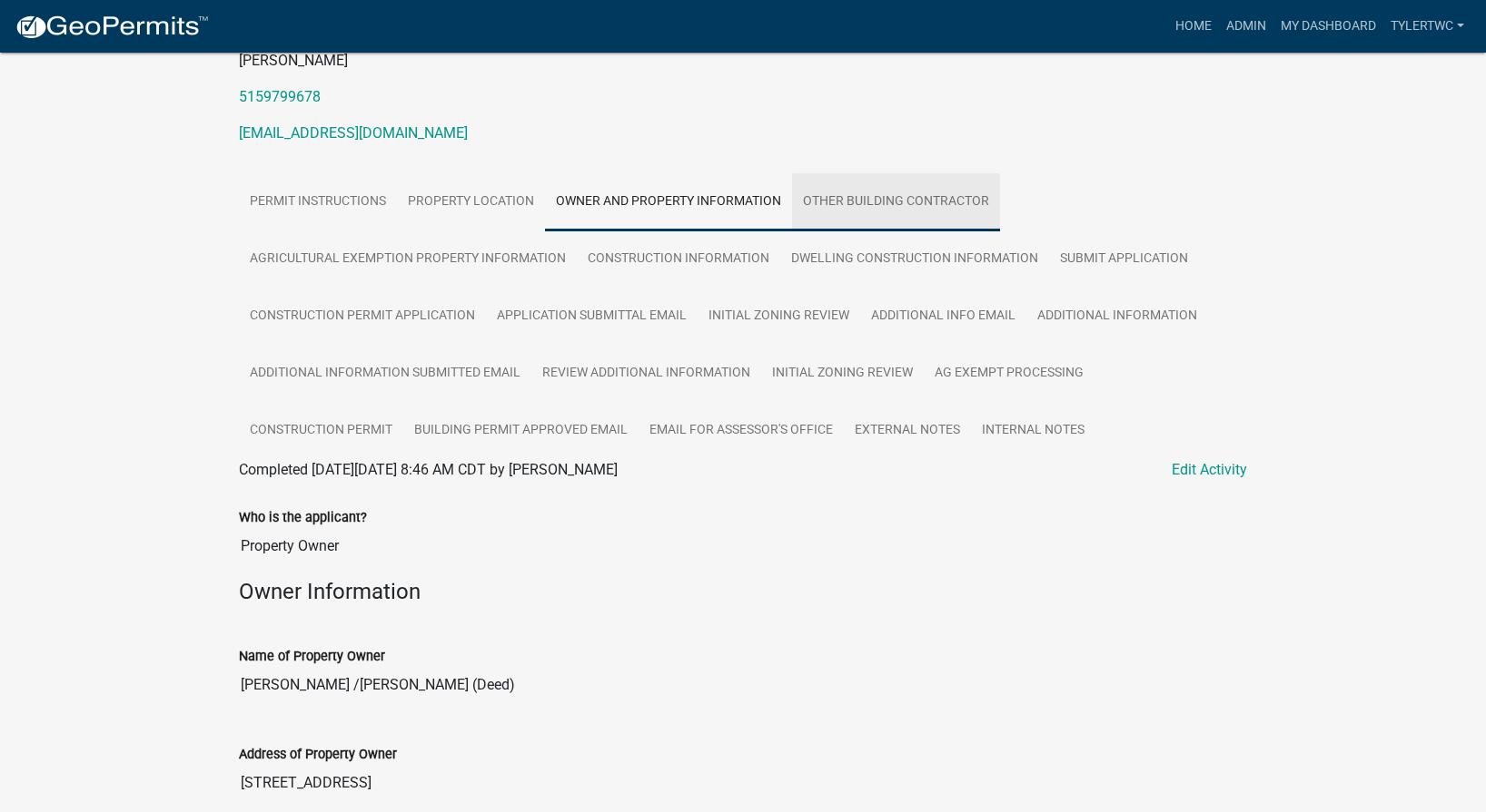
click at [891, 189] on link "Other Building Contractor" at bounding box center [895, 203] width 208 height 58
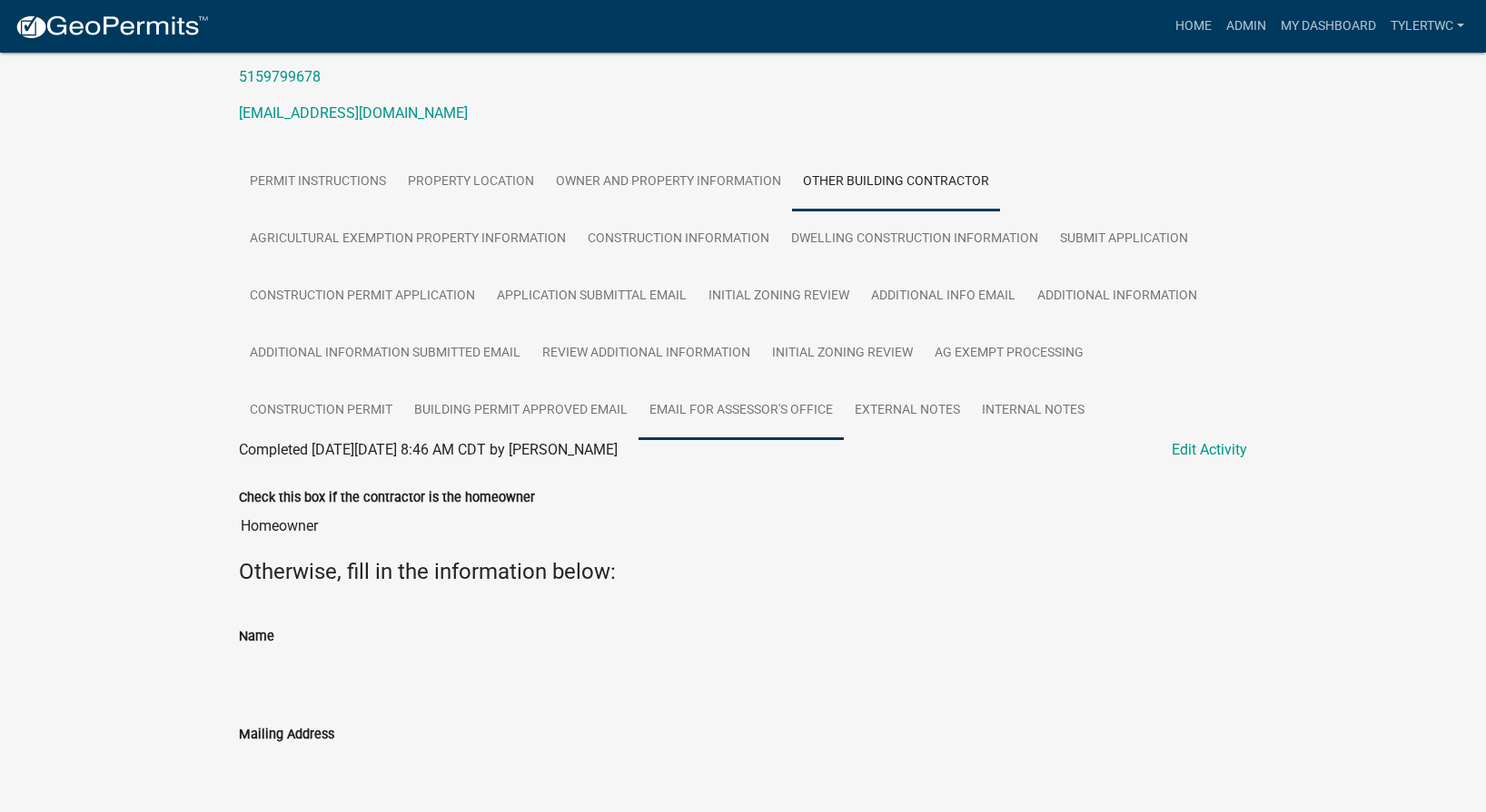
scroll to position [0, 0]
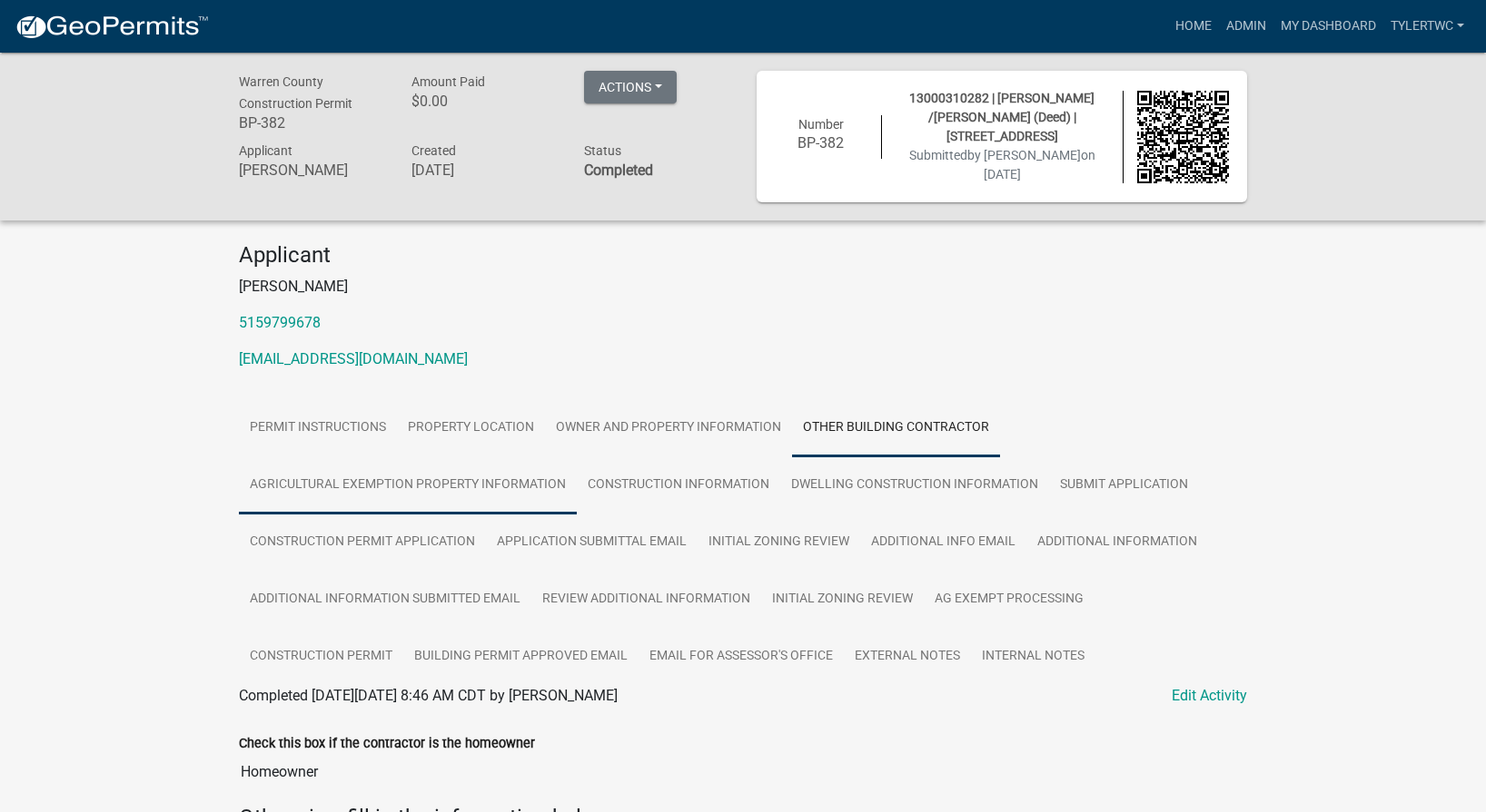
click at [320, 481] on link "Agricultural Exemption Property Information" at bounding box center [407, 486] width 337 height 58
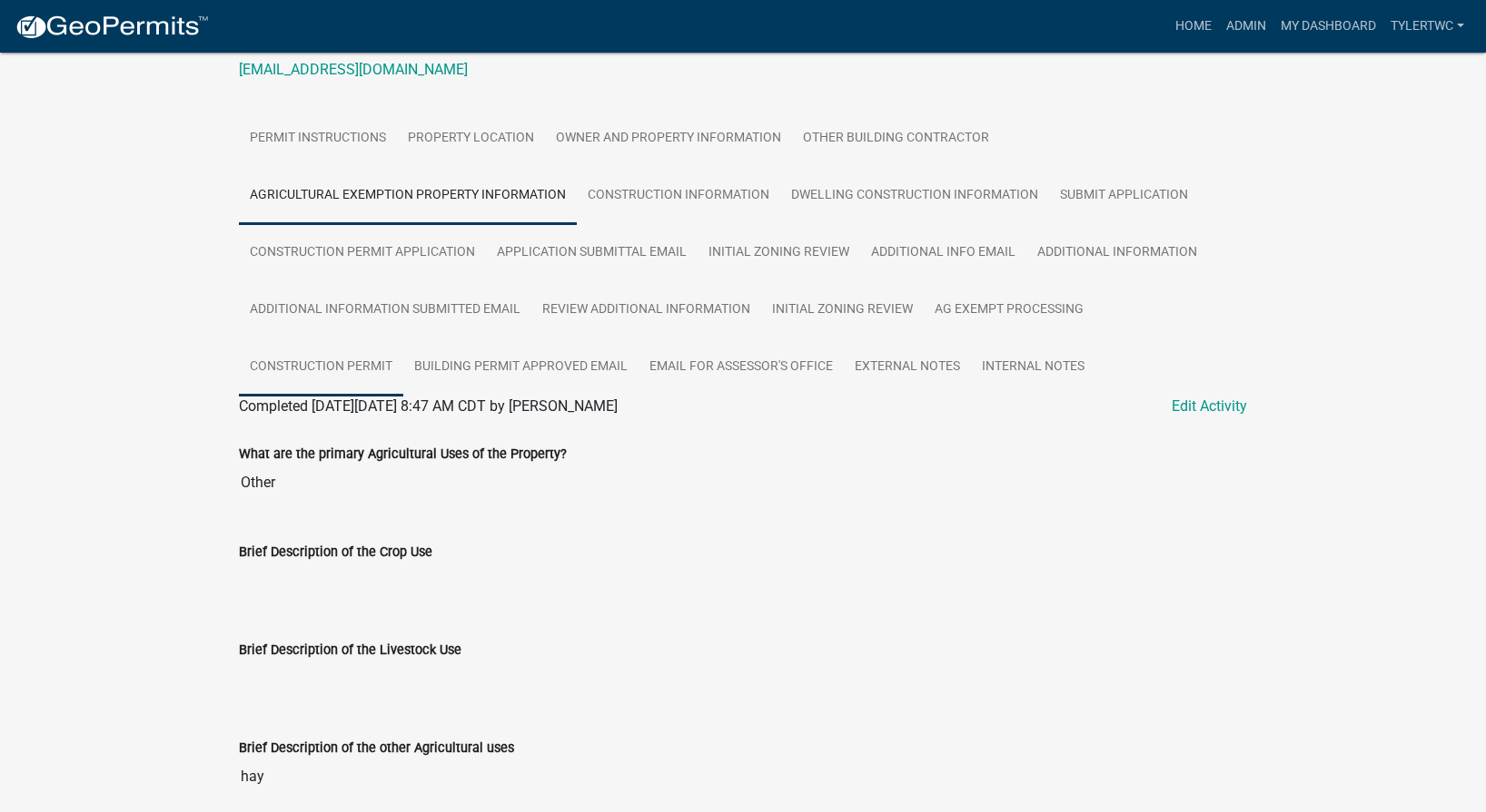
scroll to position [363, 0]
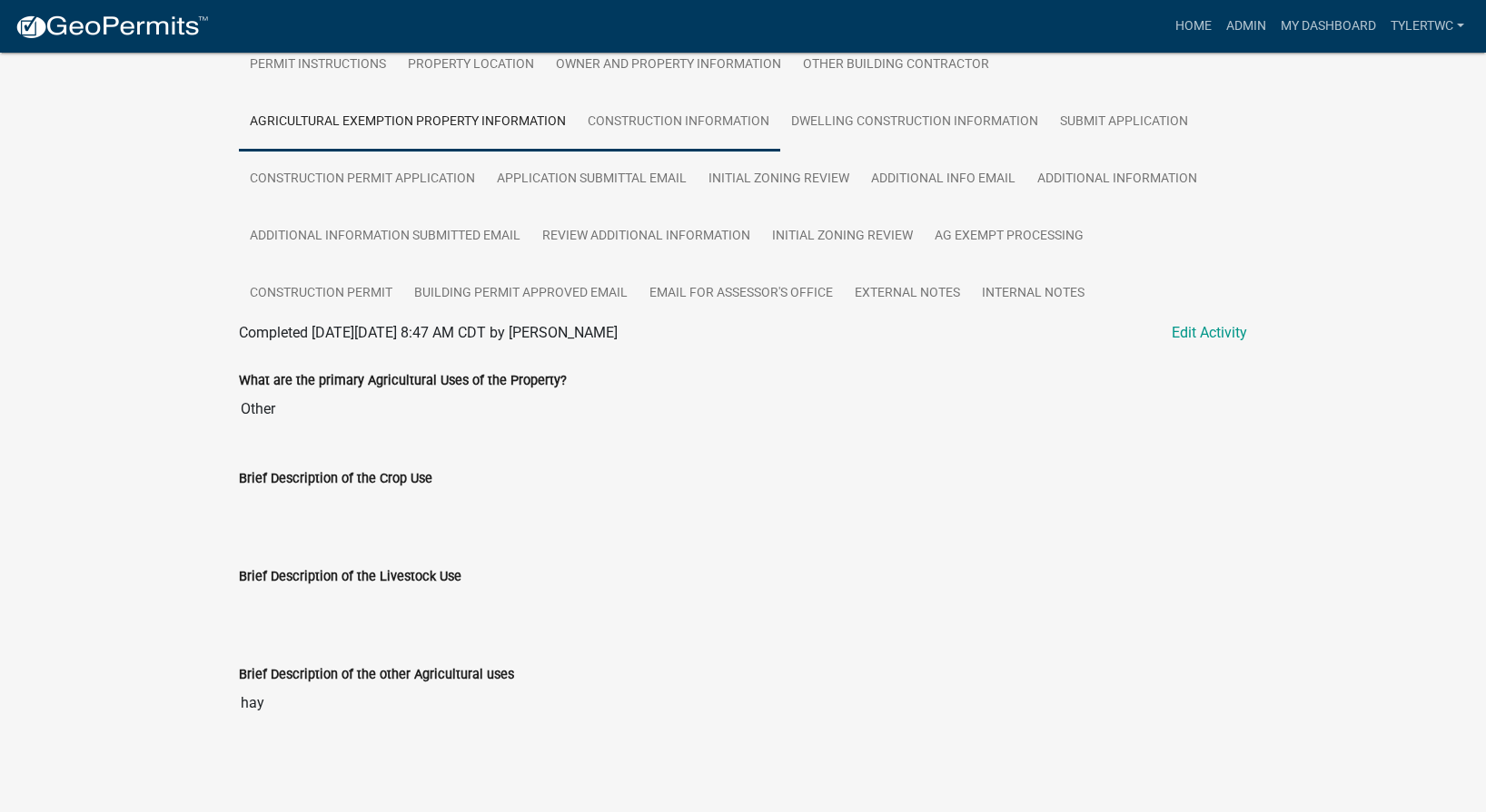
click at [712, 124] on link "Construction Information" at bounding box center [678, 122] width 204 height 58
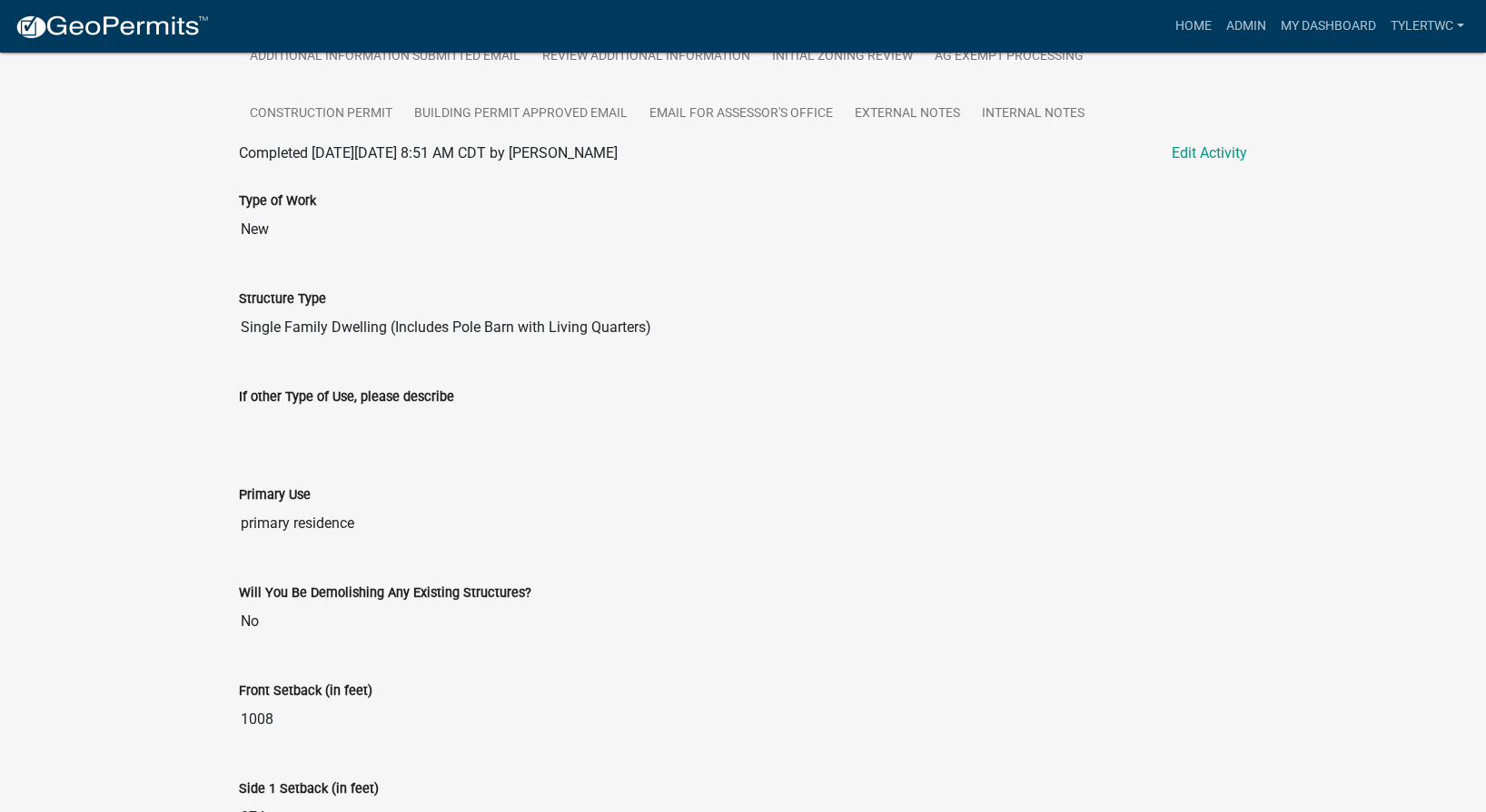
scroll to position [430, 0]
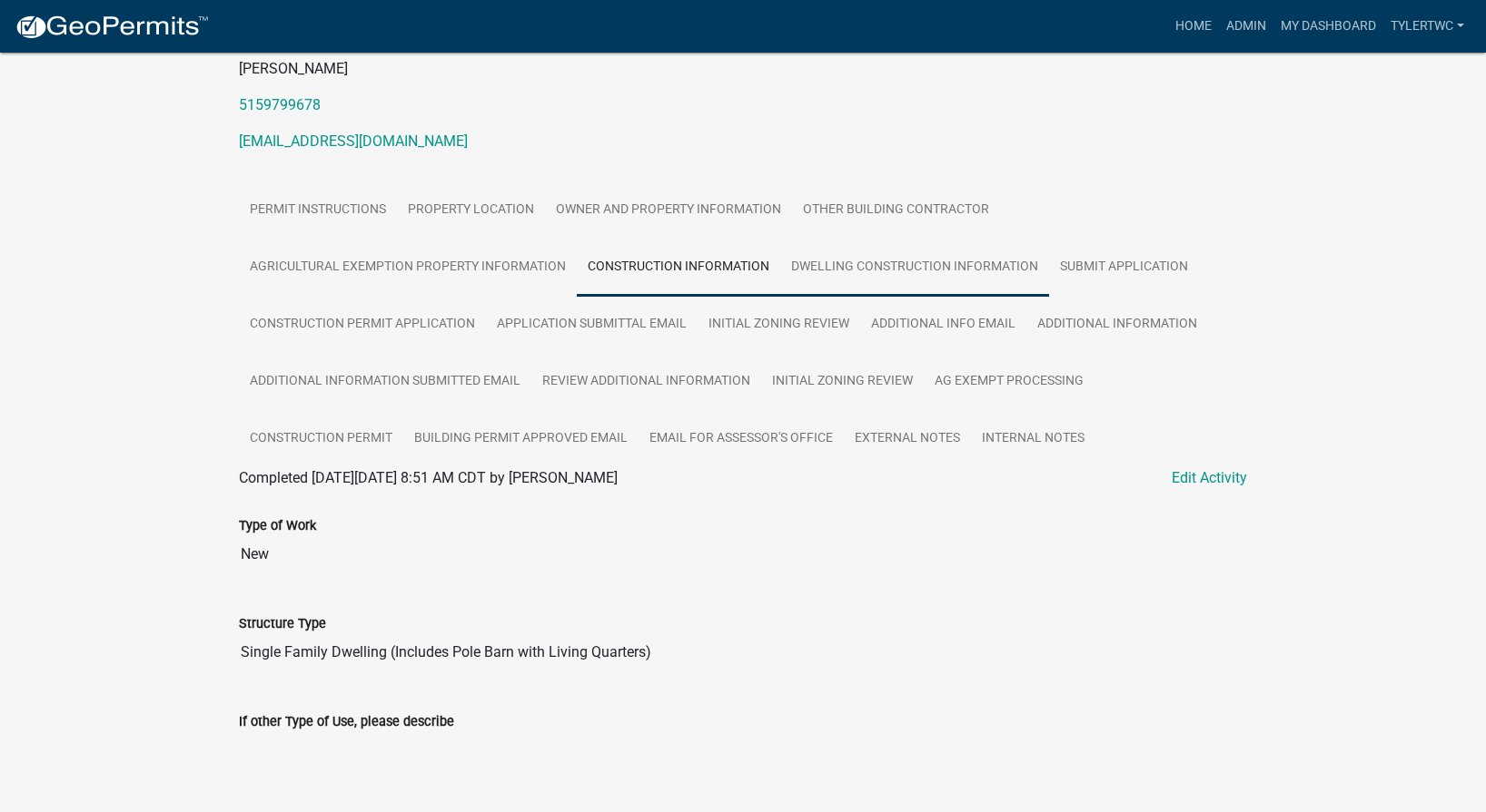
click at [898, 261] on link "Dwelling Construction Information" at bounding box center [914, 268] width 269 height 58
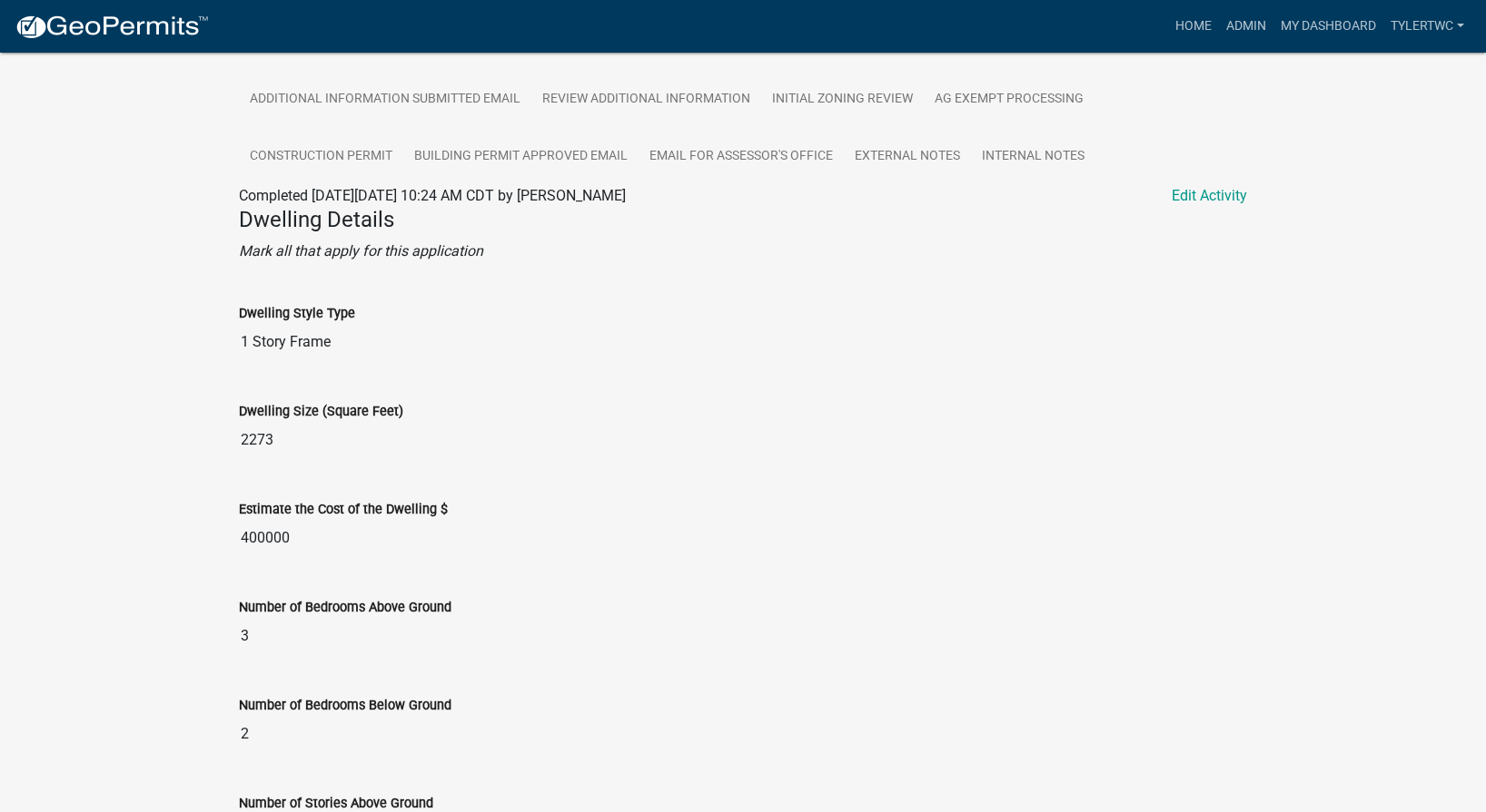
scroll to position [390, 0]
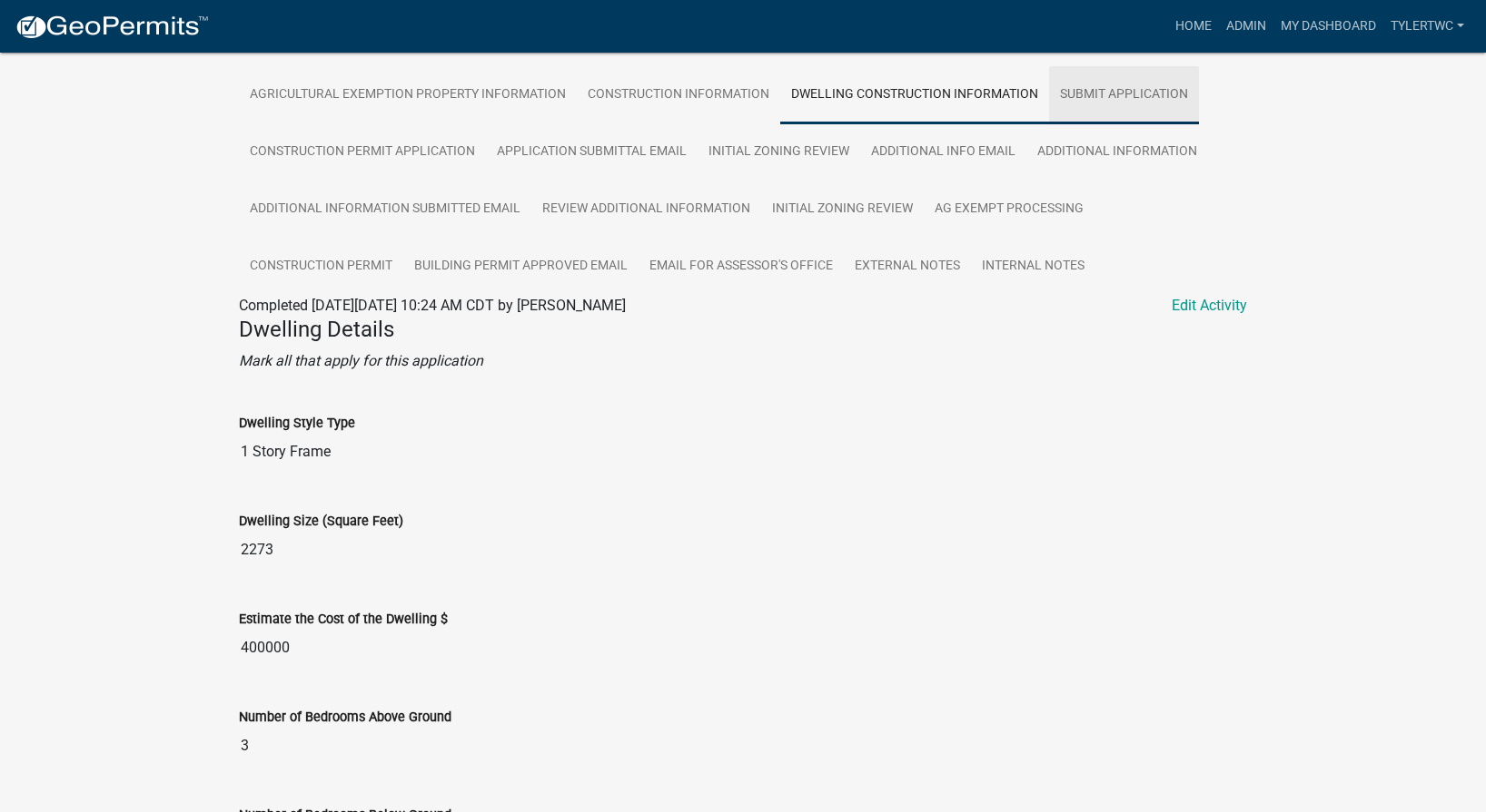
click at [1157, 96] on link "Submit Application" at bounding box center [1123, 95] width 150 height 58
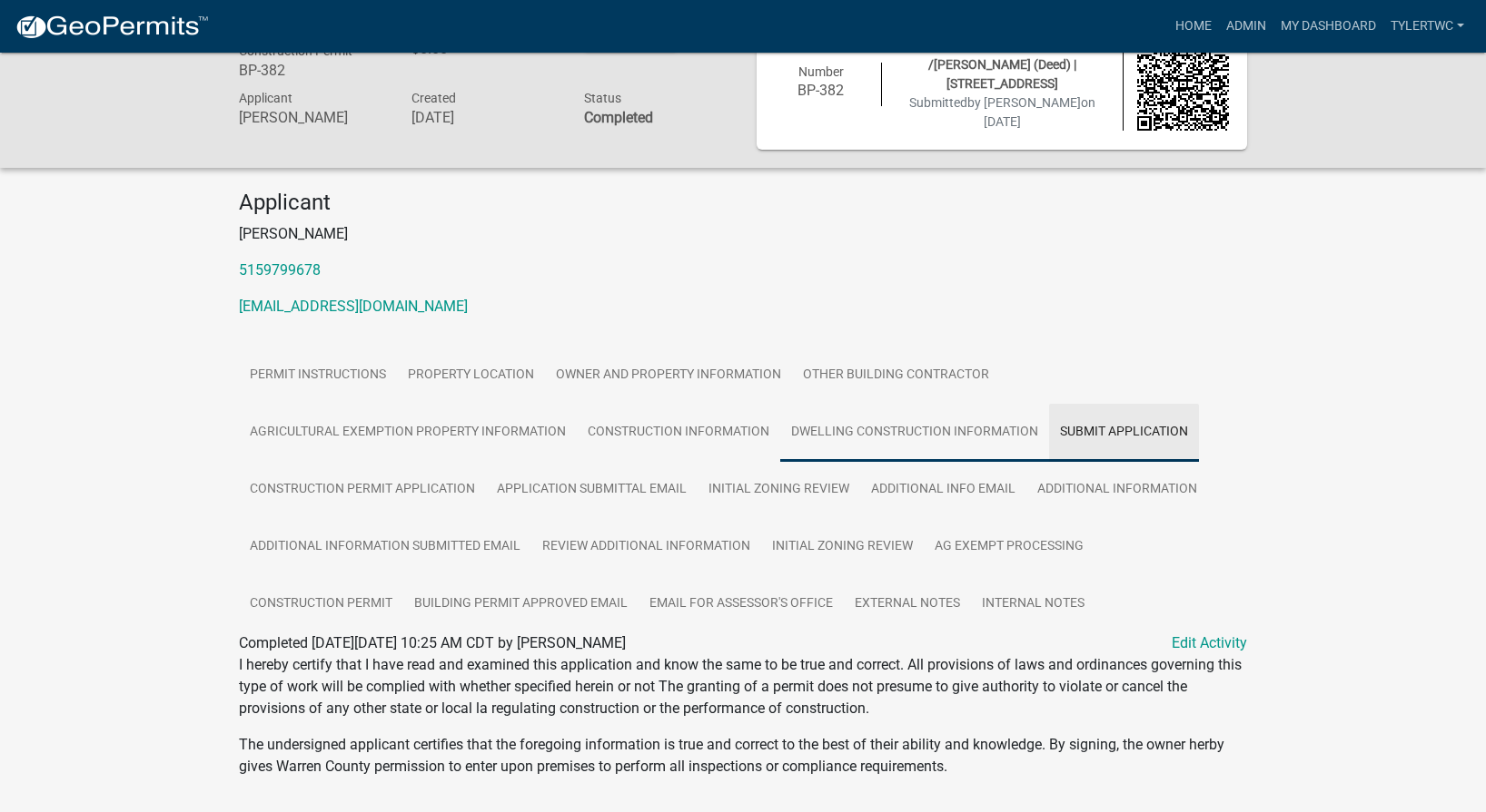
scroll to position [305, 0]
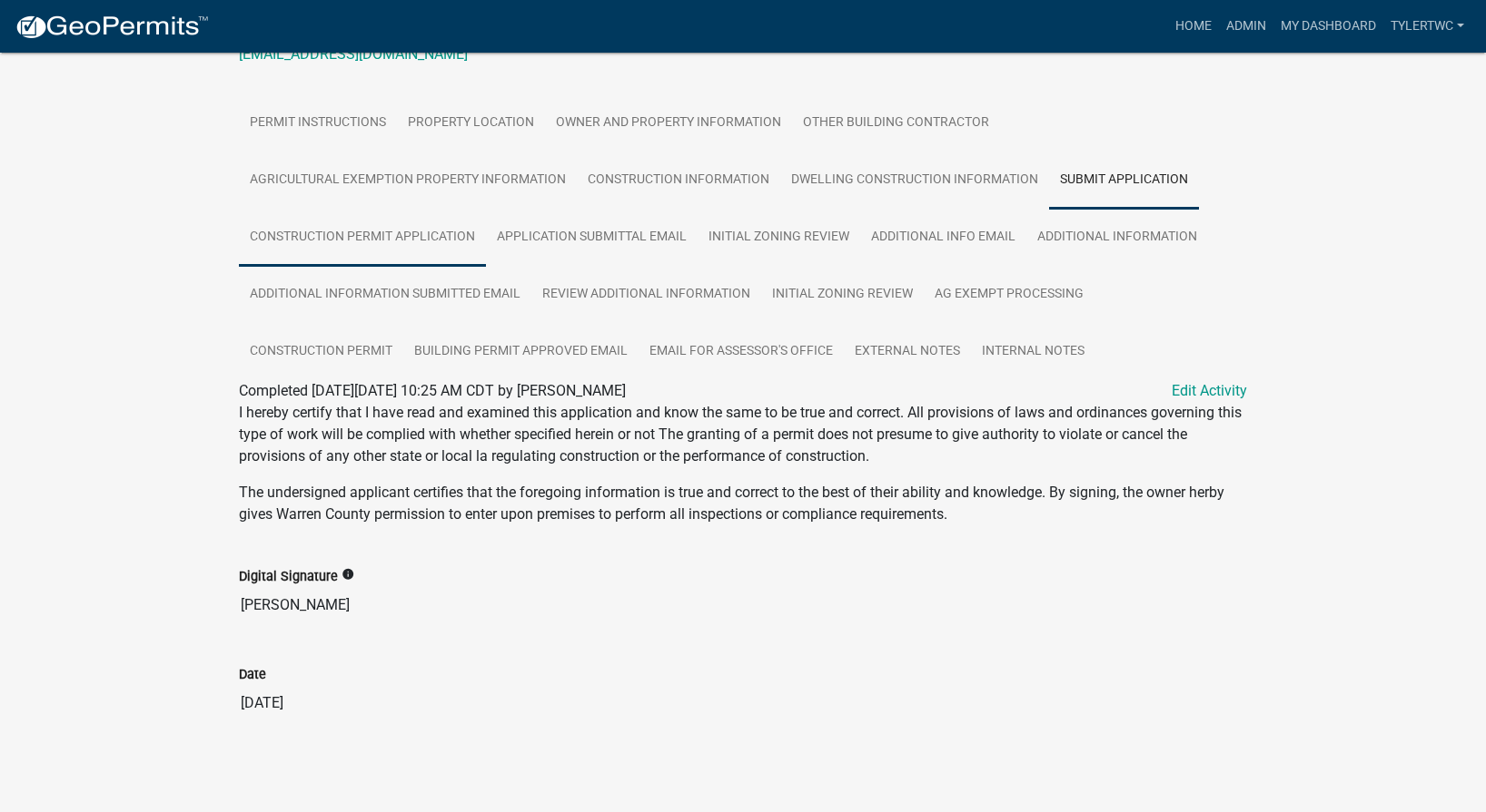
click at [405, 235] on link "Construction Permit Application" at bounding box center [362, 238] width 247 height 58
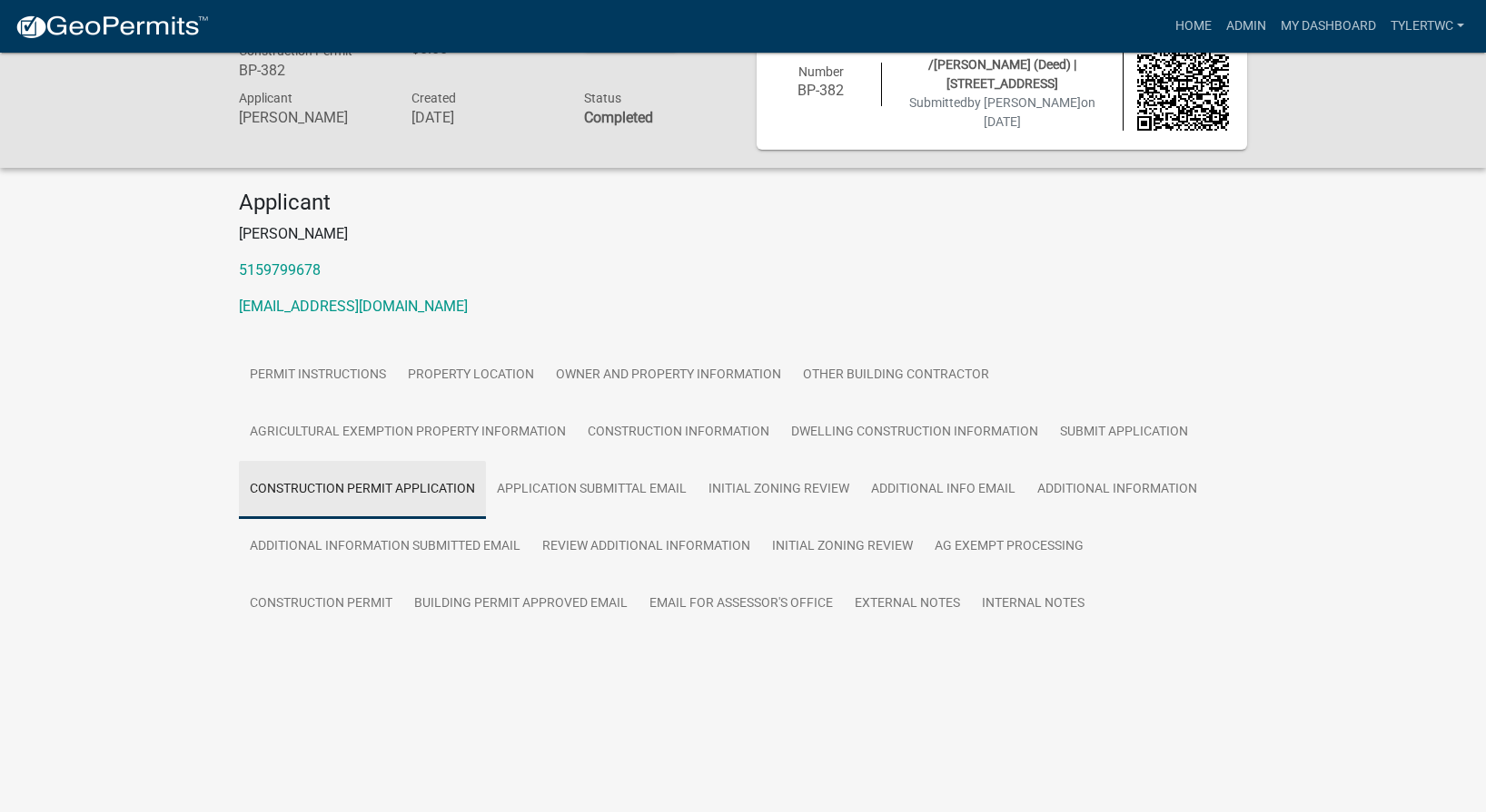
scroll to position [53, 0]
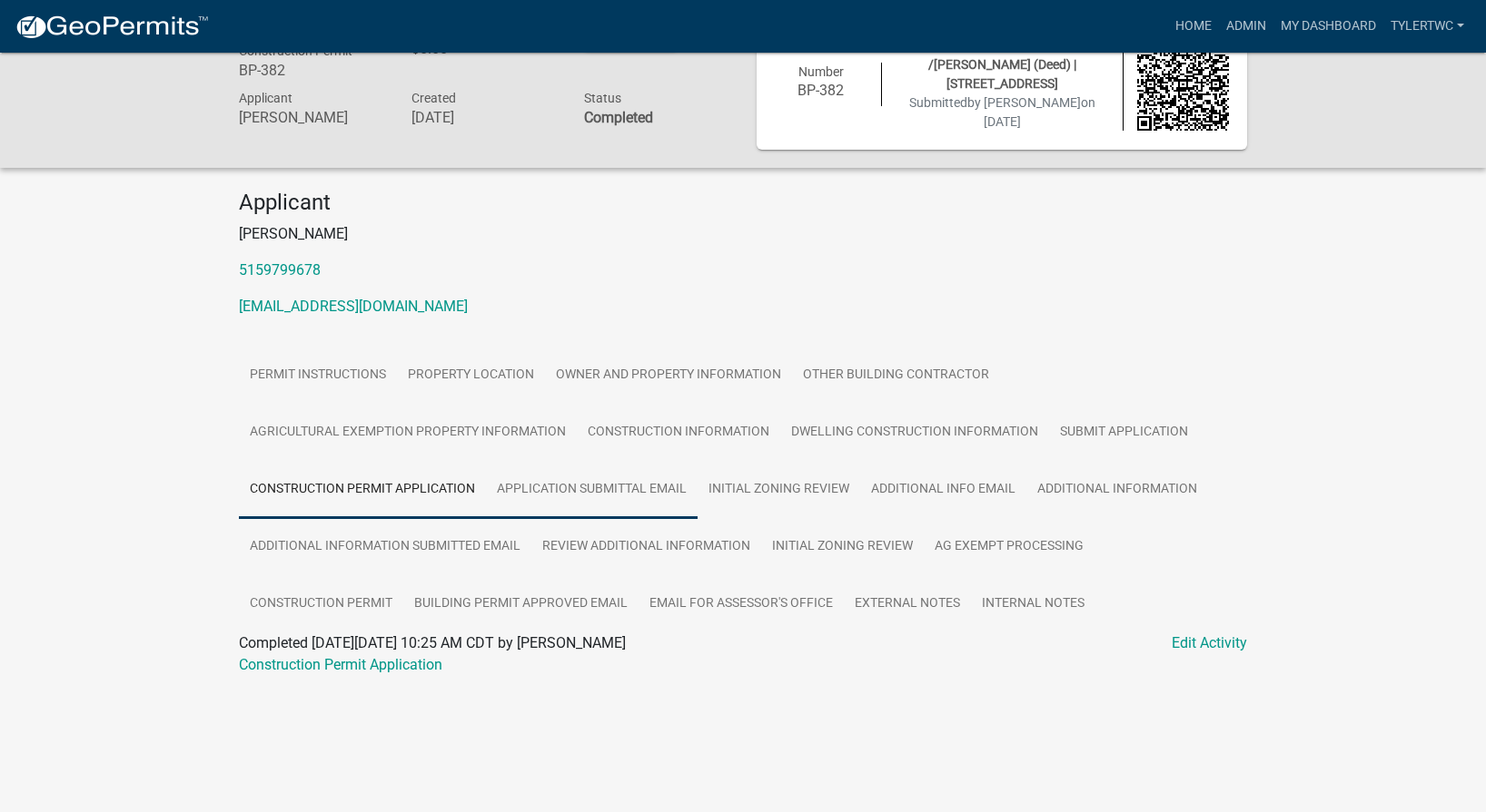
click at [571, 483] on link "Application Submittal Email" at bounding box center [592, 491] width 212 height 58
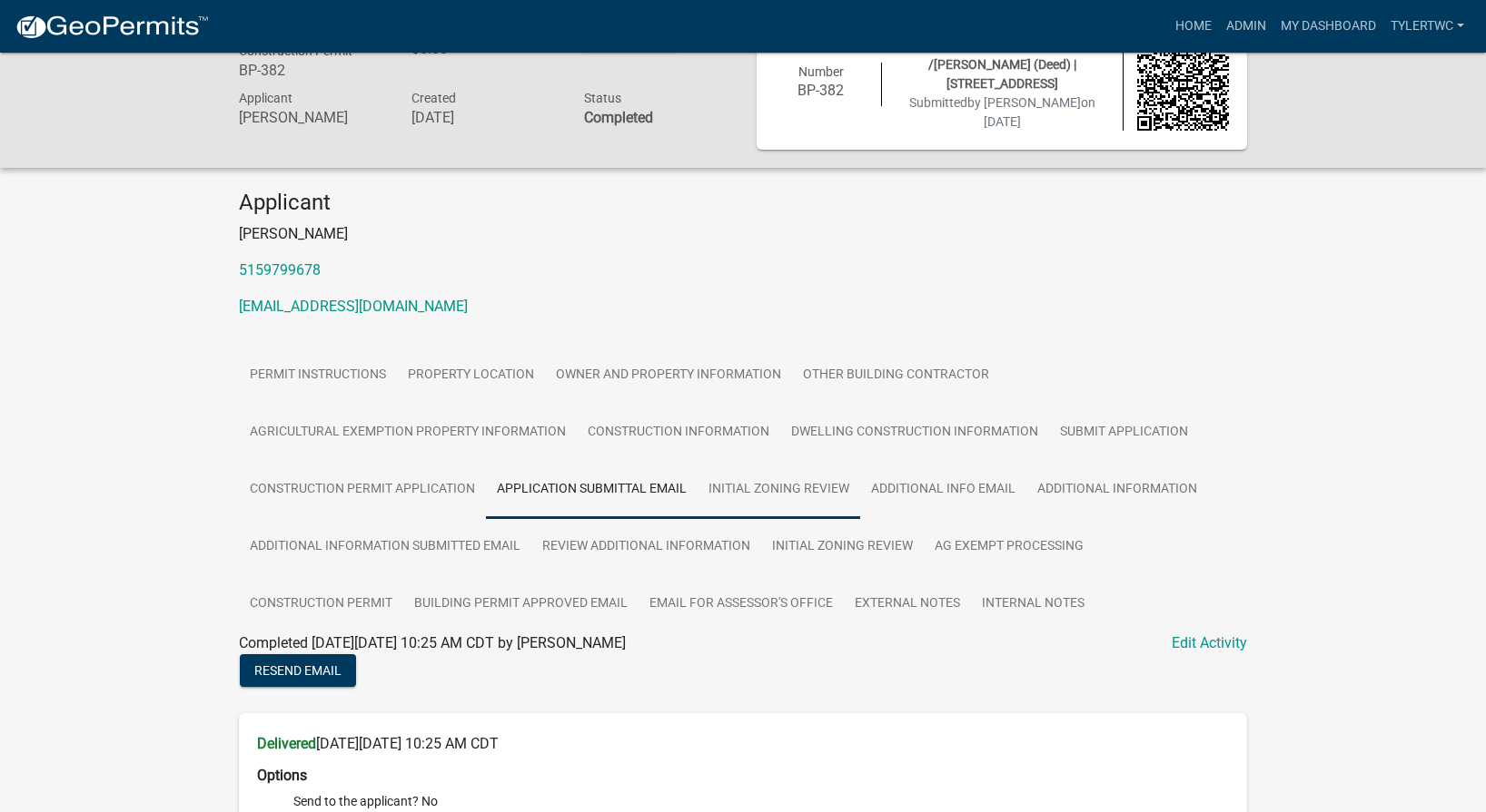
click at [792, 494] on link "Initial Zoning Review" at bounding box center [778, 491] width 162 height 58
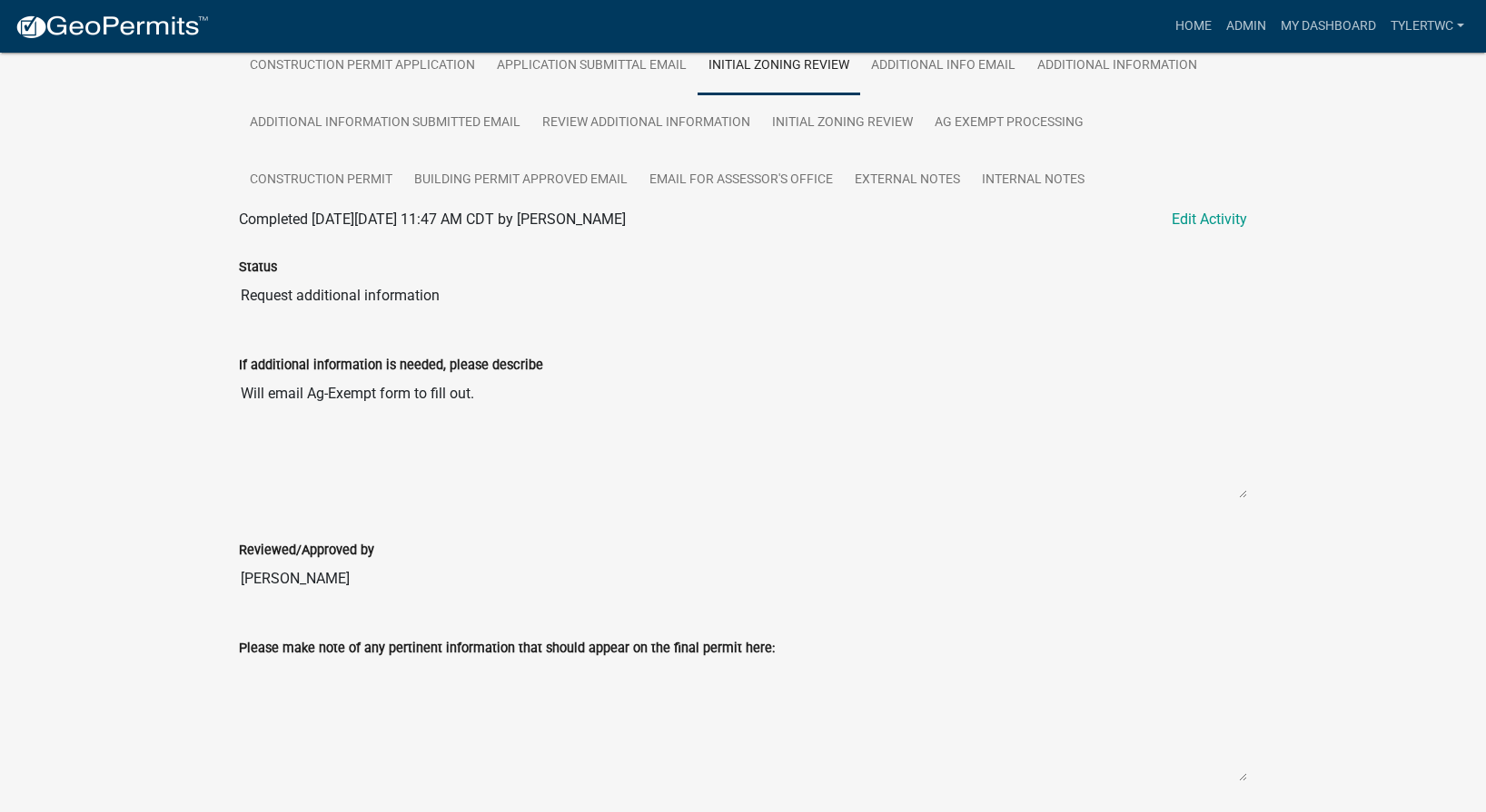
scroll to position [264, 0]
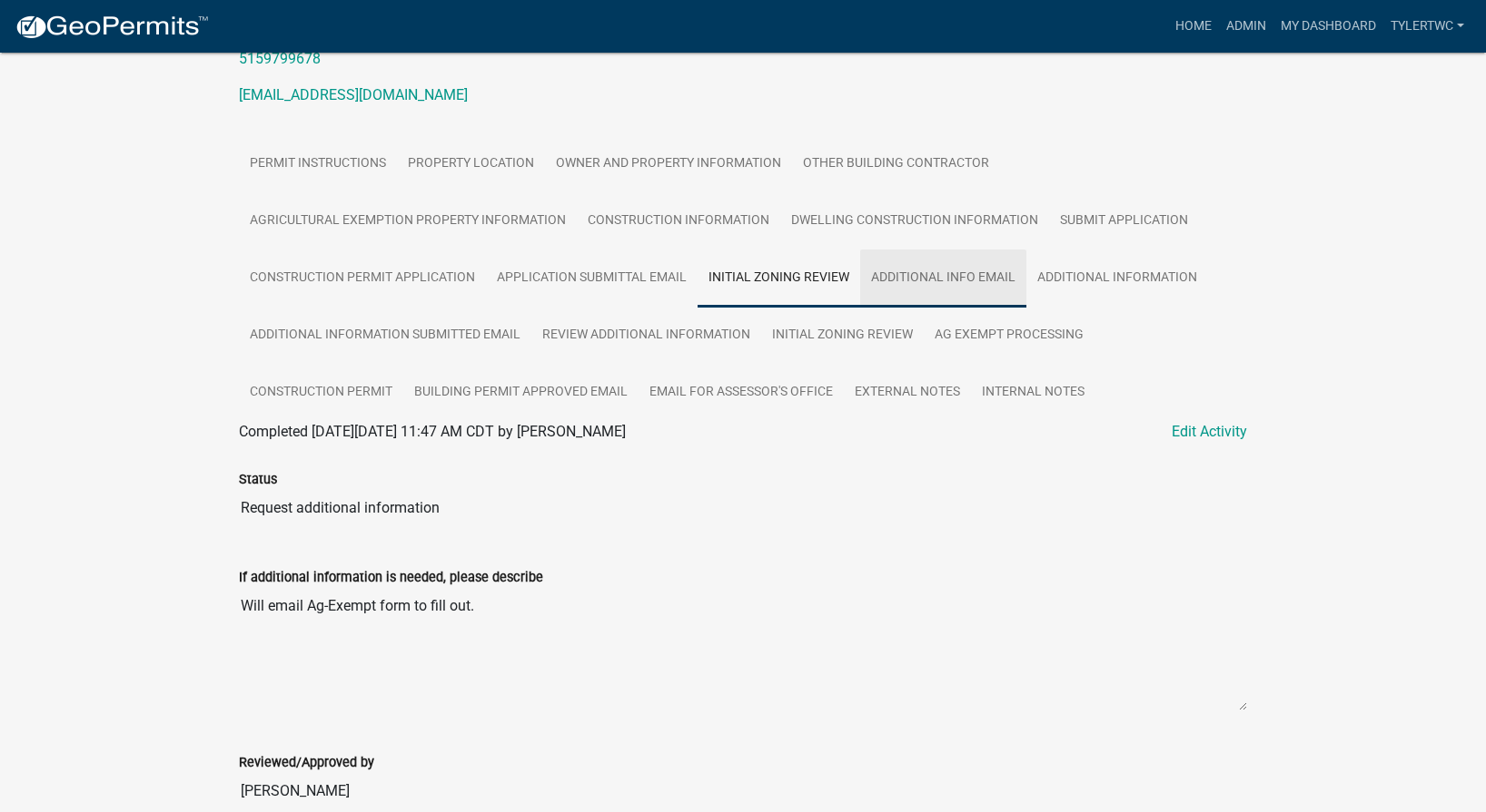
click at [933, 277] on link "Additional Info Email" at bounding box center [943, 279] width 166 height 58
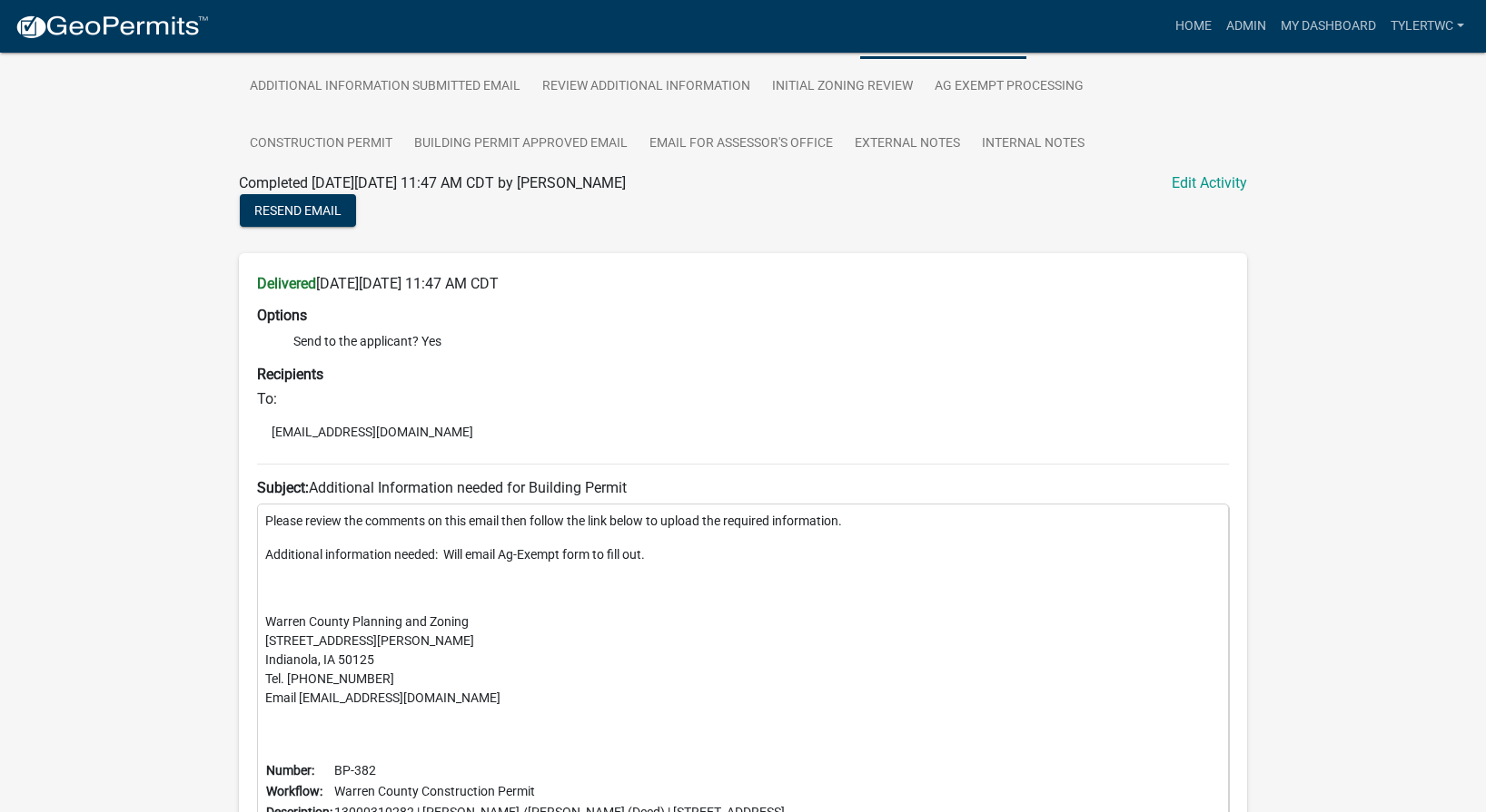
scroll to position [688, 0]
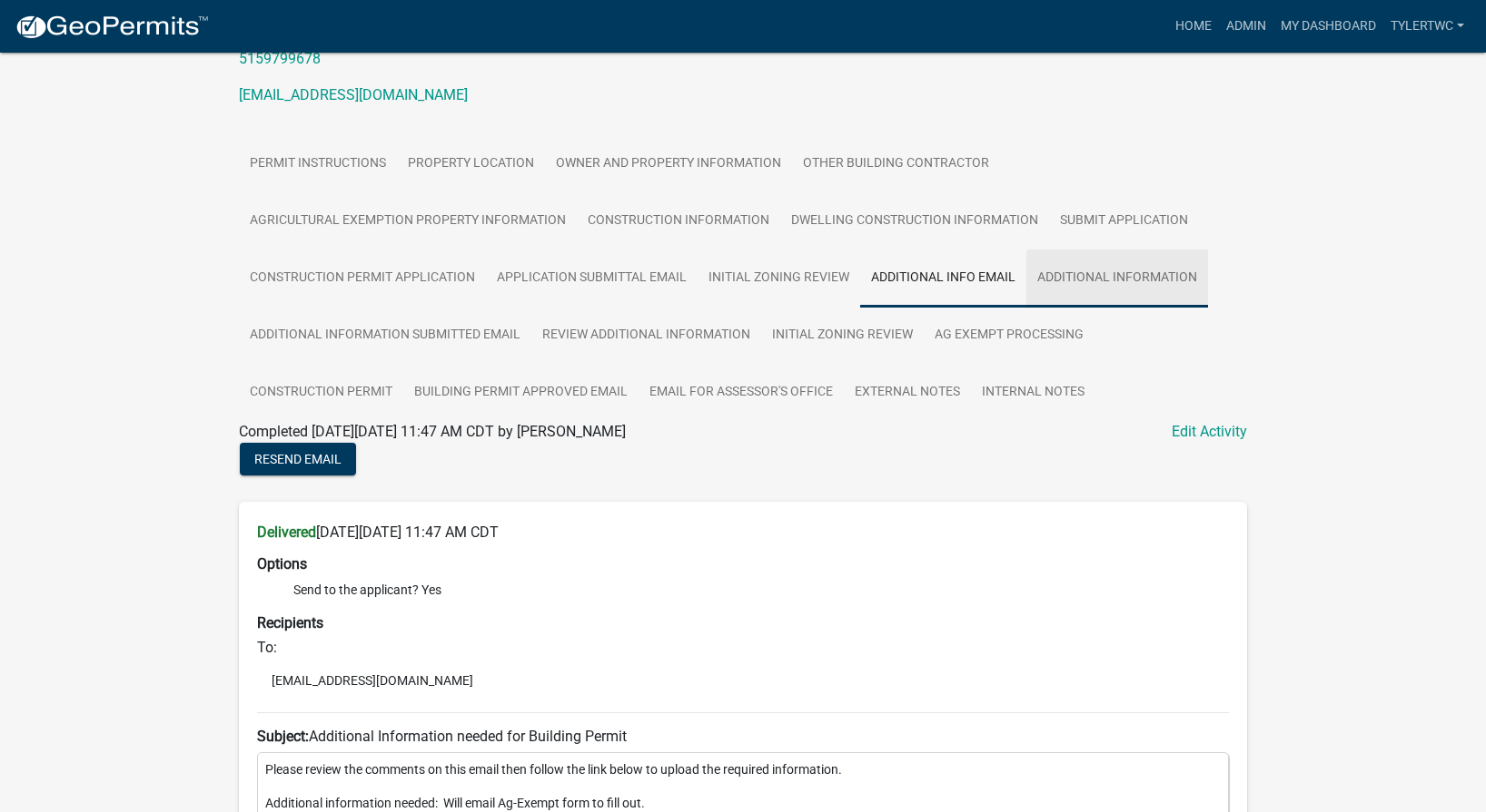
click at [1140, 272] on link "Additional Information" at bounding box center [1117, 279] width 182 height 58
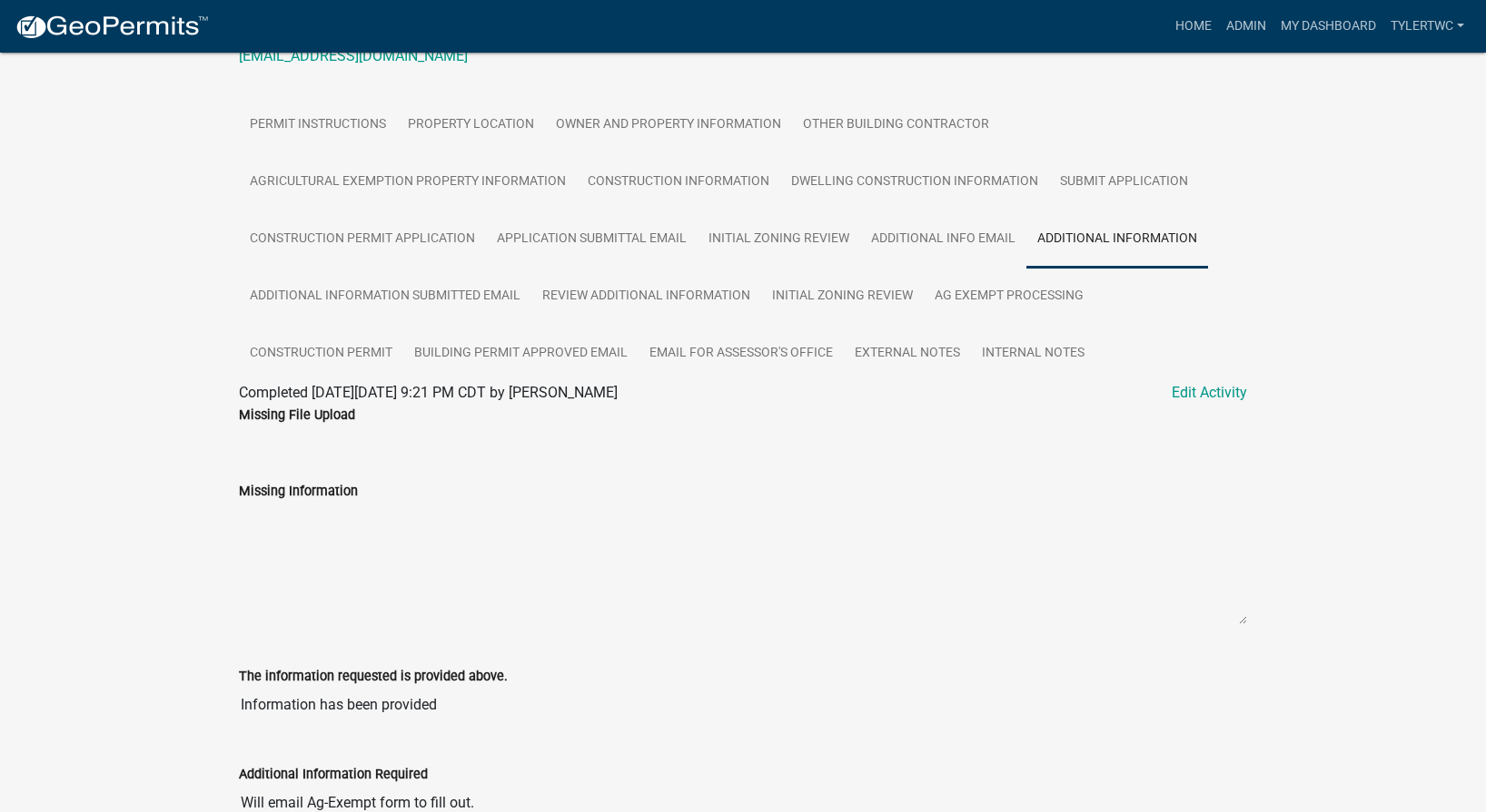
scroll to position [264, 0]
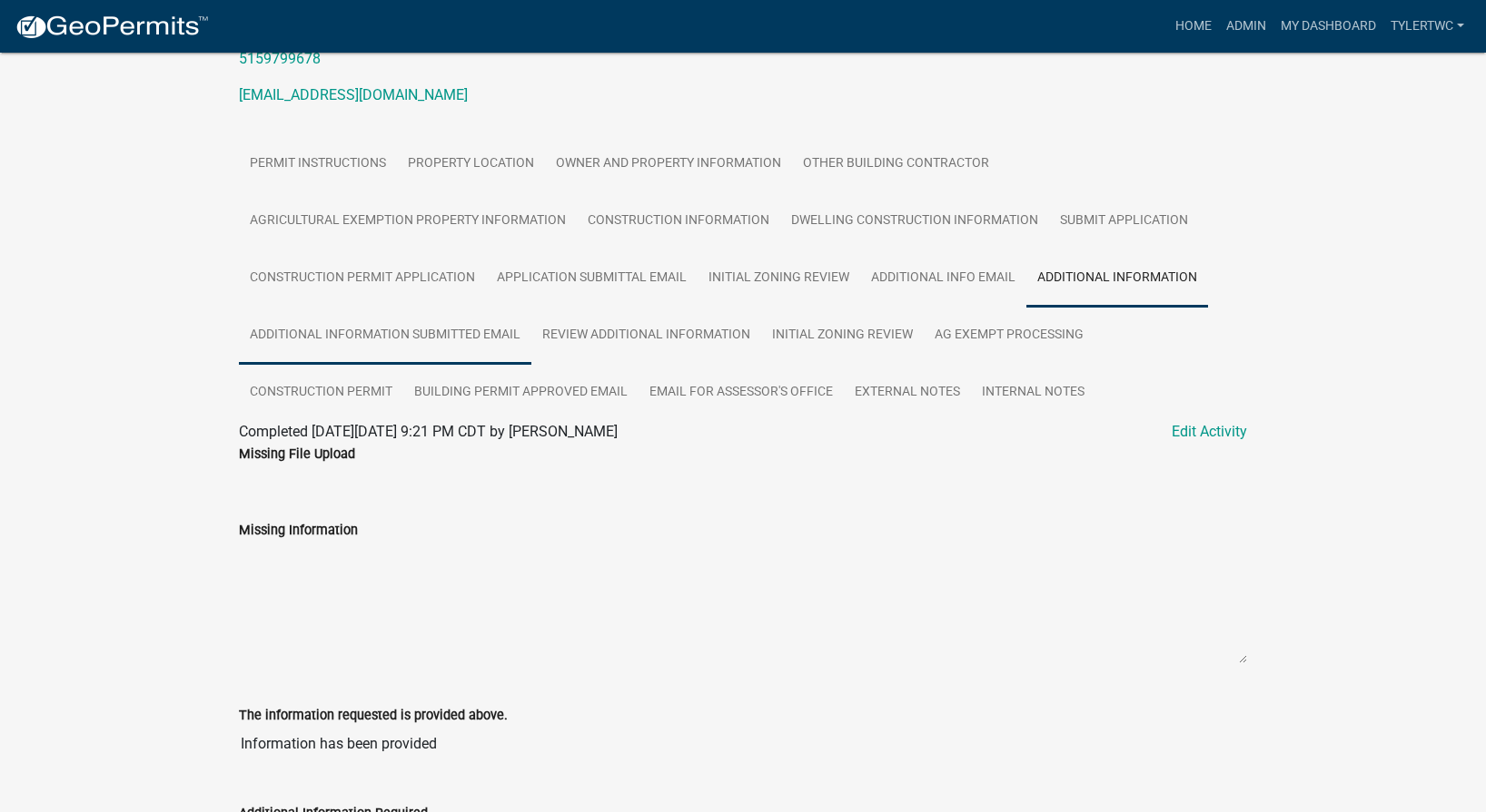
click at [360, 334] on link "Additional Information Submitted Email" at bounding box center [384, 336] width 292 height 58
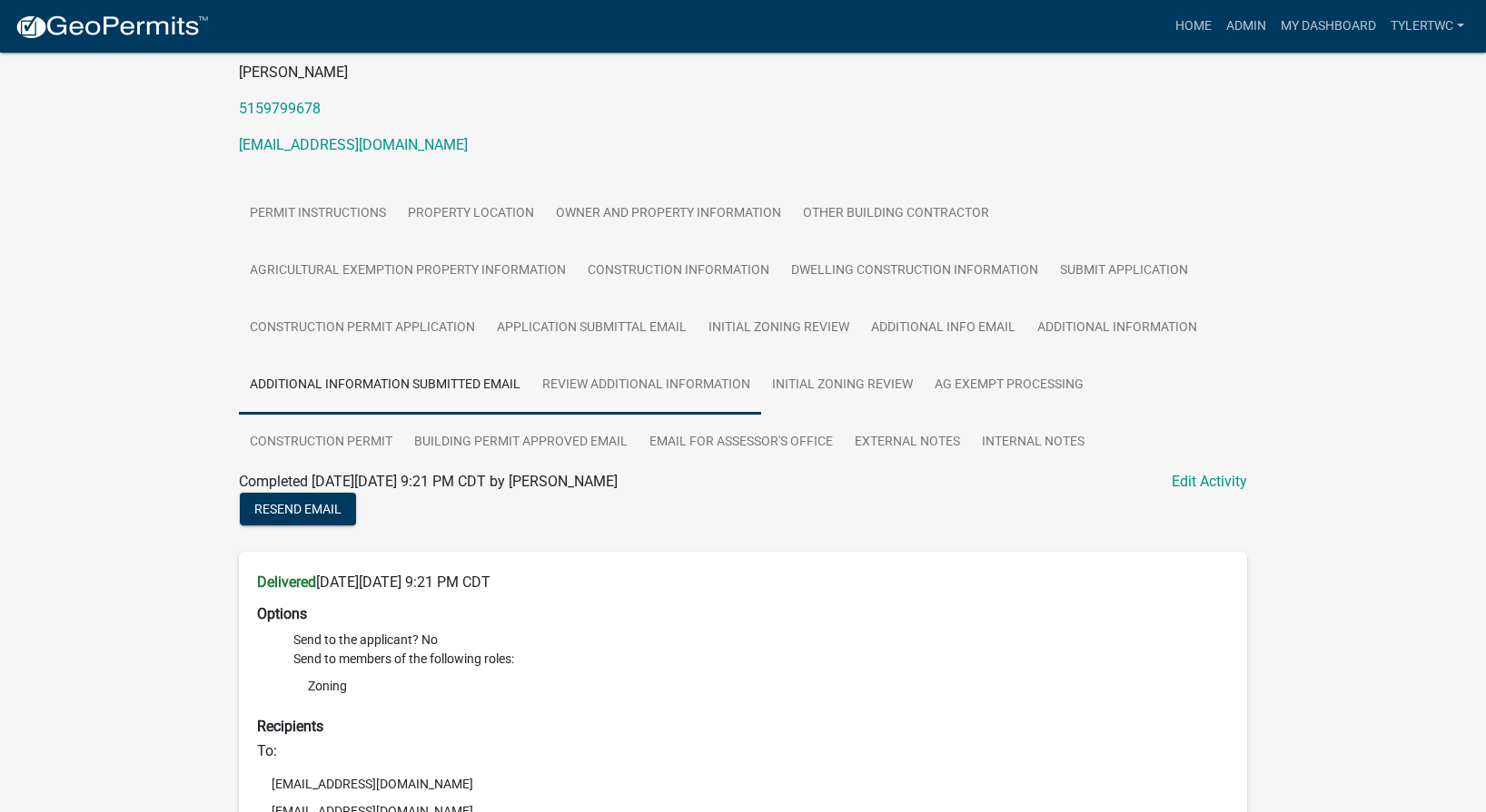
click at [677, 388] on link "Review Additional Information" at bounding box center [646, 386] width 230 height 58
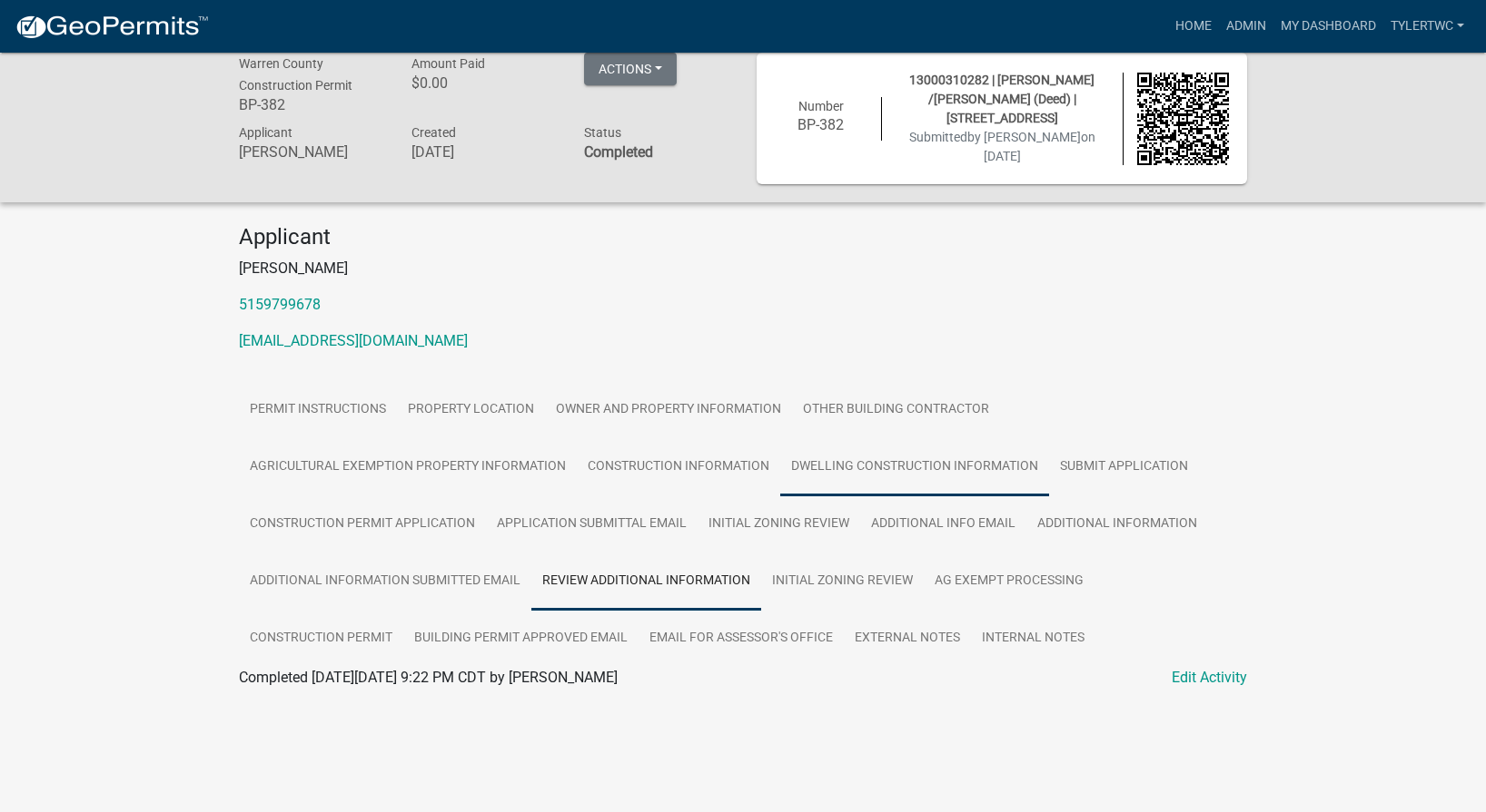
scroll to position [0, 0]
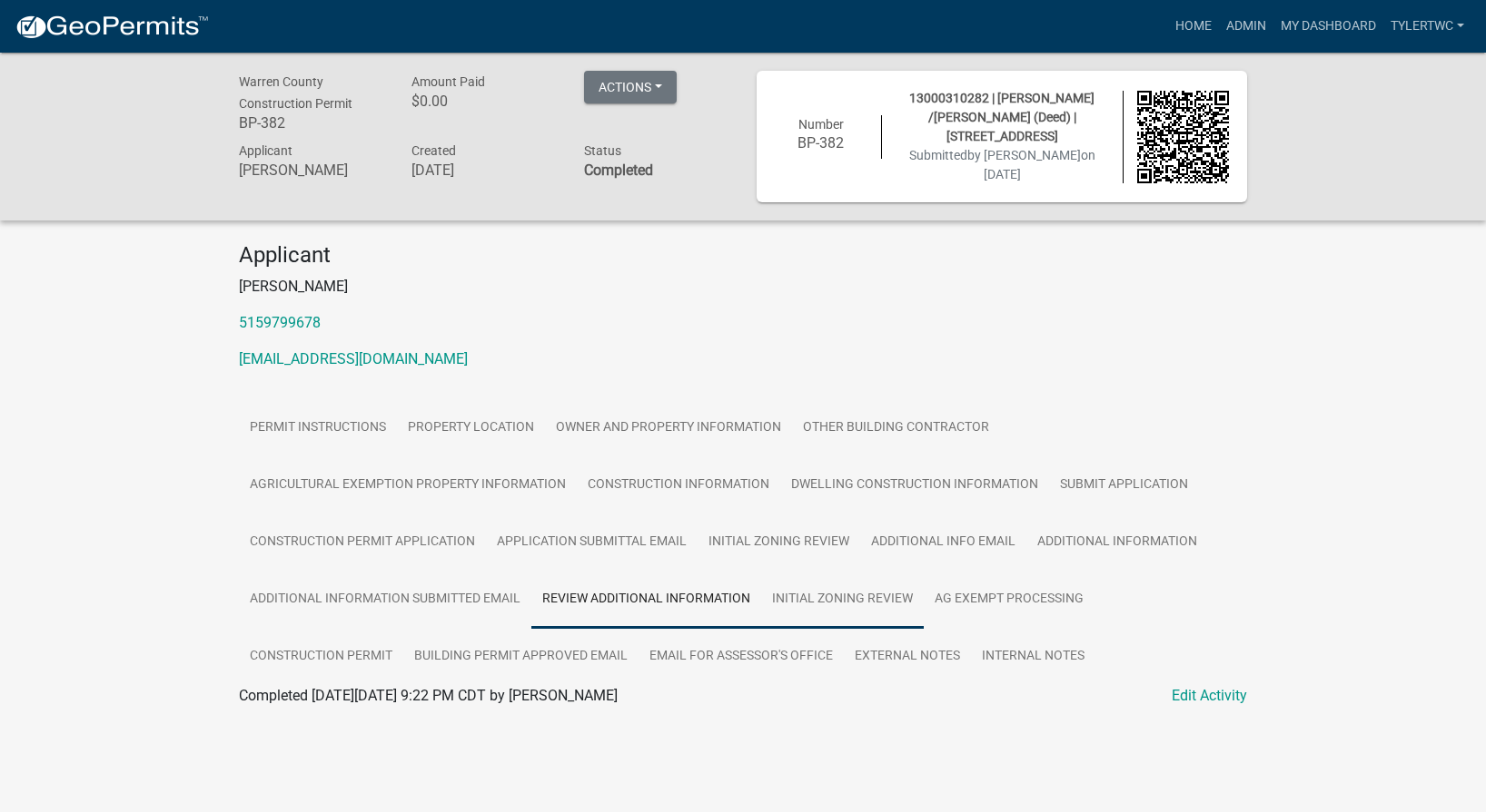
click at [825, 591] on link "Initial Zoning Review" at bounding box center [842, 600] width 162 height 58
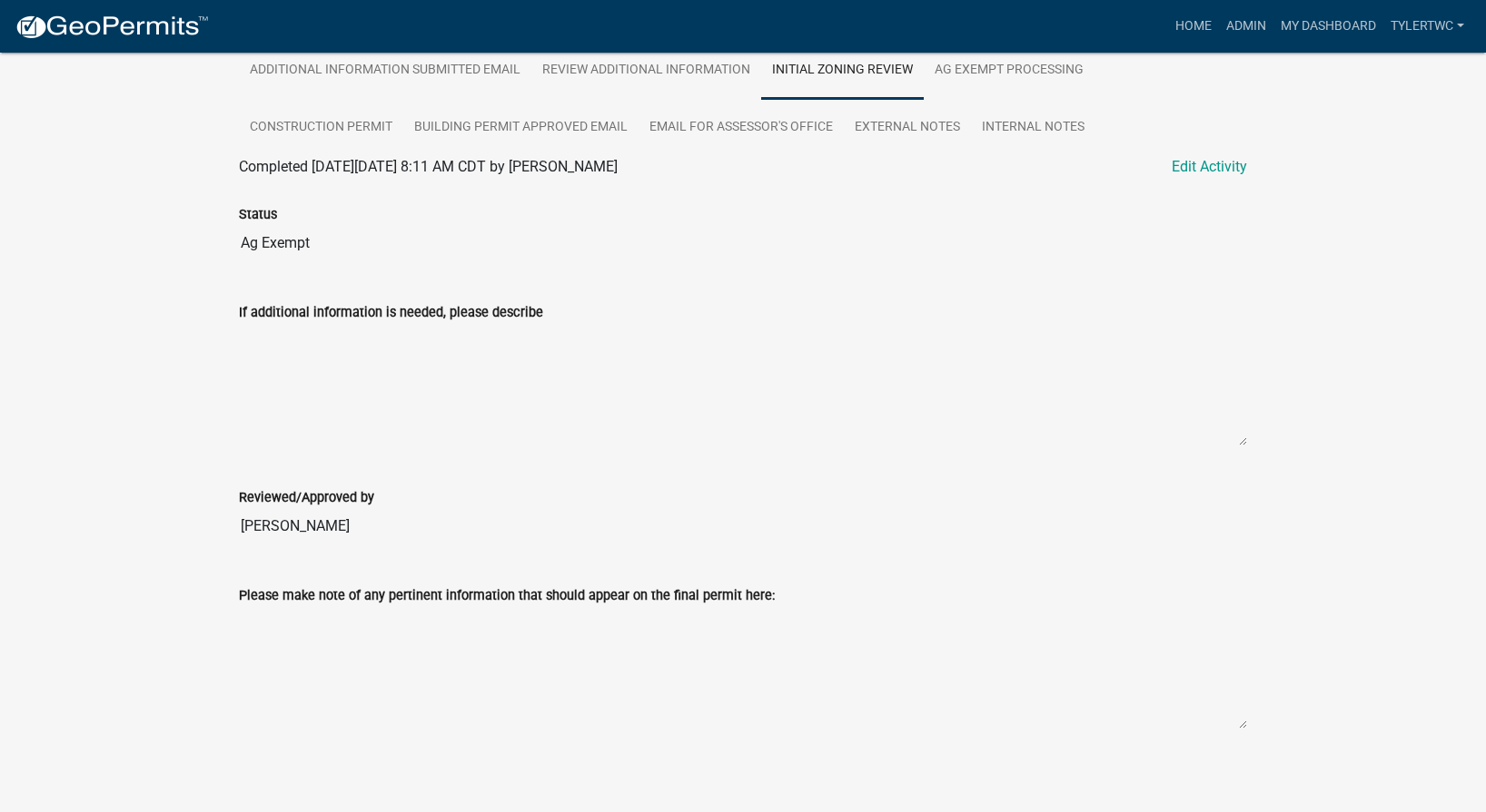
scroll to position [537, 0]
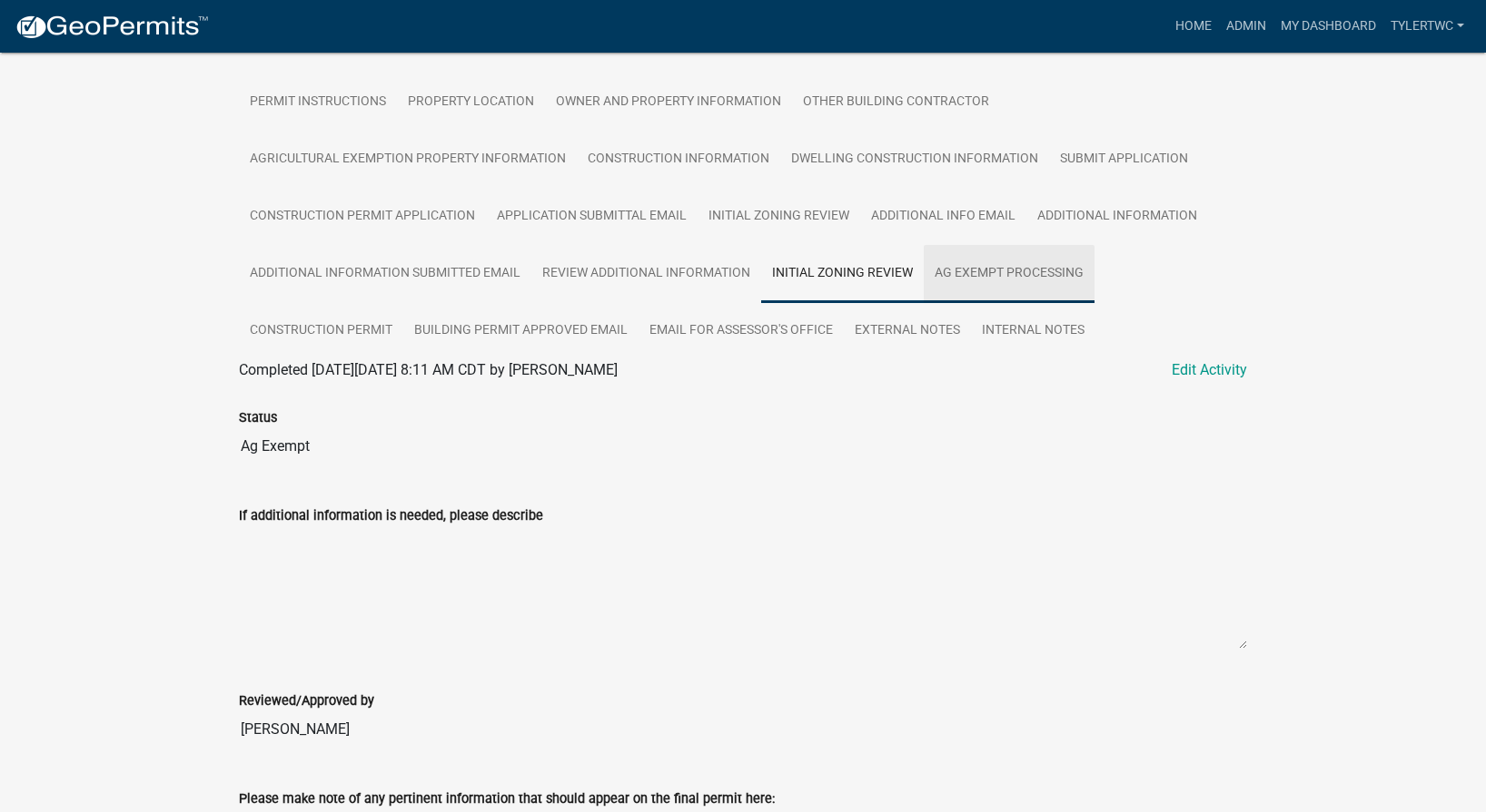
click at [1047, 269] on link "Ag Exempt Processing" at bounding box center [1008, 274] width 171 height 58
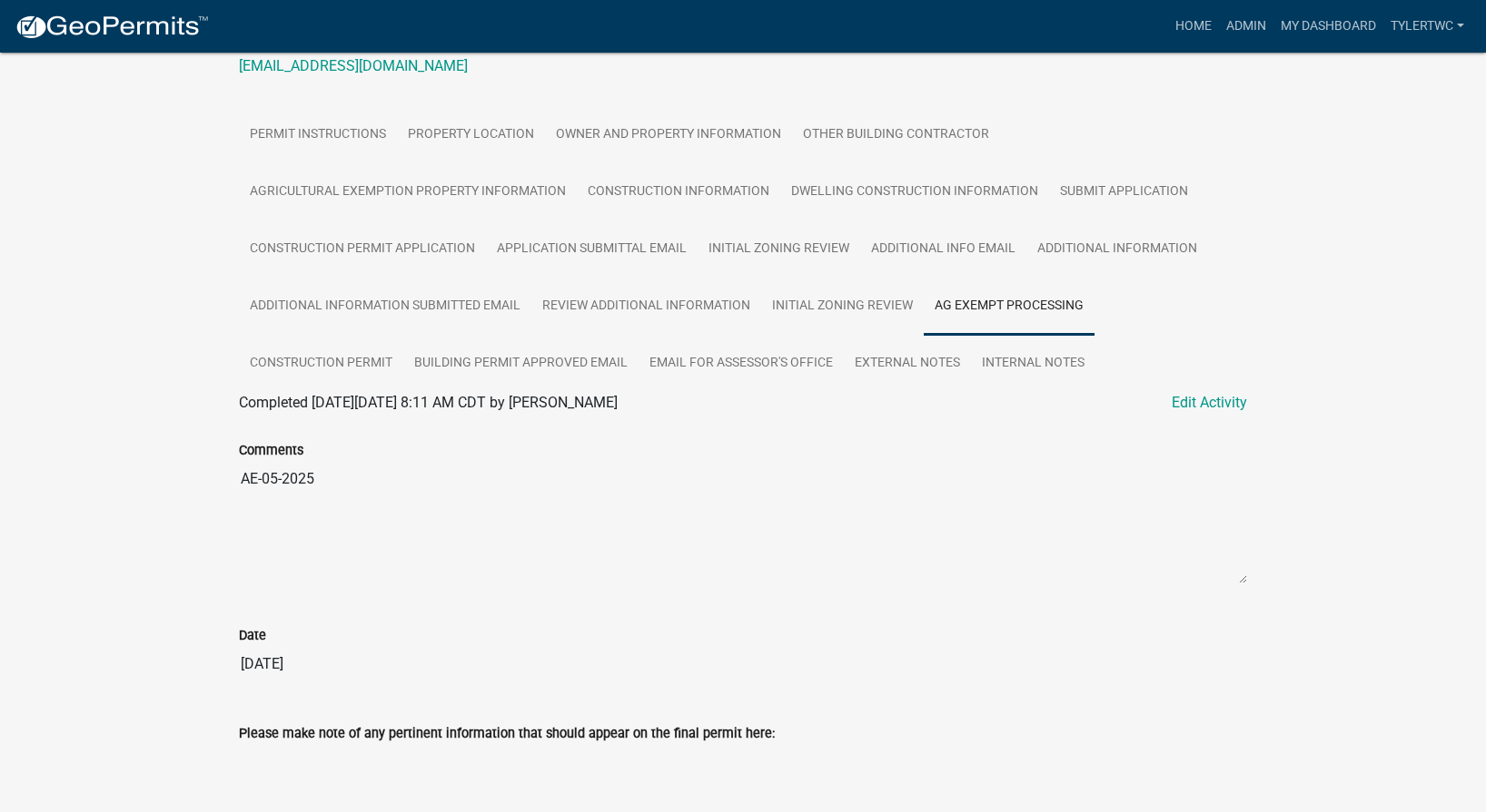
scroll to position [228, 0]
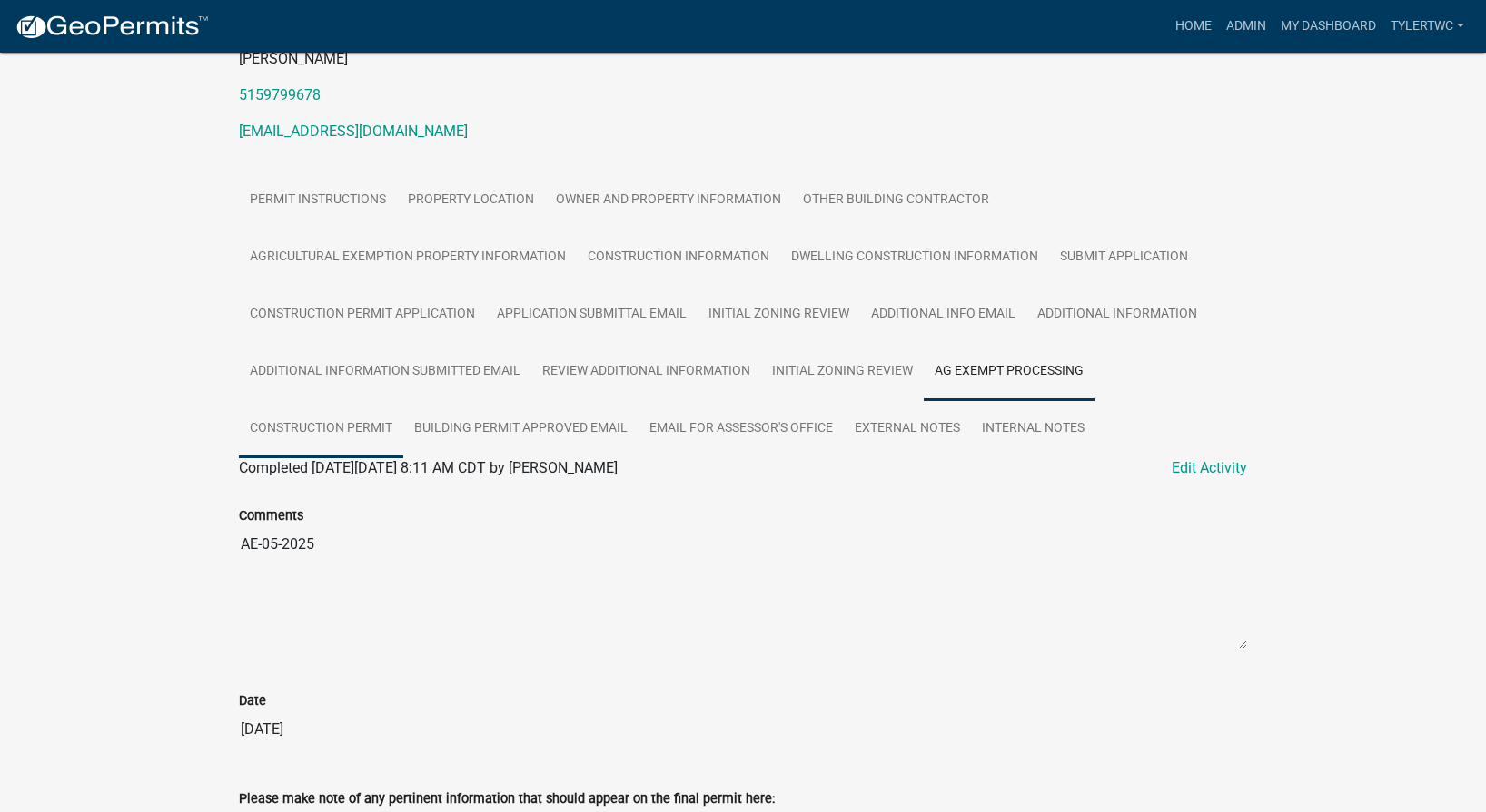
click at [278, 425] on link "Construction Permit" at bounding box center [320, 430] width 164 height 58
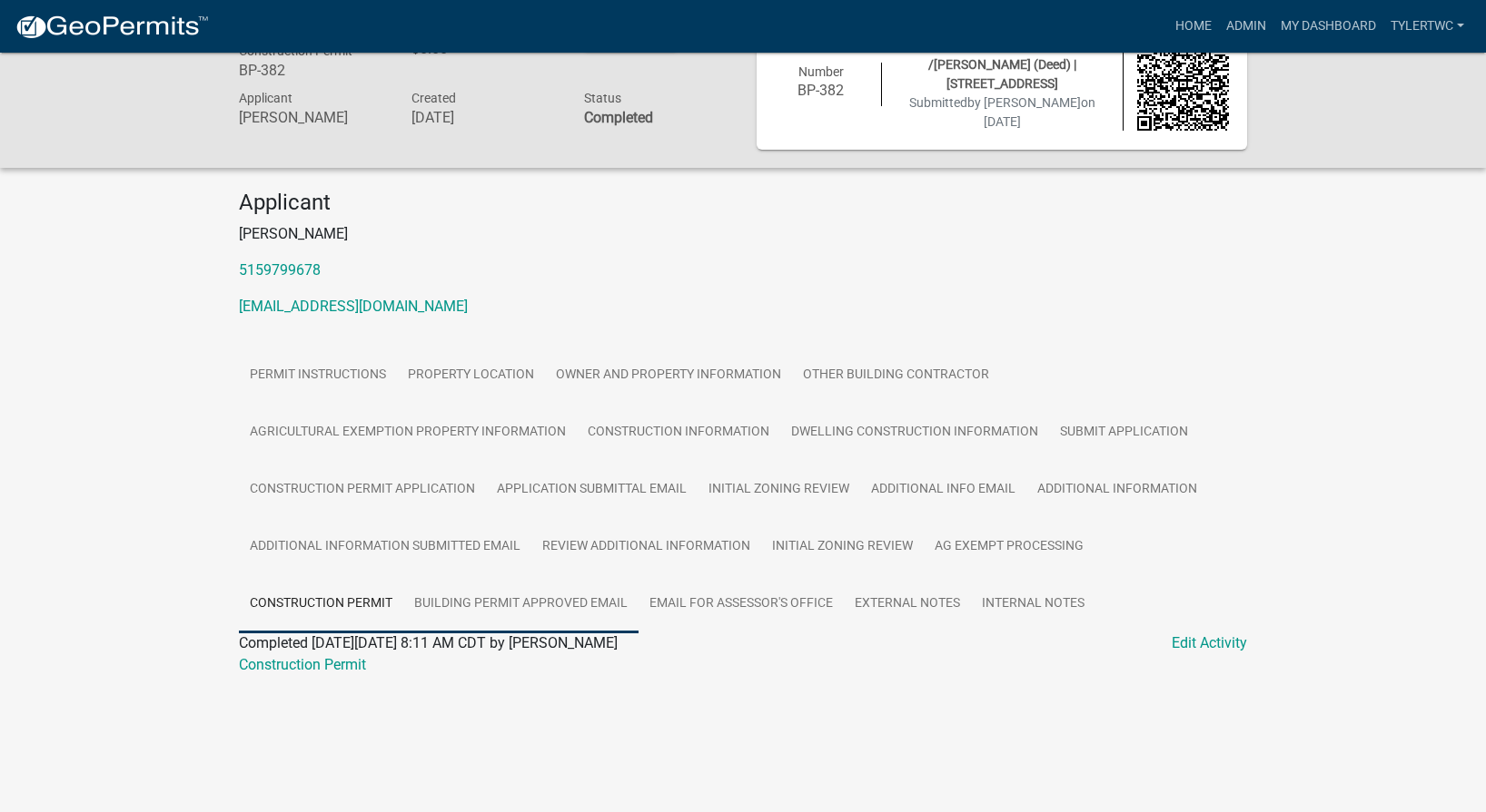
click at [514, 592] on link "Building Permit Approved Email" at bounding box center [521, 605] width 236 height 58
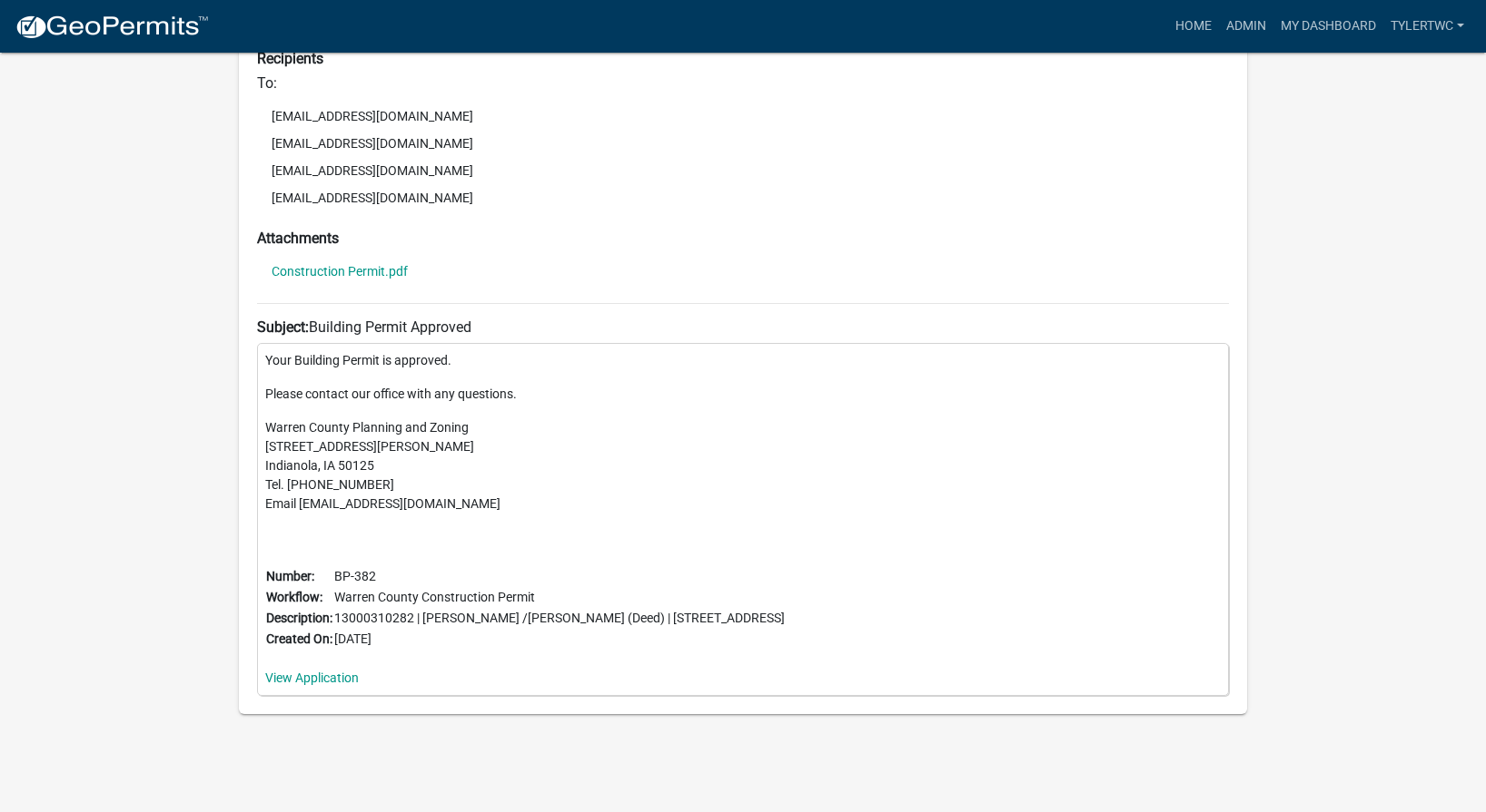
scroll to position [0, 0]
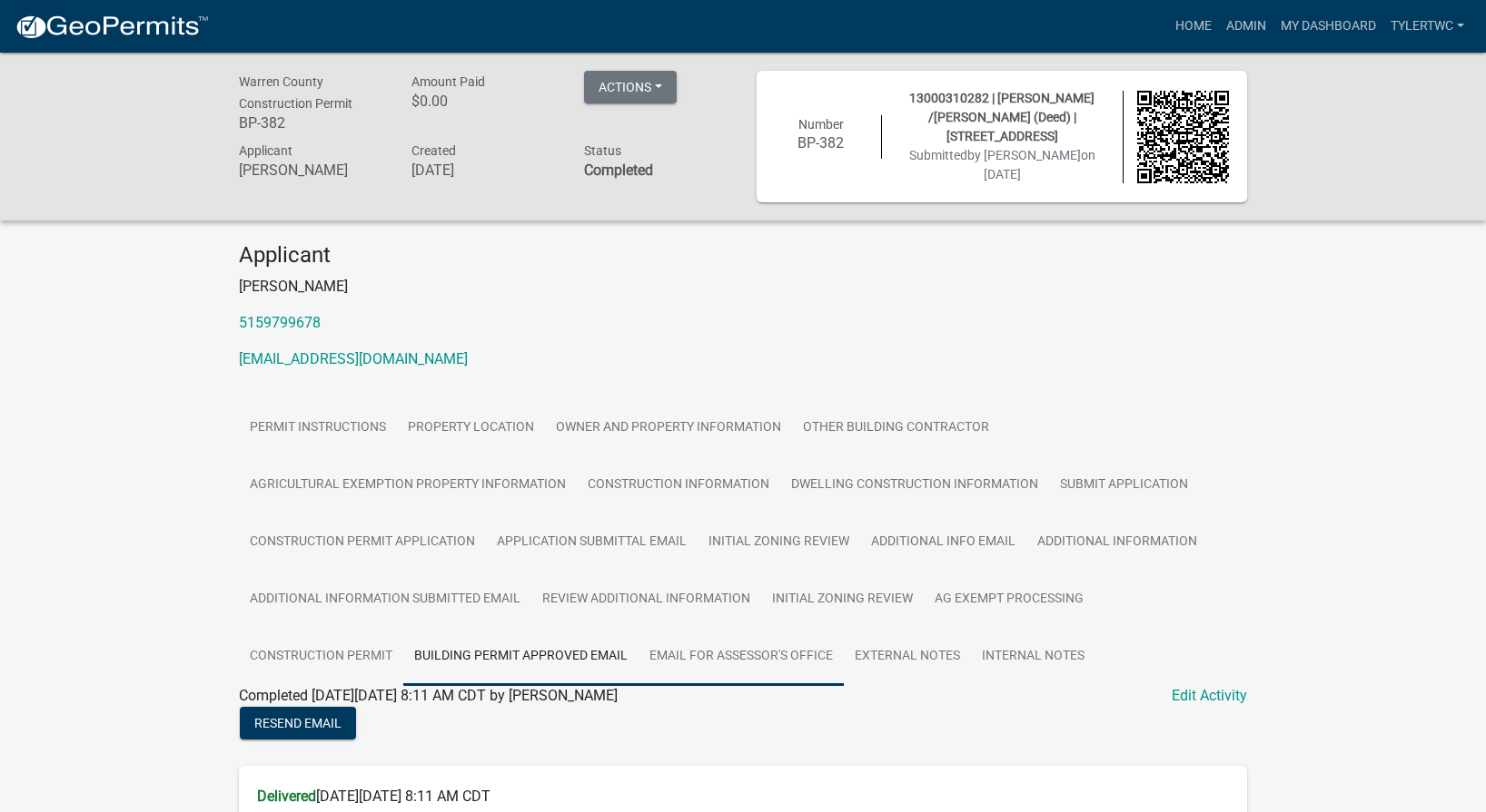
click at [768, 652] on link "Email for Assessor's Office" at bounding box center [741, 658] width 205 height 58
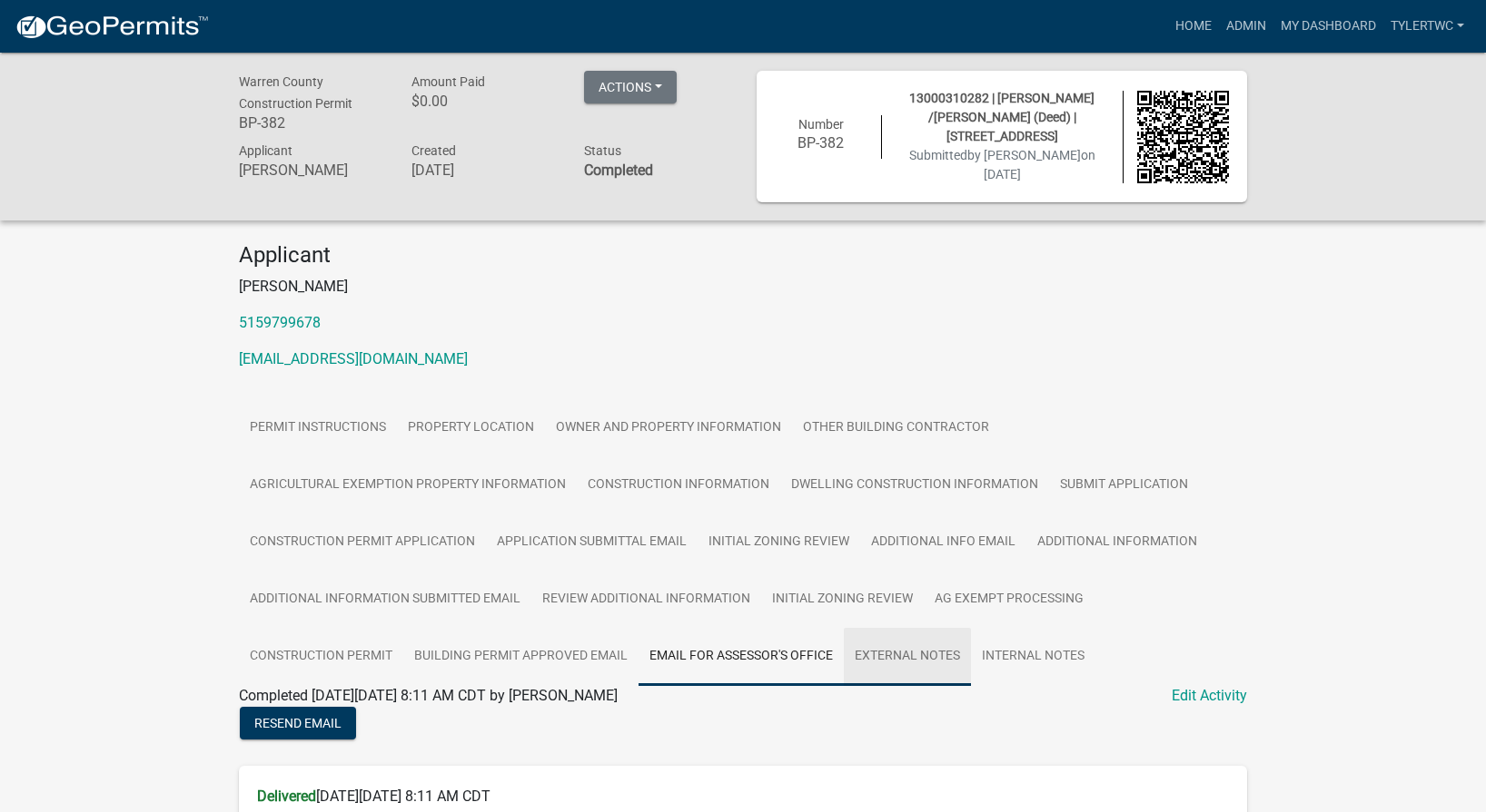
click at [899, 652] on link "External Notes" at bounding box center [906, 658] width 127 height 58
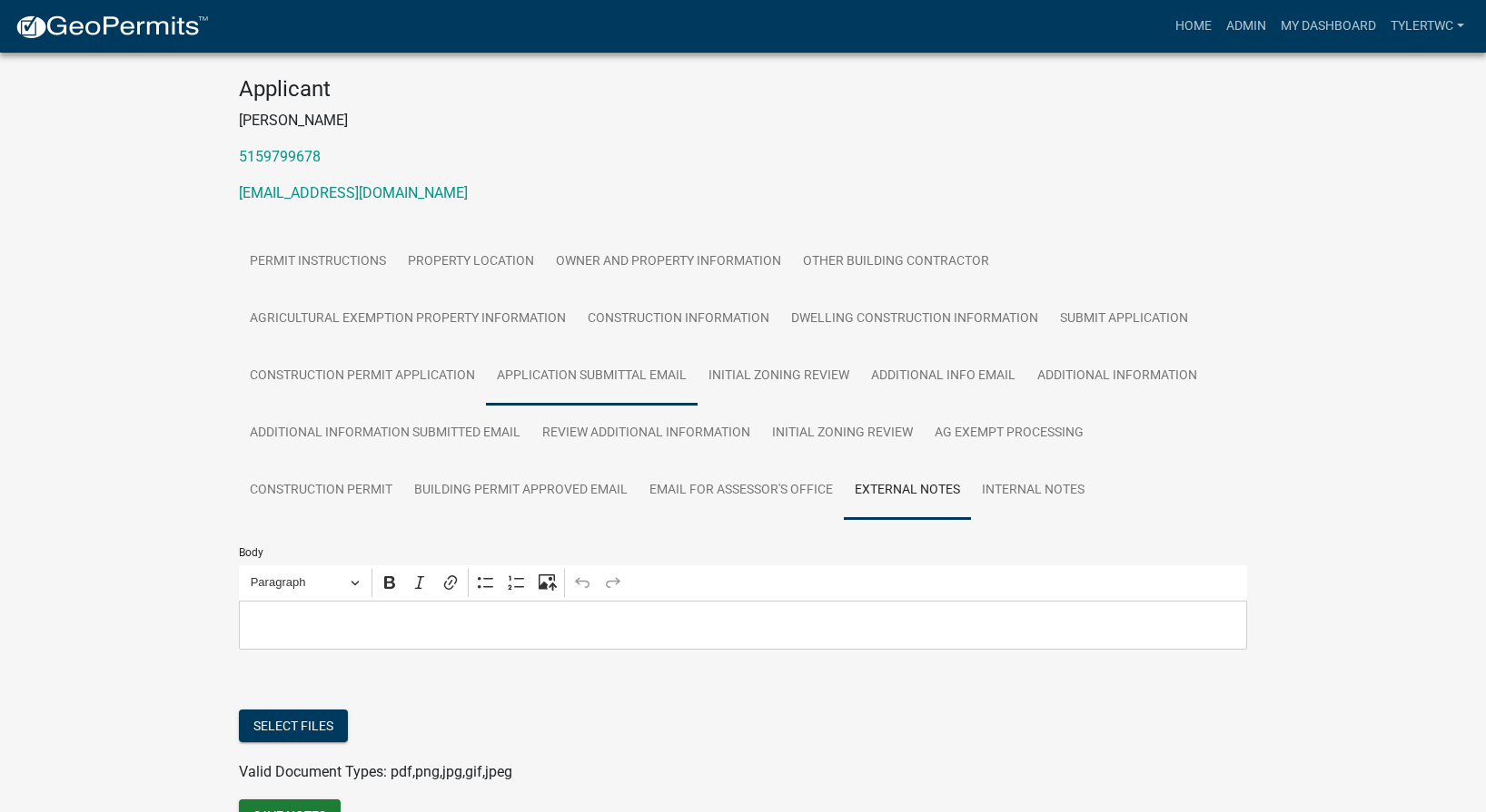
scroll to position [268, 0]
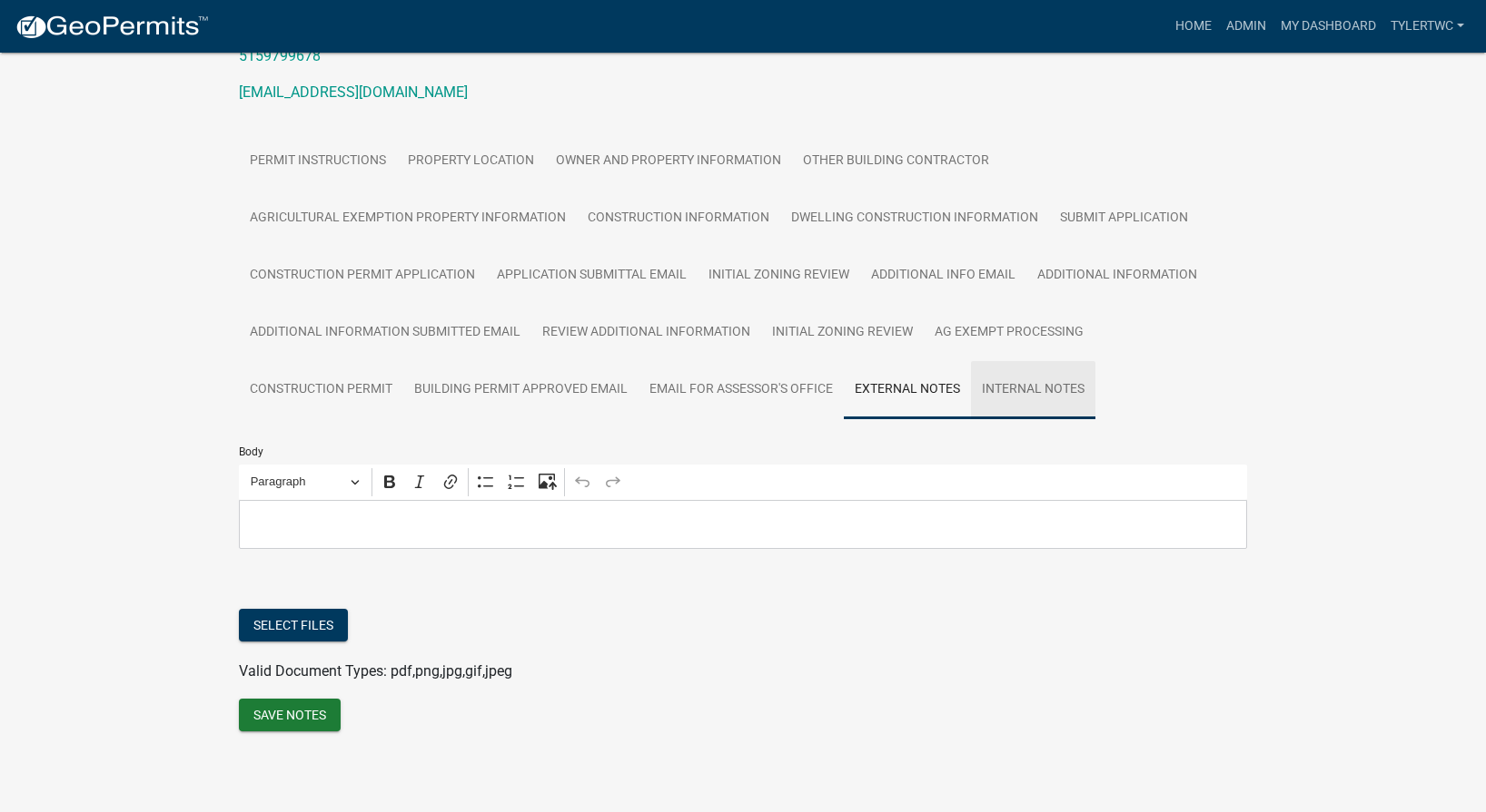
click at [1037, 387] on link "Internal Notes" at bounding box center [1033, 391] width 124 height 58
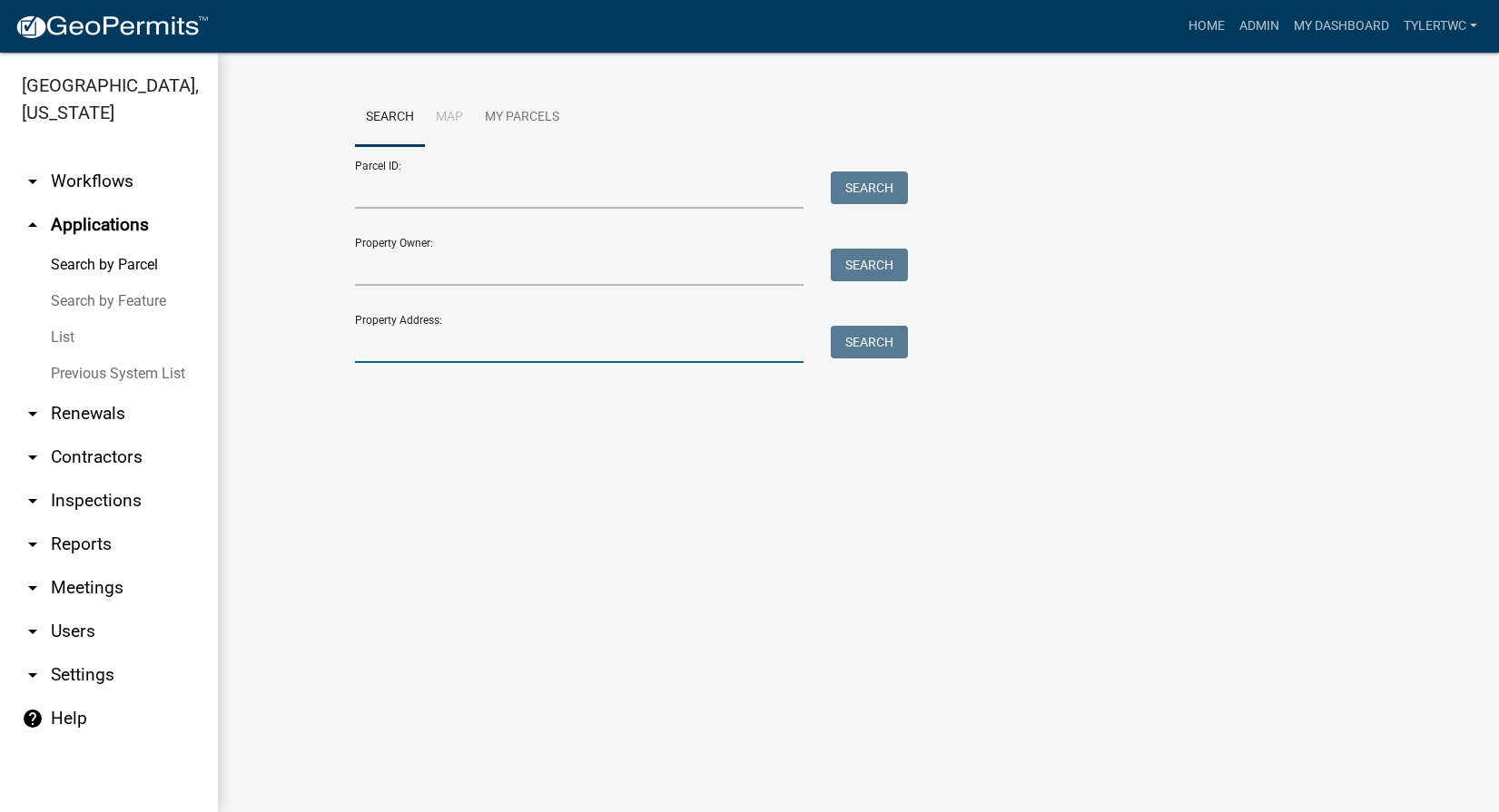
click at [513, 350] on input "Property Address:" at bounding box center [579, 345] width 449 height 38
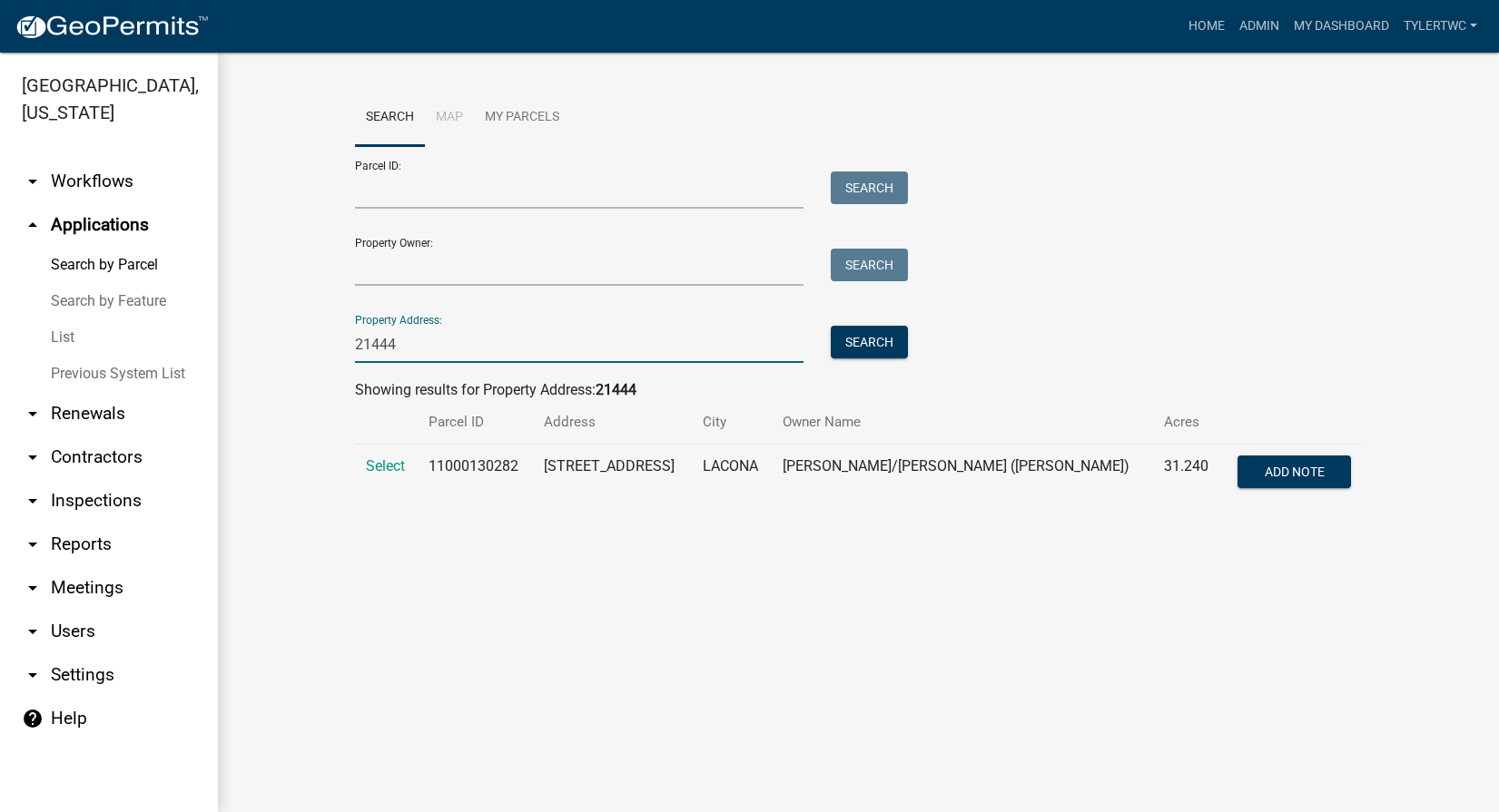
click at [427, 343] on input "21444" at bounding box center [579, 345] width 449 height 38
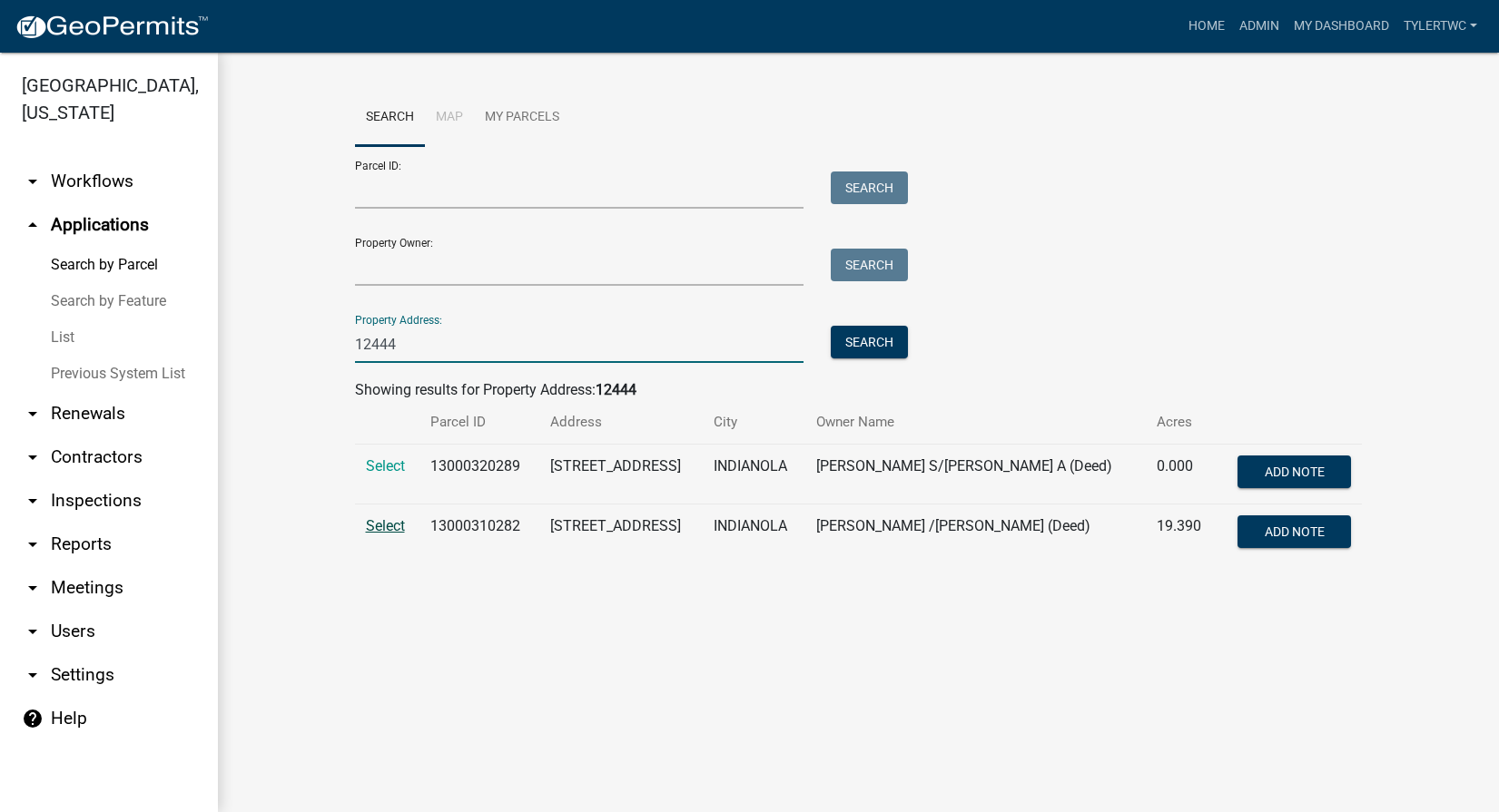
type input "12444"
click at [389, 528] on span "Select" at bounding box center [384, 526] width 39 height 17
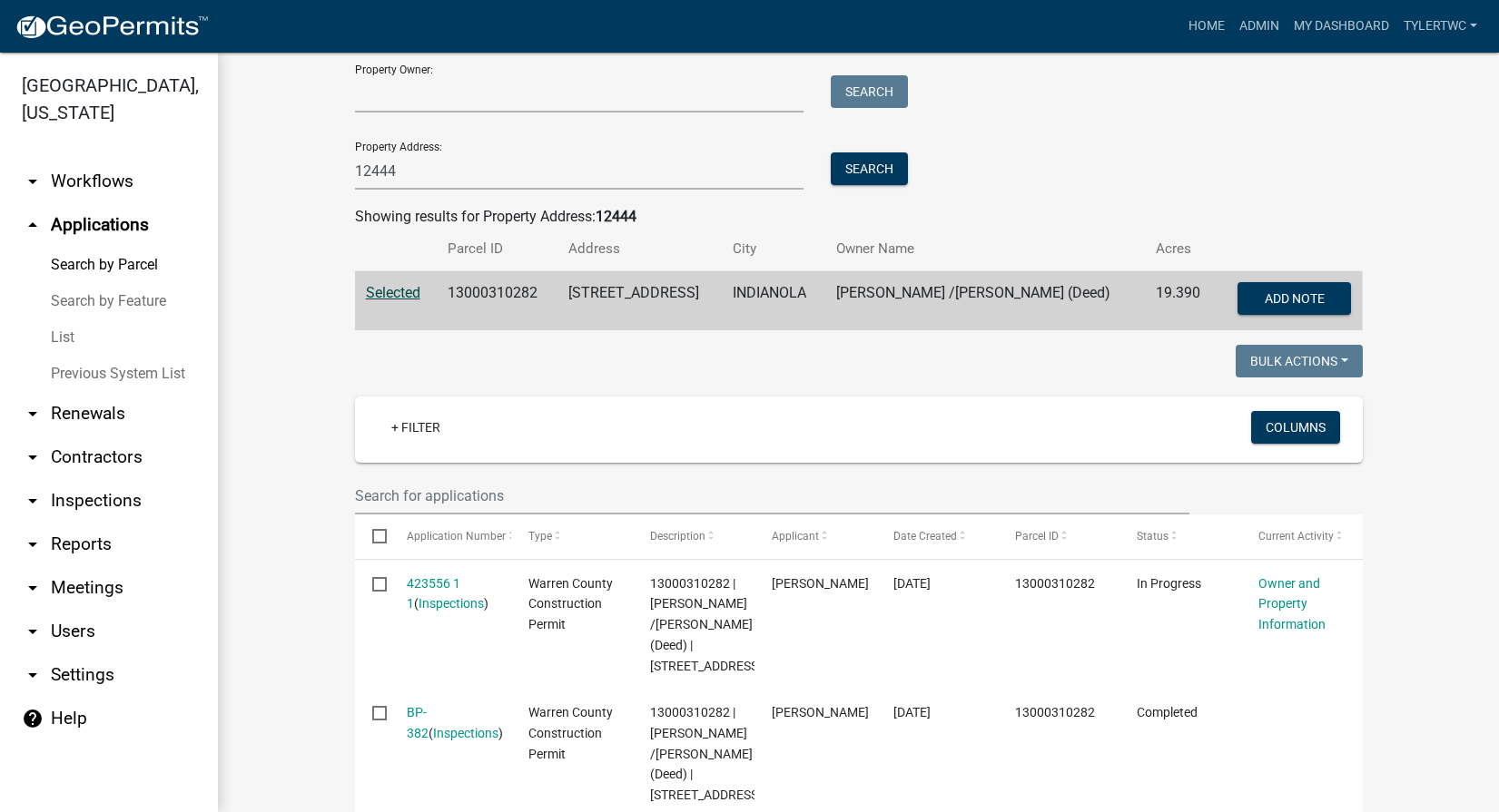
scroll to position [212, 0]
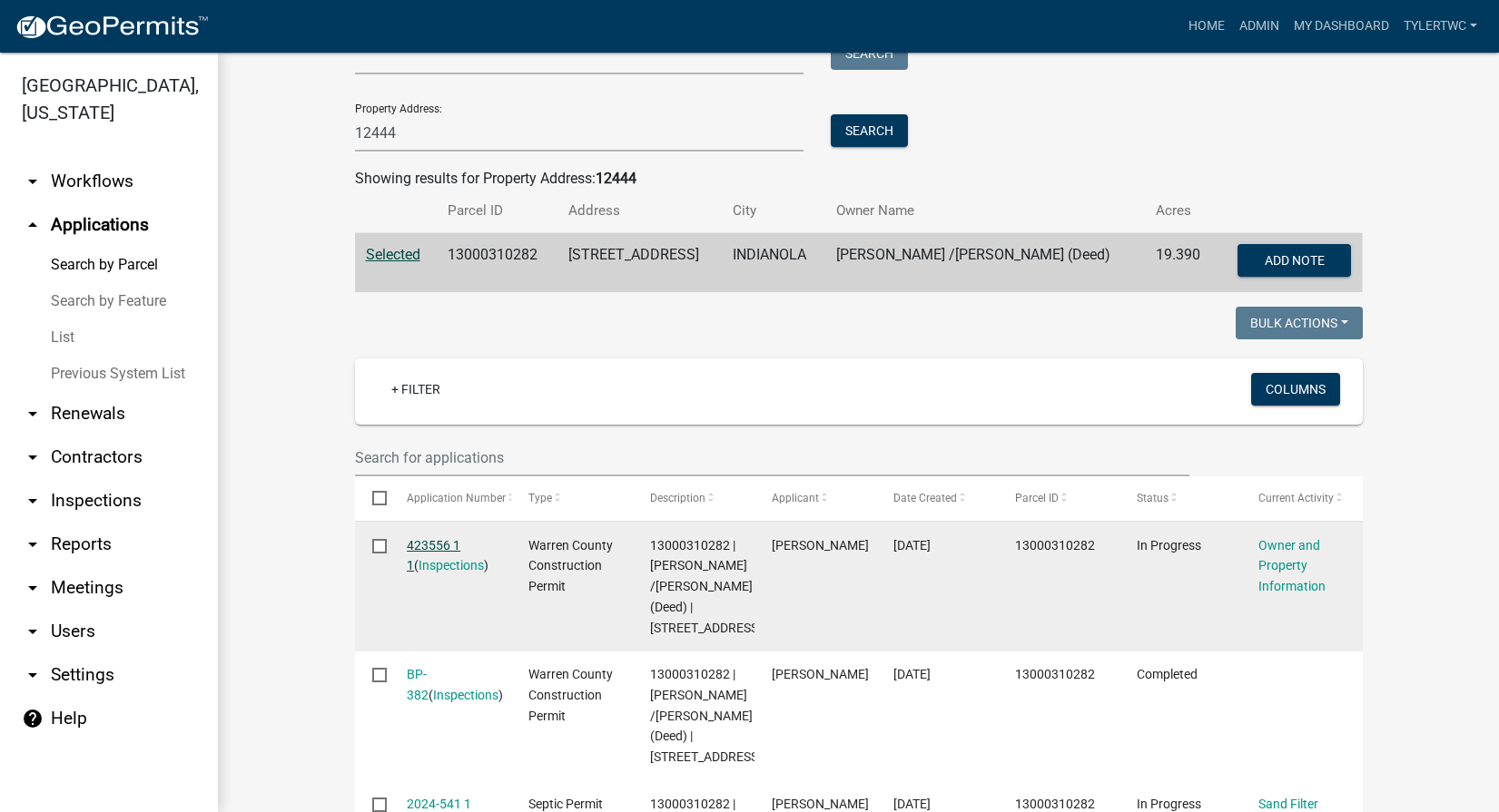
click at [432, 544] on link "423556 1 1" at bounding box center [433, 556] width 54 height 36
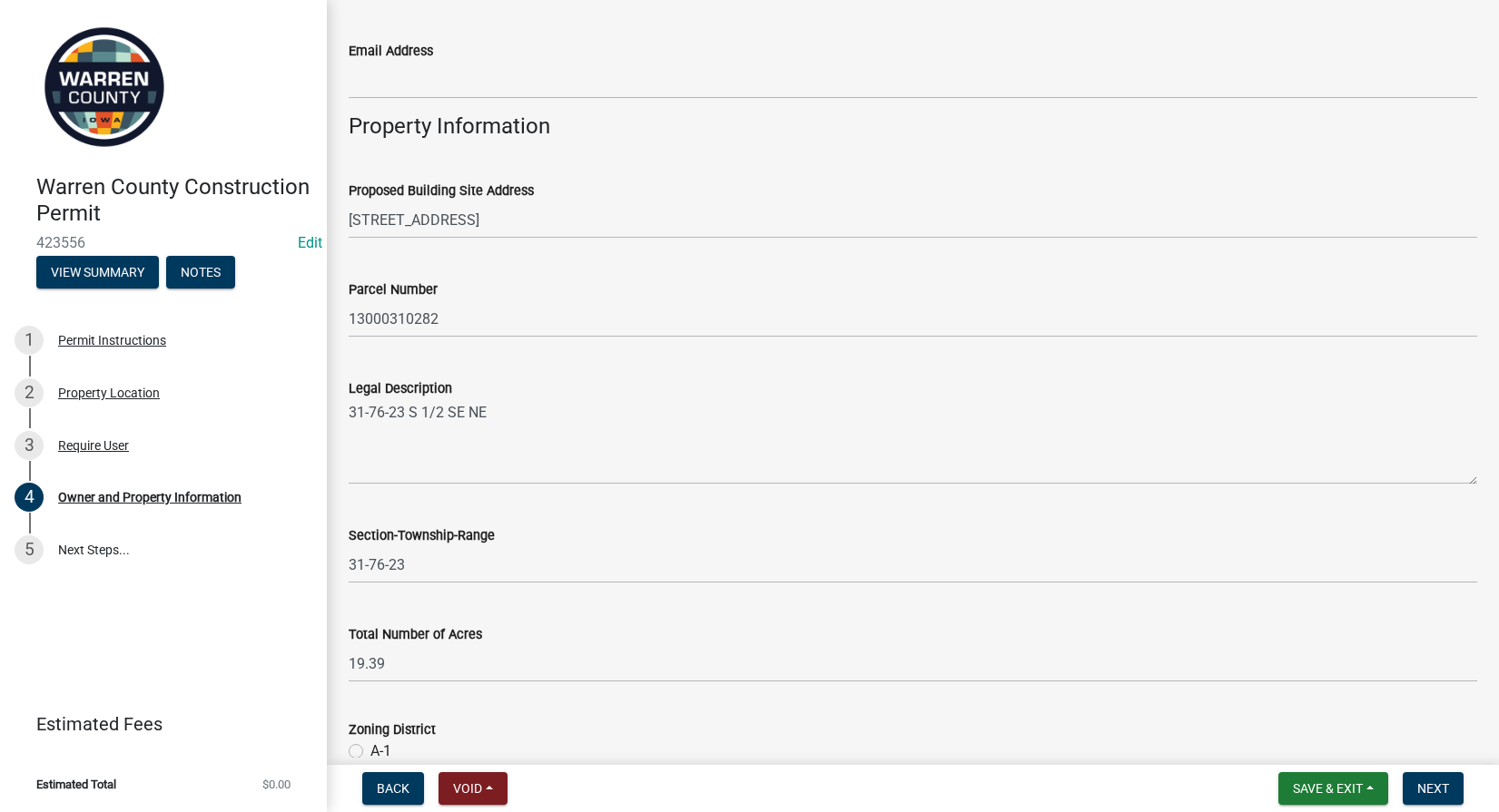
scroll to position [1472, 0]
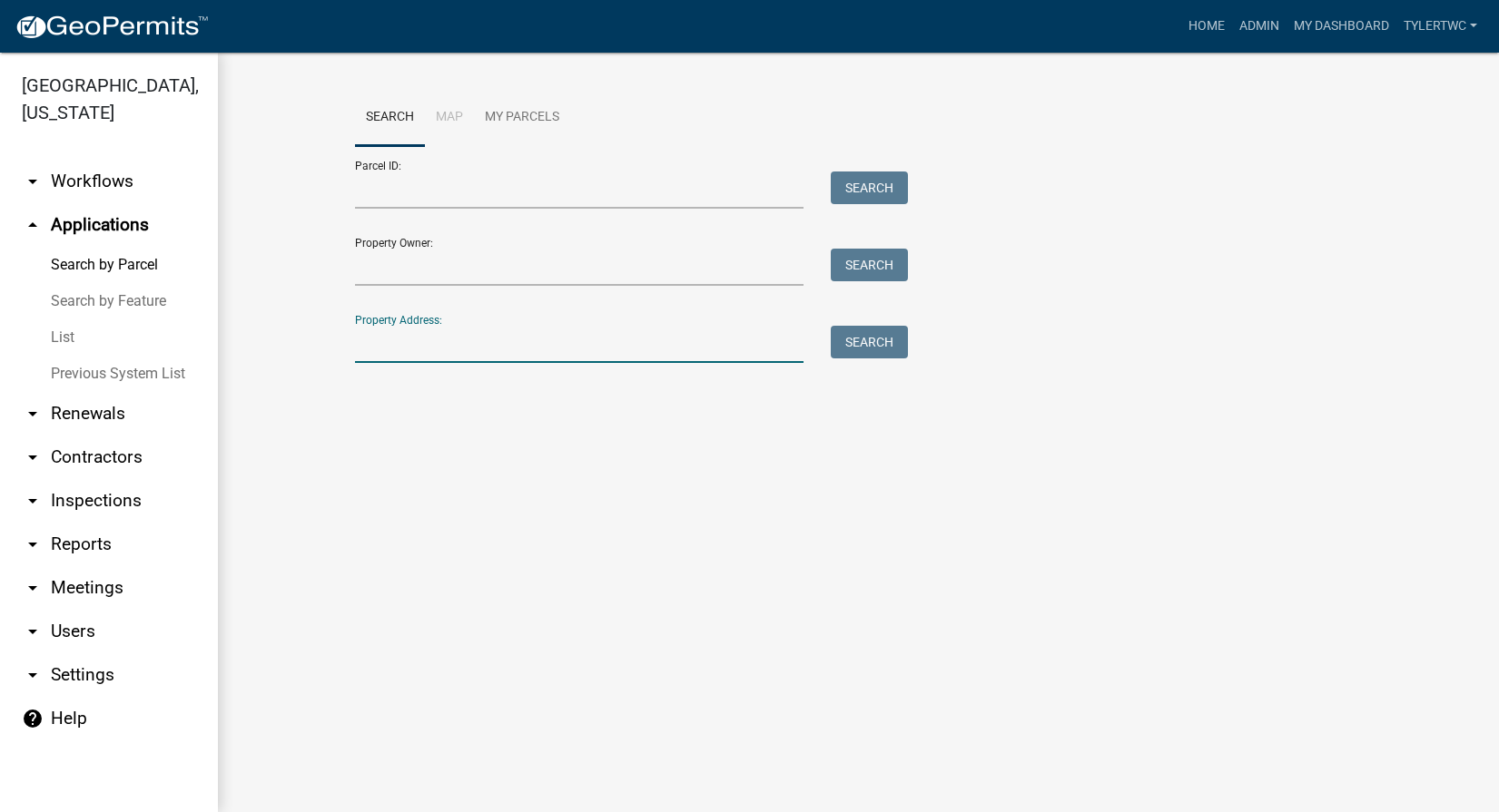
click at [526, 341] on input "Property Address:" at bounding box center [579, 345] width 449 height 38
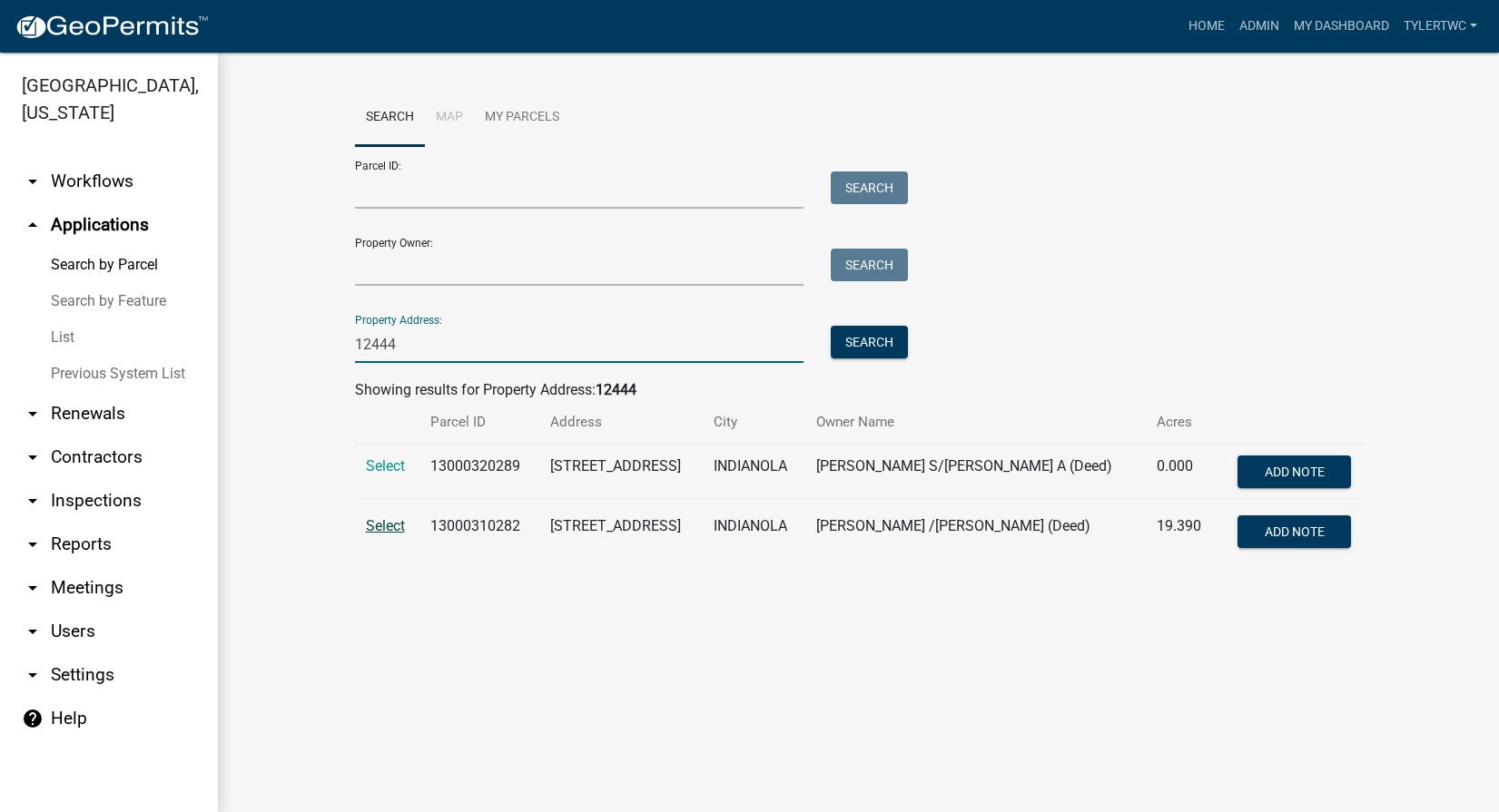
type input "12444"
click at [374, 528] on span "Select" at bounding box center [384, 526] width 39 height 17
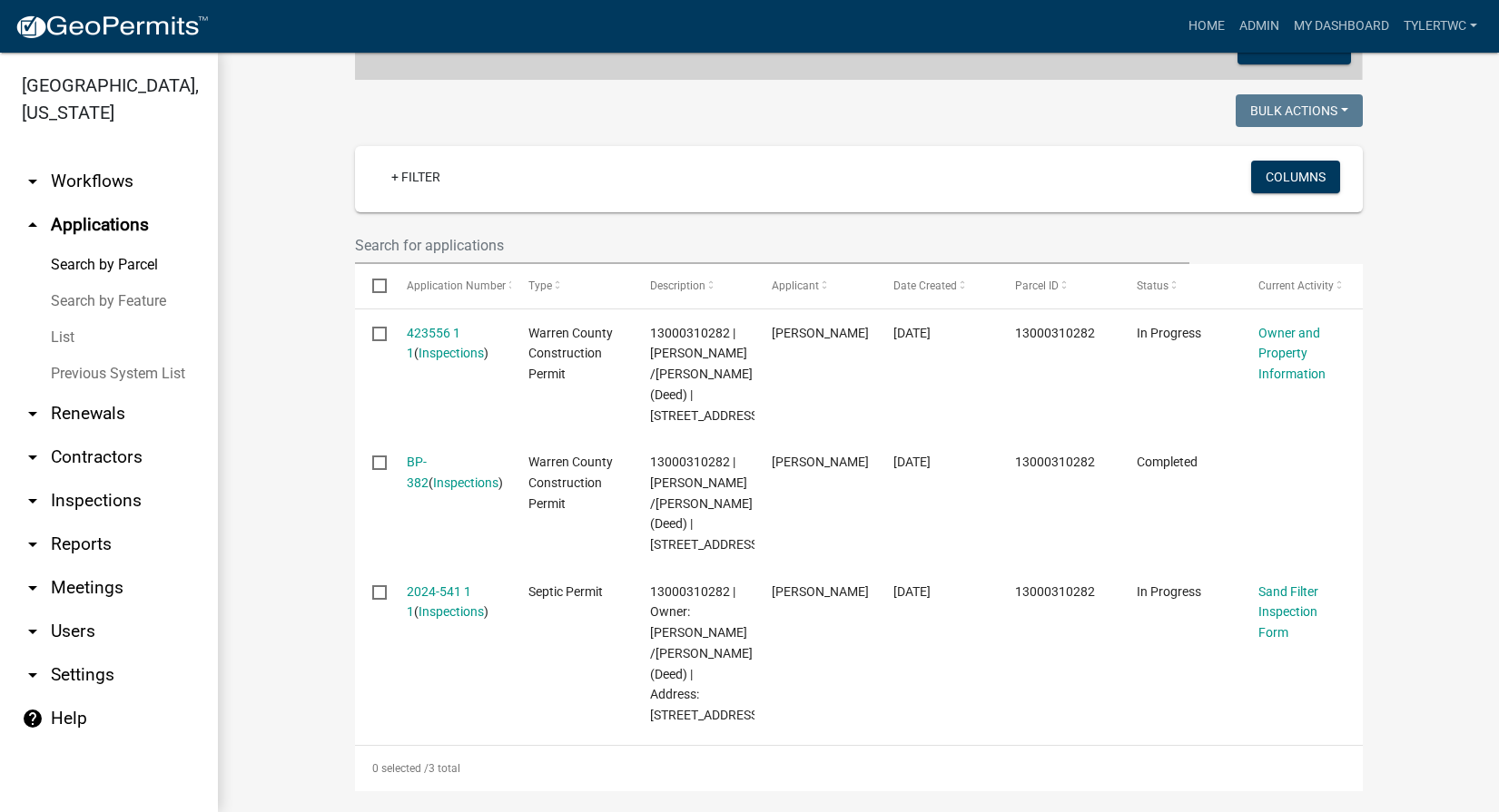
scroll to position [636, 0]
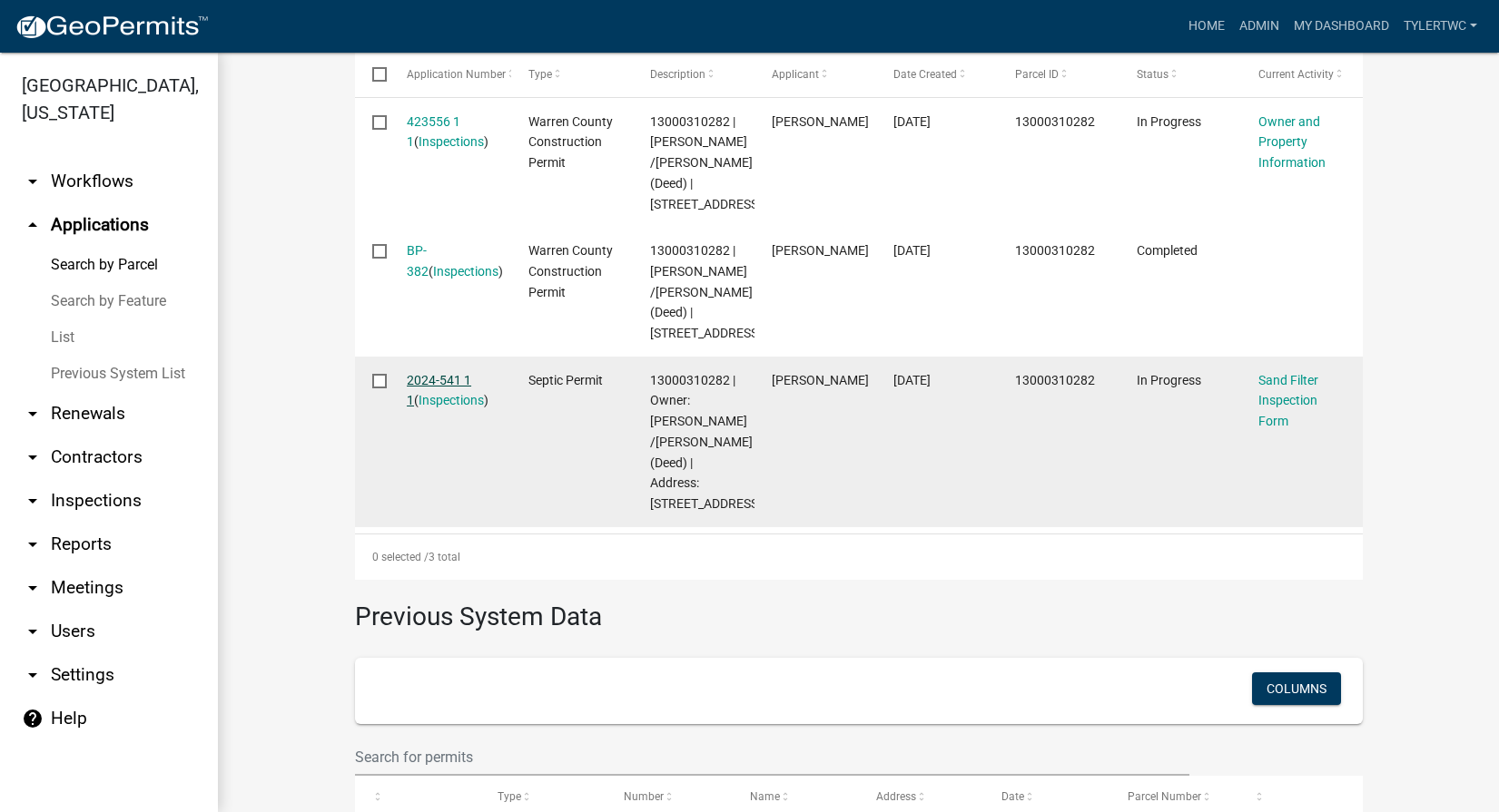
click at [446, 409] on link "2024-541 1 1" at bounding box center [439, 391] width 64 height 36
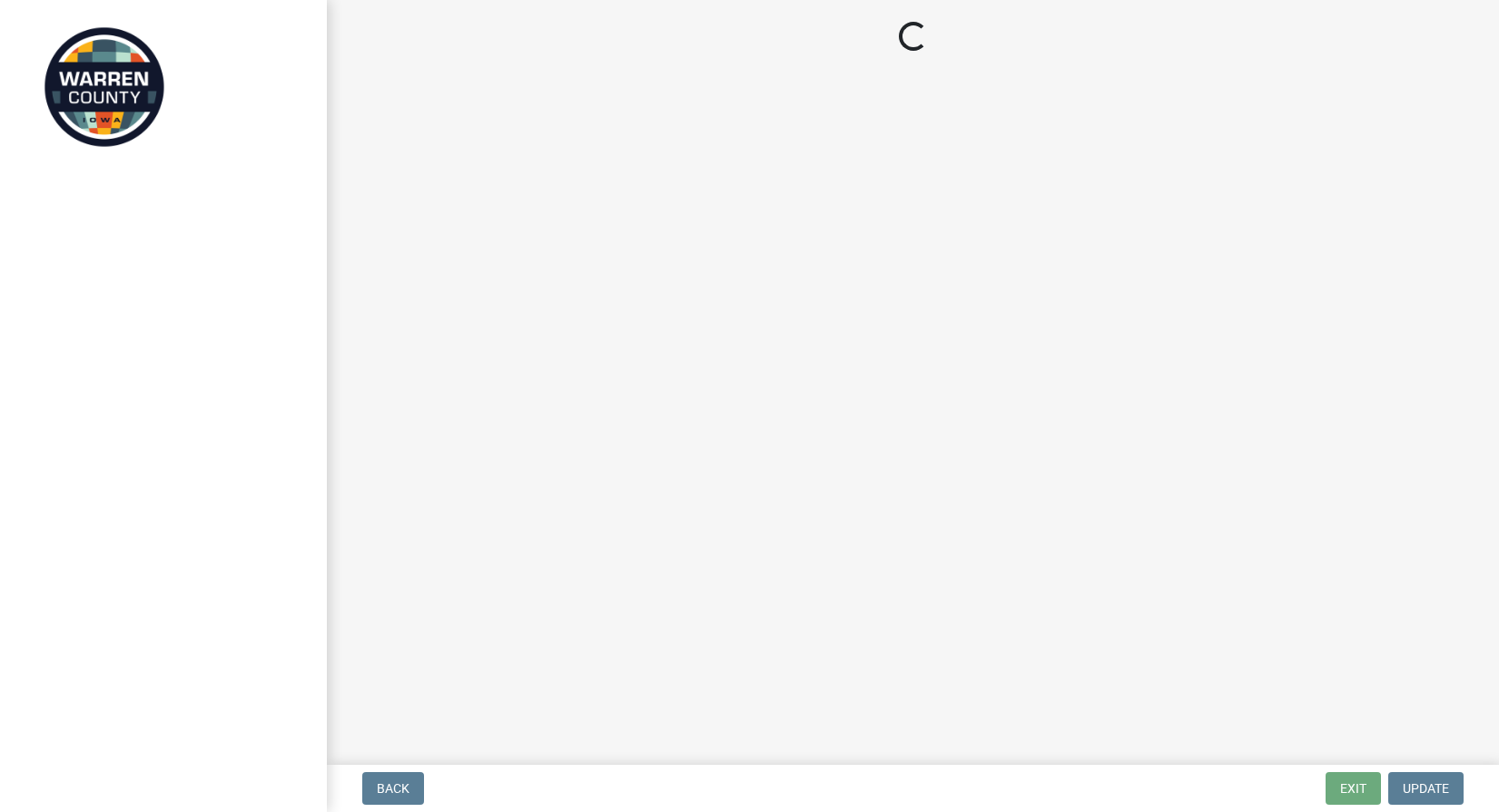
select select "712890e3-0e22-400e-a79f-3f3f8890de95"
select select "d1e22d4f-68e7-4e9d-8701-604dd084f30f"
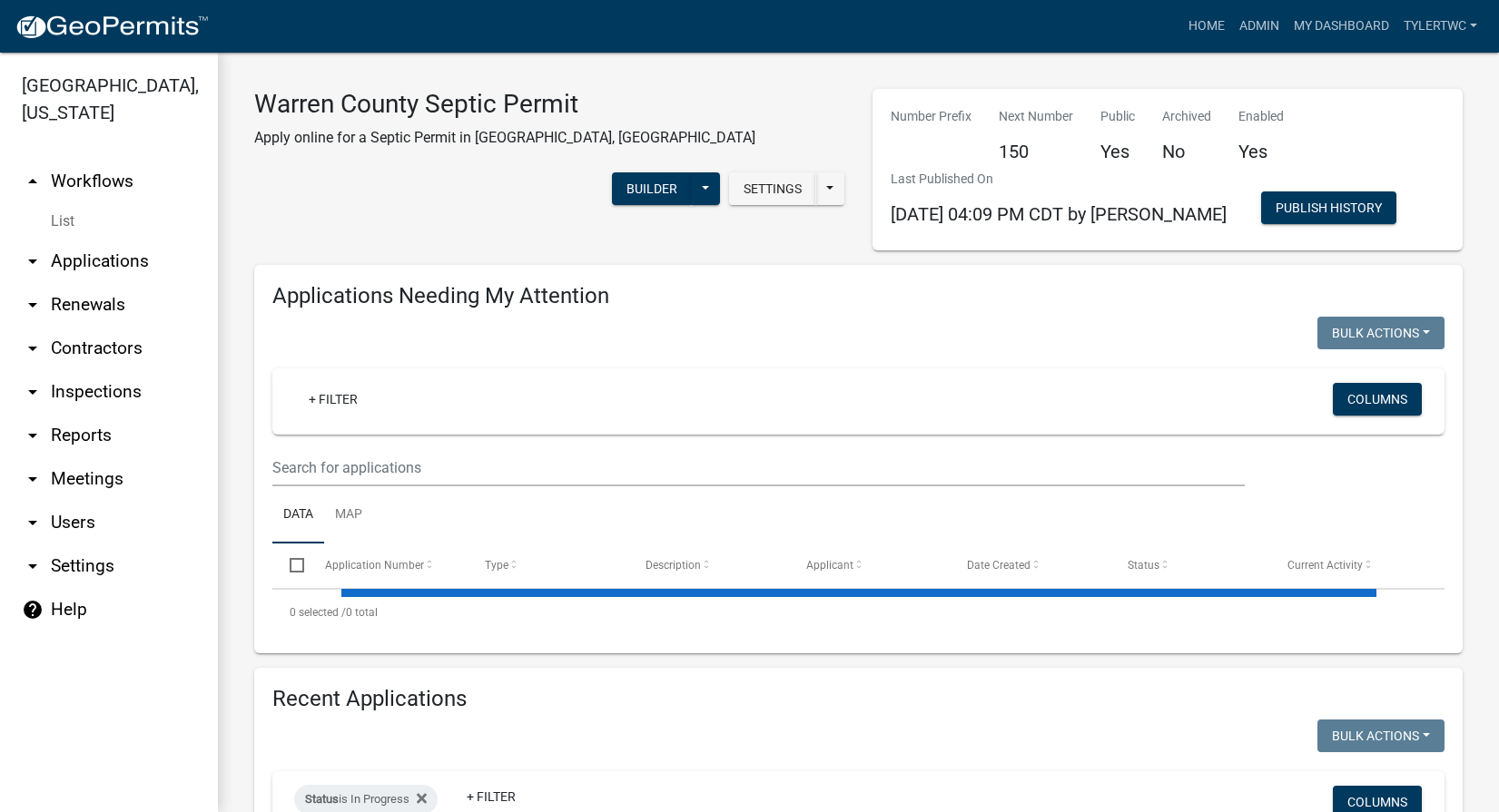
select select "2: 50"
select select "3: 100"
